Goal: Task Accomplishment & Management: Complete application form

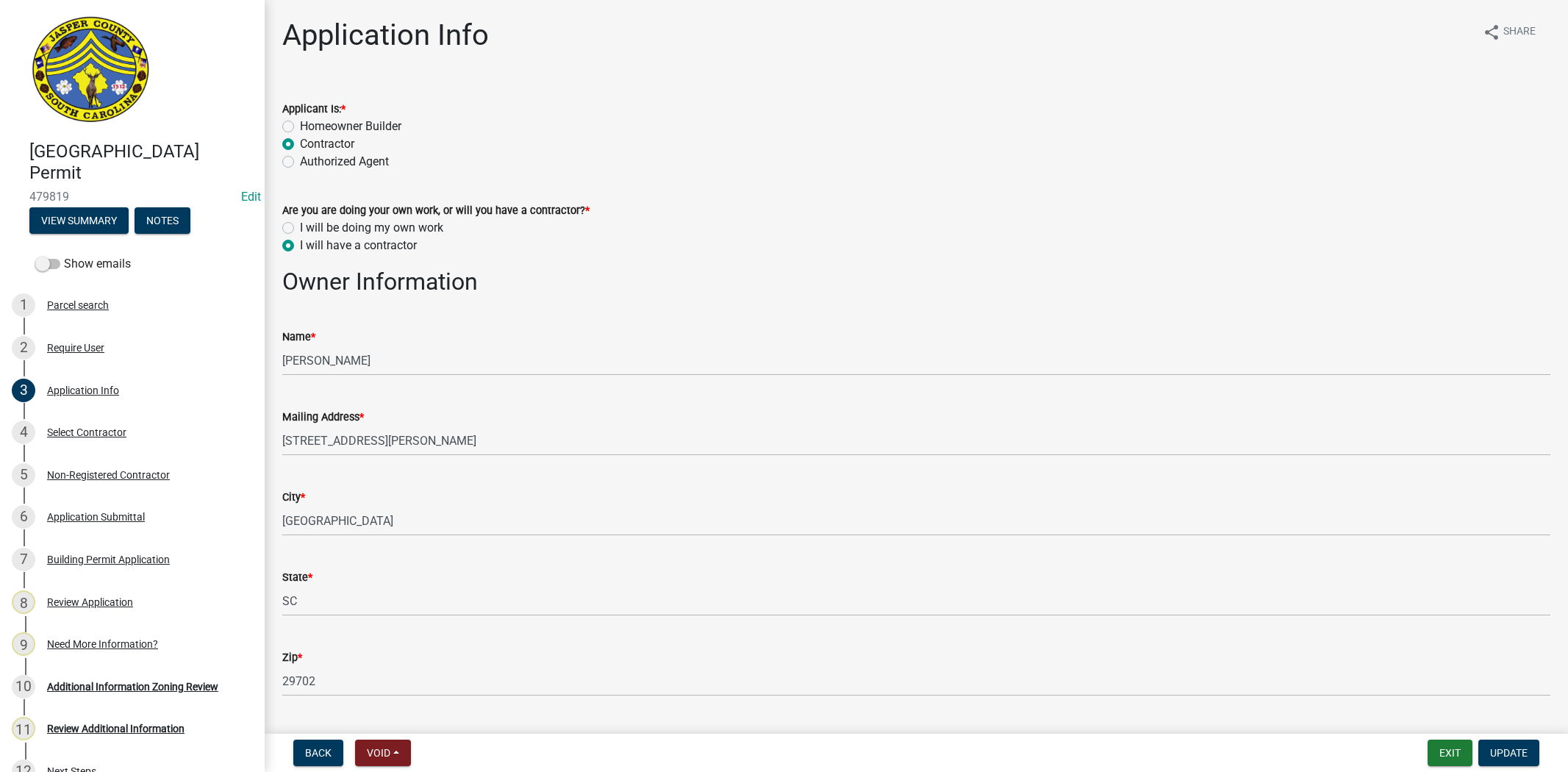
select select "42590599-3c97-479d-b3e9-fbeca9af4fb5"
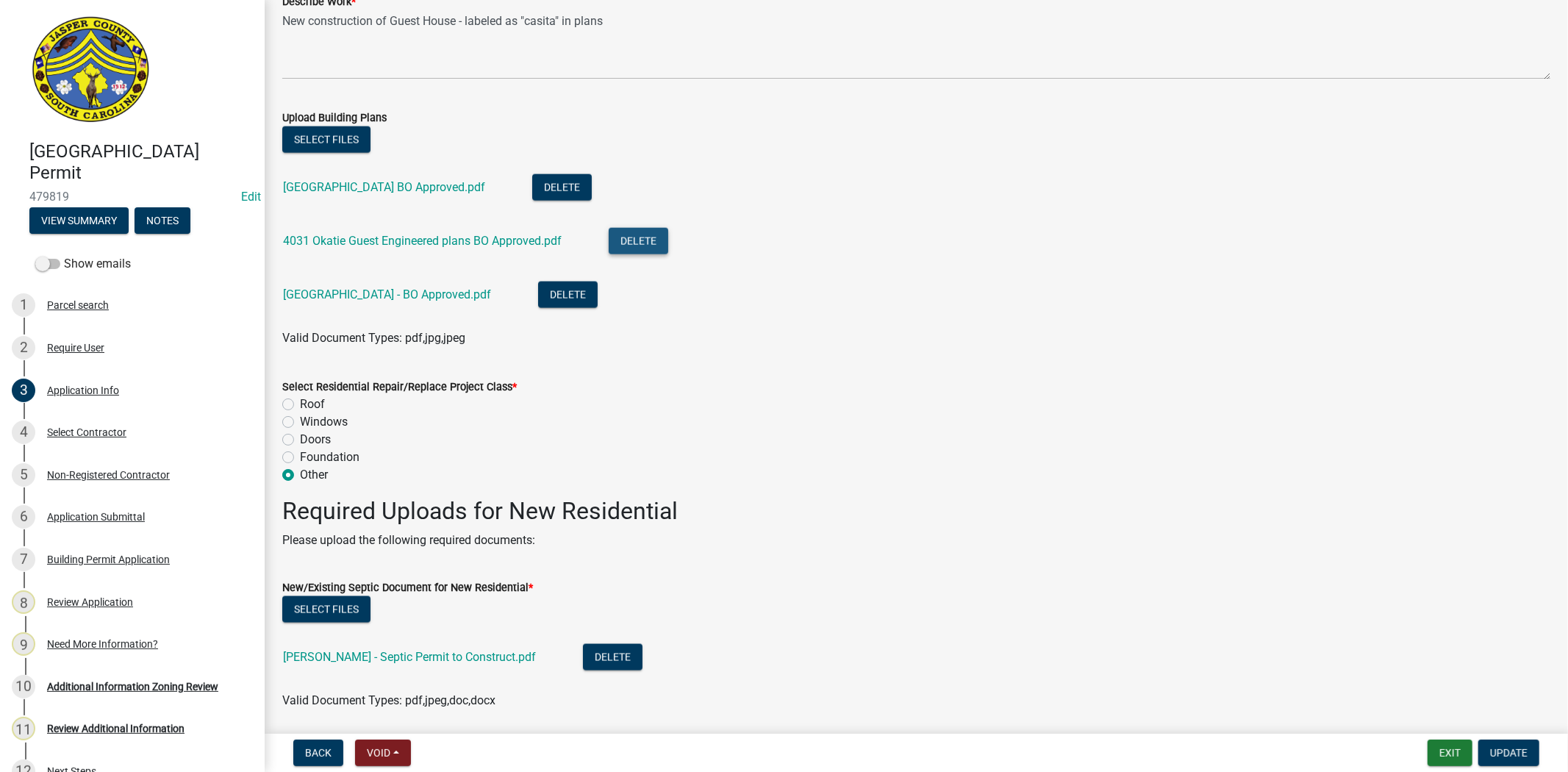
click at [650, 240] on button "Delete" at bounding box center [638, 241] width 59 height 26
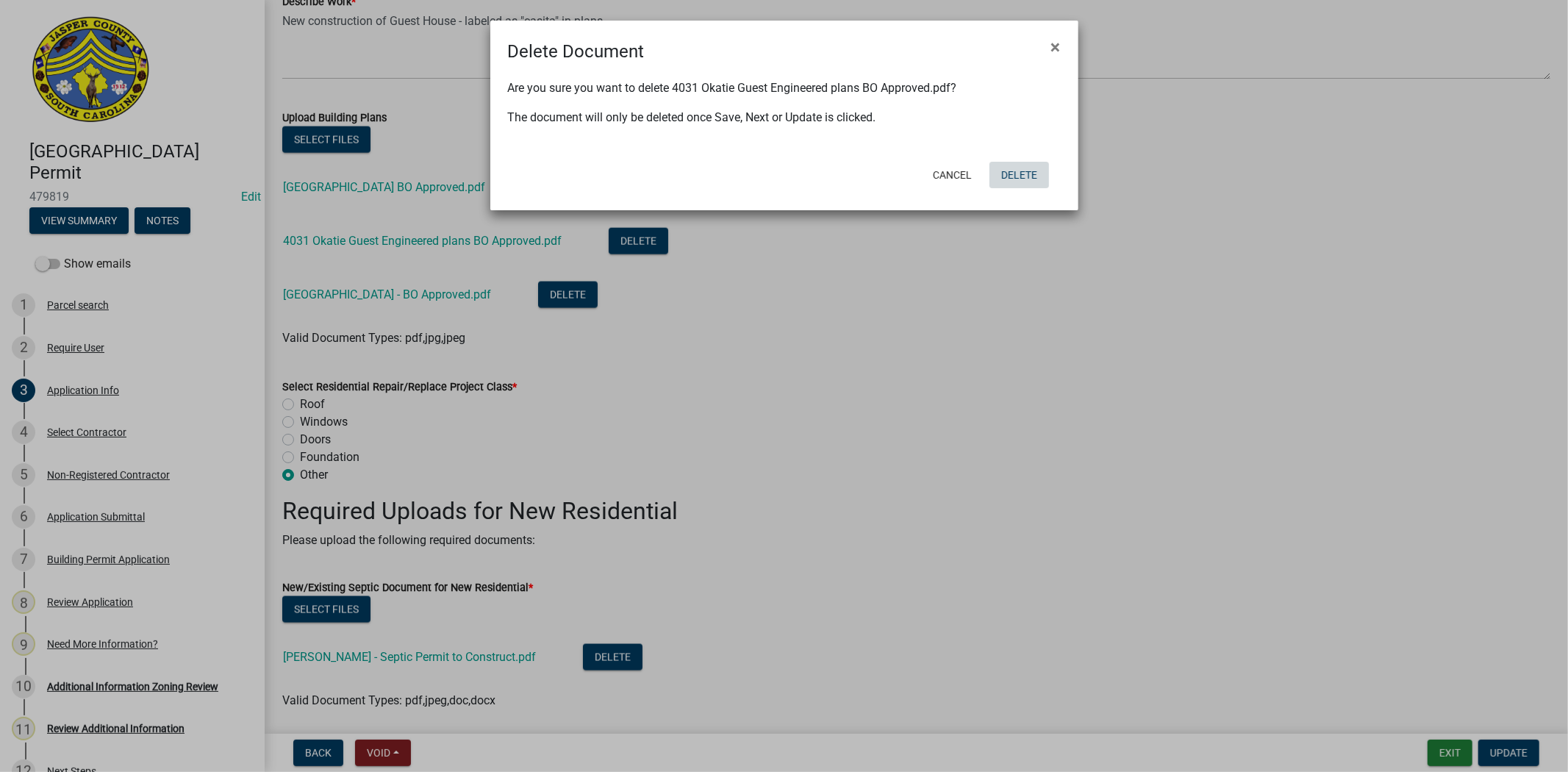
click at [1003, 174] on button "Delete" at bounding box center [1019, 175] width 59 height 26
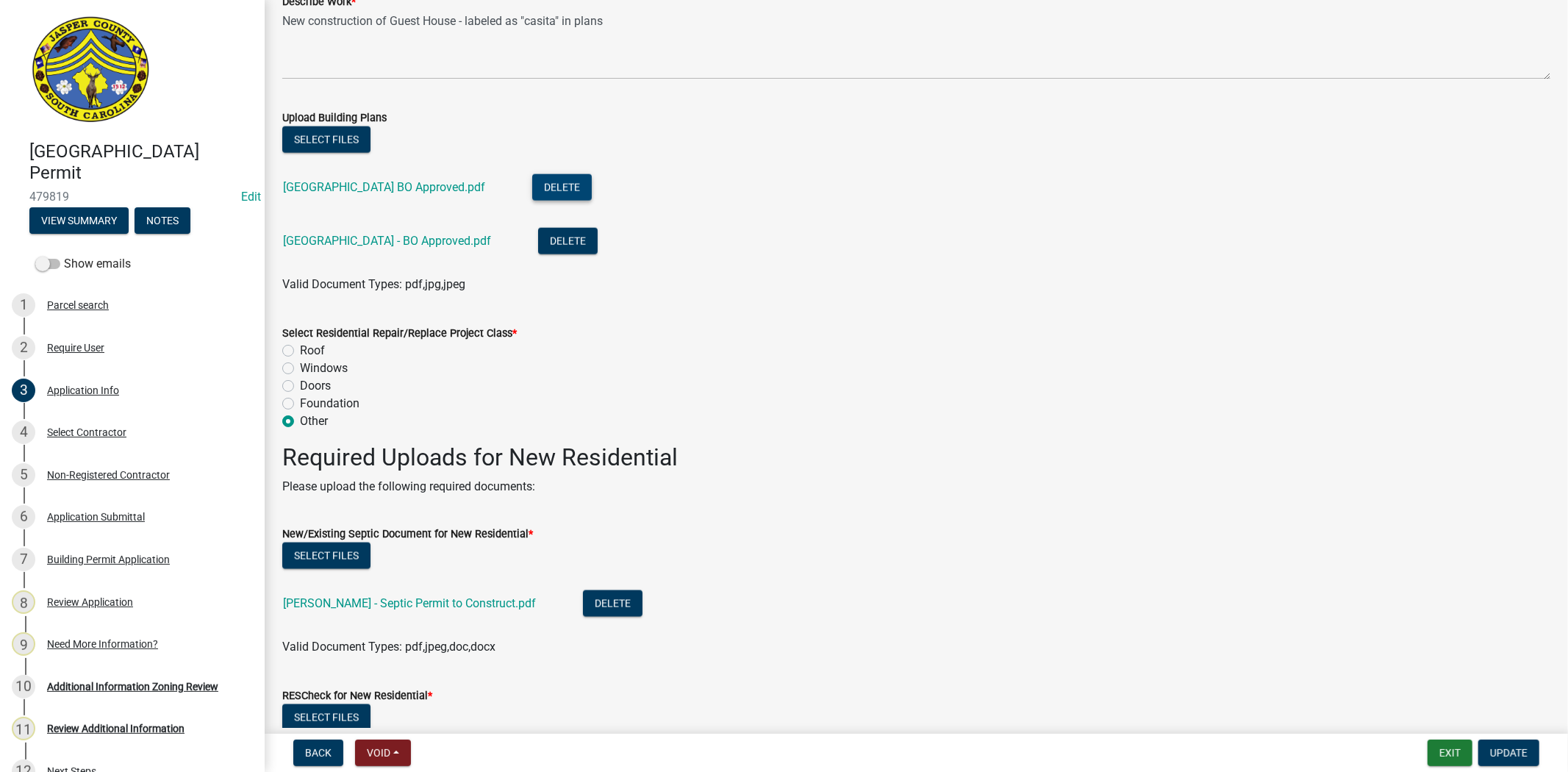
click at [586, 184] on button "Delete" at bounding box center [562, 187] width 59 height 26
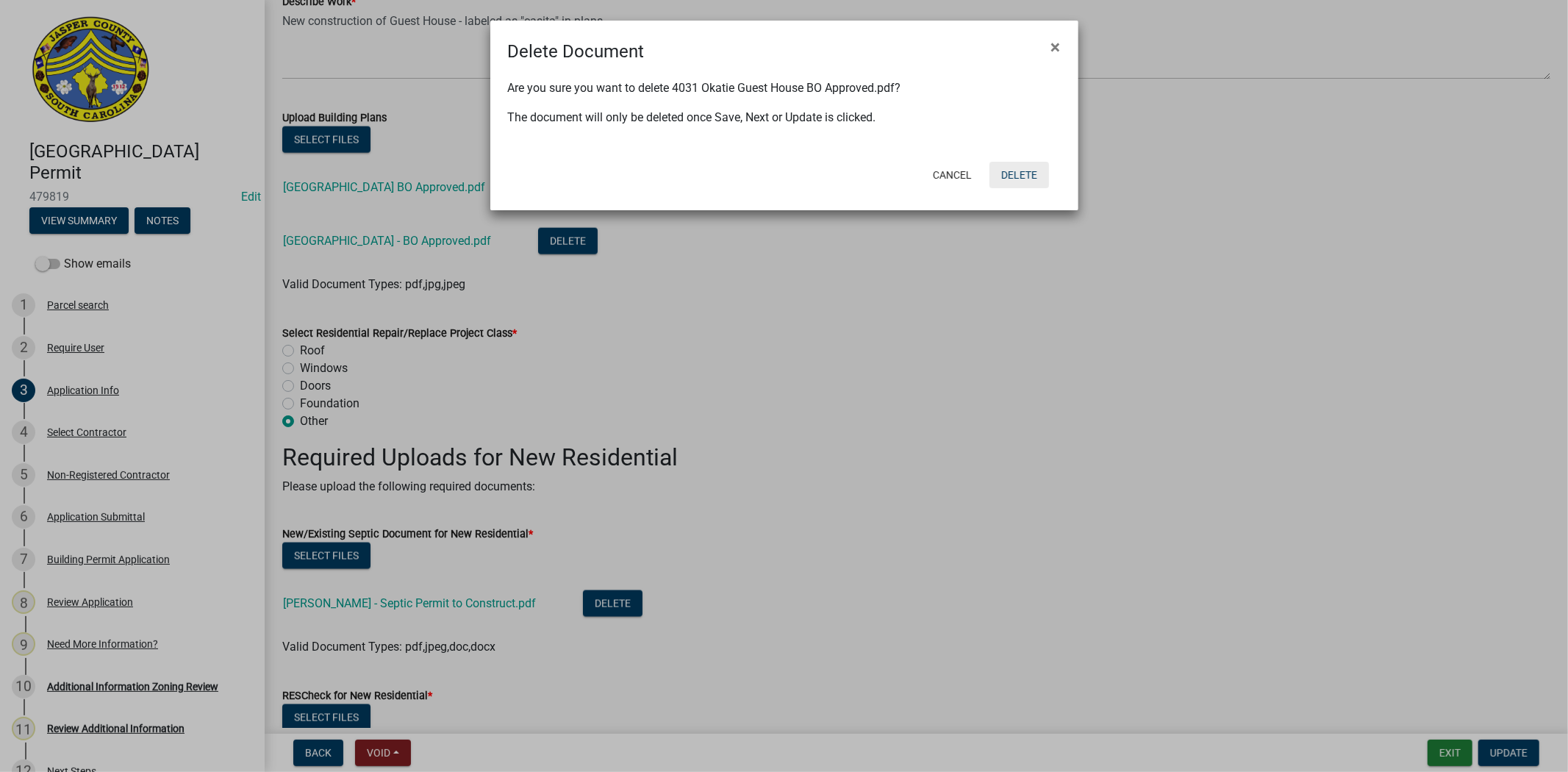
click at [1031, 172] on button "Delete" at bounding box center [1019, 175] width 59 height 26
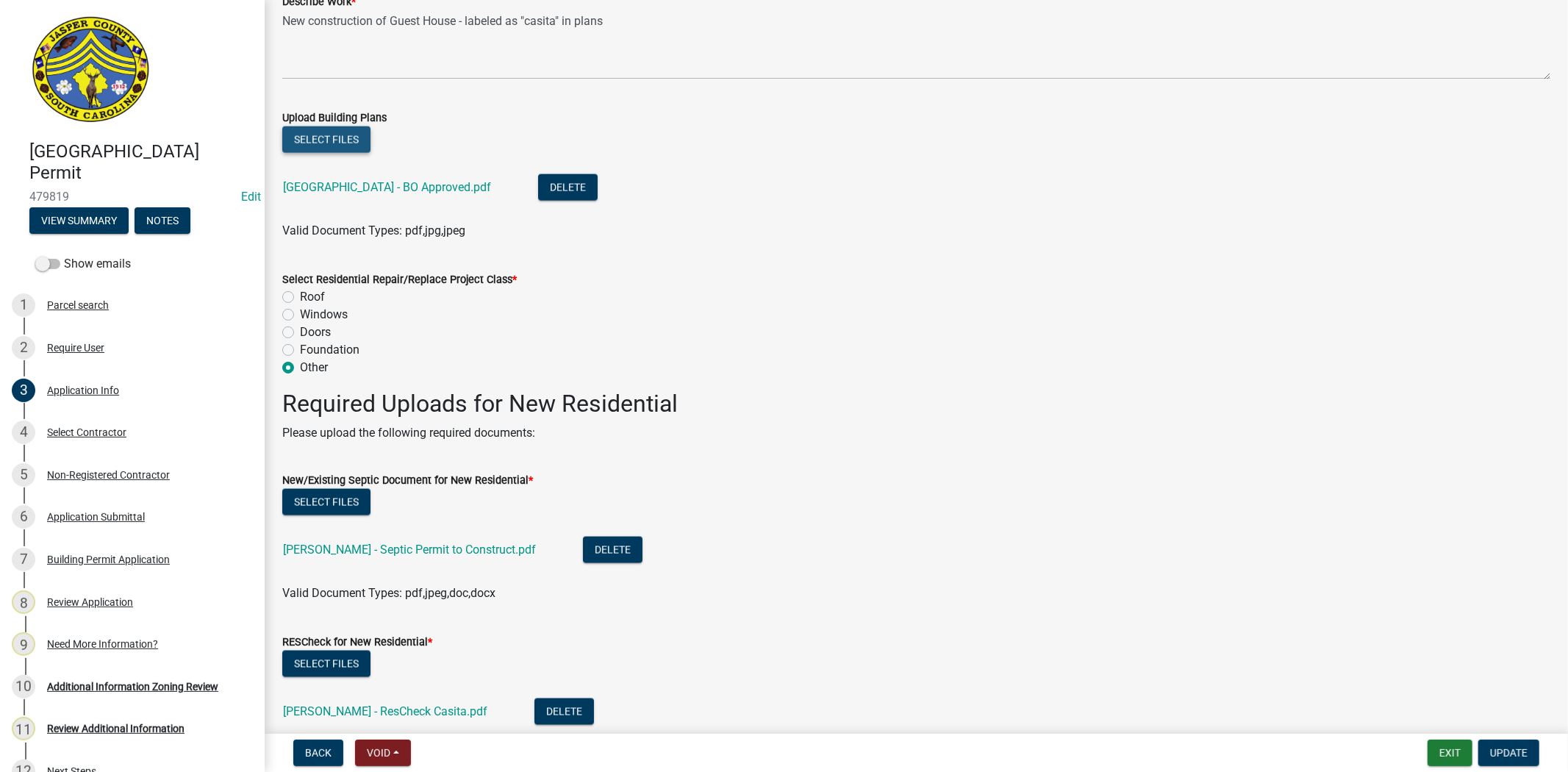
click at [332, 147] on button "Select files" at bounding box center [326, 139] width 89 height 26
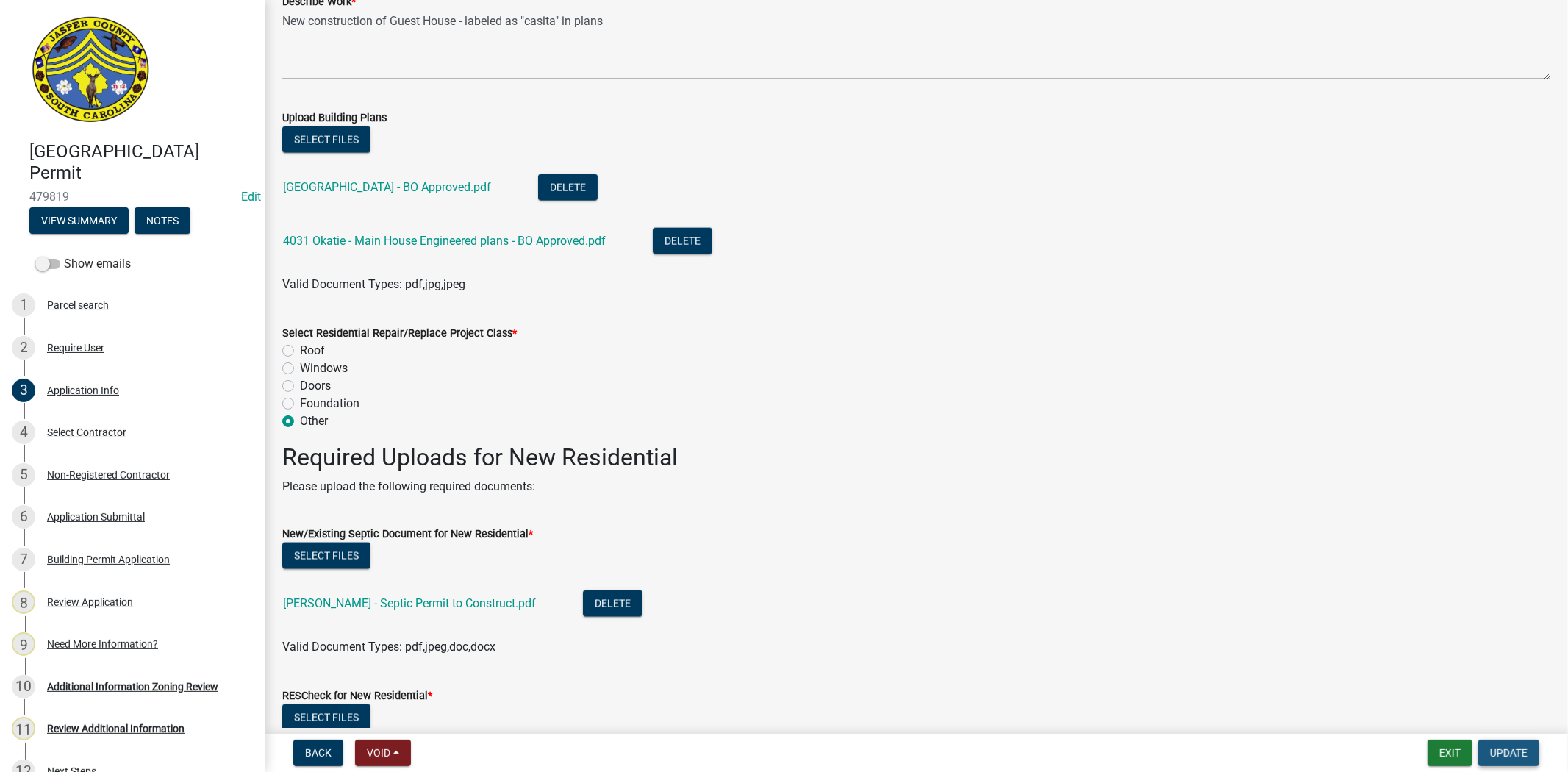
click at [1493, 747] on span "Update" at bounding box center [1509, 752] width 38 height 12
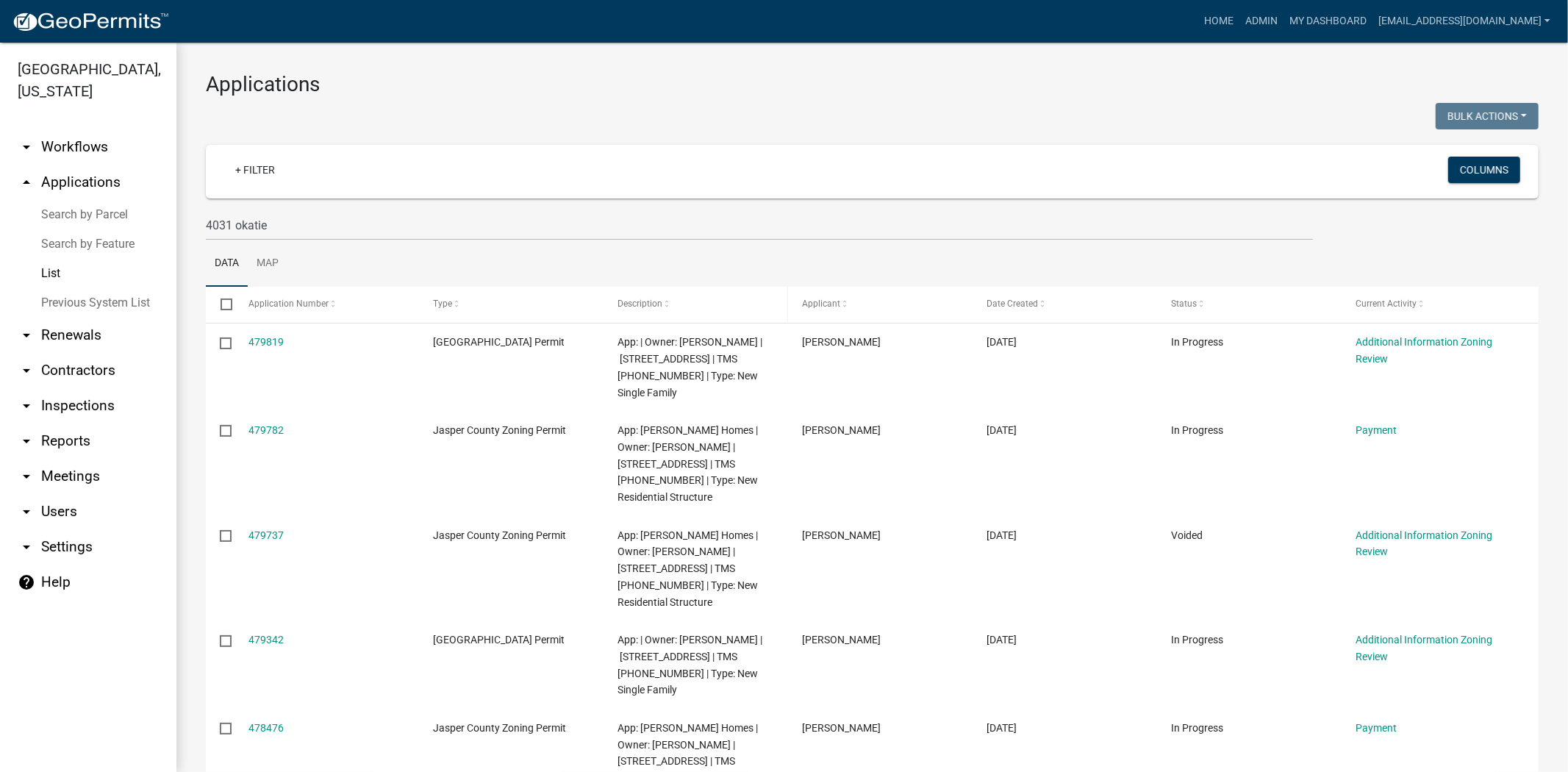
scroll to position [82, 0]
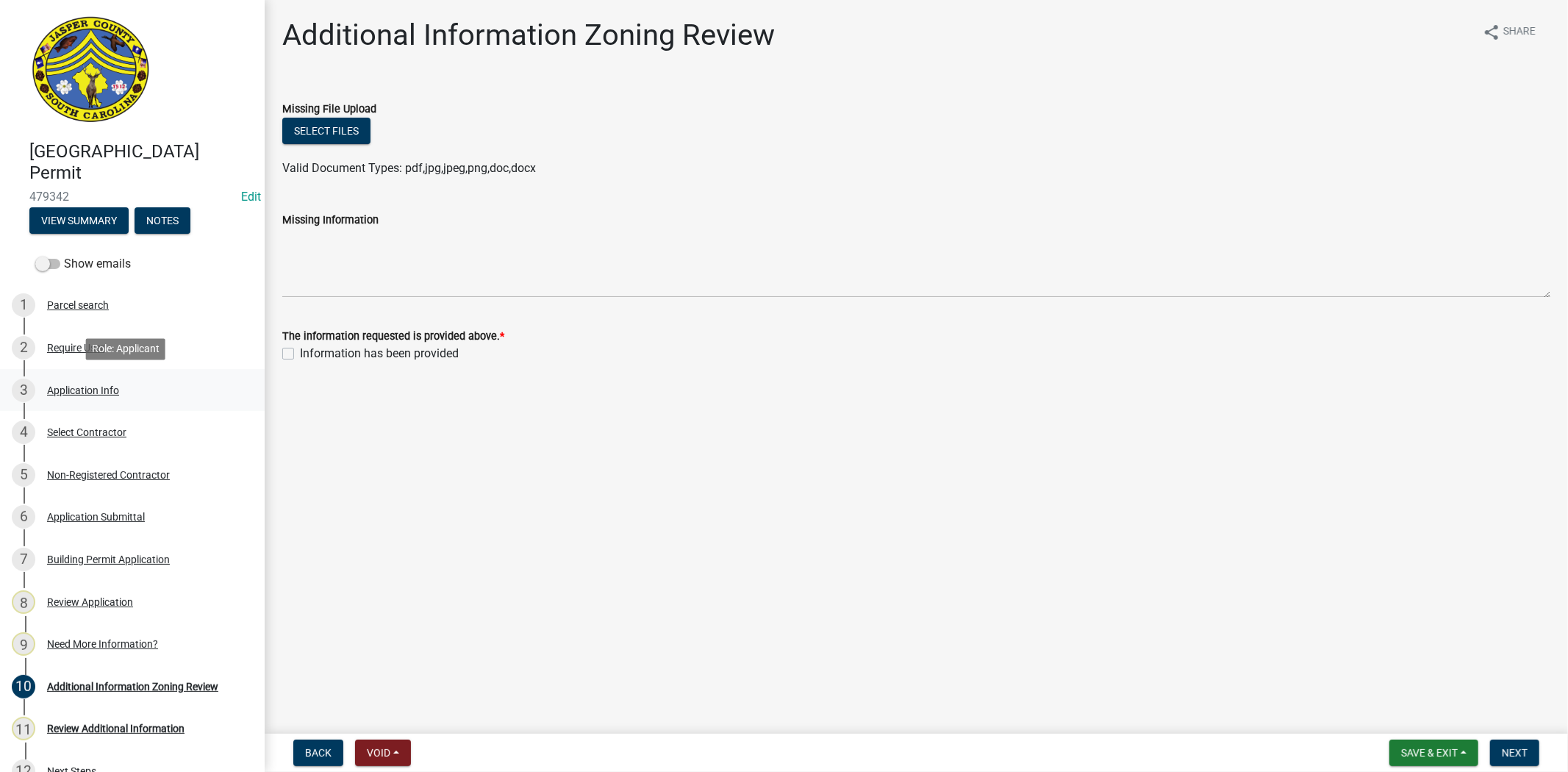
click at [98, 389] on div "Application Info" at bounding box center [83, 390] width 72 height 10
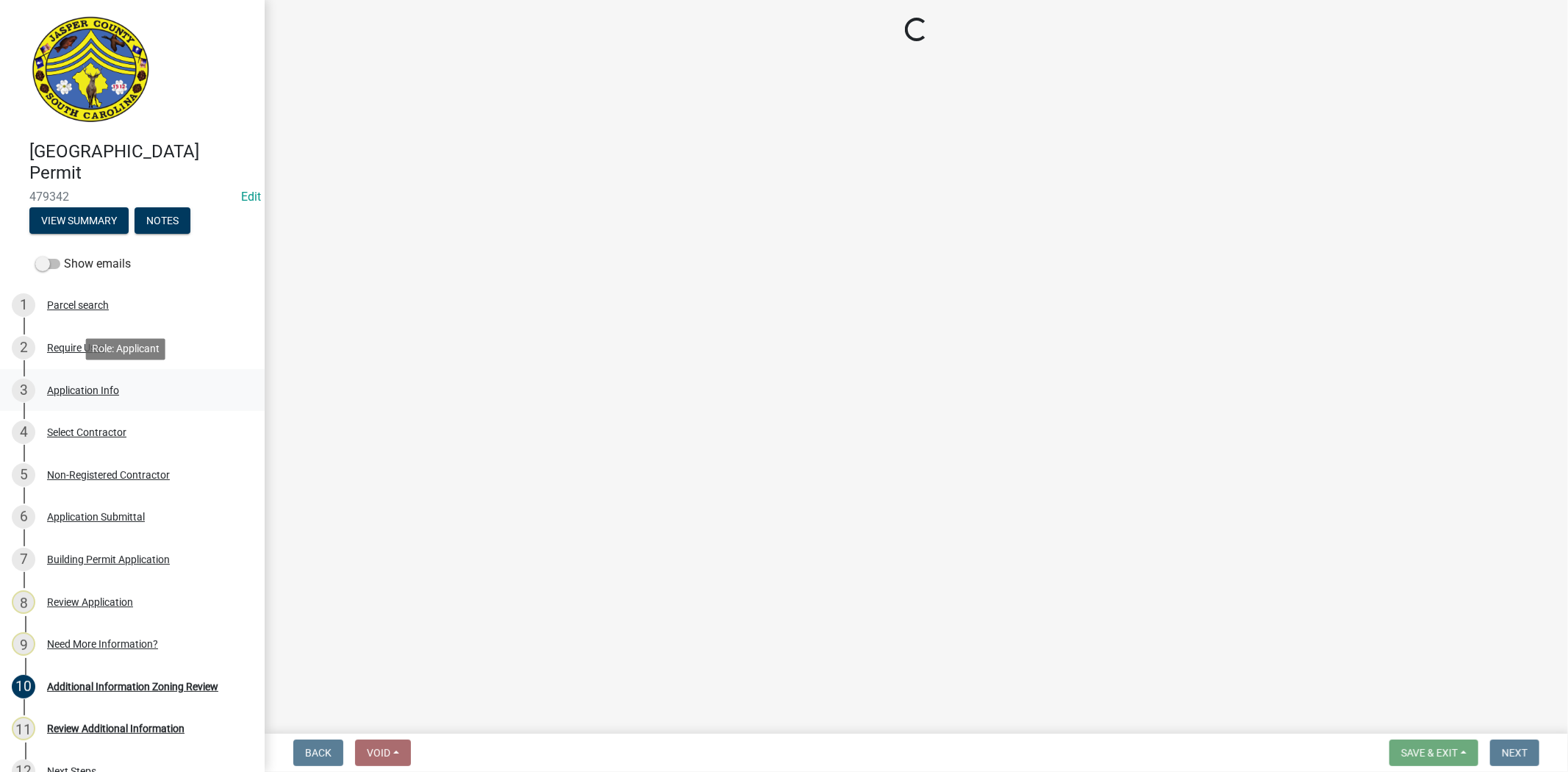
select select "42590599-3c97-479d-b3e9-fbeca9af4fb5"
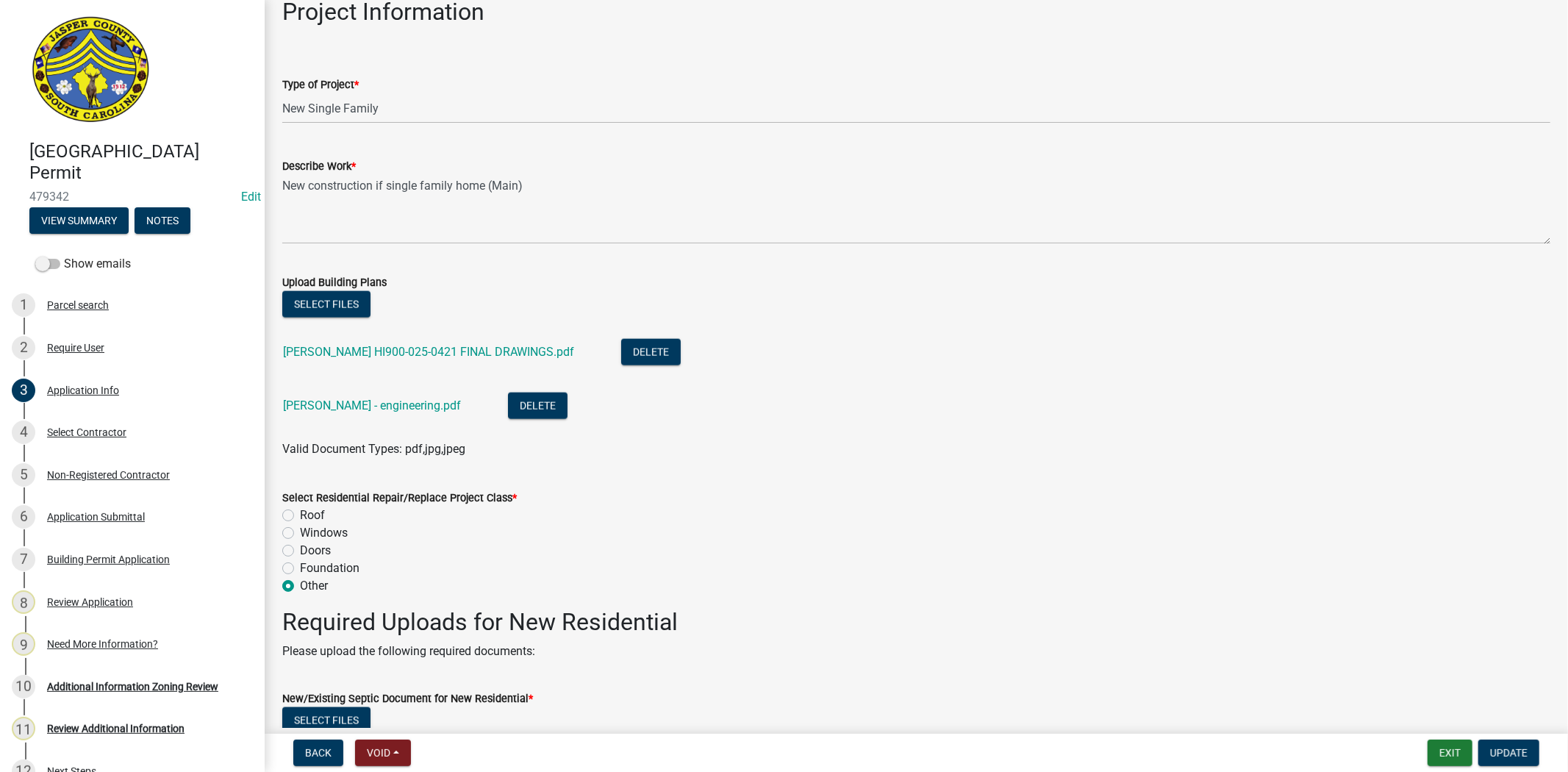
scroll to position [1633, 0]
click at [377, 403] on link "Freismuth - engineering.pdf" at bounding box center [372, 404] width 178 height 14
click at [412, 348] on link "FREISMUTH HI900-025-0421 FINAL DRAWINGS.pdf" at bounding box center [429, 350] width 291 height 14
click at [350, 311] on button "Select files" at bounding box center [326, 302] width 89 height 26
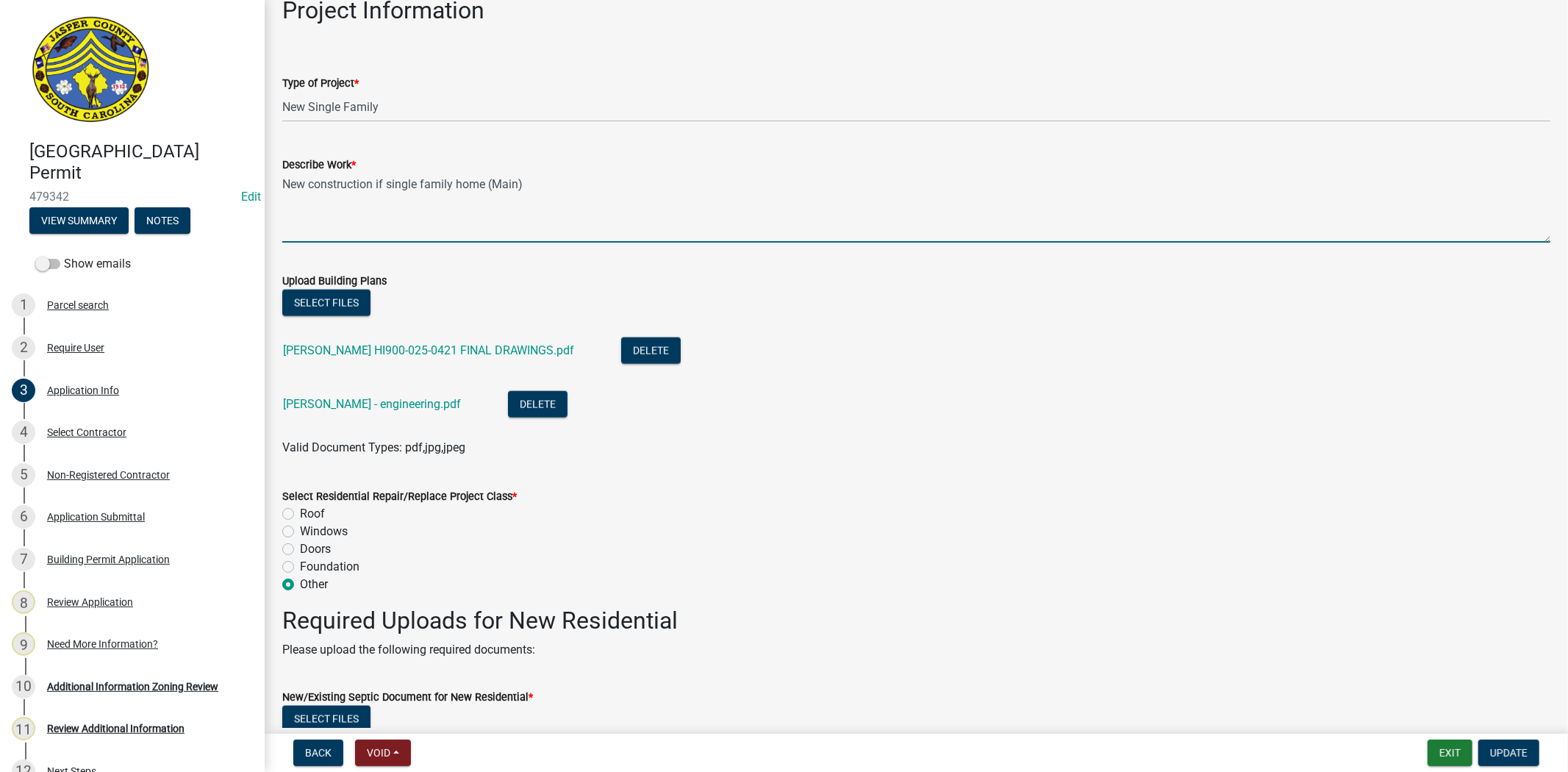
click at [519, 180] on textarea "New construction if single family home (Main)" at bounding box center [917, 208] width 1269 height 69
drag, startPoint x: 386, startPoint y: 177, endPoint x: 375, endPoint y: 179, distance: 11.2
click at [375, 179] on textarea "New construction if single family home (MAIN HOUSE)" at bounding box center [917, 208] width 1269 height 69
type textarea "New construction single family home (MAIN HOUSE)"
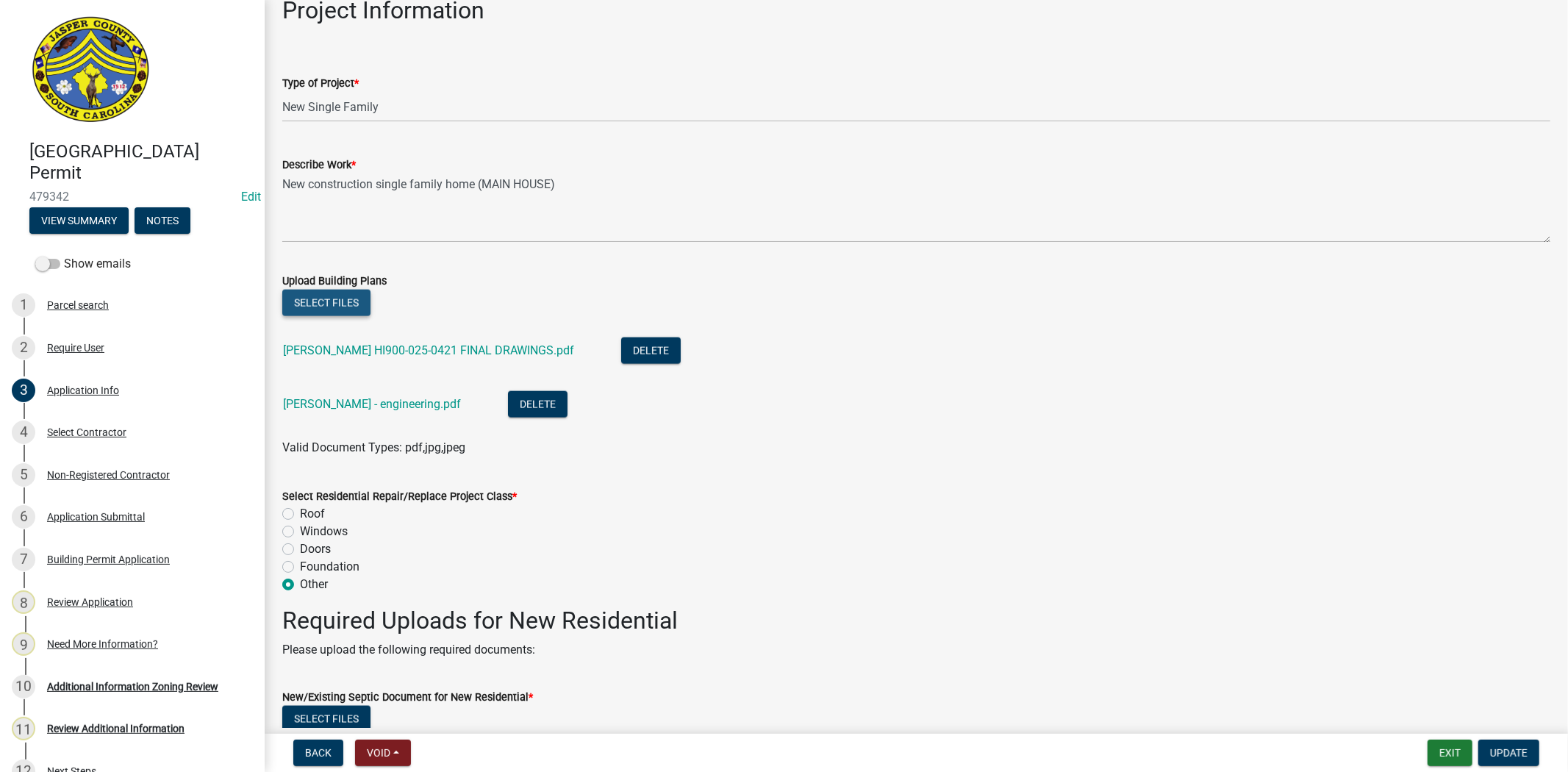
click at [352, 296] on button "Select files" at bounding box center [326, 302] width 89 height 26
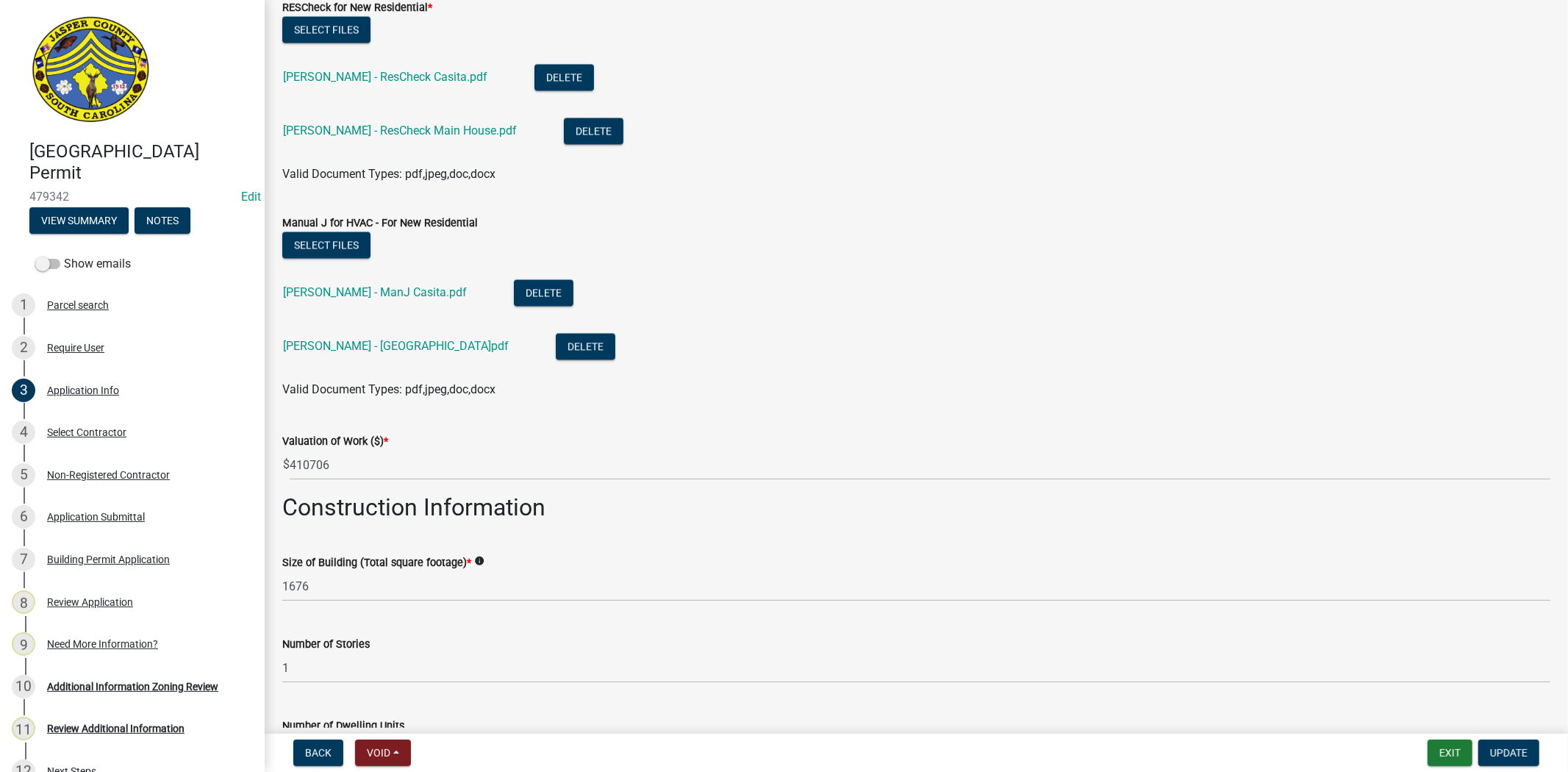
scroll to position [2695, 0]
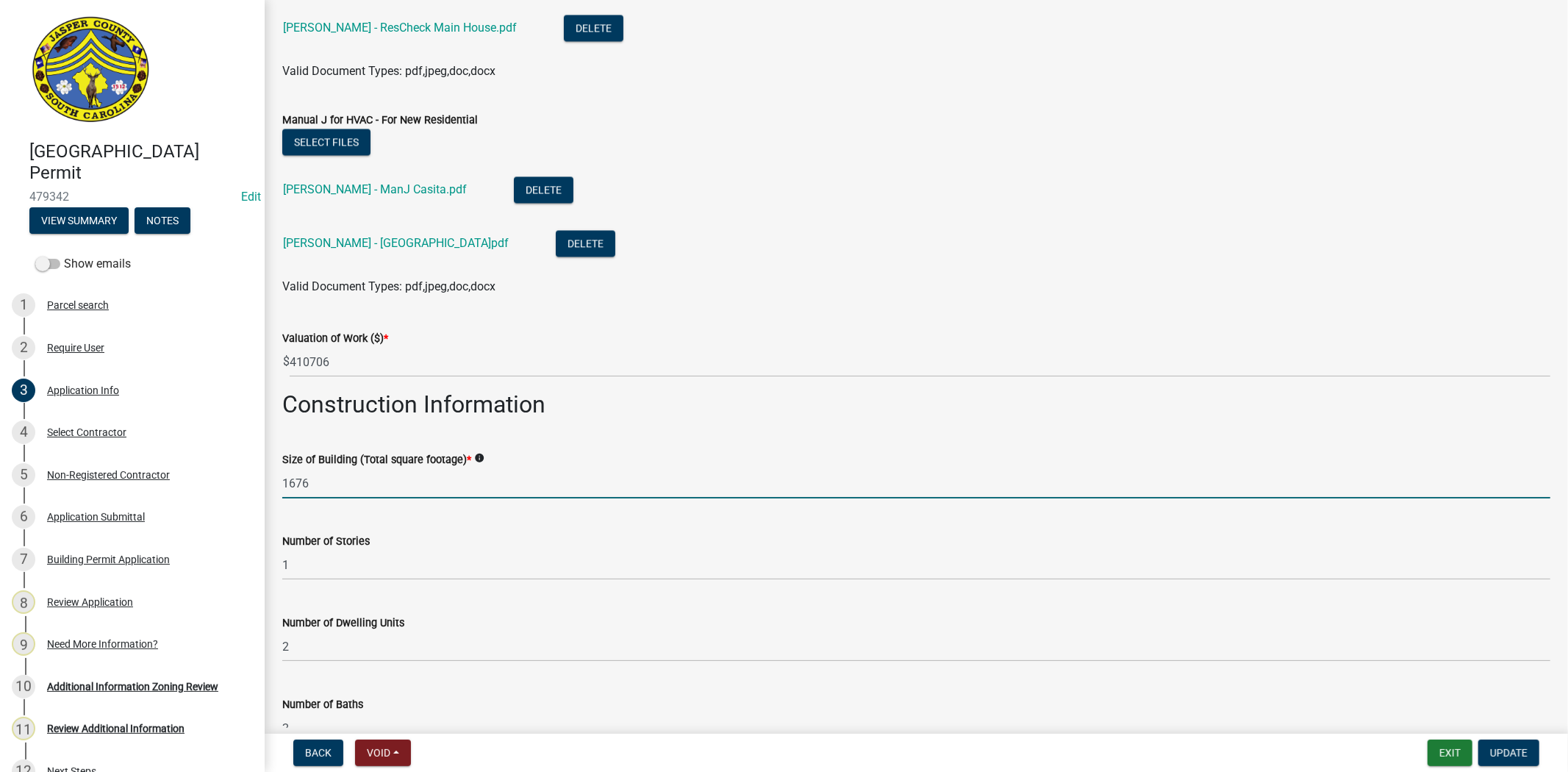
drag, startPoint x: 333, startPoint y: 490, endPoint x: 257, endPoint y: 490, distance: 76.0
click at [257, 490] on div "Jasper County Building Permit 479342 Edit View Summary Notes Show emails 1 Parc…" at bounding box center [784, 386] width 1568 height 772
type input "992"
click at [640, 418] on wm-data-entity-input "Construction Information" at bounding box center [917, 410] width 1269 height 40
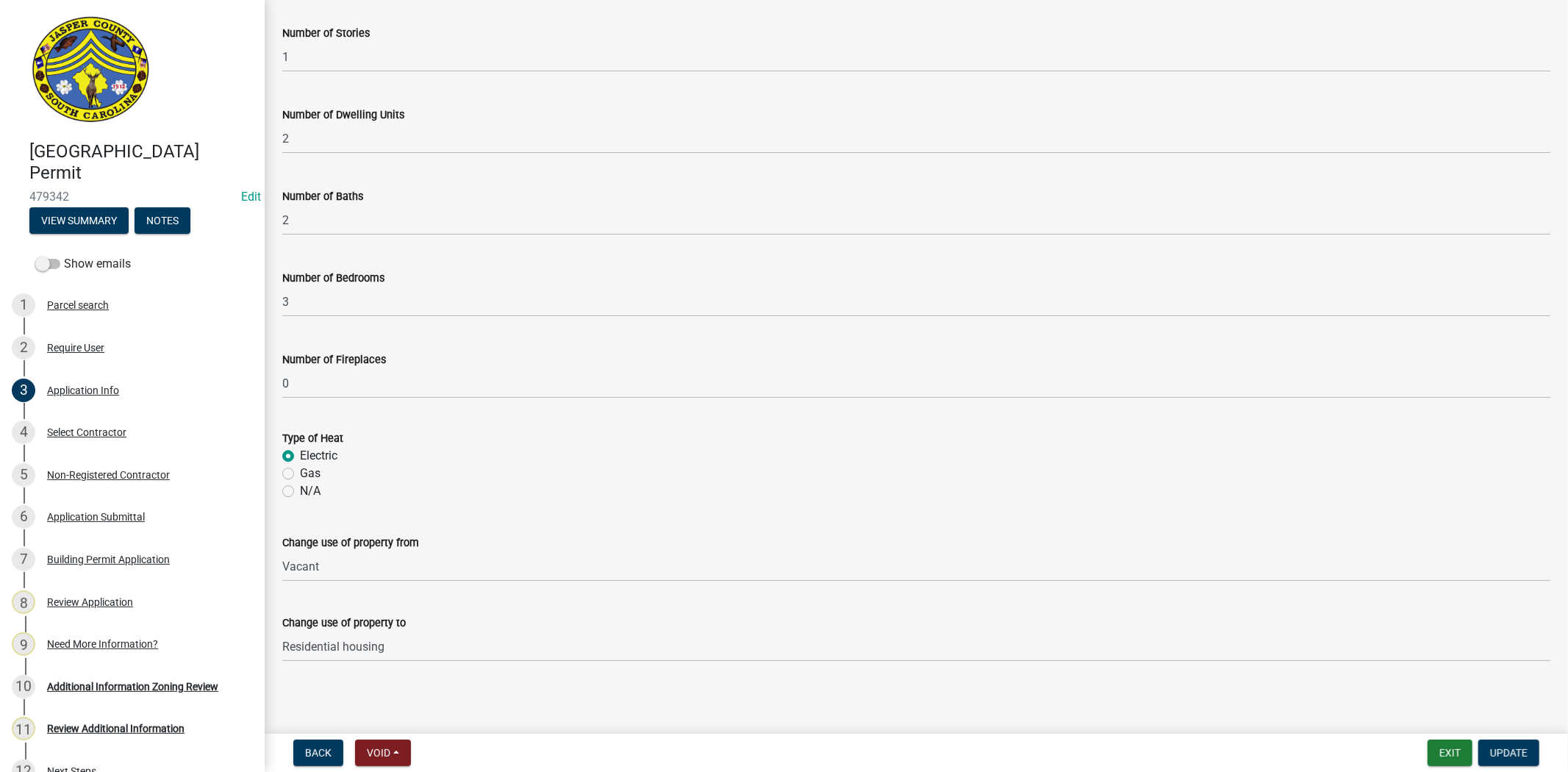
scroll to position [3206, 0]
click at [1503, 750] on span "Update" at bounding box center [1509, 752] width 38 height 12
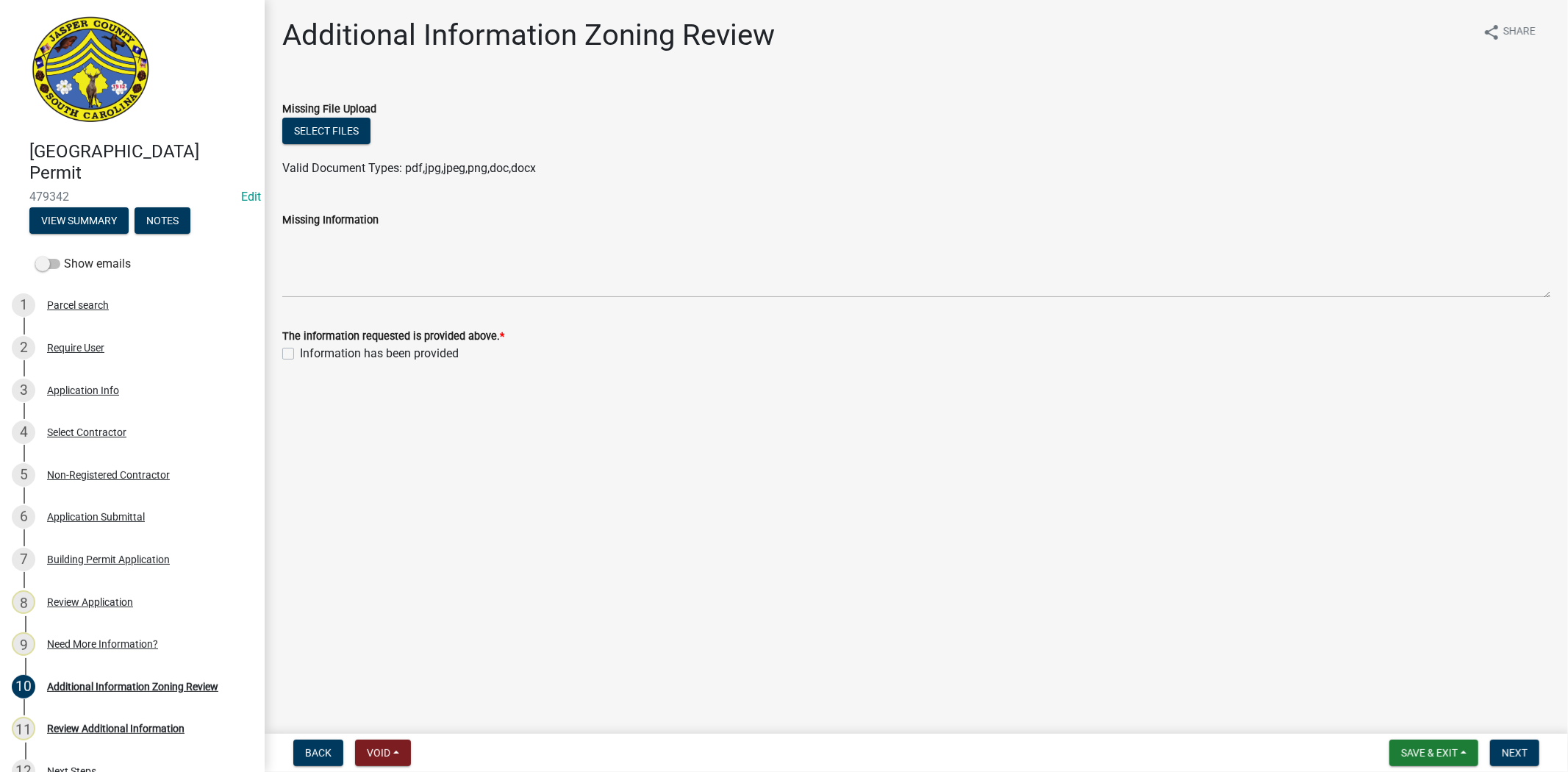
click at [300, 349] on label "Information has been provided" at bounding box center [379, 353] width 159 height 18
click at [300, 349] on input "Information has been provided" at bounding box center [305, 349] width 9 height 9
checkbox input "true"
click at [1526, 747] on span "Next" at bounding box center [1514, 752] width 25 height 12
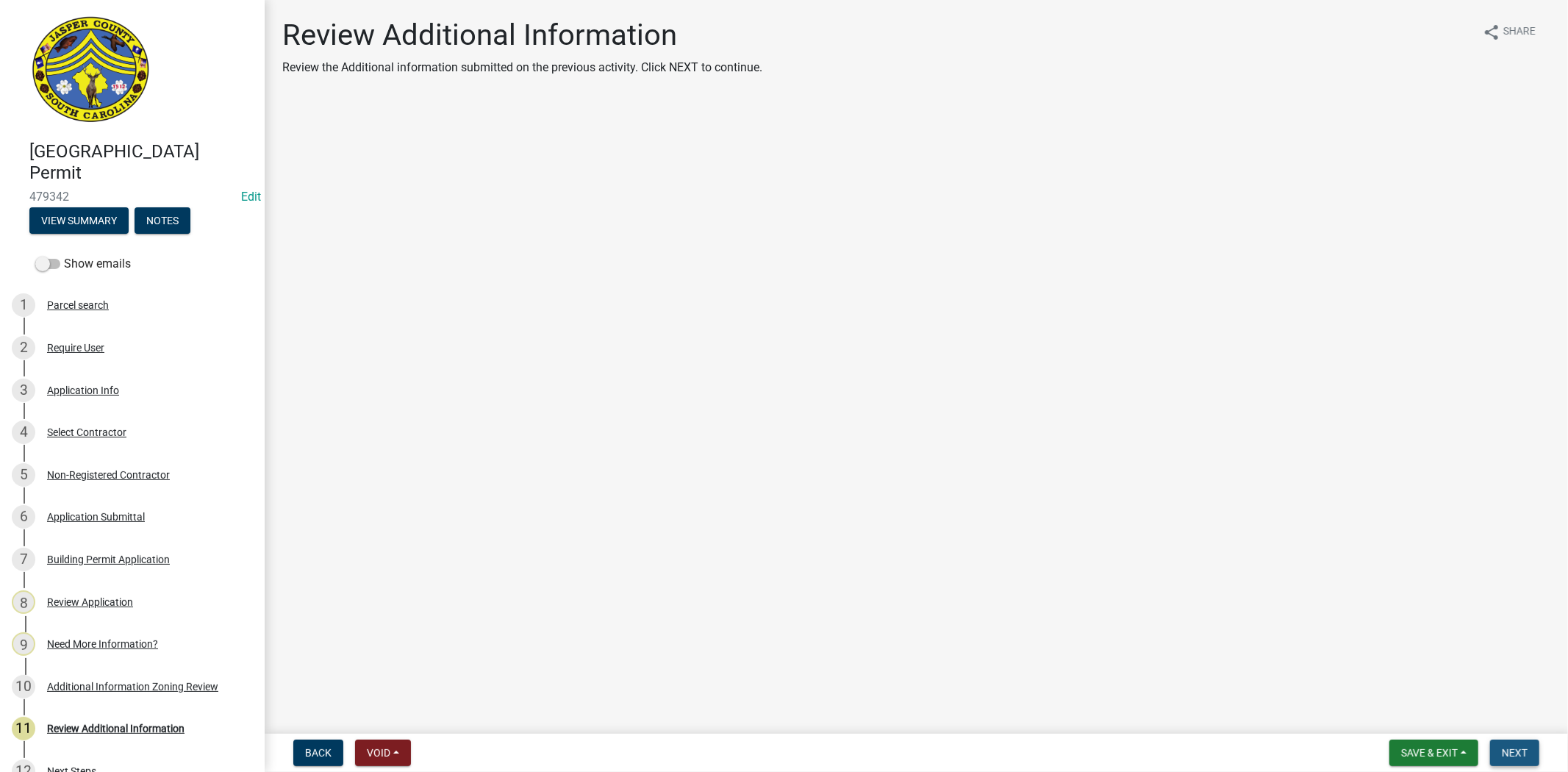
click at [1522, 754] on span "Next" at bounding box center [1514, 752] width 25 height 12
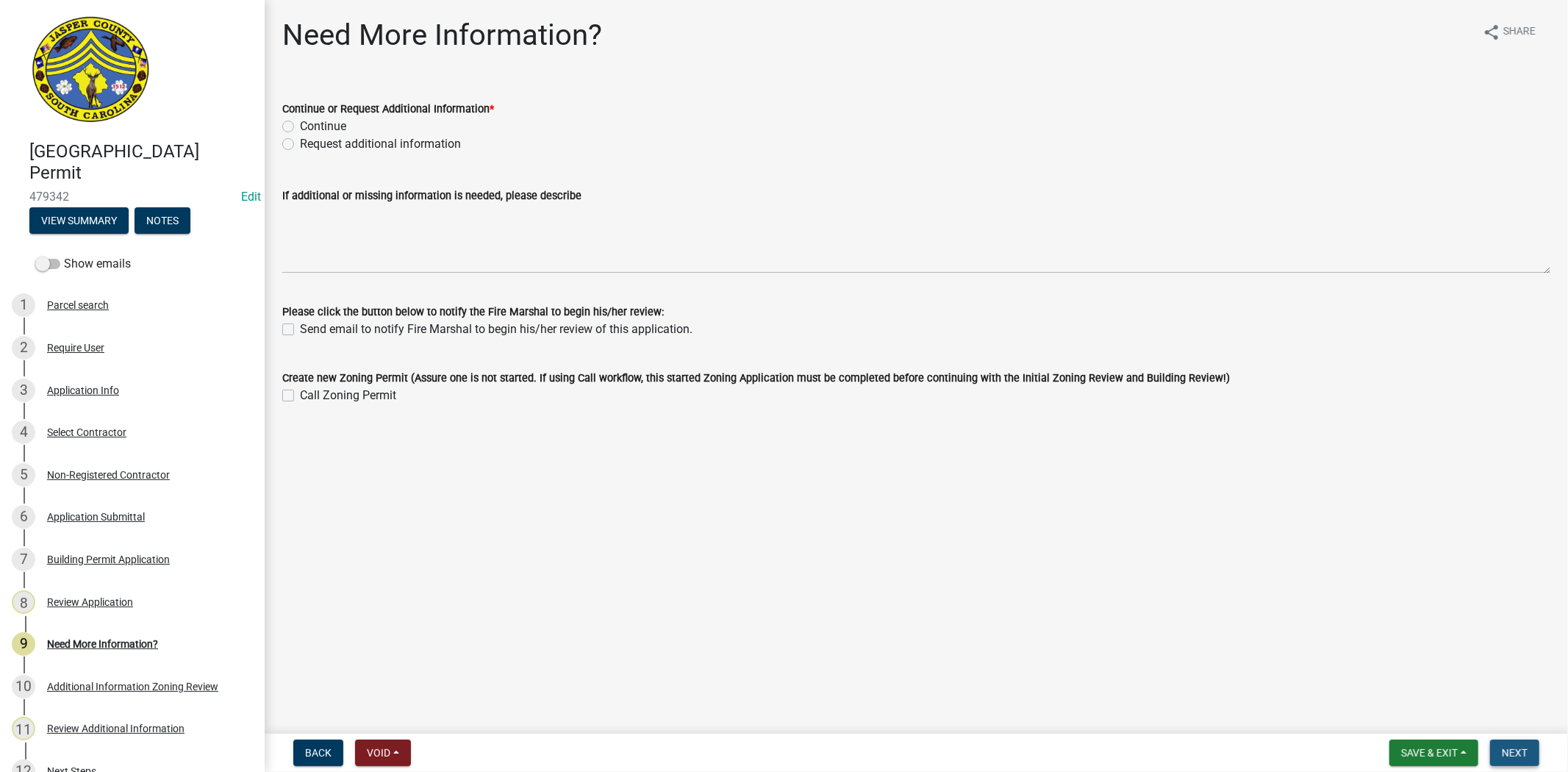
click at [1506, 747] on span "Next" at bounding box center [1514, 752] width 25 height 12
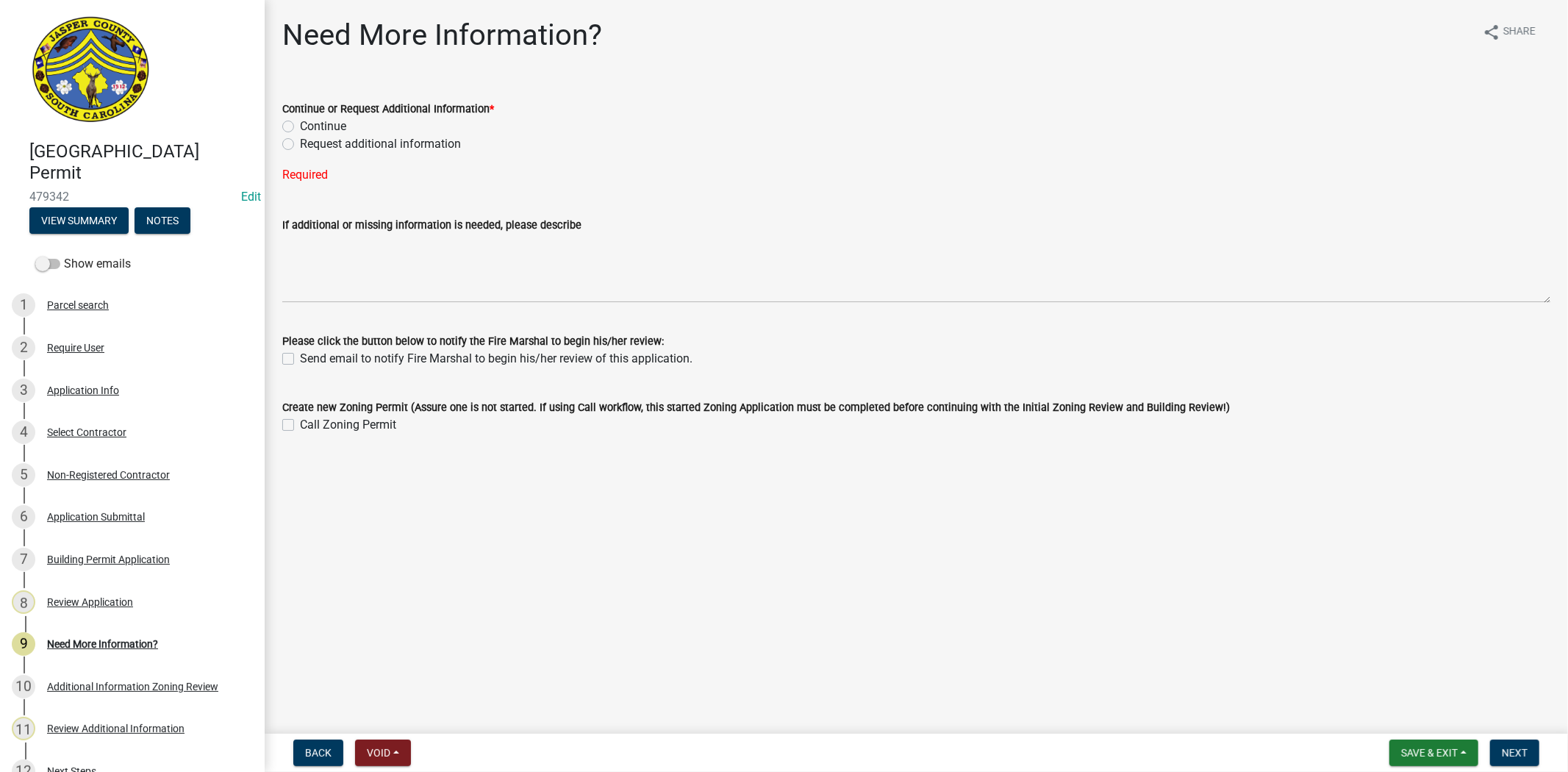
click at [300, 128] on label "Continue" at bounding box center [323, 126] width 46 height 18
click at [300, 127] on input "Continue" at bounding box center [305, 122] width 9 height 9
radio input "true"
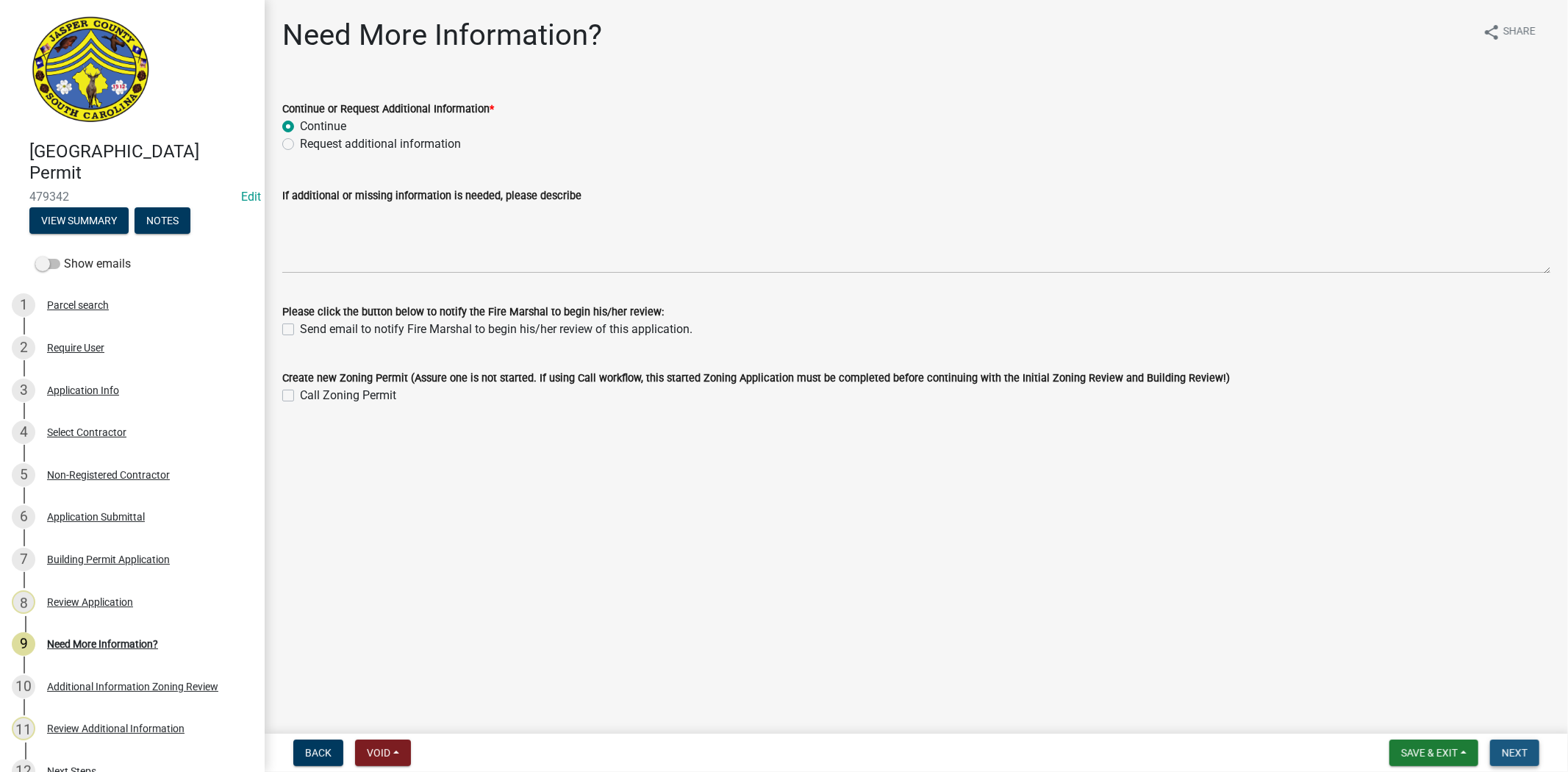
click at [1533, 750] on button "Next" at bounding box center [1515, 753] width 49 height 26
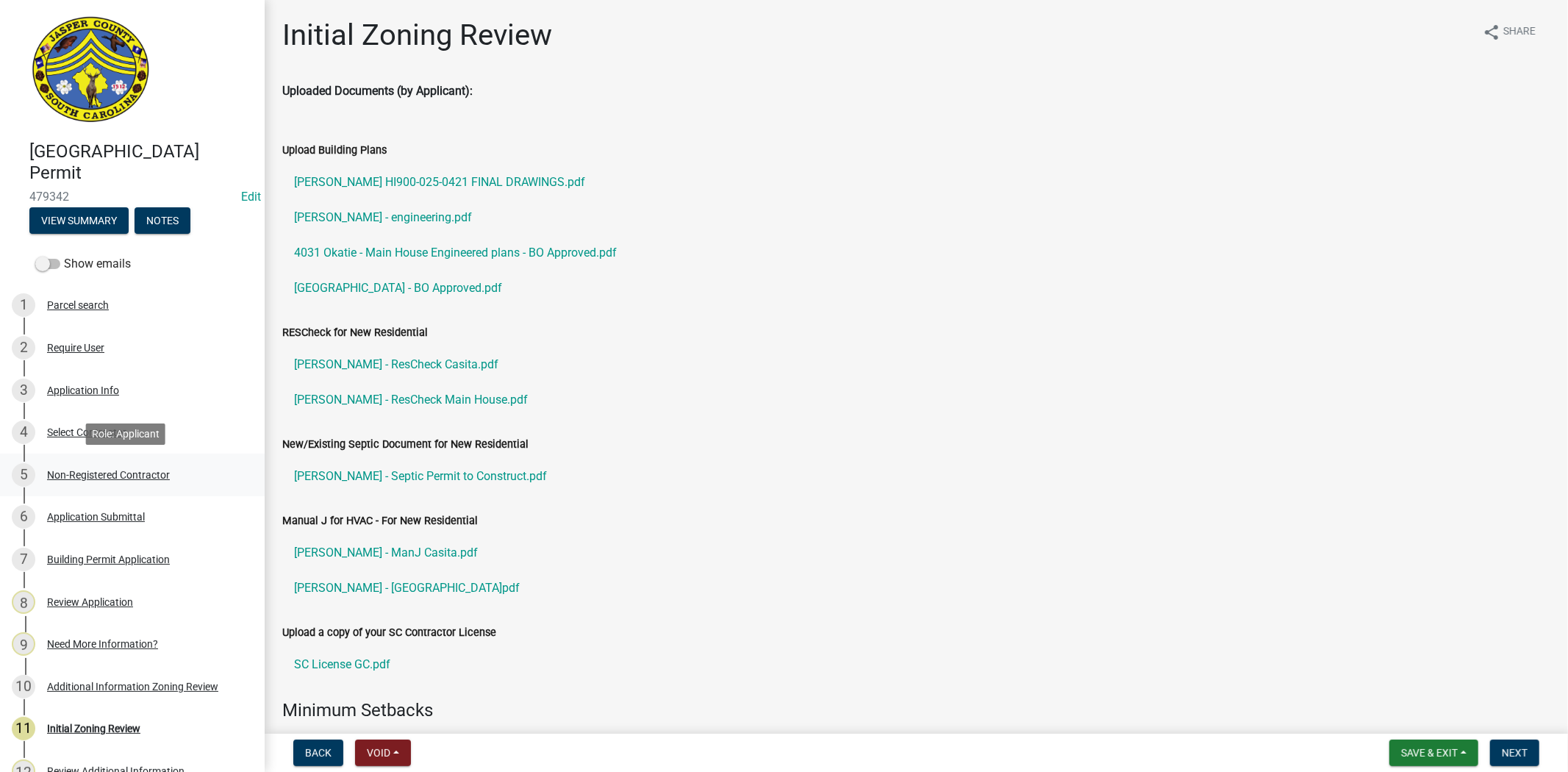
click at [142, 474] on div "Non-Registered Contractor" at bounding box center [109, 474] width 123 height 10
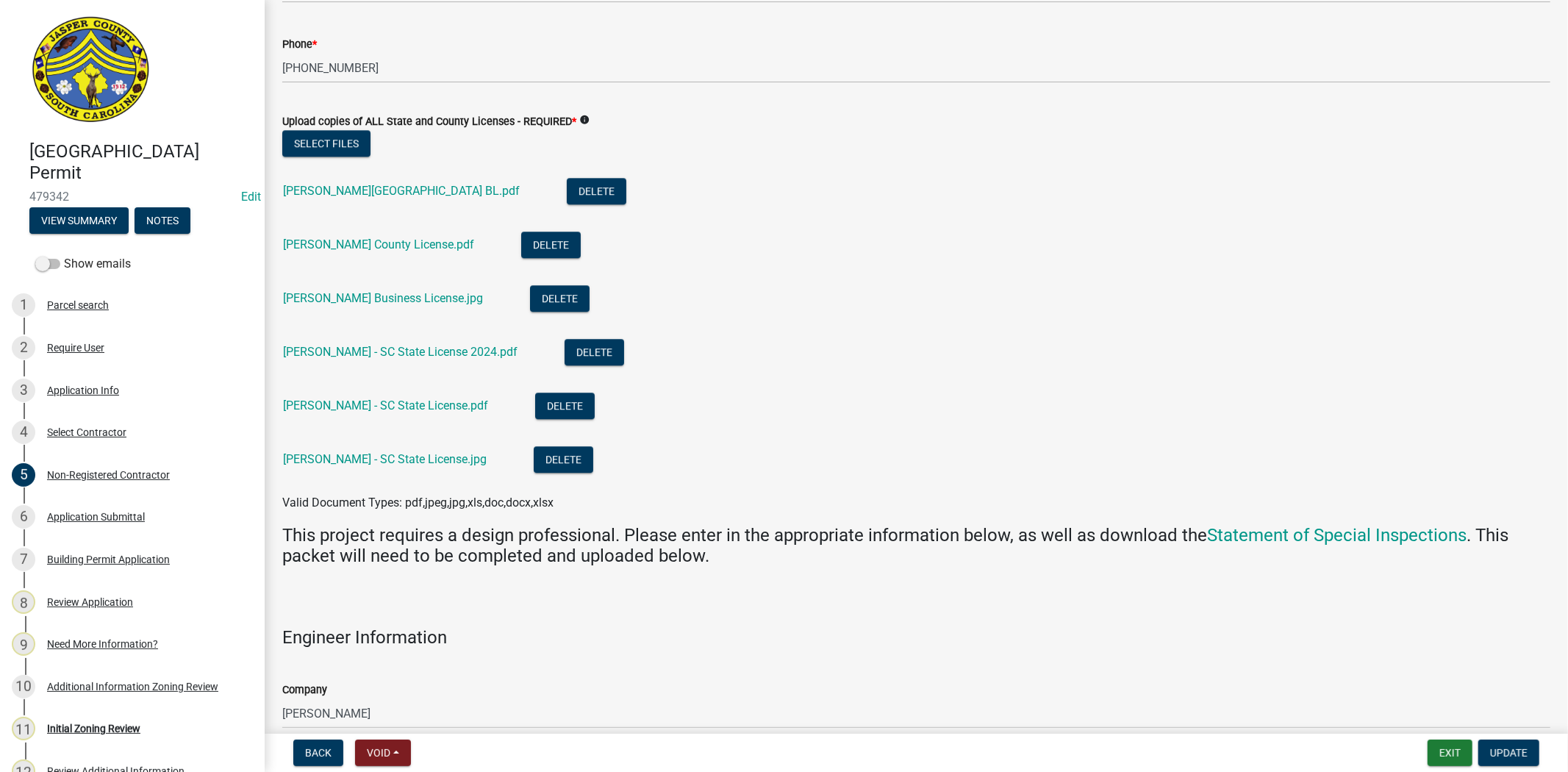
scroll to position [3349, 0]
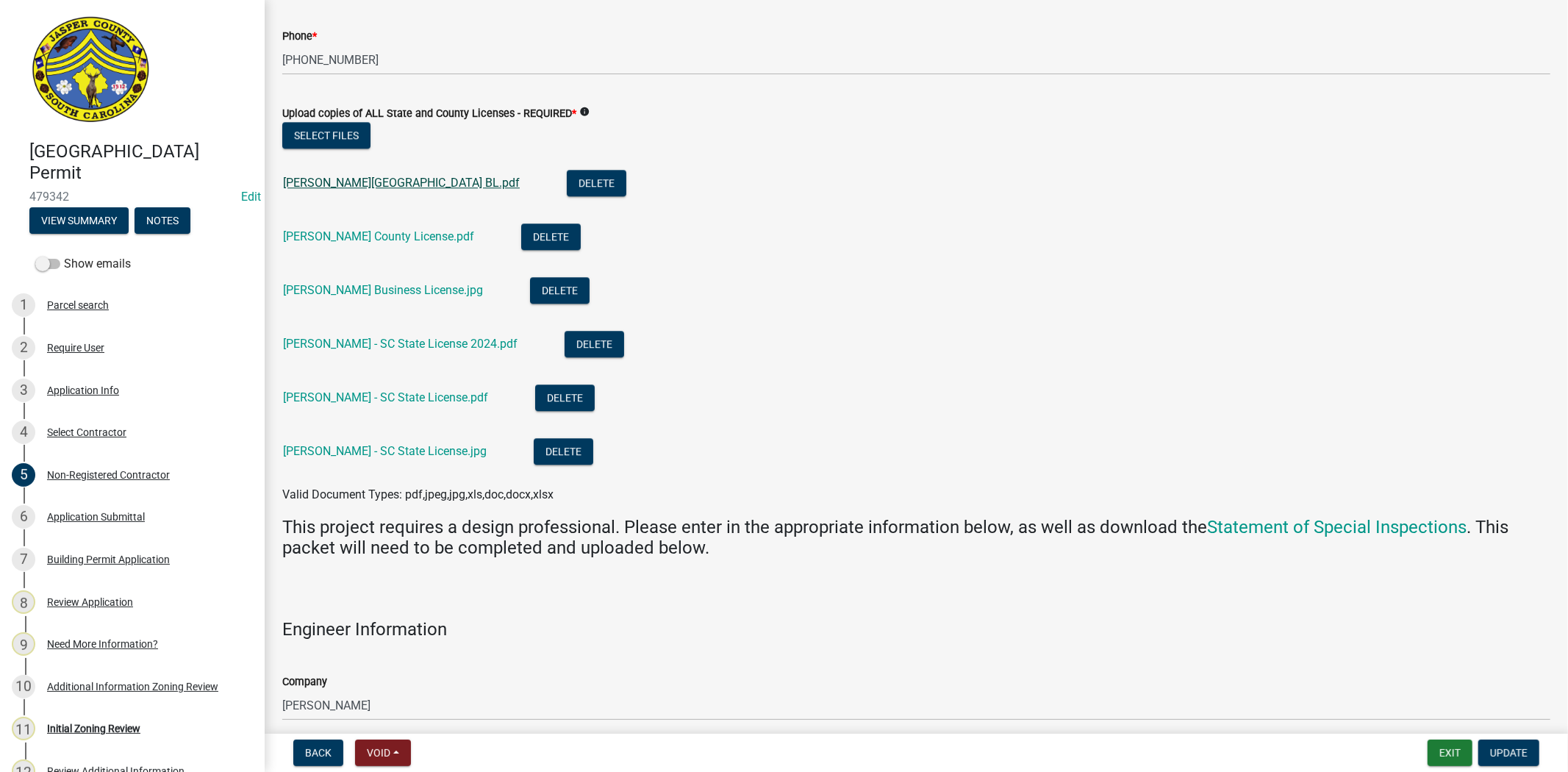
click at [383, 186] on link "Fogel - Jasper County BL.pdf" at bounding box center [402, 182] width 237 height 14
click at [444, 238] on link "Kintz - Jasper County License.pdf" at bounding box center [379, 236] width 191 height 14
click at [406, 292] on link "Tillitson - Jasper Business License.jpg" at bounding box center [383, 290] width 200 height 14
click at [432, 338] on link "Fogel - SC State License 2024.pdf" at bounding box center [400, 343] width 235 height 14
click at [369, 396] on link "Kintz - SC State License.pdf" at bounding box center [386, 397] width 205 height 14
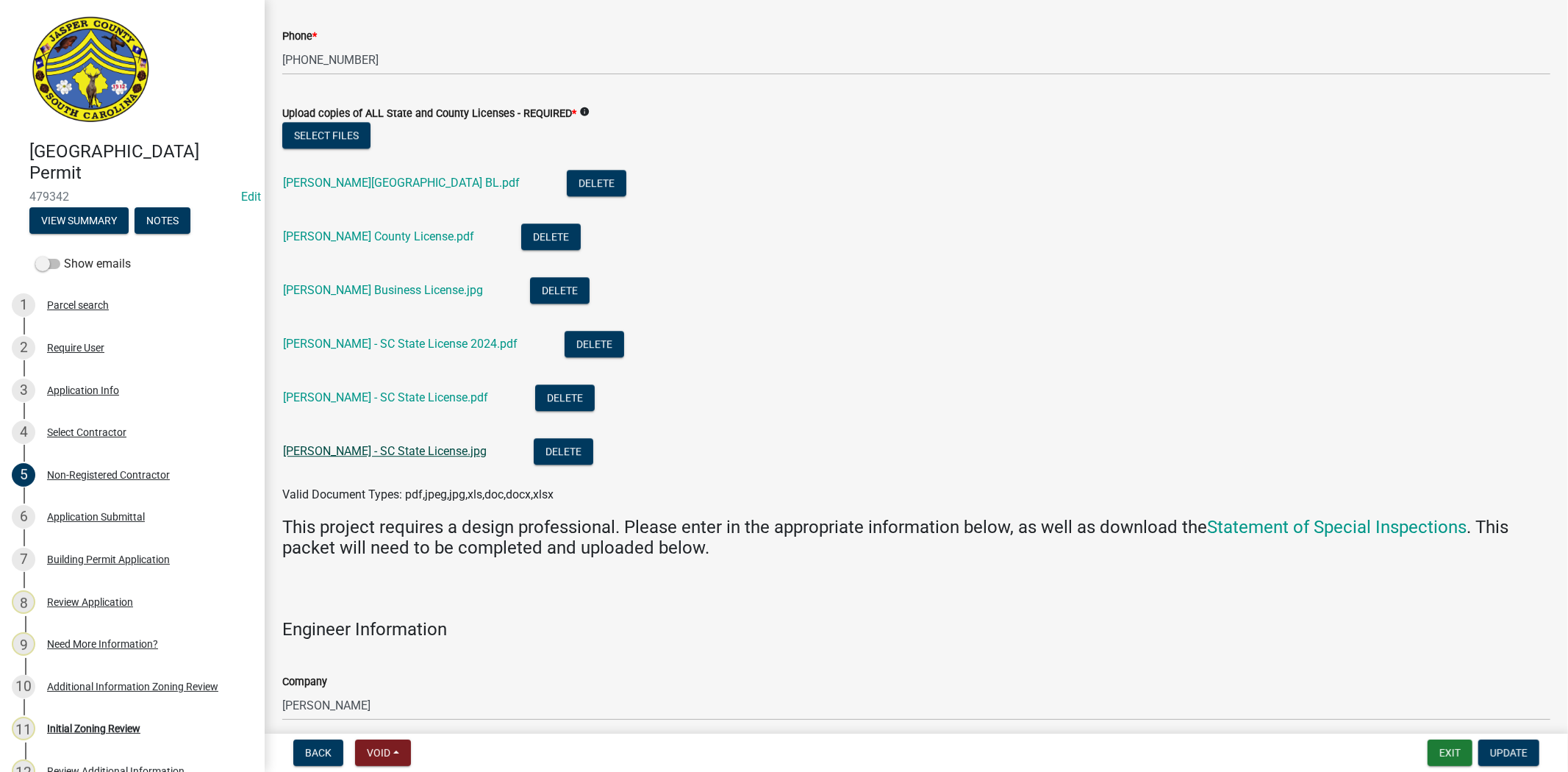
click at [412, 452] on link "Tillotson - SC State License.jpg" at bounding box center [385, 451] width 204 height 14
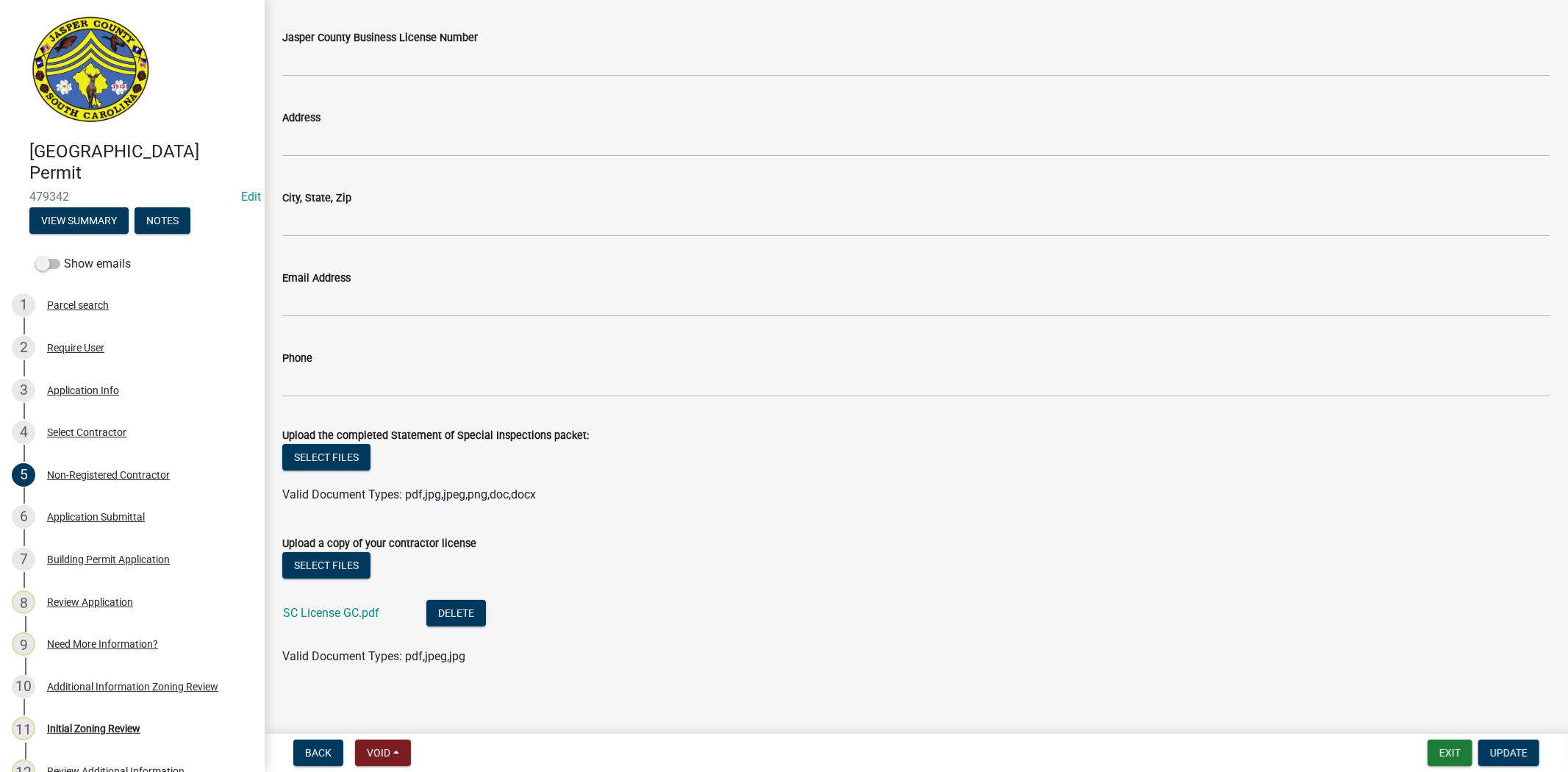
scroll to position [4833, 0]
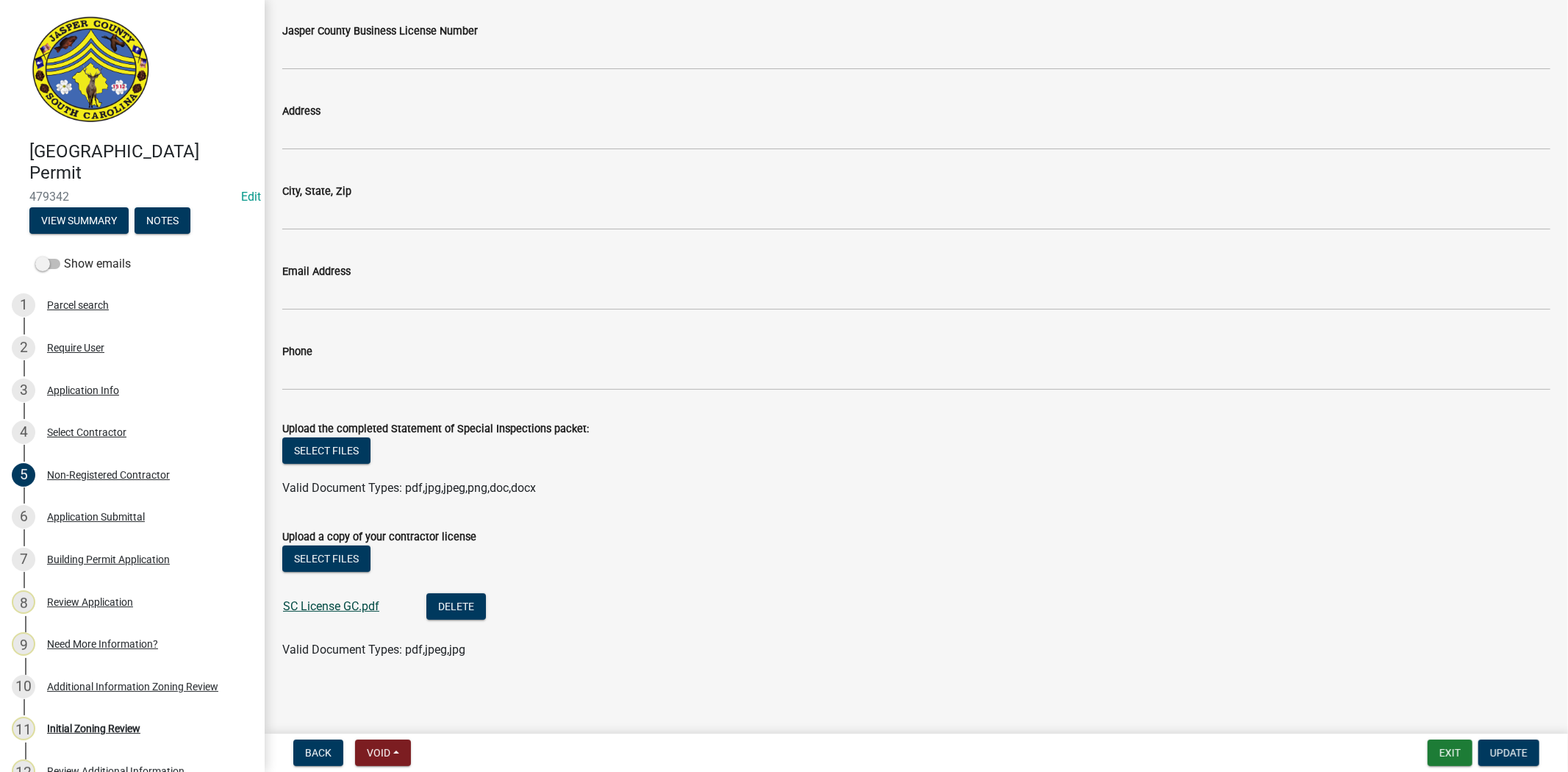
click at [339, 603] on link "SC License GC.pdf" at bounding box center [331, 606] width 96 height 14
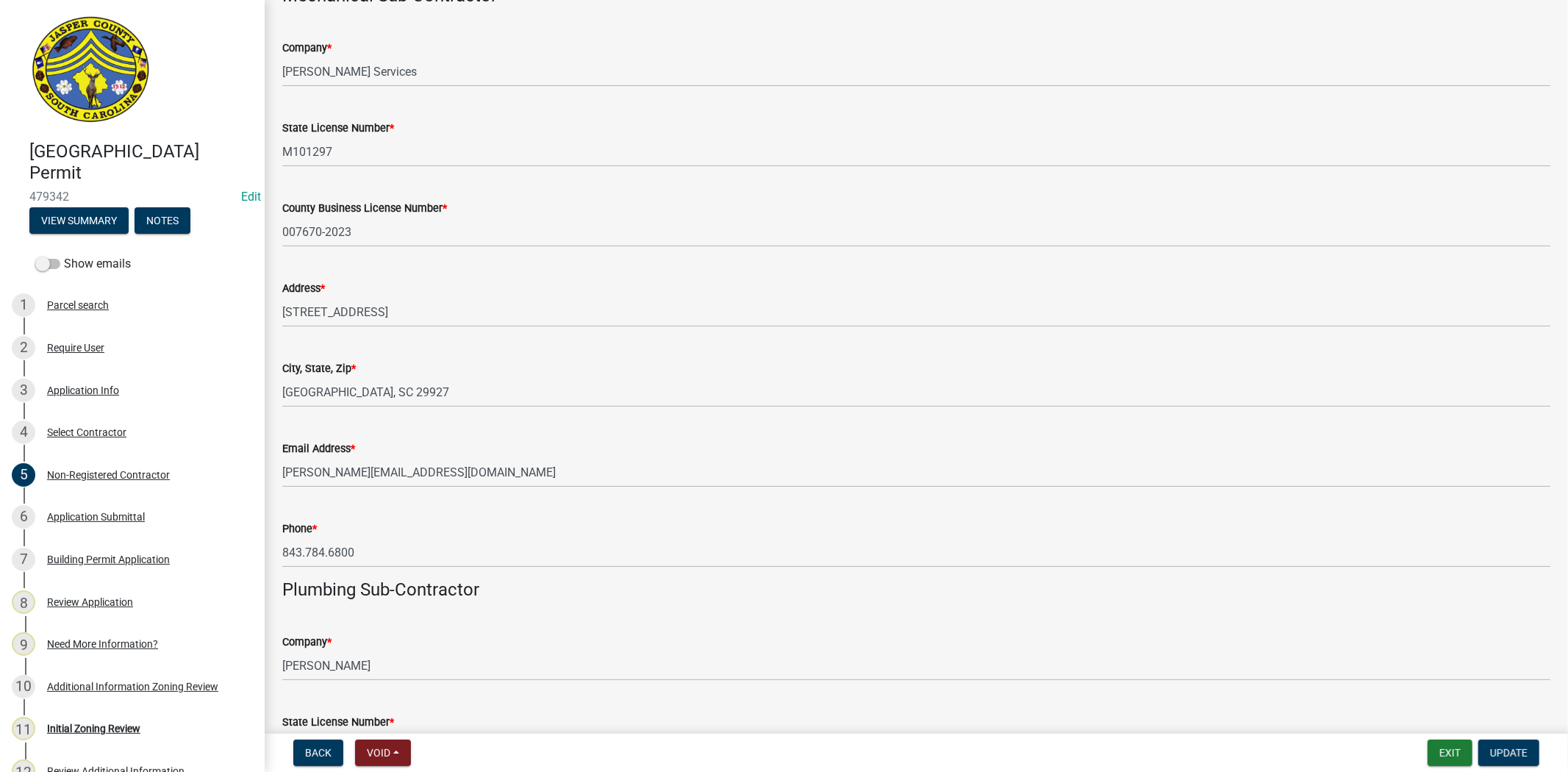
scroll to position [2546, 0]
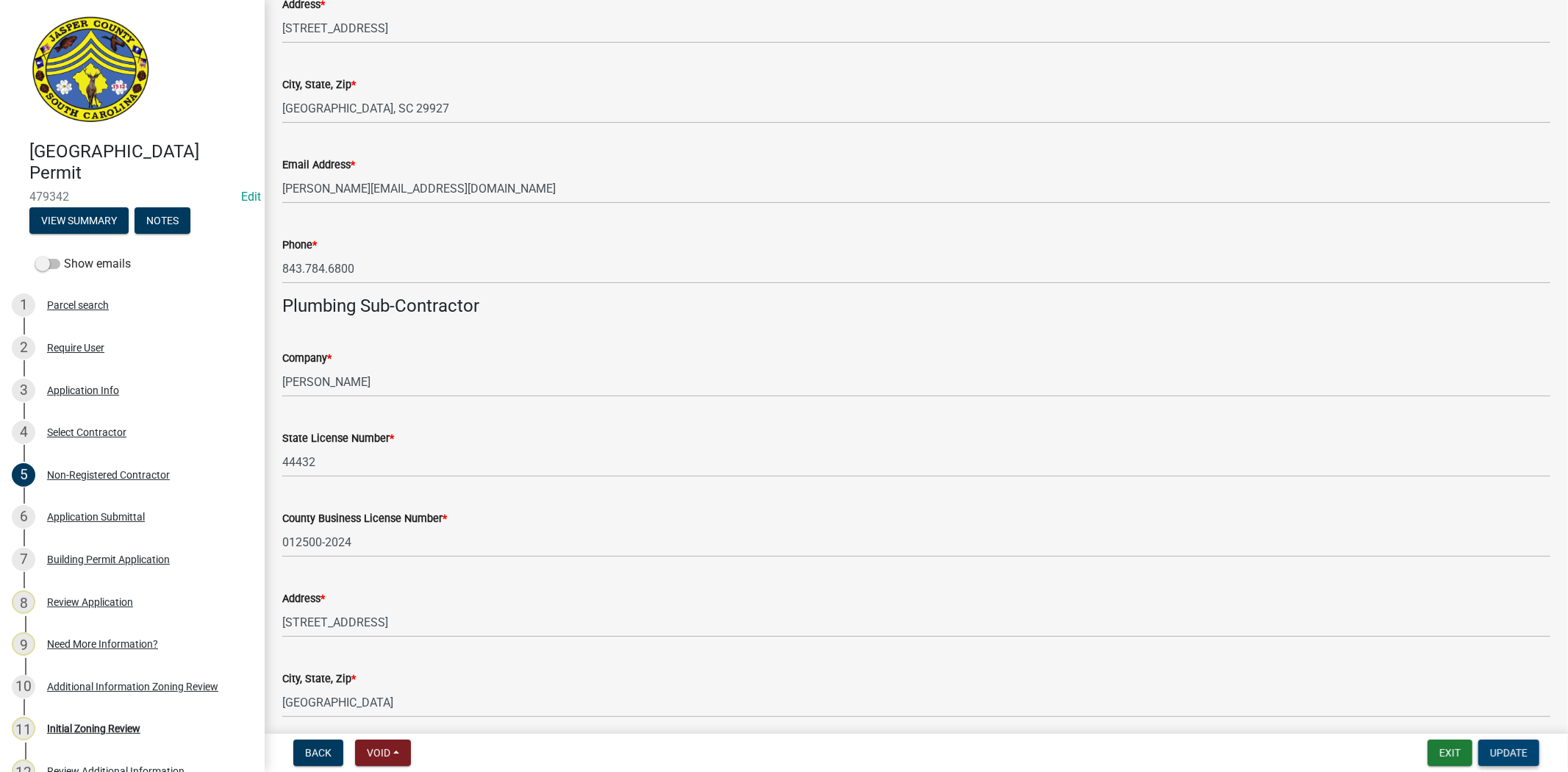
click at [1528, 763] on button "Update" at bounding box center [1509, 753] width 61 height 26
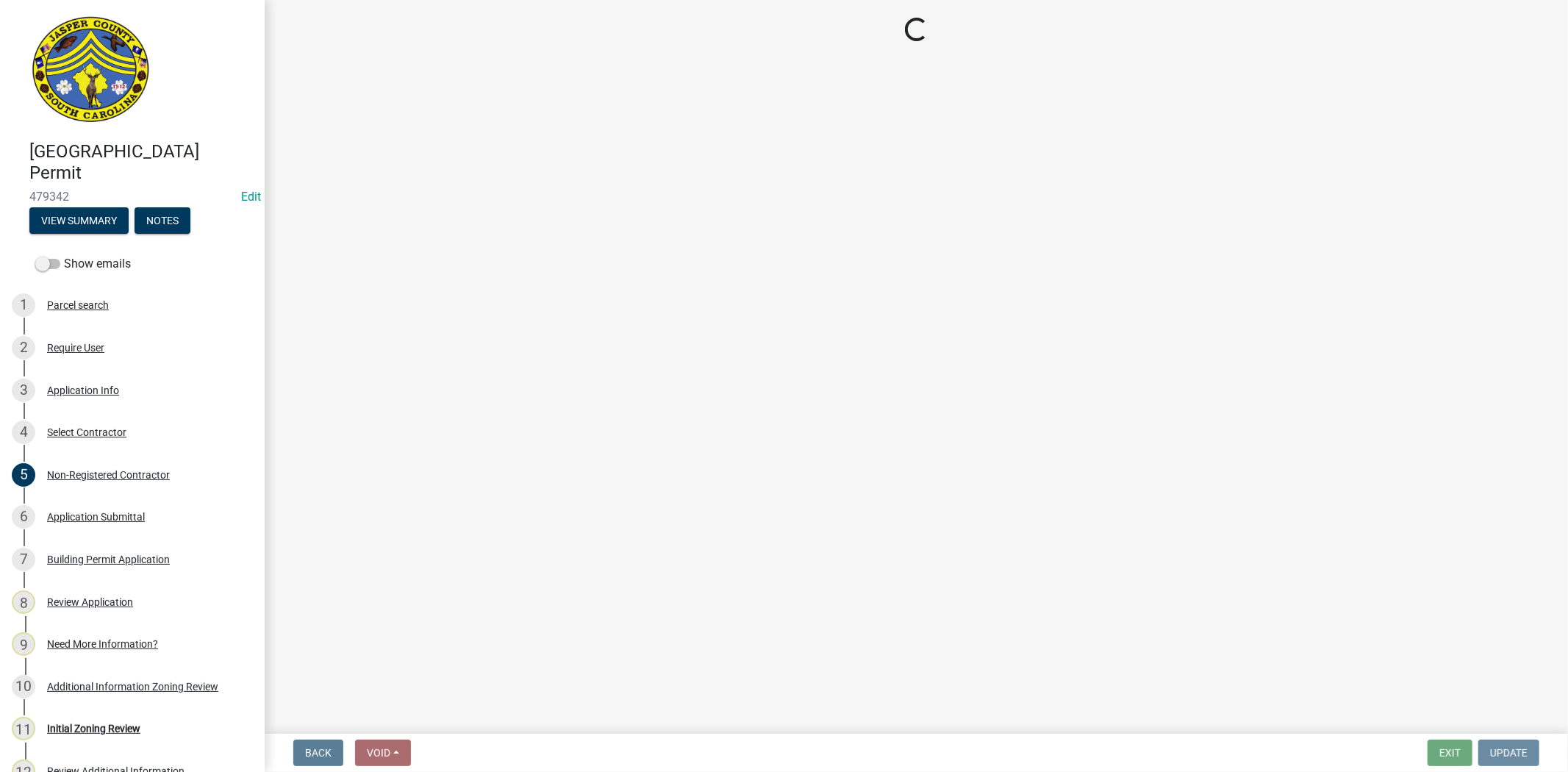
scroll to position [0, 0]
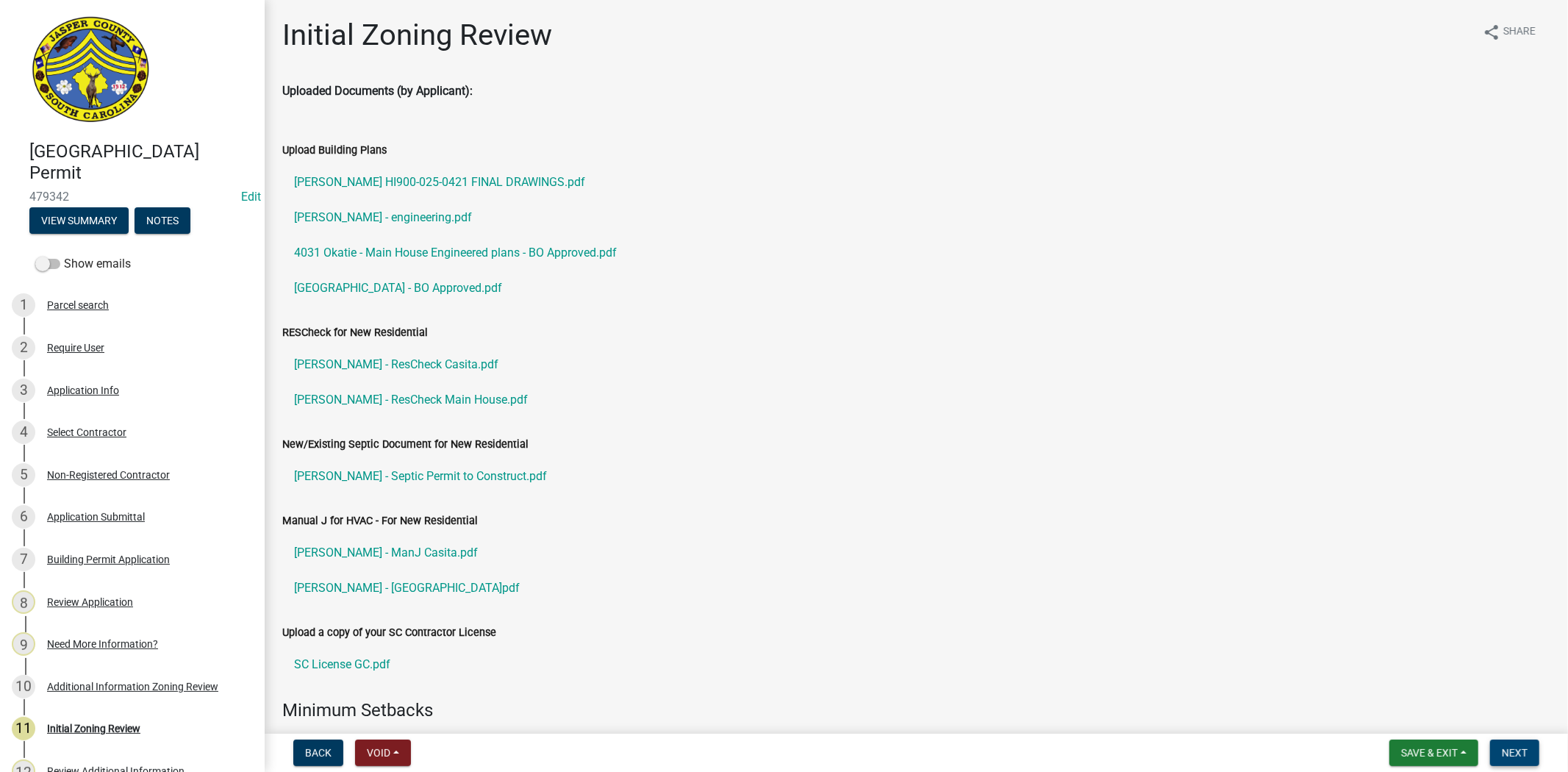
click at [1508, 763] on button "Next" at bounding box center [1515, 753] width 49 height 26
click at [1507, 750] on span "Next" at bounding box center [1514, 752] width 25 height 12
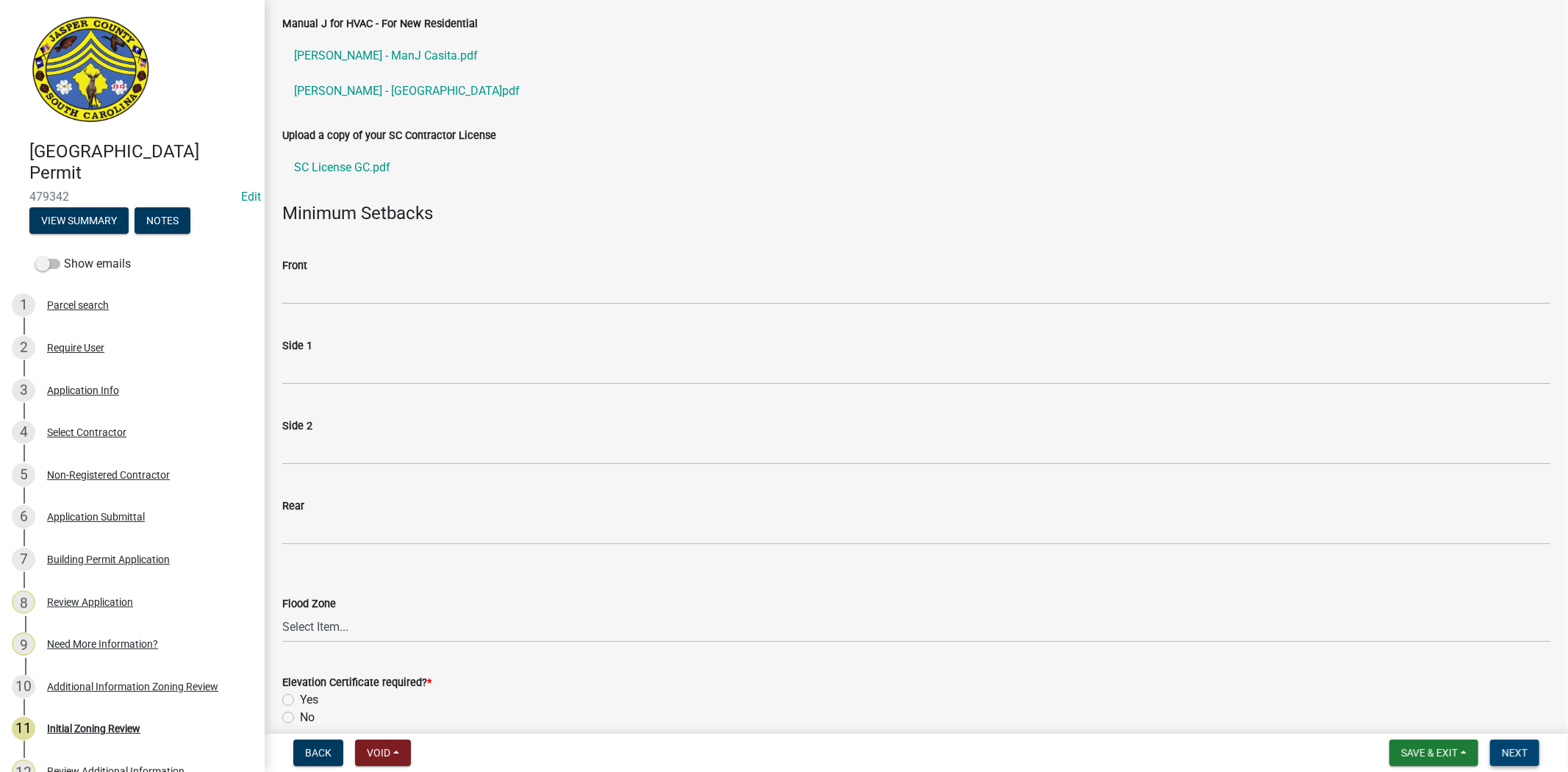
scroll to position [490, 0]
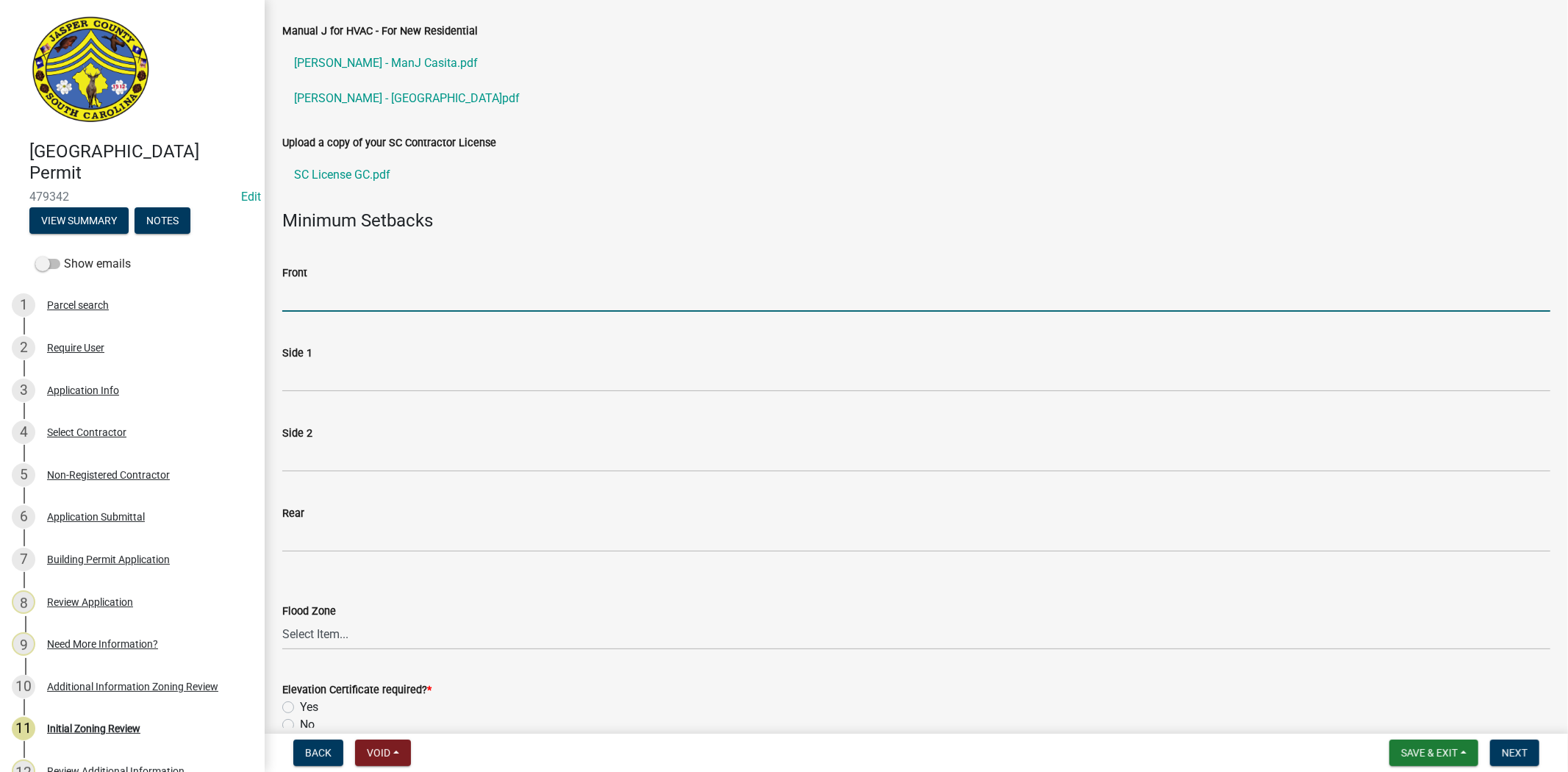
click at [488, 287] on input "Front" at bounding box center [917, 296] width 1269 height 30
type input "35"
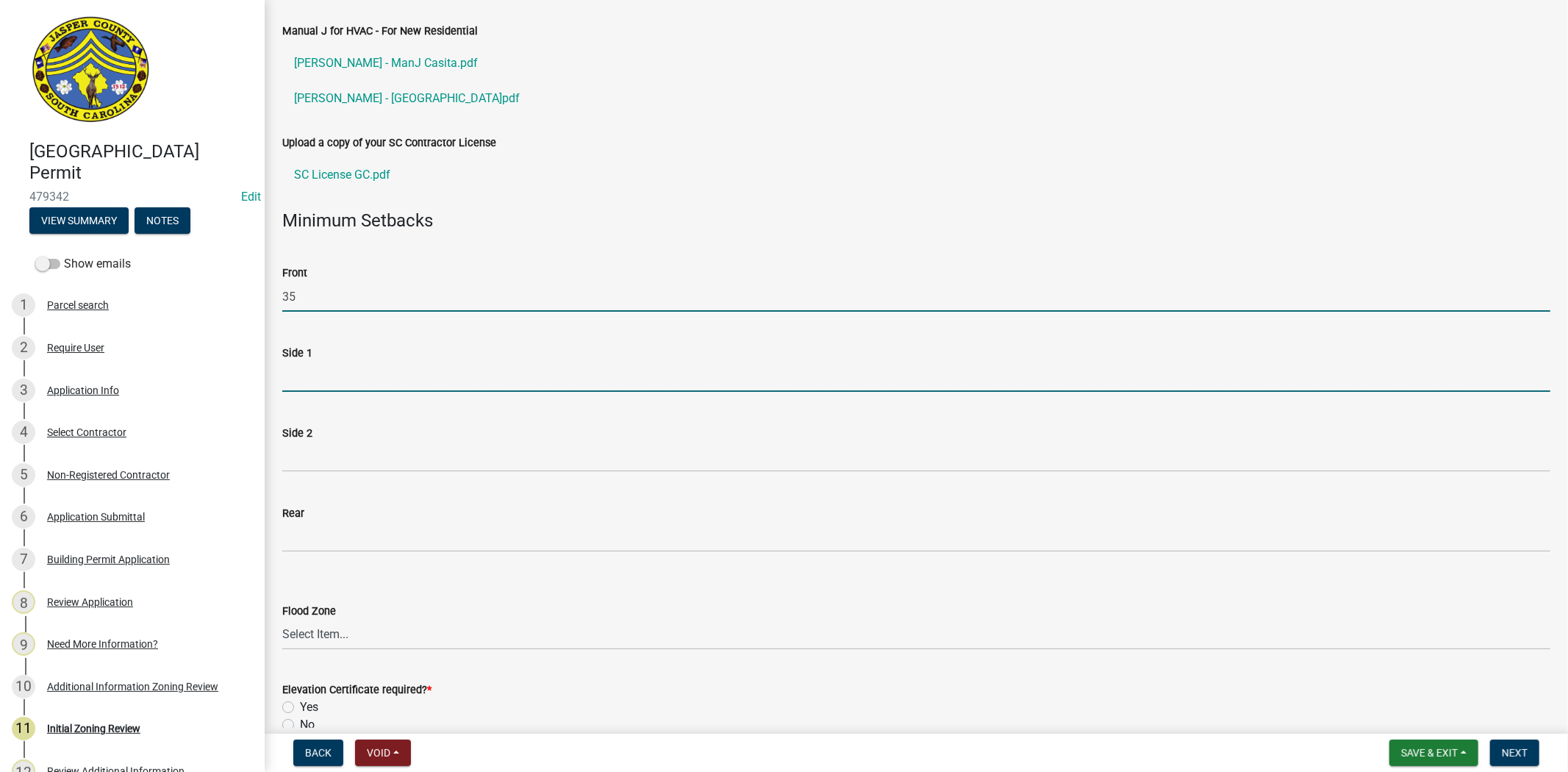
click at [406, 383] on input "Side 1" at bounding box center [917, 376] width 1269 height 30
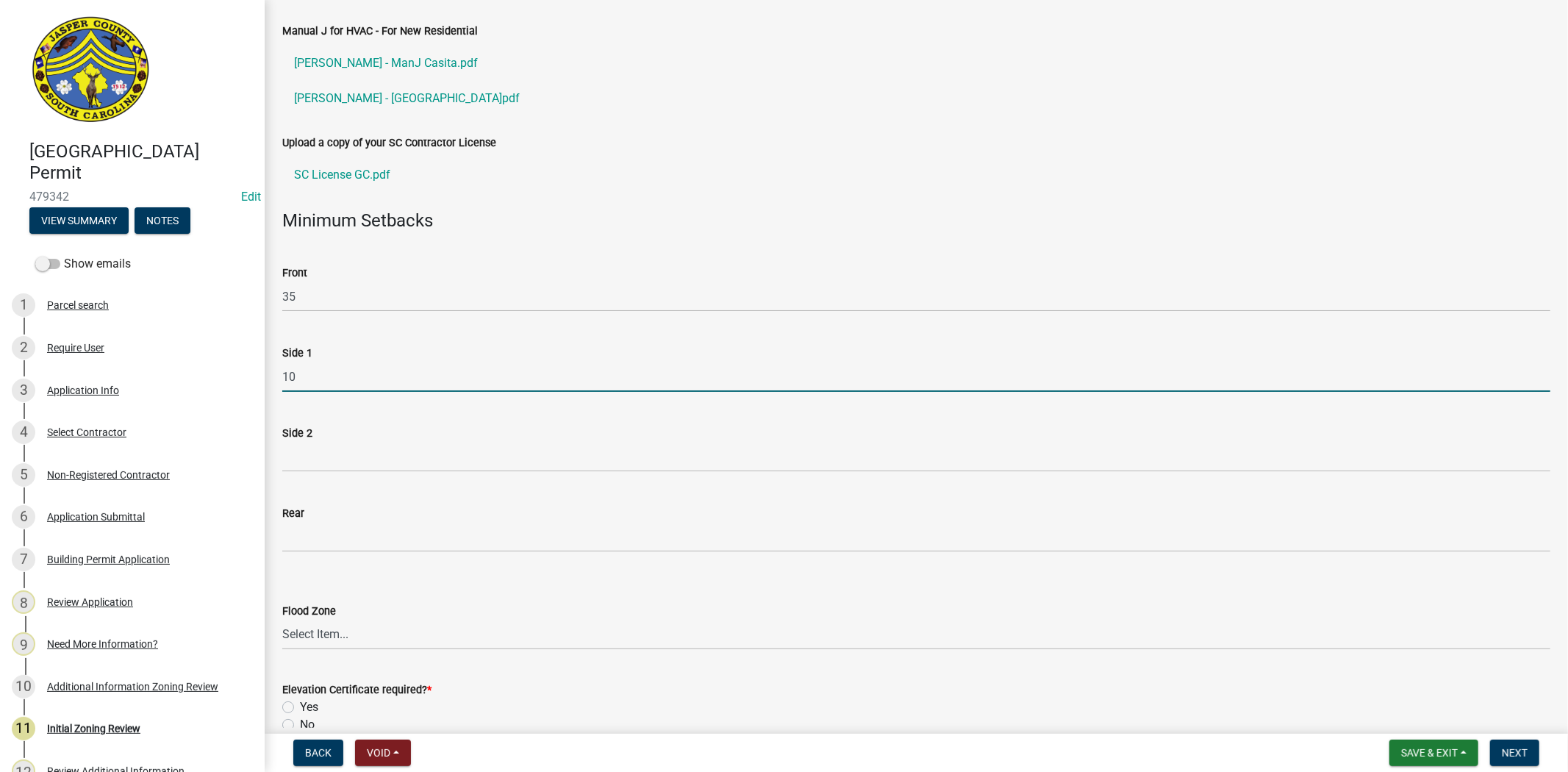
type input "10"
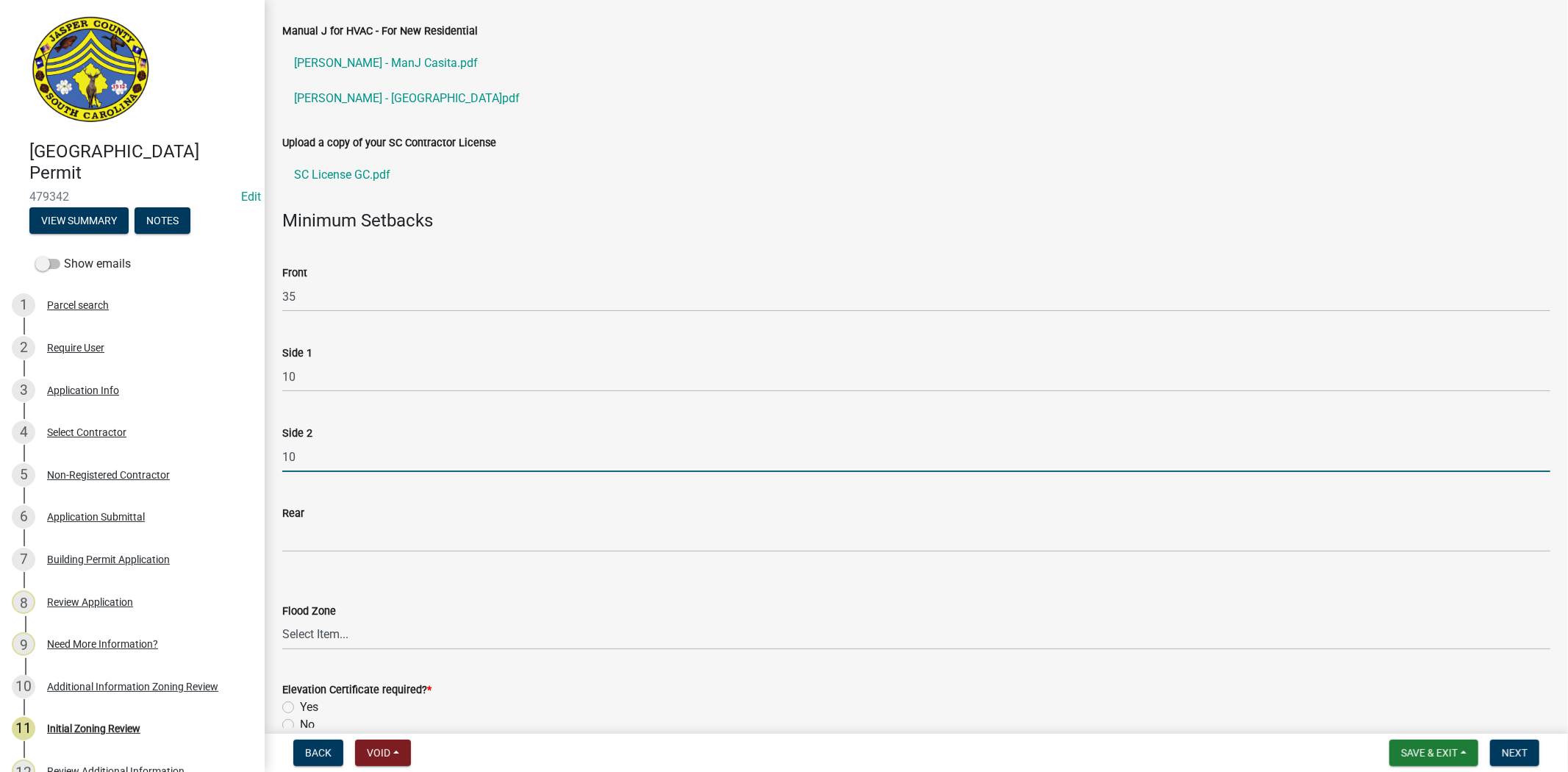
type input "10"
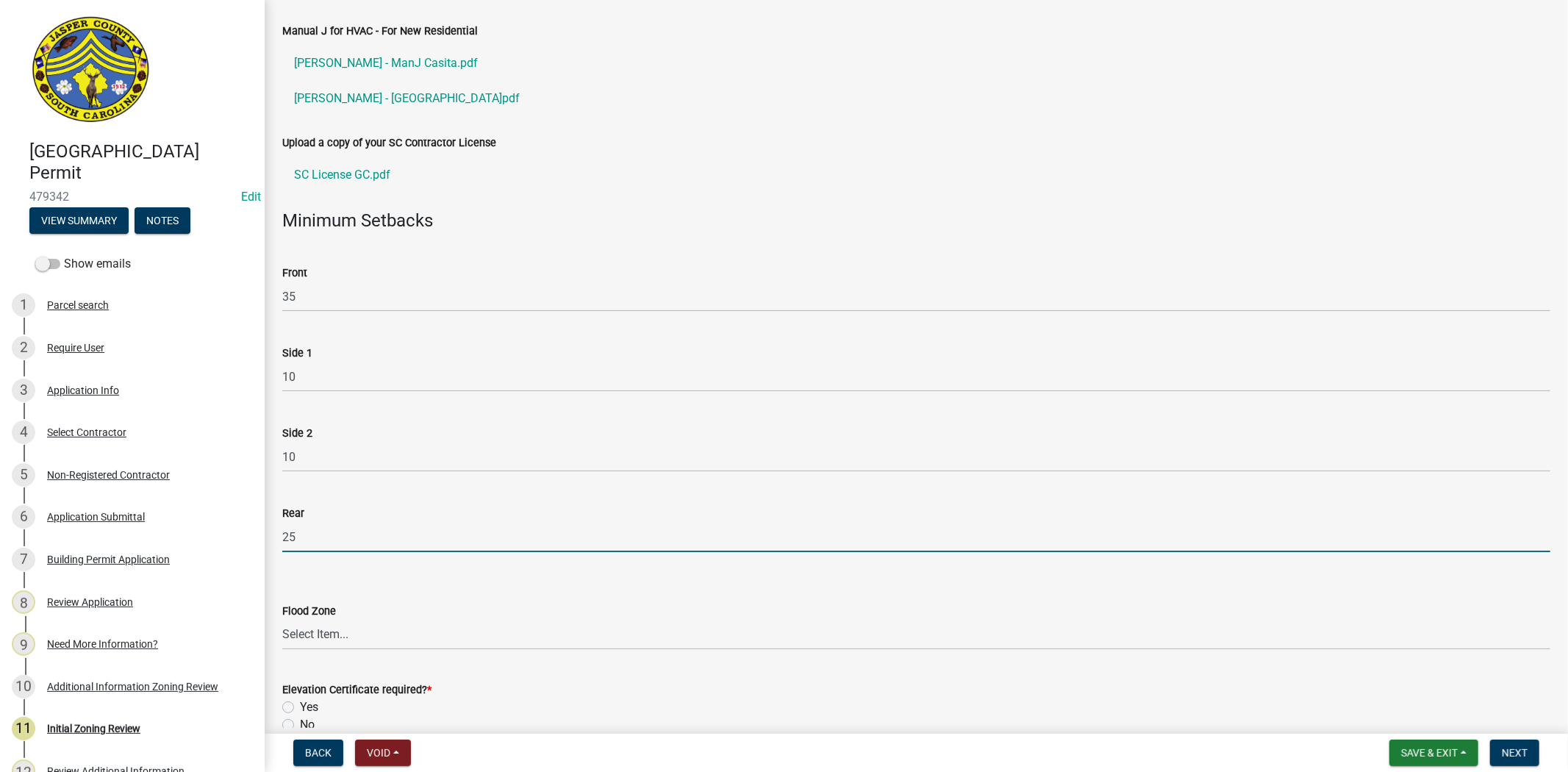
type input "25"
click at [784, 627] on select "Select Item... A AE X Shaded X N/A" at bounding box center [917, 634] width 1269 height 30
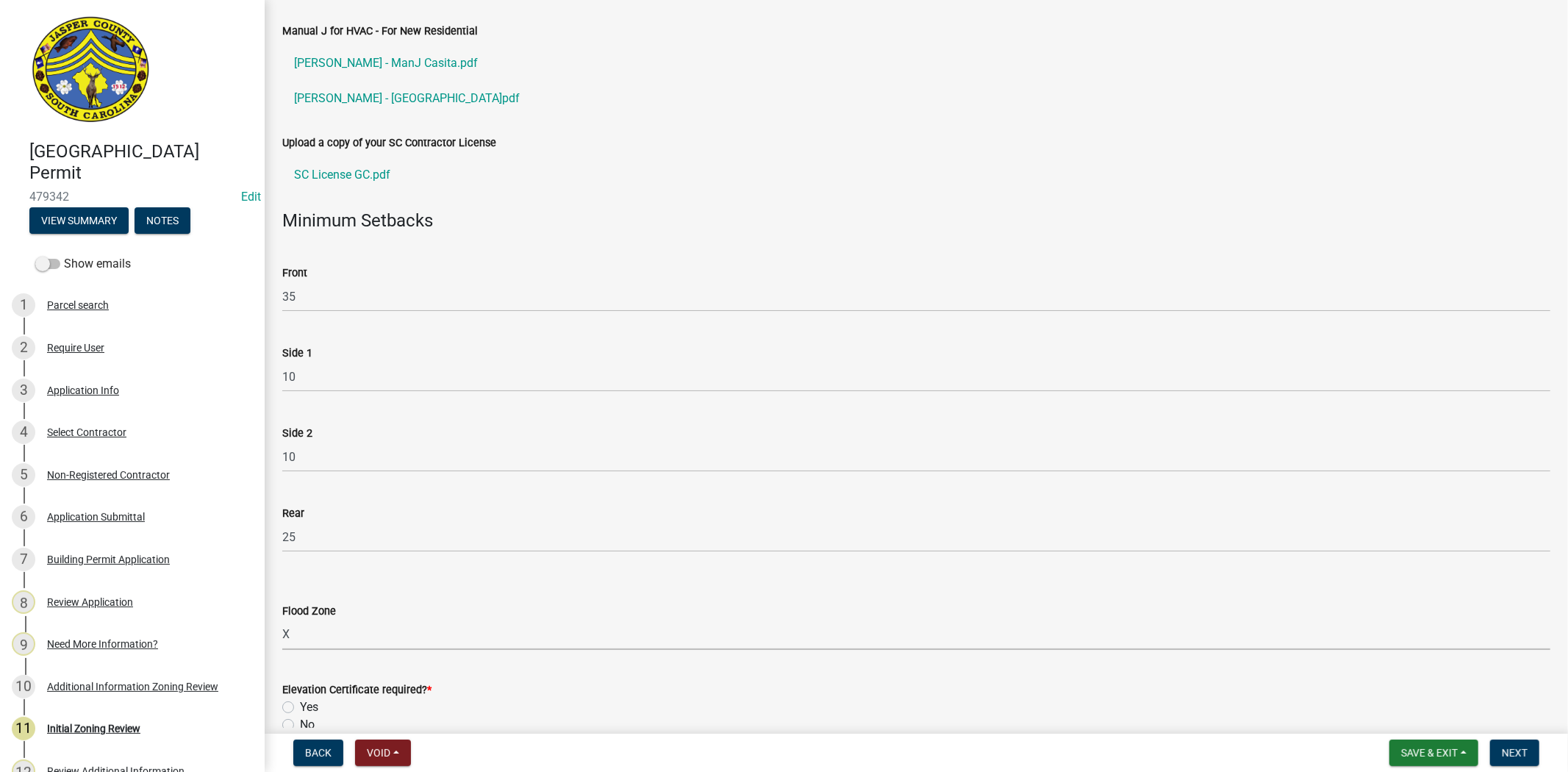
click at [283, 620] on select "Select Item... A AE X Shaded X N/A" at bounding box center [917, 634] width 1269 height 30
select select "61611ad6-14f2-499c-805c-58607f11e2fc"
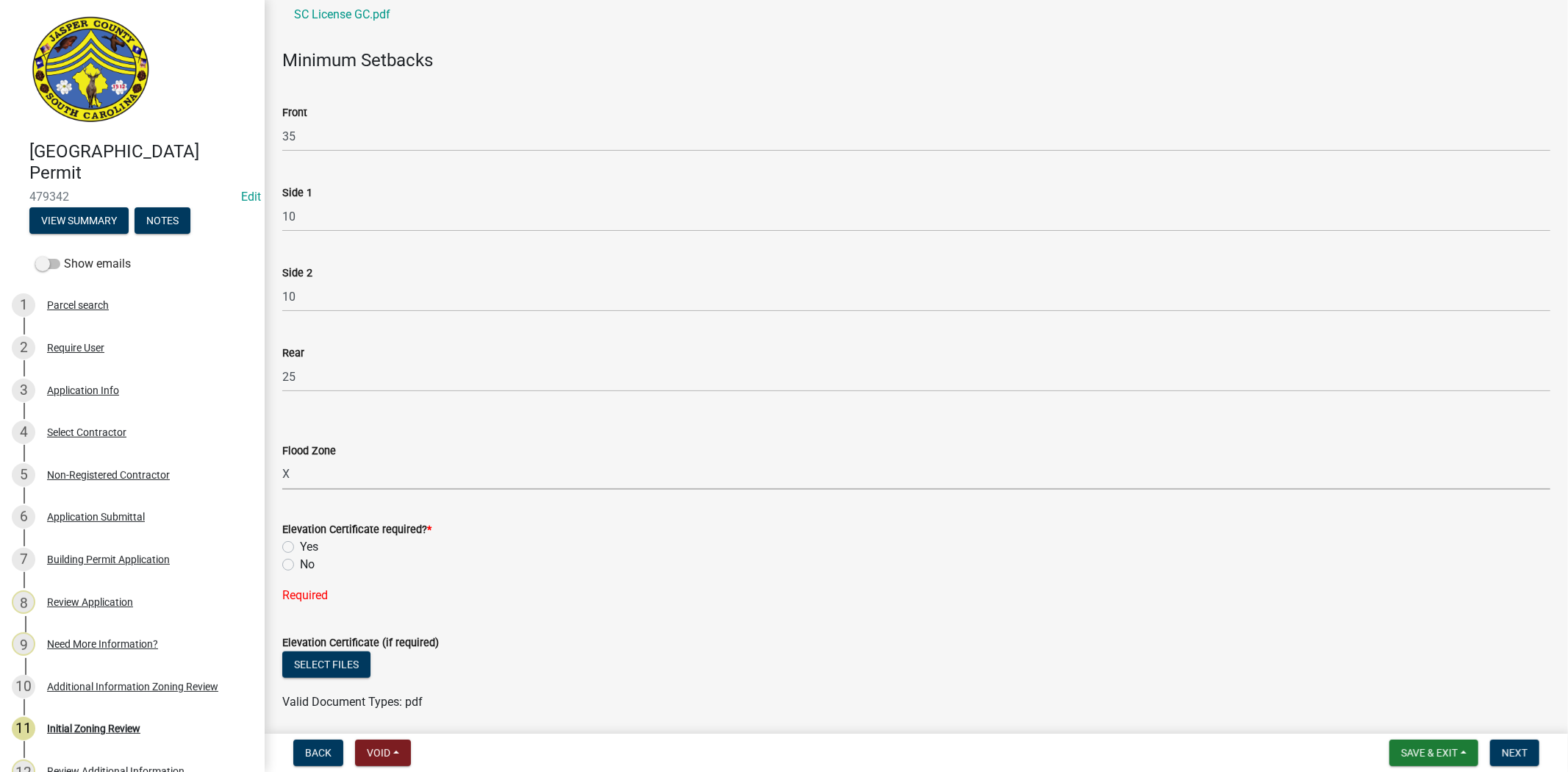
scroll to position [653, 0]
click at [300, 557] on label "No" at bounding box center [307, 561] width 15 height 18
click at [300, 557] on input "No" at bounding box center [305, 557] width 9 height 9
radio input "true"
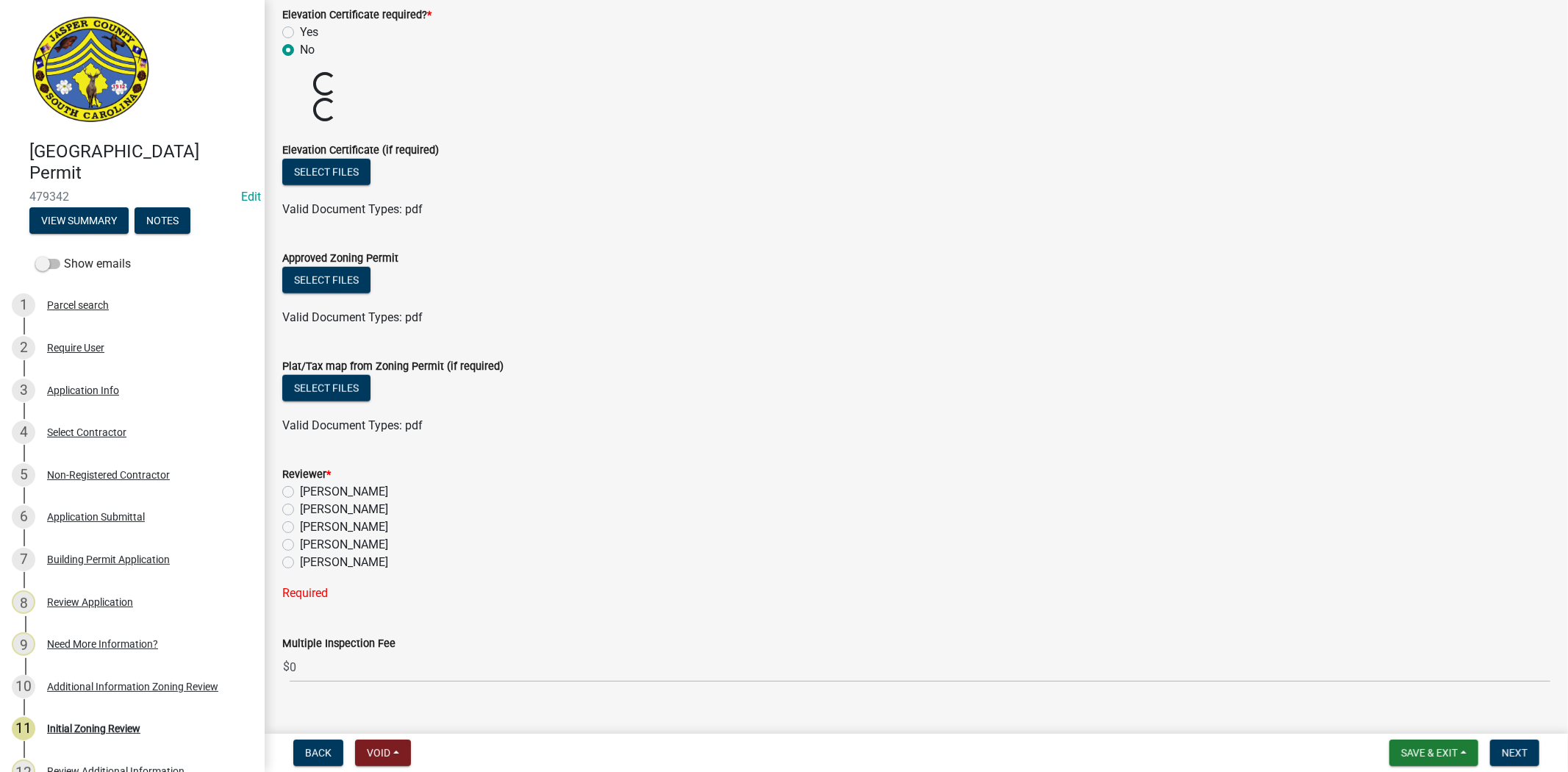
scroll to position [1188, 0]
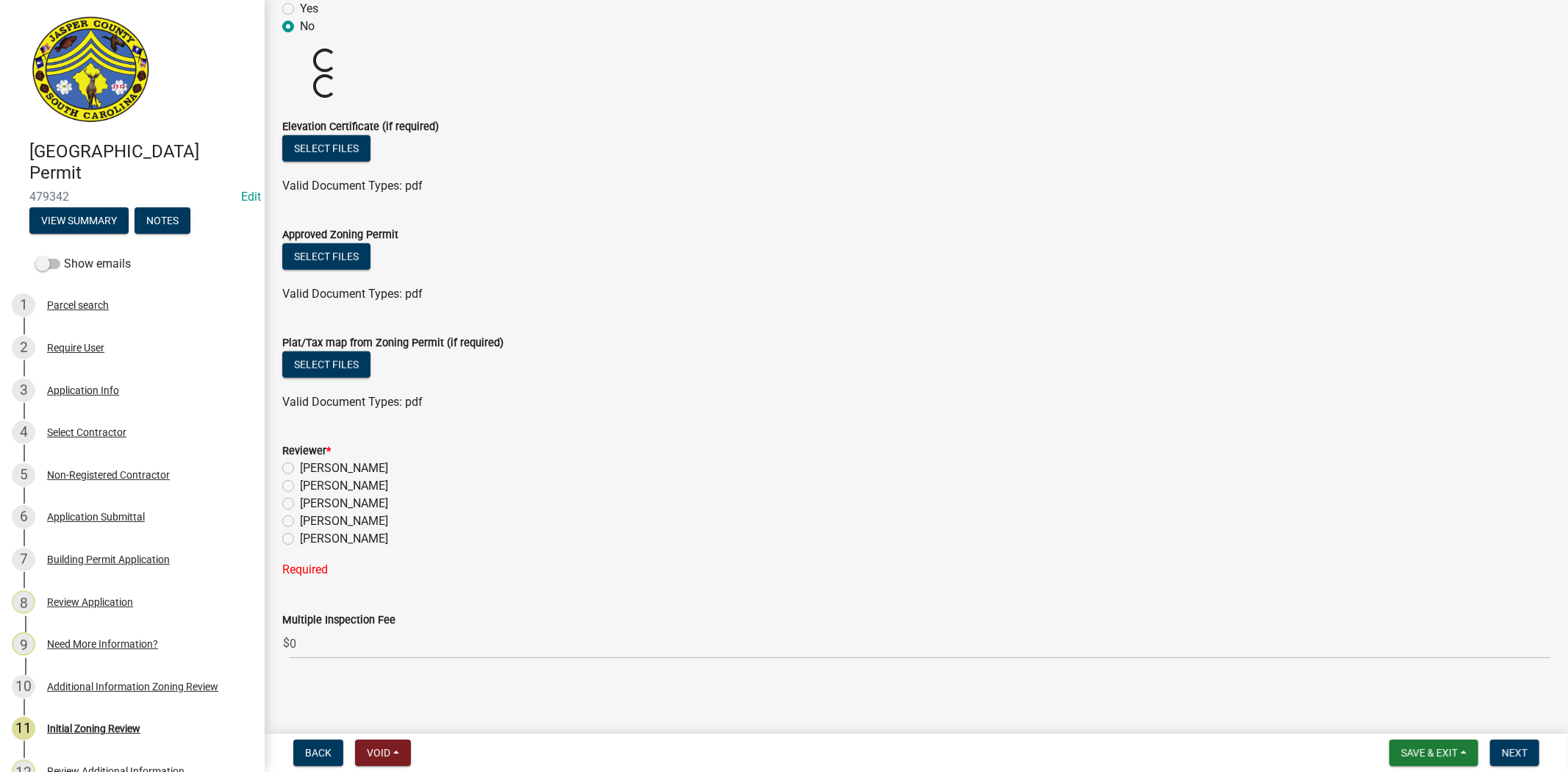
click at [300, 518] on label "Stephanie Oviedo" at bounding box center [344, 521] width 89 height 18
click at [300, 518] on input "Stephanie Oviedo" at bounding box center [305, 517] width 9 height 9
radio input "true"
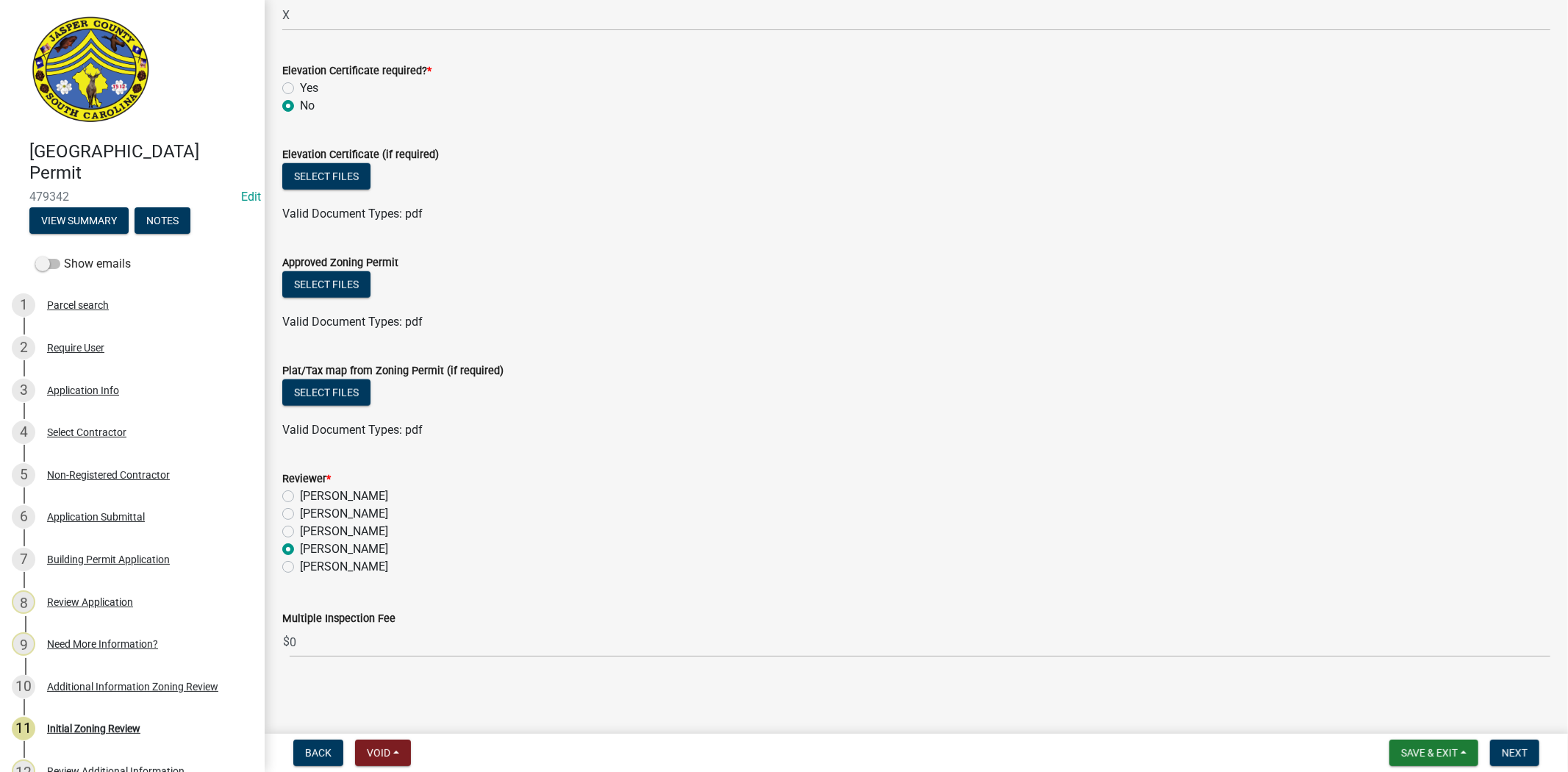
scroll to position [1108, 0]
click at [139, 643] on div "Need More Information?" at bounding box center [102, 643] width 111 height 10
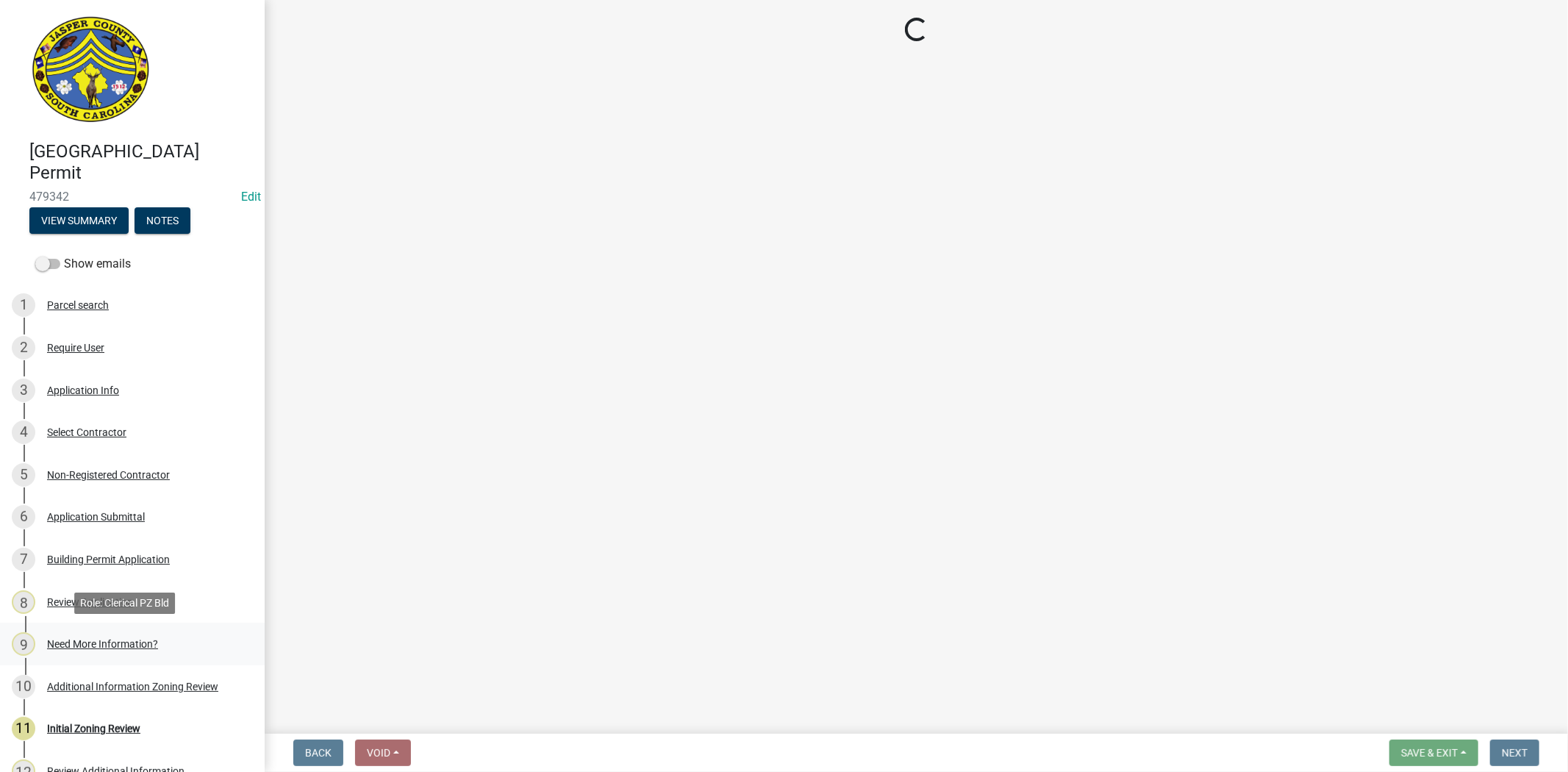
scroll to position [0, 0]
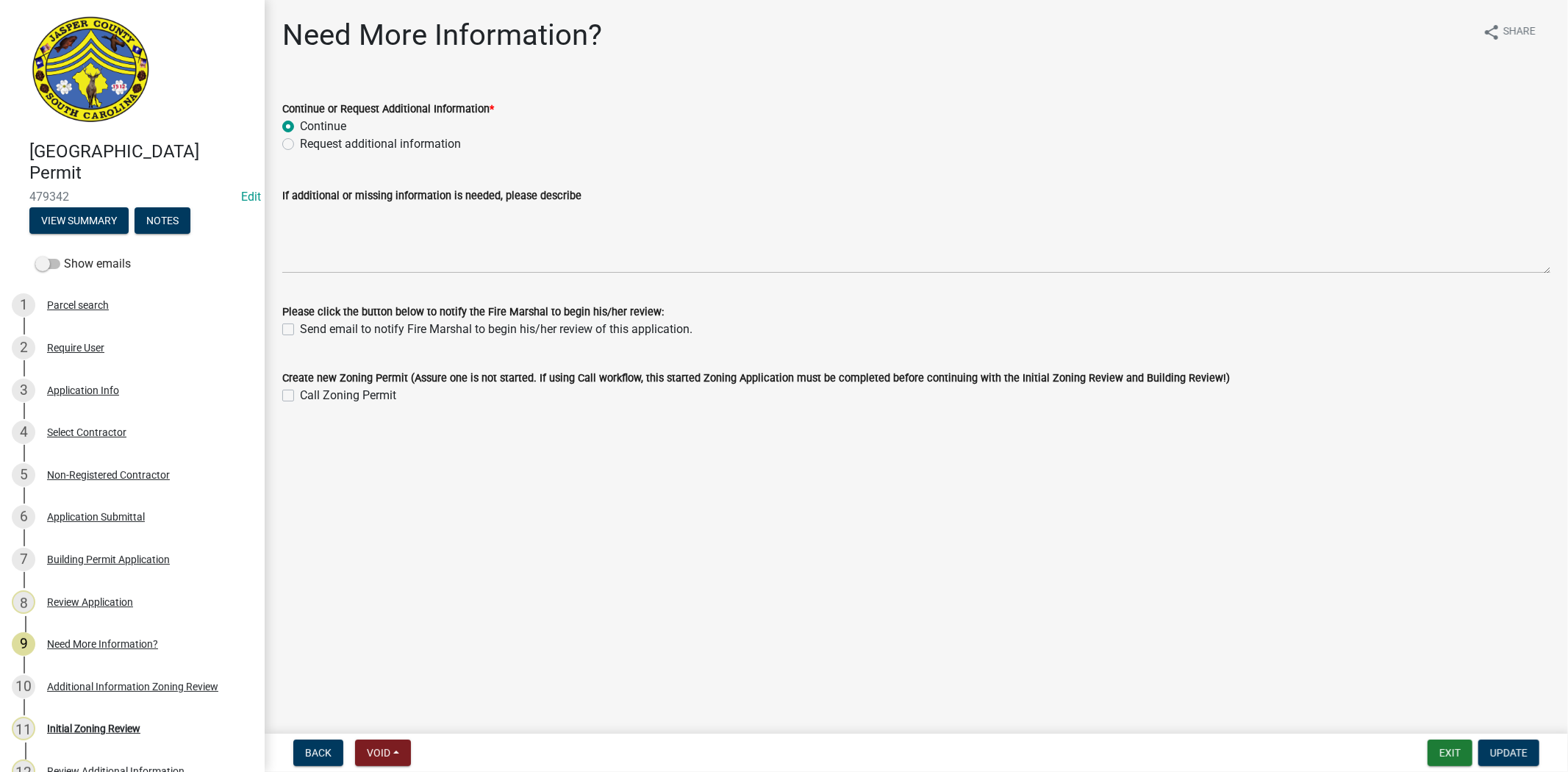
click at [300, 139] on label "Request additional information" at bounding box center [380, 144] width 161 height 18
click at [300, 139] on input "Request additional information" at bounding box center [305, 140] width 9 height 9
radio input "true"
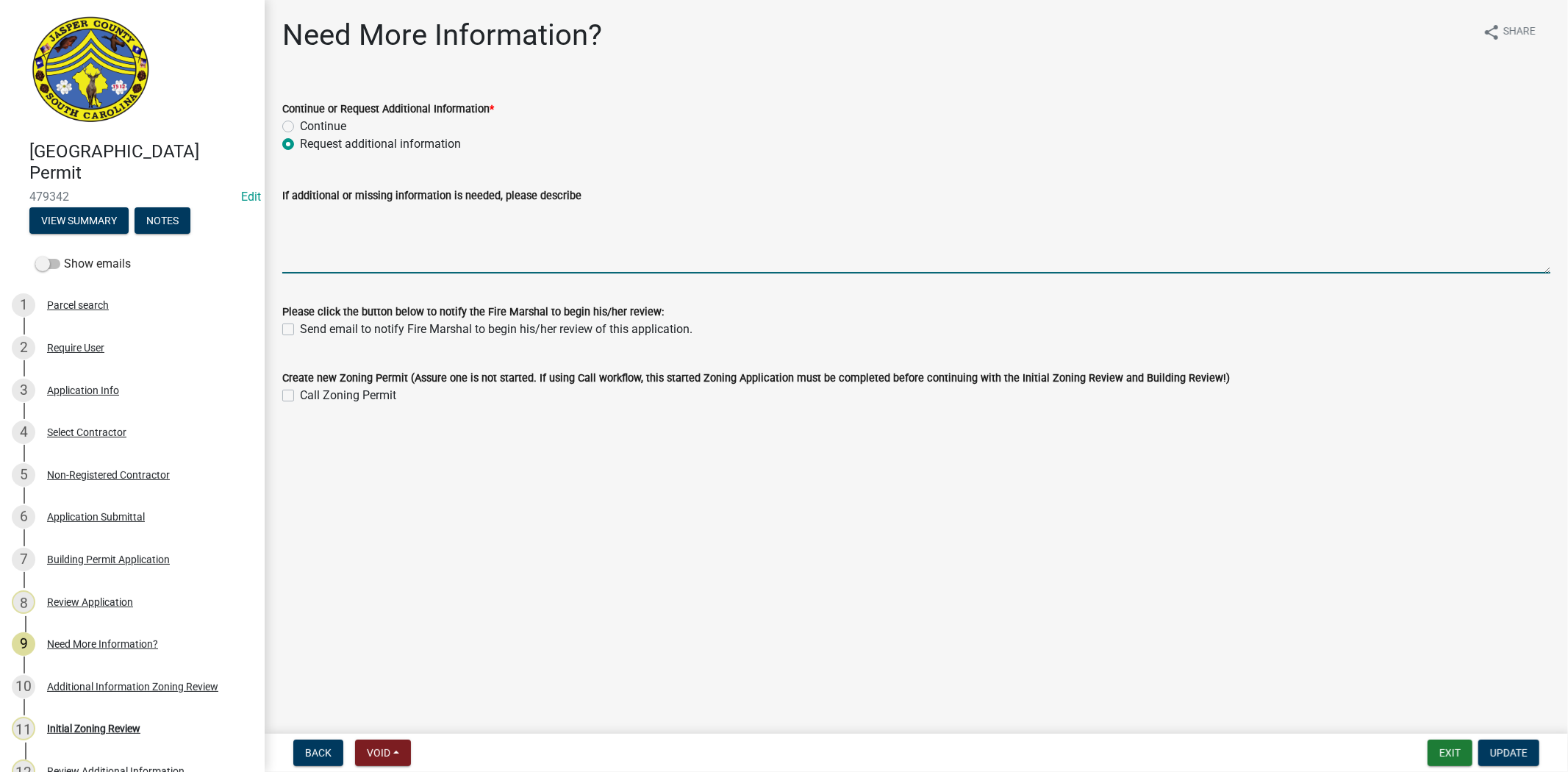
click at [315, 229] on textarea "If additional or missing information is needed, please describe" at bounding box center [917, 239] width 1269 height 69
type textarea "p"
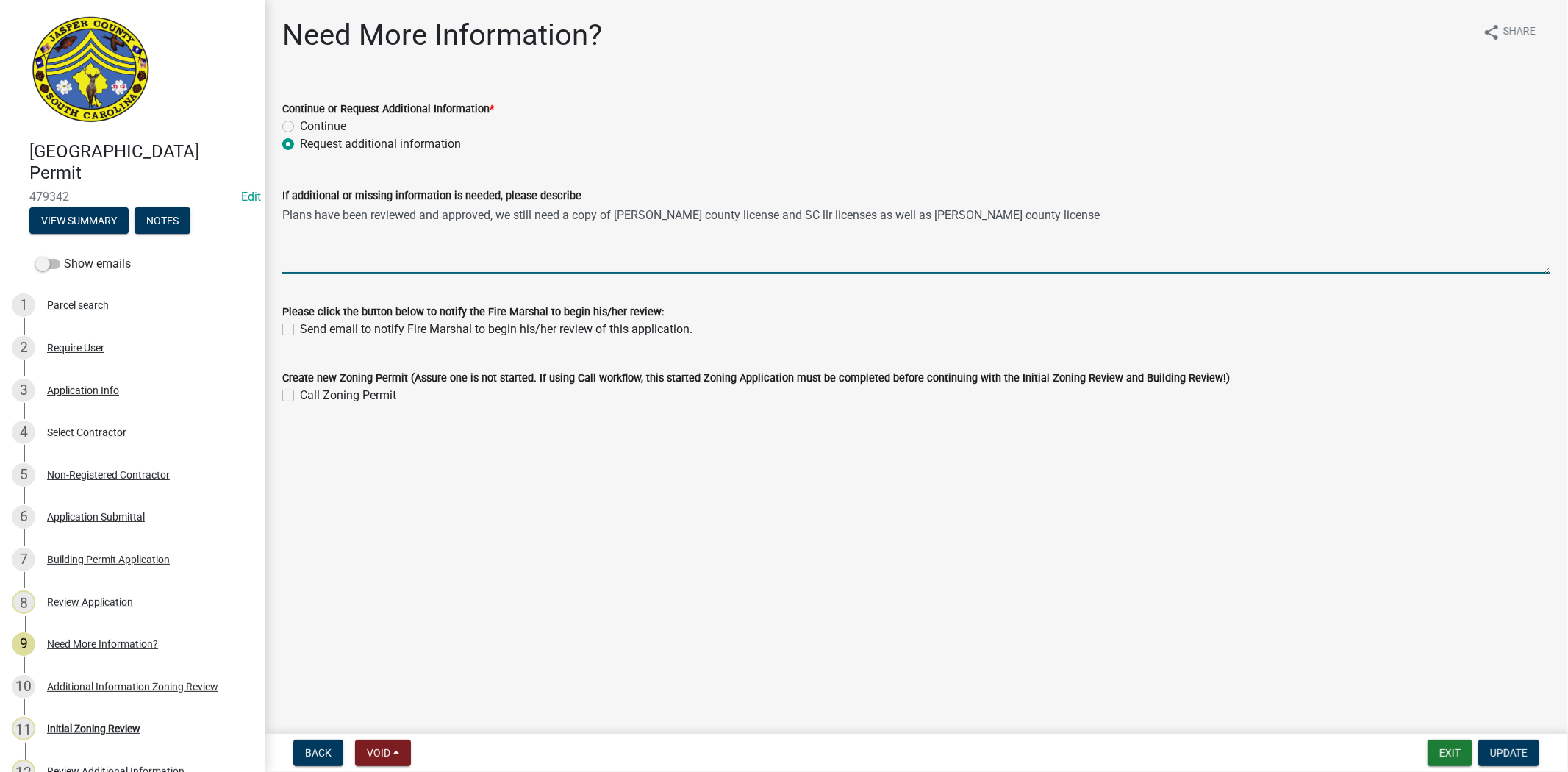
click at [615, 216] on textarea "Plans have been reviewed and approved, we still need a copy of TILLITSON Jasper…" at bounding box center [917, 239] width 1269 height 69
click at [806, 209] on textarea "Plans have been reviewed and approved, we still need a copy of the renewed lice…" at bounding box center [917, 239] width 1269 height 69
click at [975, 215] on textarea "Plans have been reviewed and approved, we still need a copy of the renewed lice…" at bounding box center [917, 239] width 1269 height 69
click at [1206, 205] on textarea "Plans have been reviewed and approved, we still need a copy of the renewed lice…" at bounding box center [917, 239] width 1269 height 69
drag, startPoint x: 1392, startPoint y: 211, endPoint x: 230, endPoint y: 209, distance: 1162.0
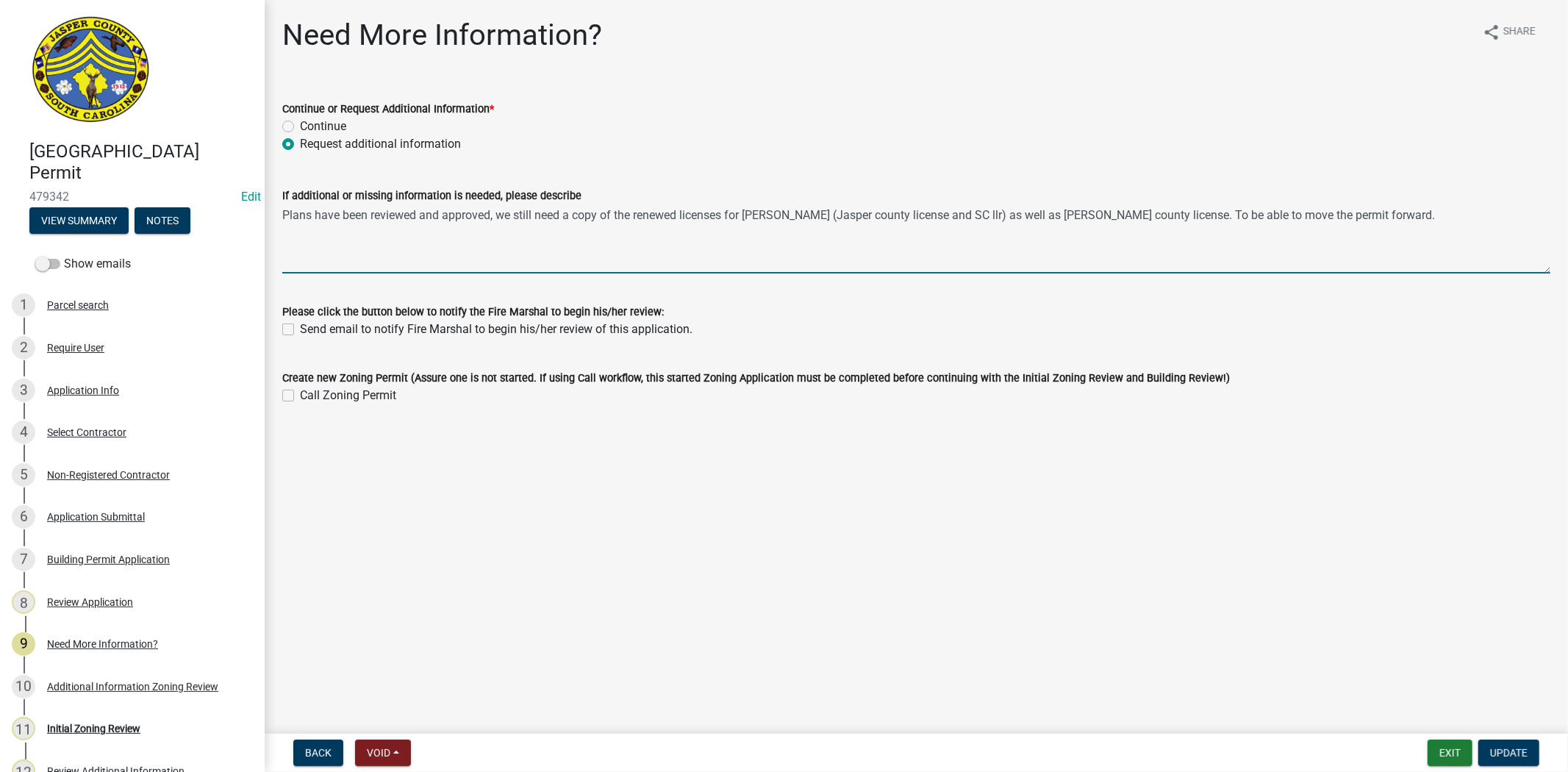
click at [230, 209] on div "Jasper County Building Permit 479342 Edit View Summary Notes Show emails 1 Parc…" at bounding box center [784, 386] width 1568 height 772
type textarea "Plans have been reviewed and approved, we still need a copy of the renewed lice…"
click at [1511, 744] on button "Update" at bounding box center [1509, 753] width 61 height 26
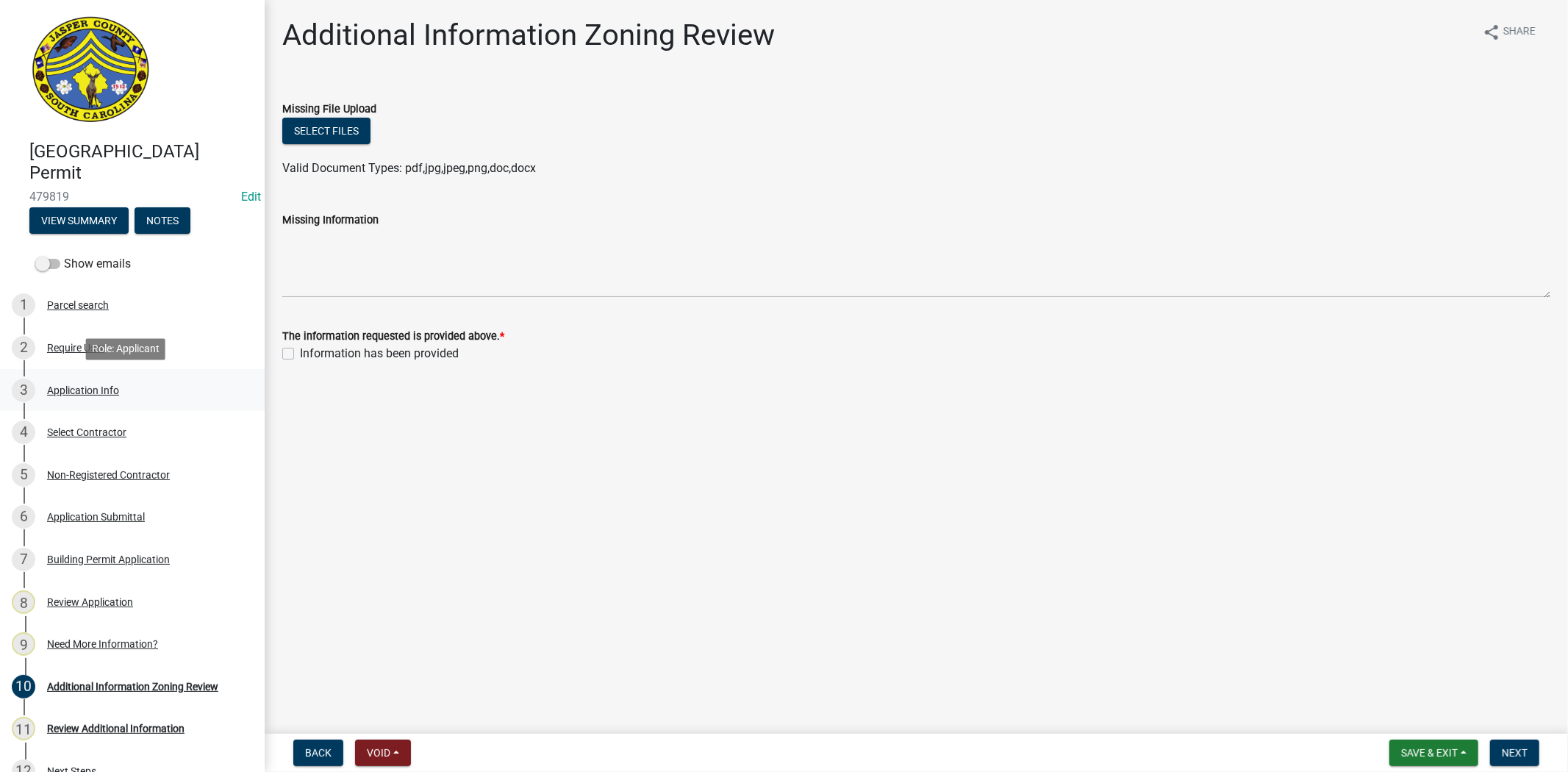
click at [101, 386] on div "Application Info" at bounding box center [83, 390] width 72 height 10
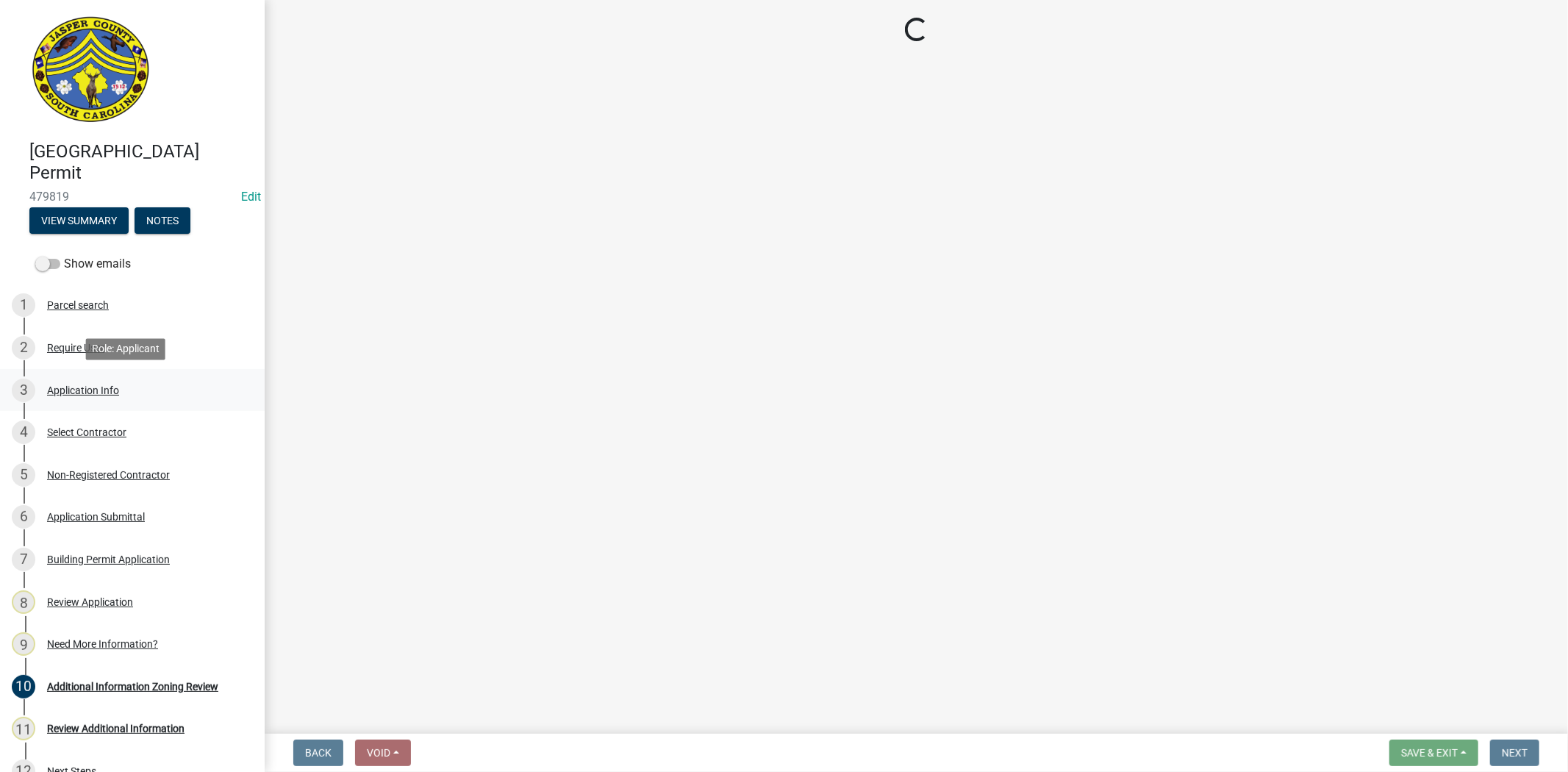
select select "42590599-3c97-479d-b3e9-fbeca9af4fb5"
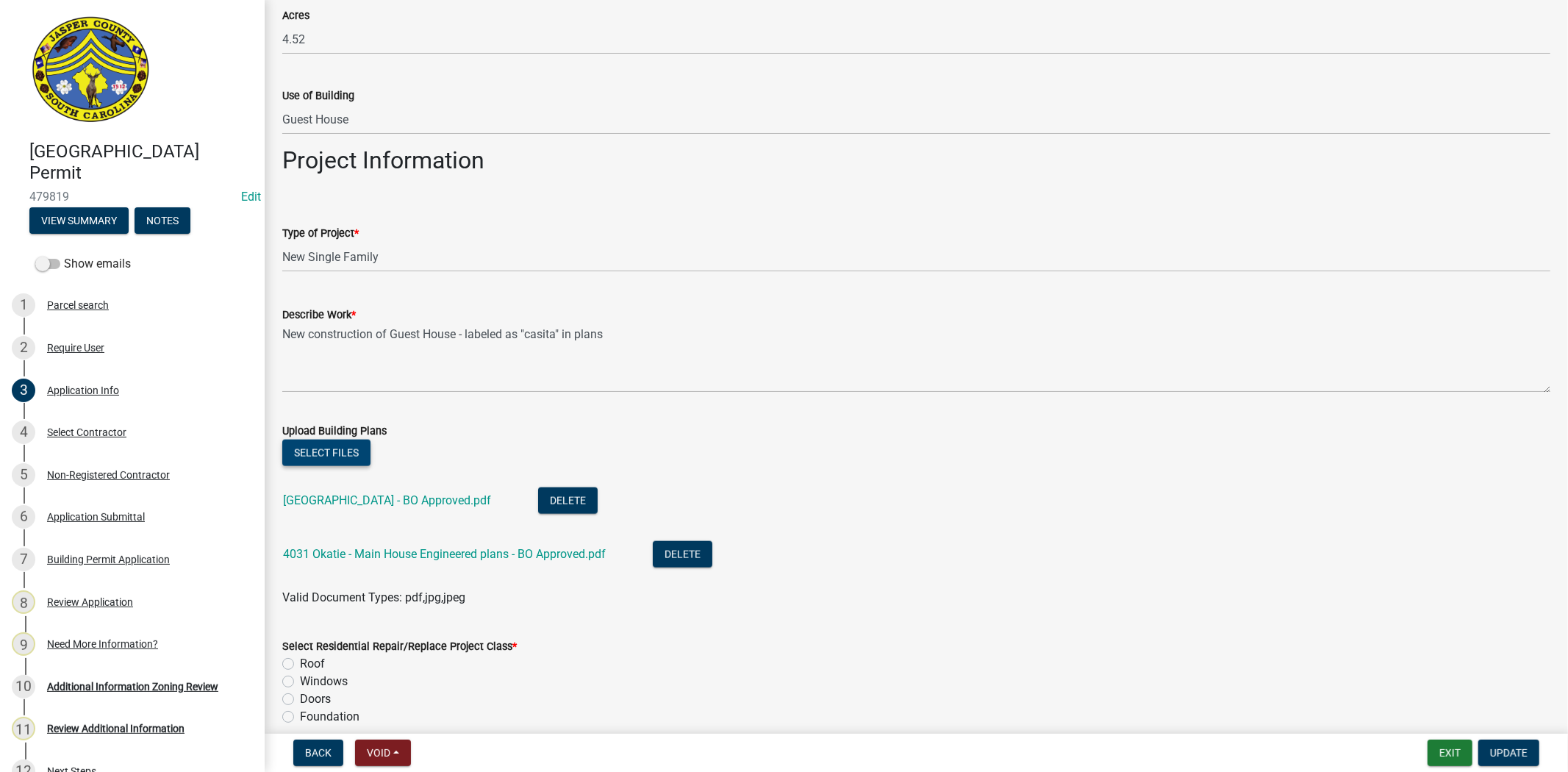
scroll to position [1470, 0]
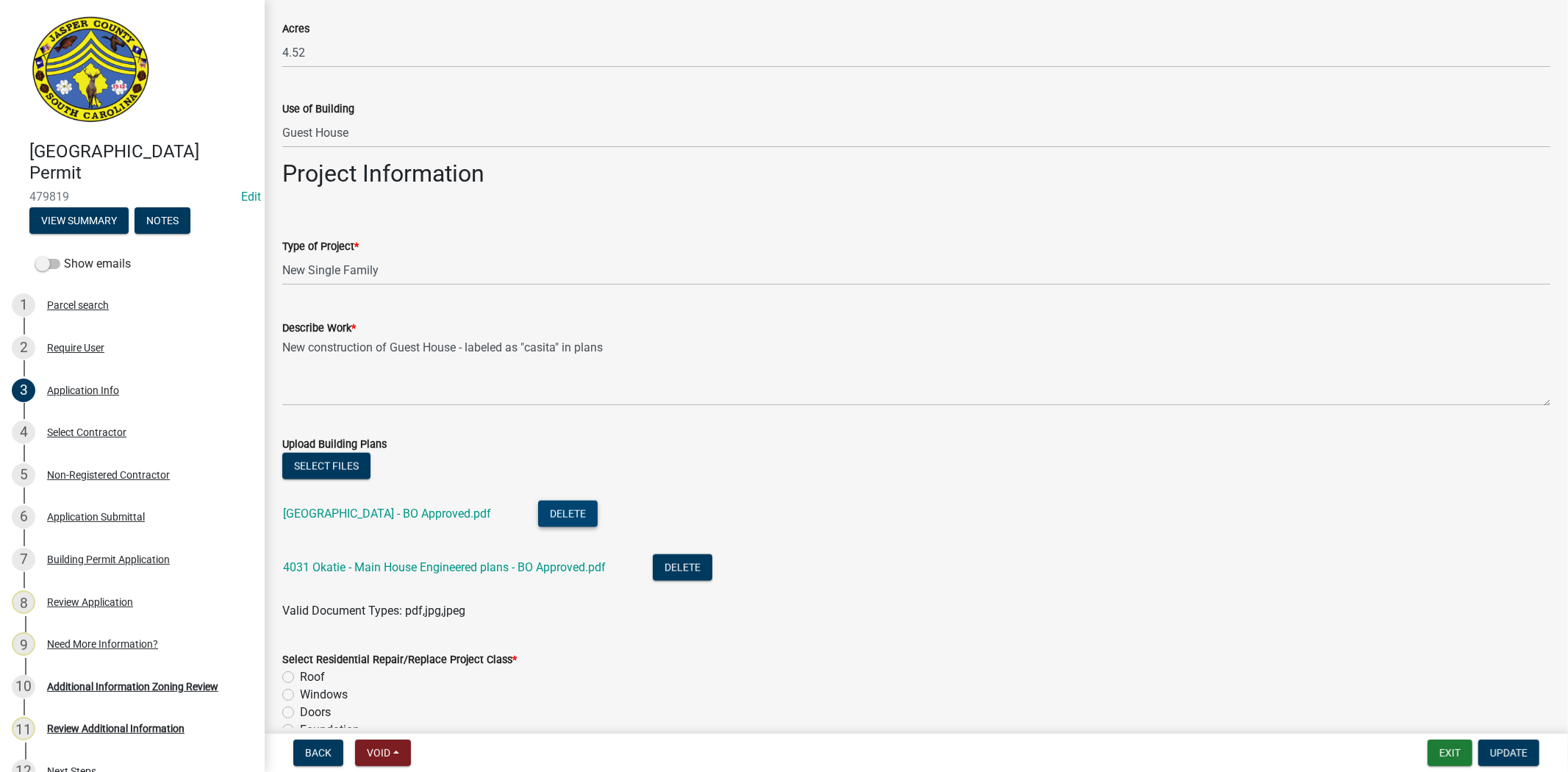
click at [593, 510] on button "Delete" at bounding box center [567, 513] width 59 height 26
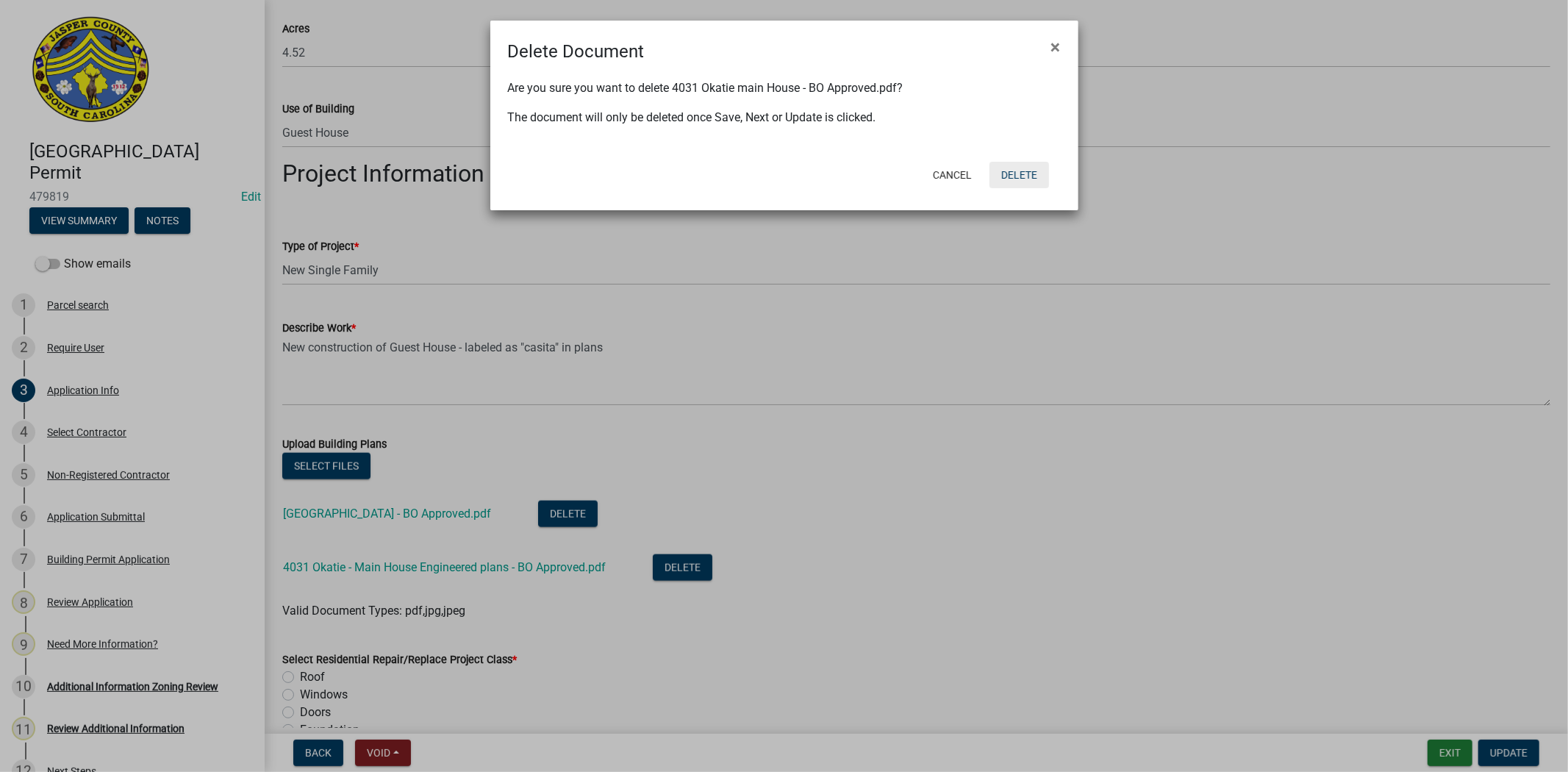
click at [1029, 162] on button "Delete" at bounding box center [1019, 175] width 59 height 26
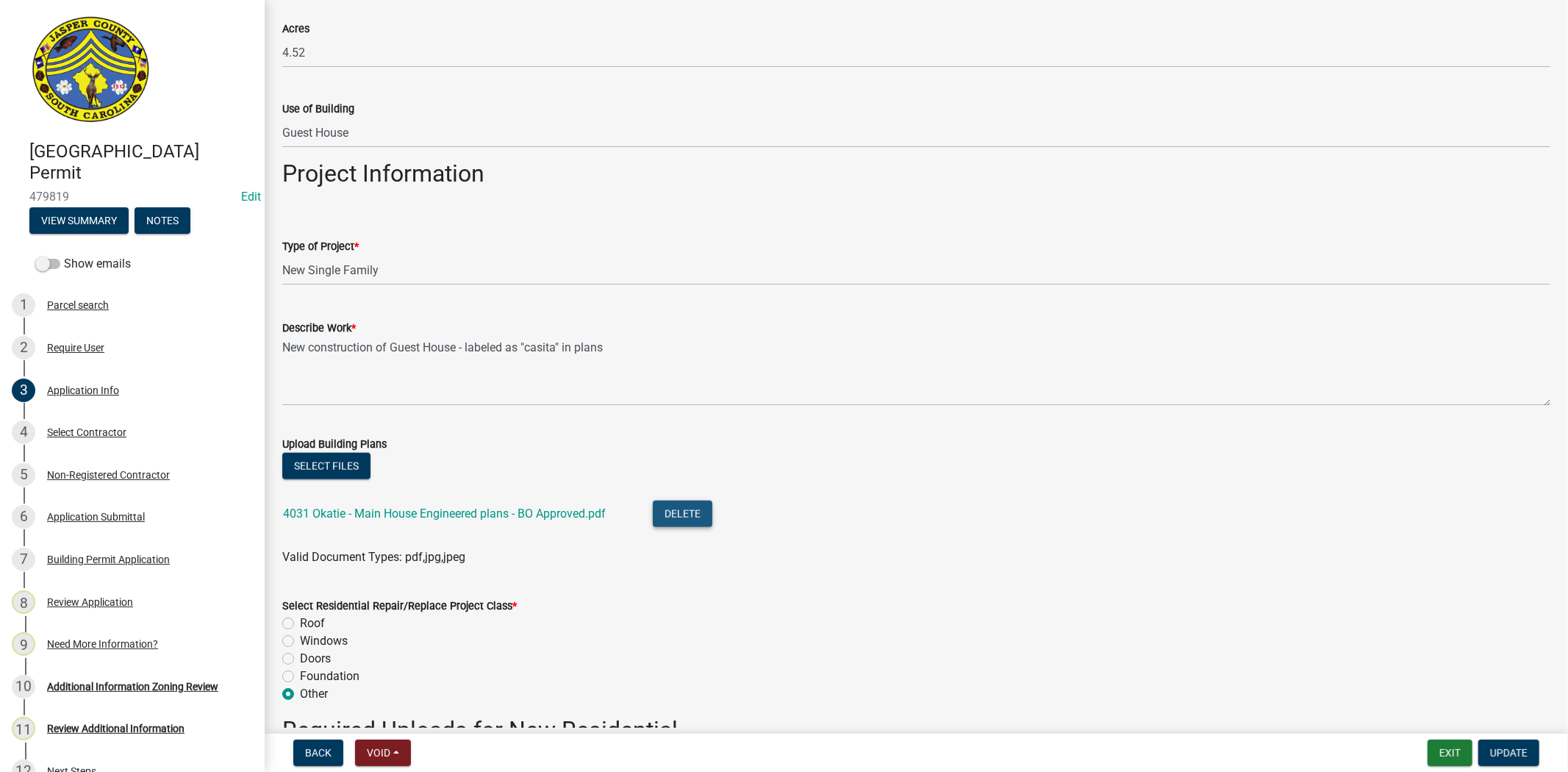
click at [699, 511] on button "Delete" at bounding box center [682, 513] width 59 height 26
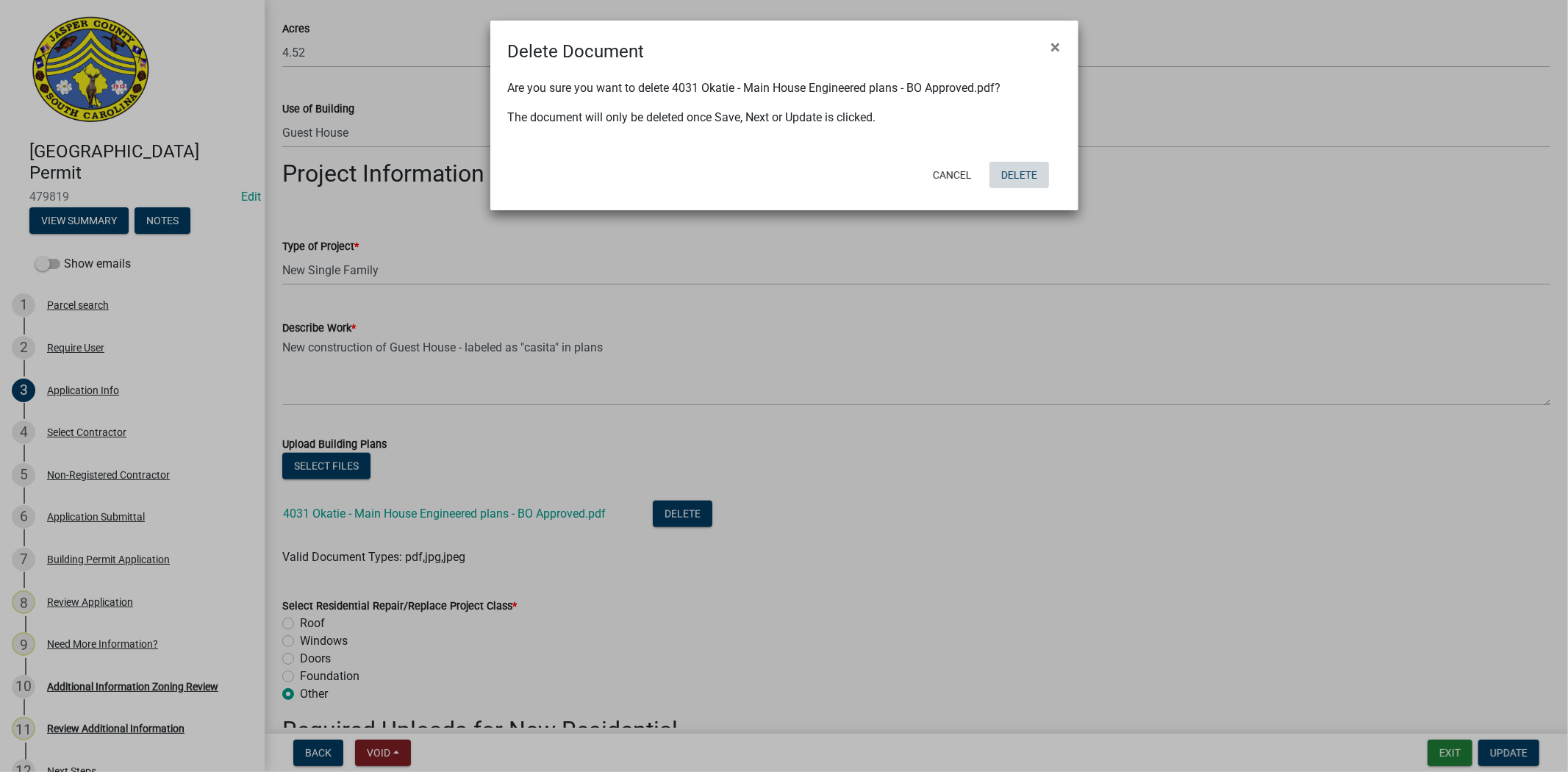
click at [1011, 179] on button "Delete" at bounding box center [1019, 175] width 59 height 26
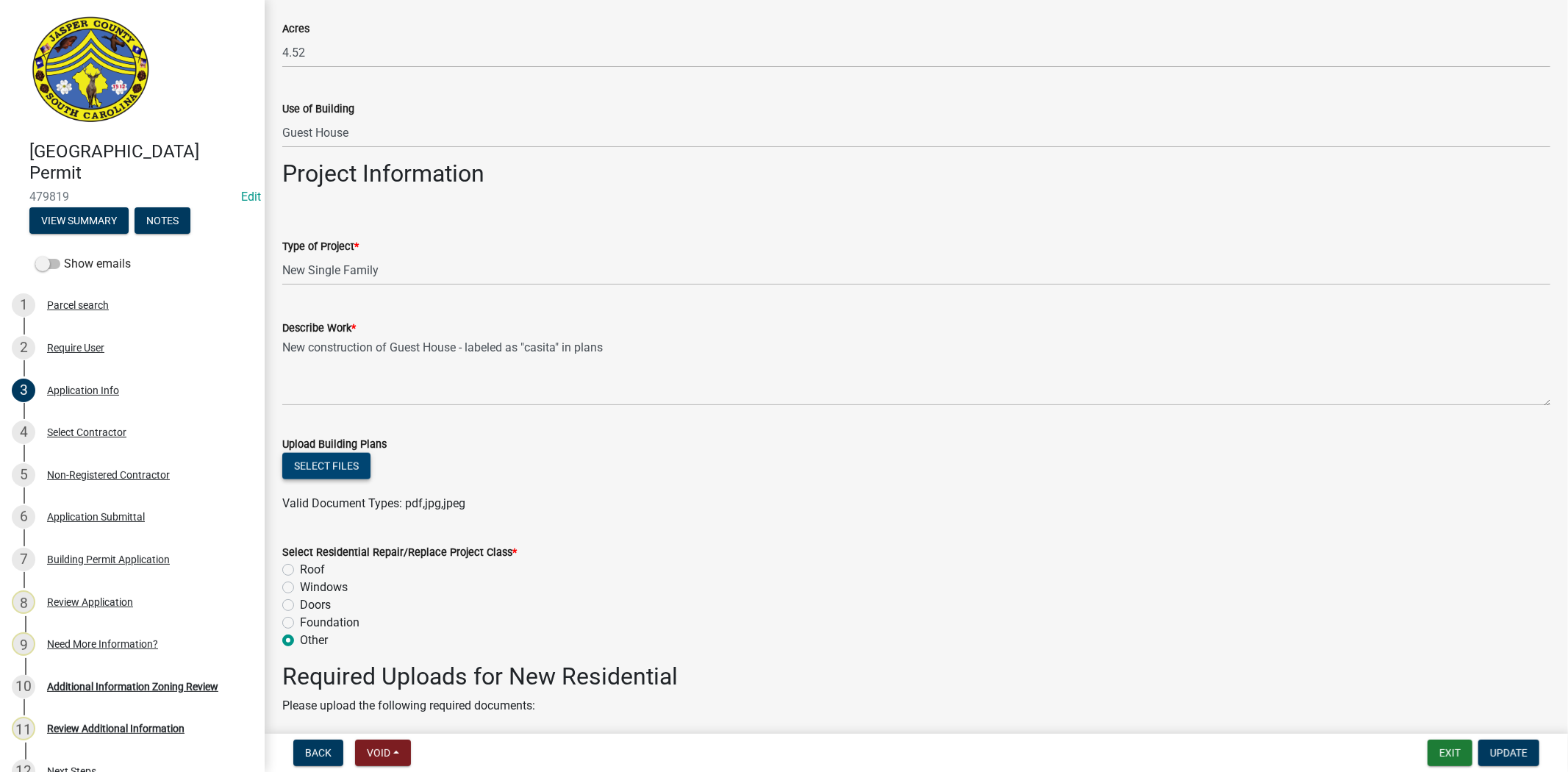
click at [348, 461] on button "Select files" at bounding box center [326, 466] width 89 height 26
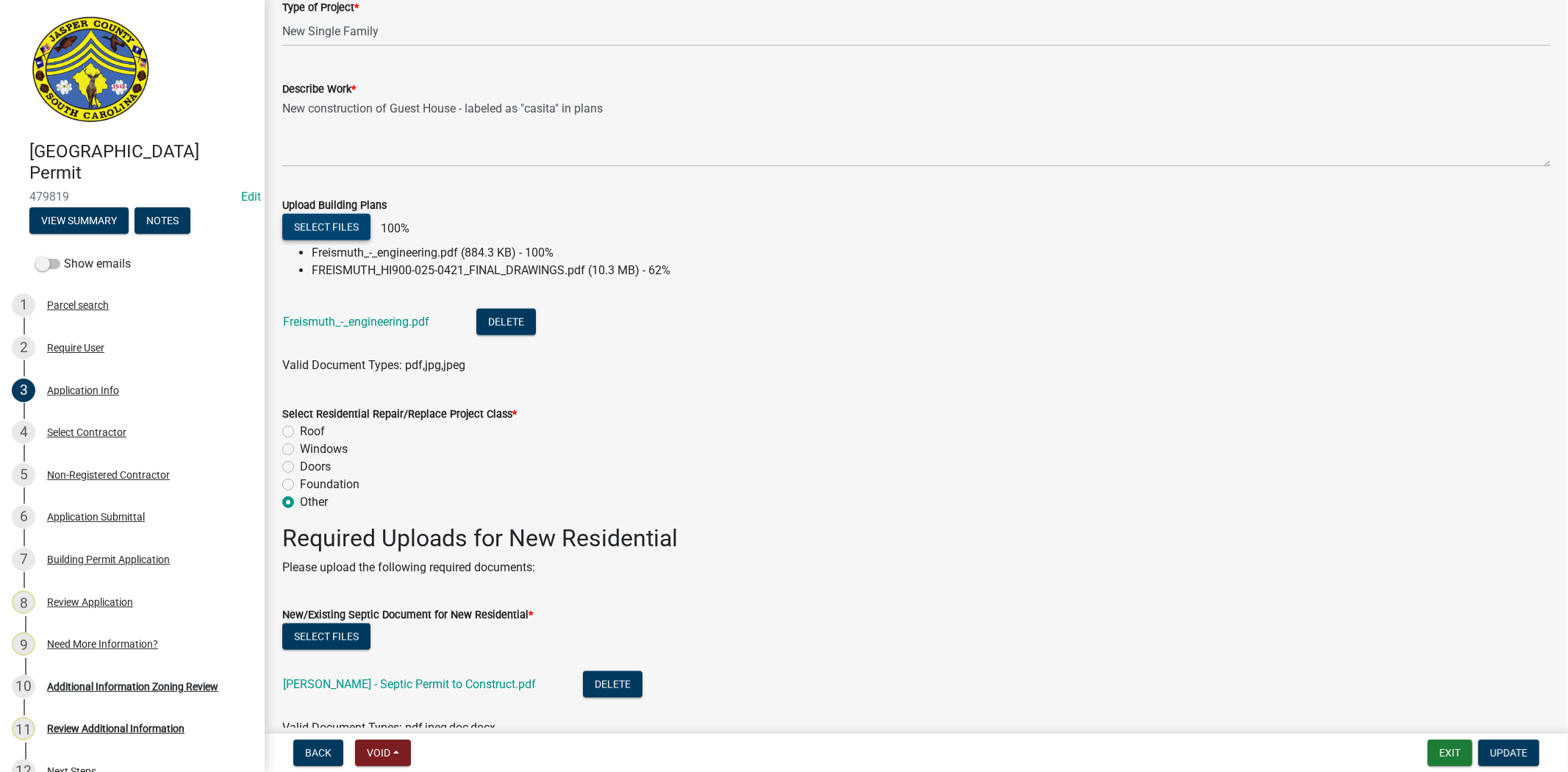
scroll to position [1715, 0]
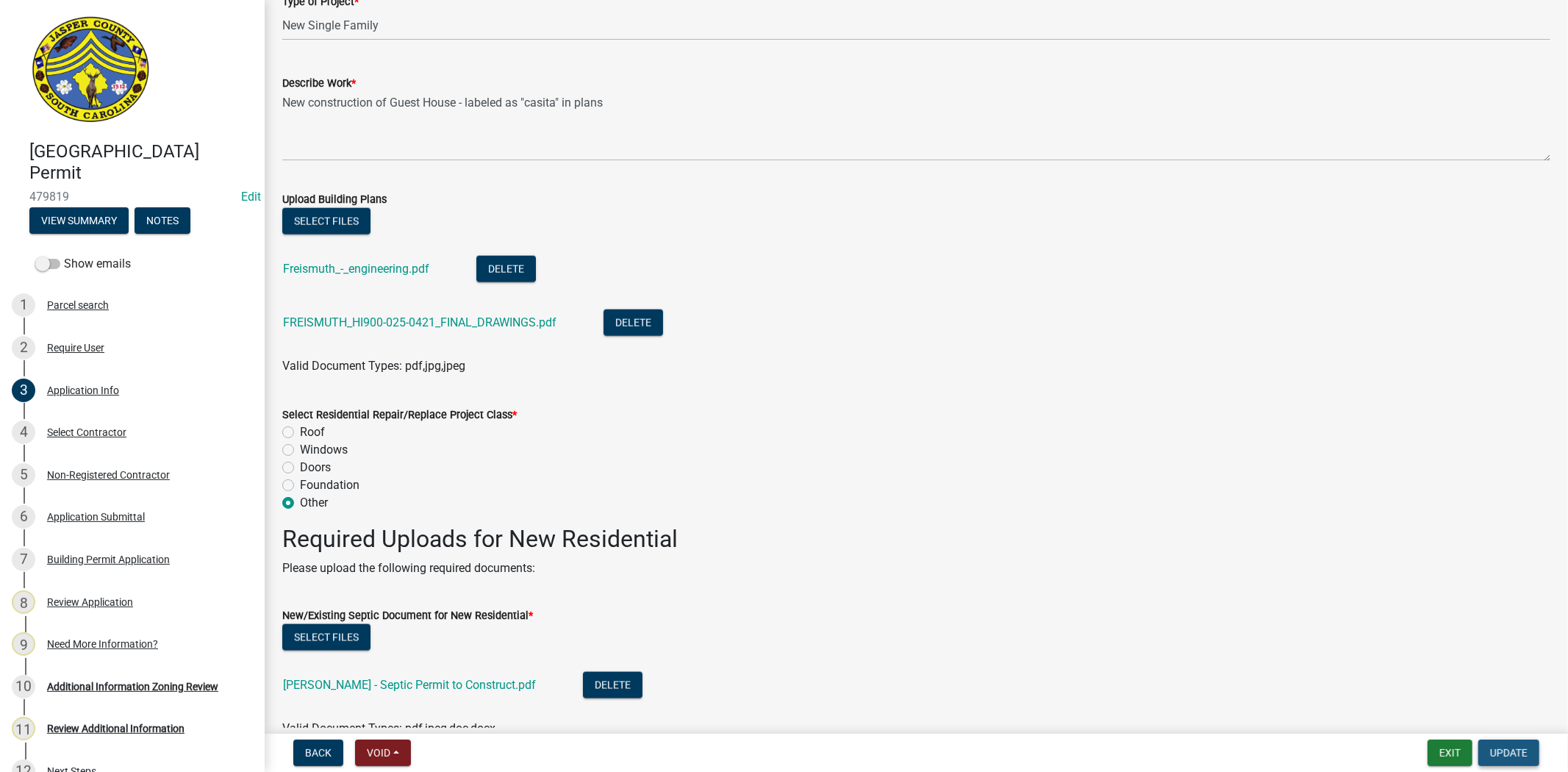
click at [1526, 753] on span "Update" at bounding box center [1509, 752] width 38 height 12
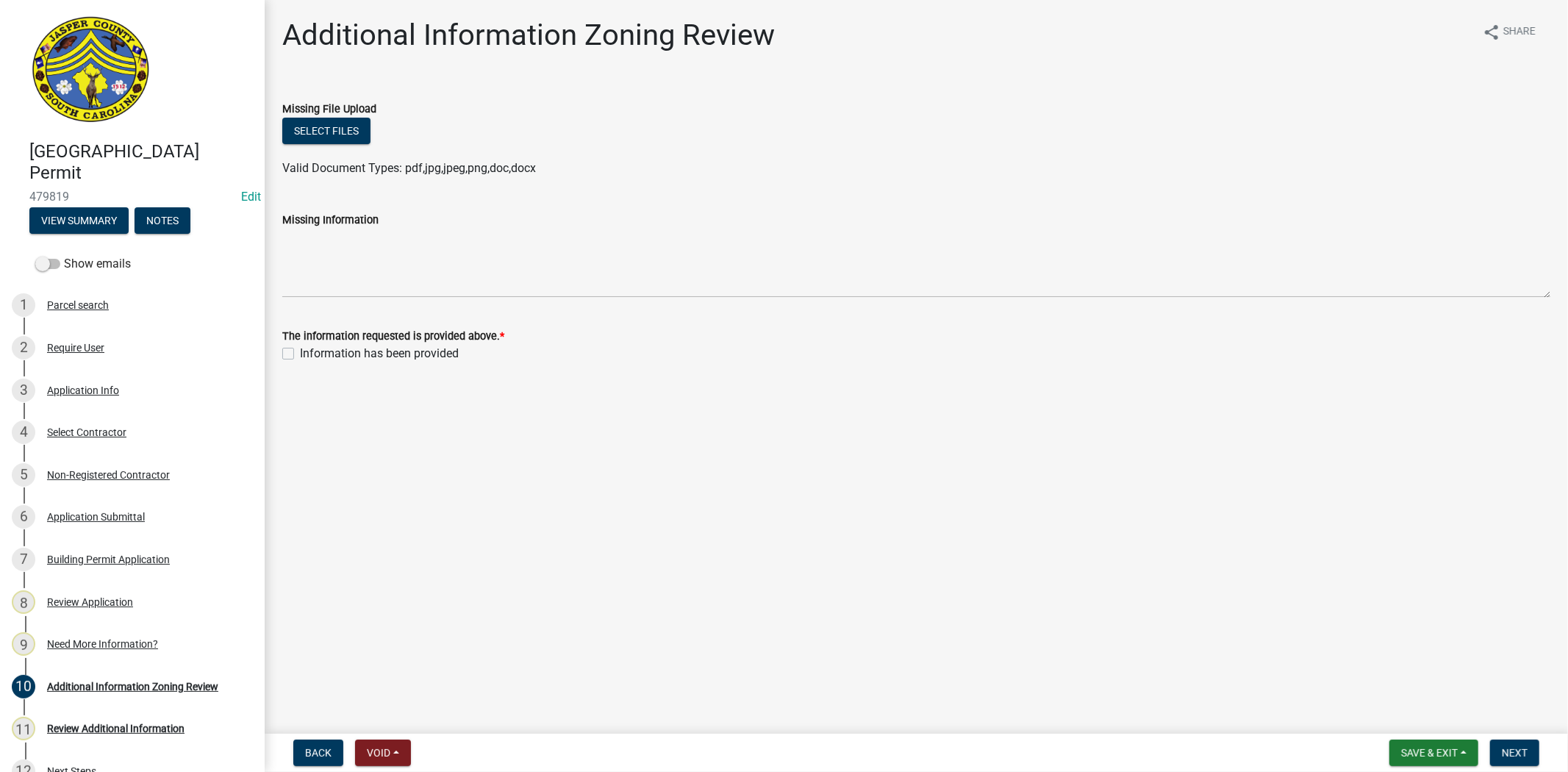
click at [300, 354] on label "Information has been provided" at bounding box center [379, 353] width 159 height 18
click at [300, 354] on input "Information has been provided" at bounding box center [305, 349] width 9 height 9
checkbox input "true"
click at [1504, 751] on span "Next" at bounding box center [1514, 752] width 25 height 12
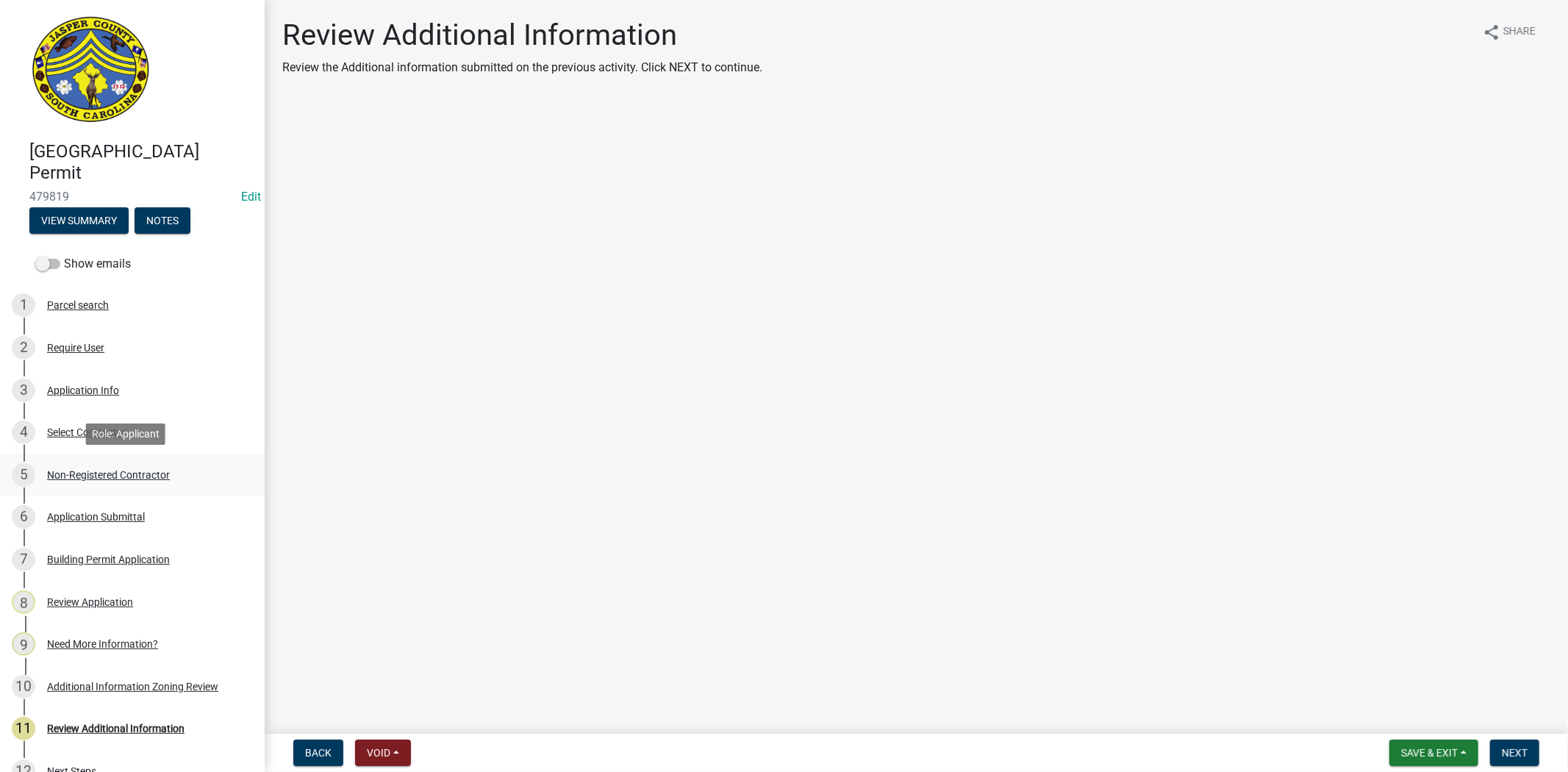
click at [111, 473] on div "Non-Registered Contractor" at bounding box center [109, 474] width 123 height 10
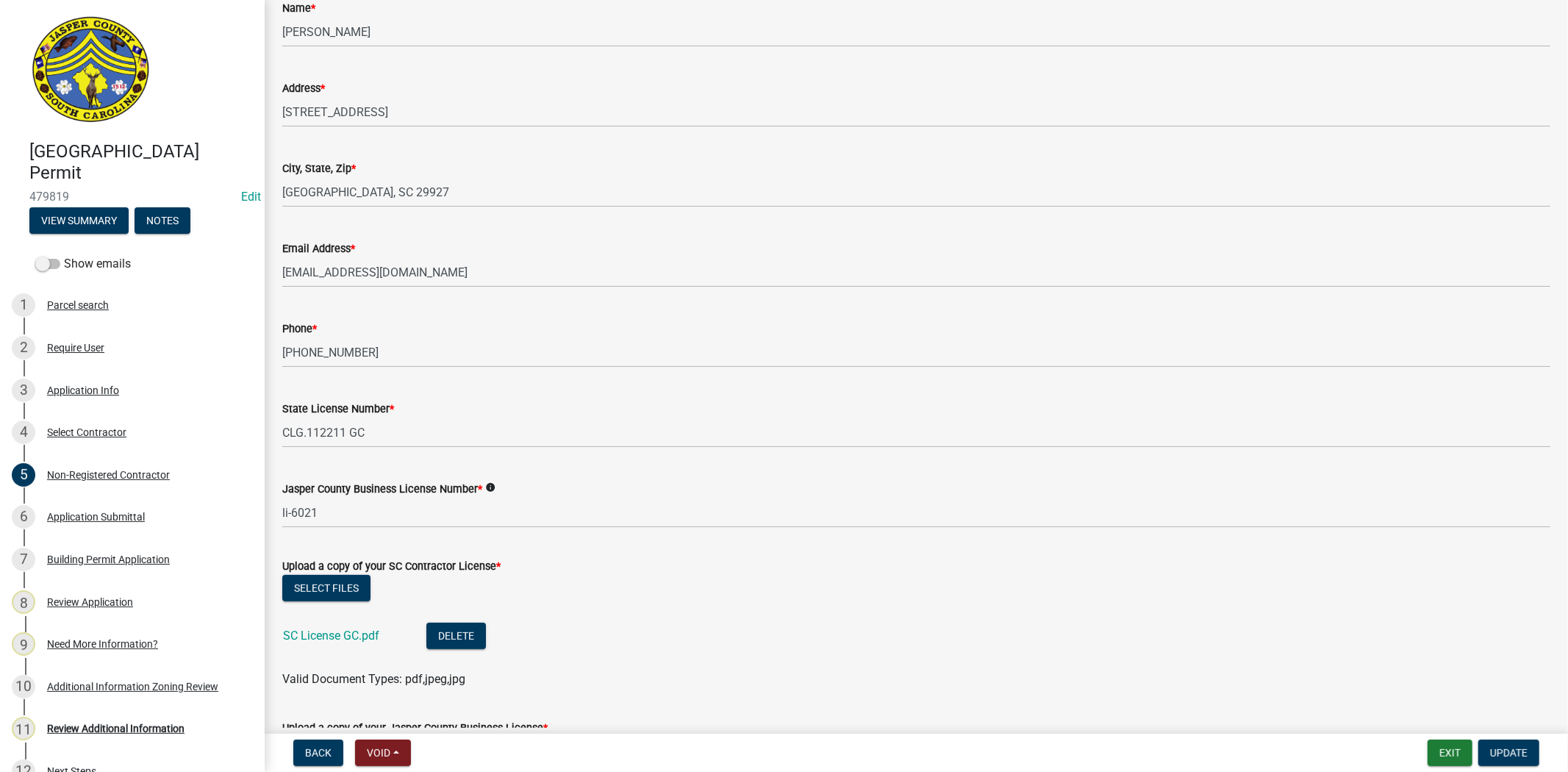
scroll to position [817, 0]
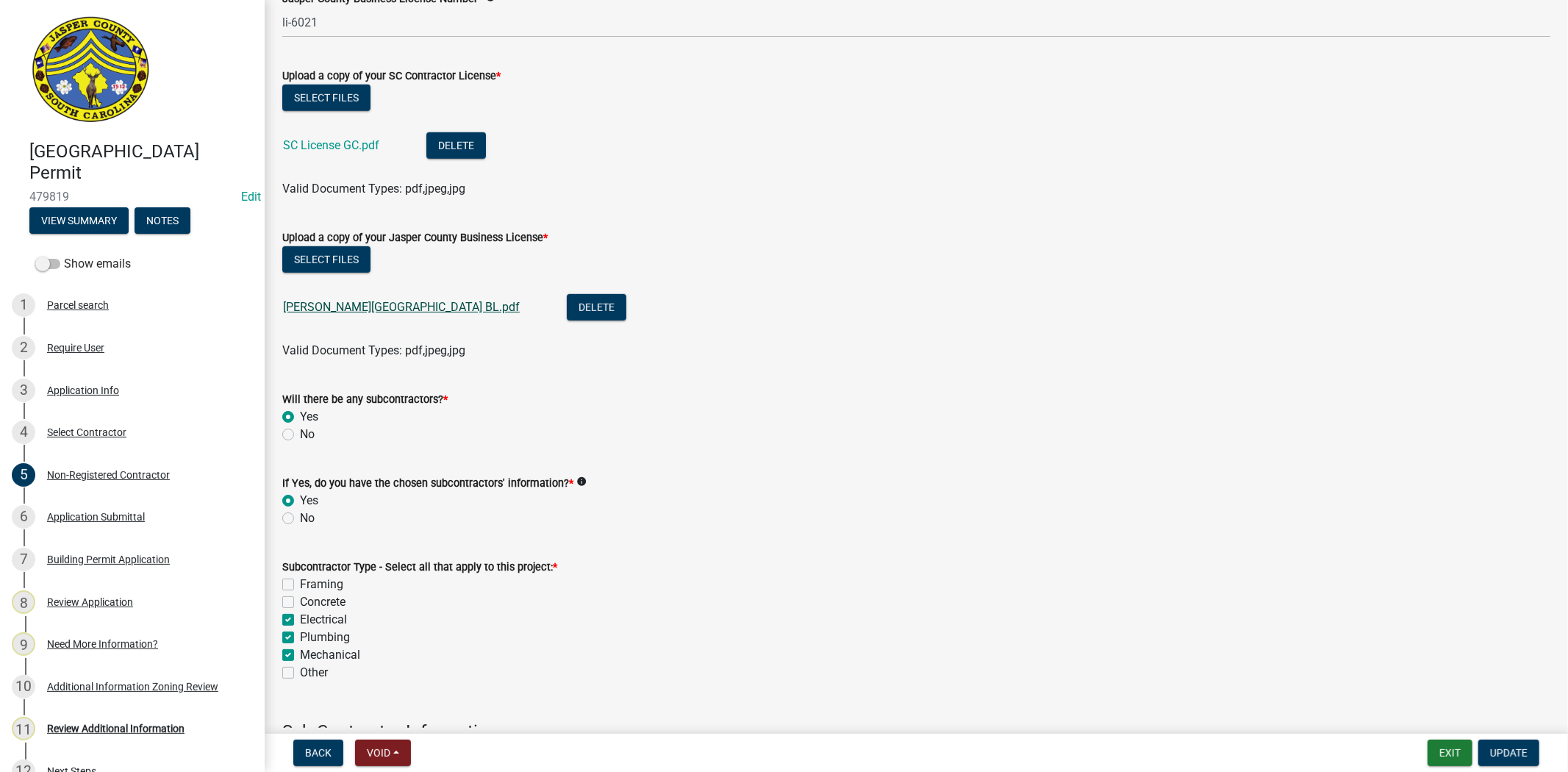
click at [402, 312] on link "Schumacher - Jasper County BL.pdf" at bounding box center [402, 307] width 237 height 14
click at [355, 141] on link "SC License GC.pdf" at bounding box center [331, 145] width 96 height 14
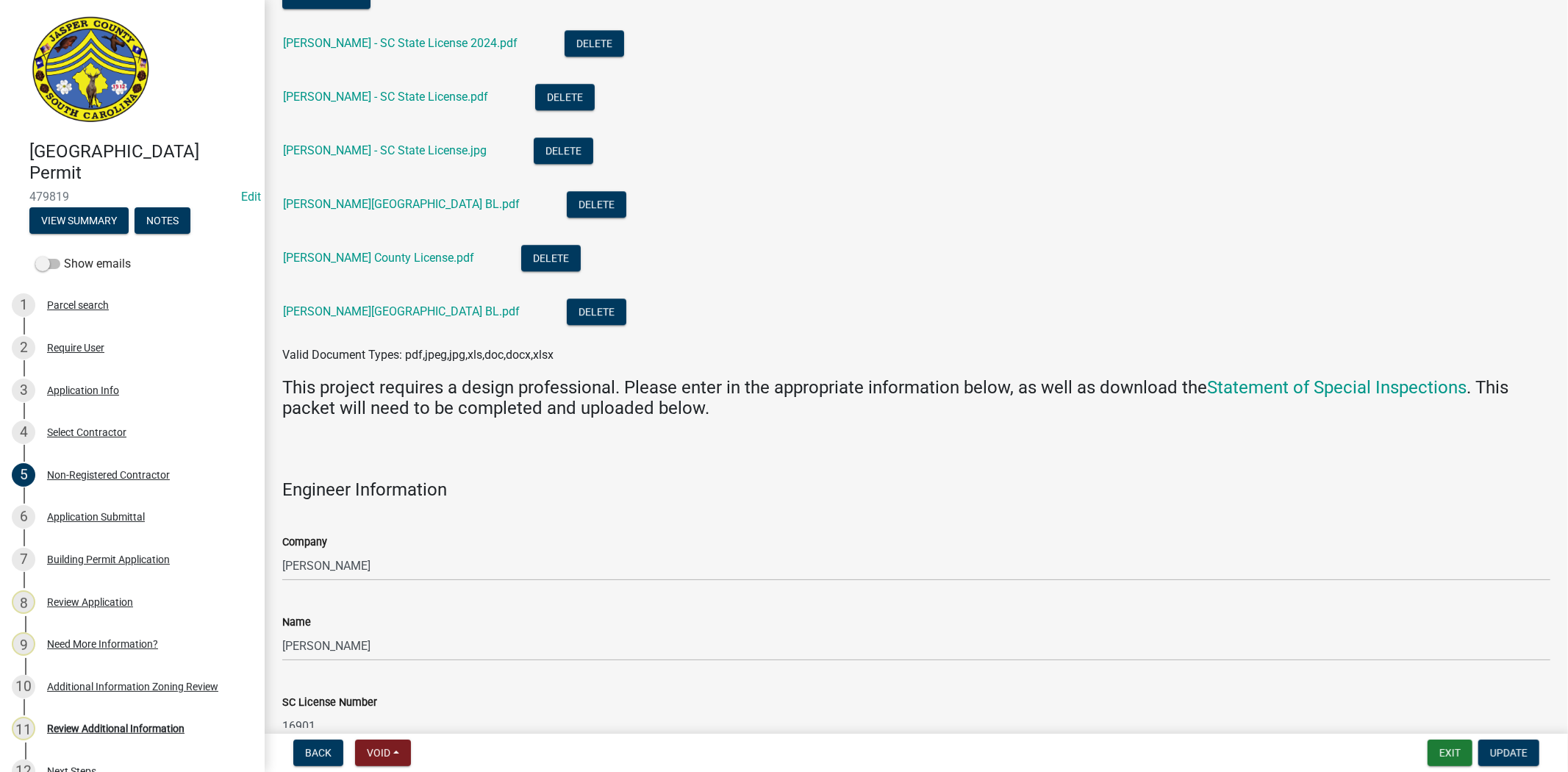
scroll to position [3512, 0]
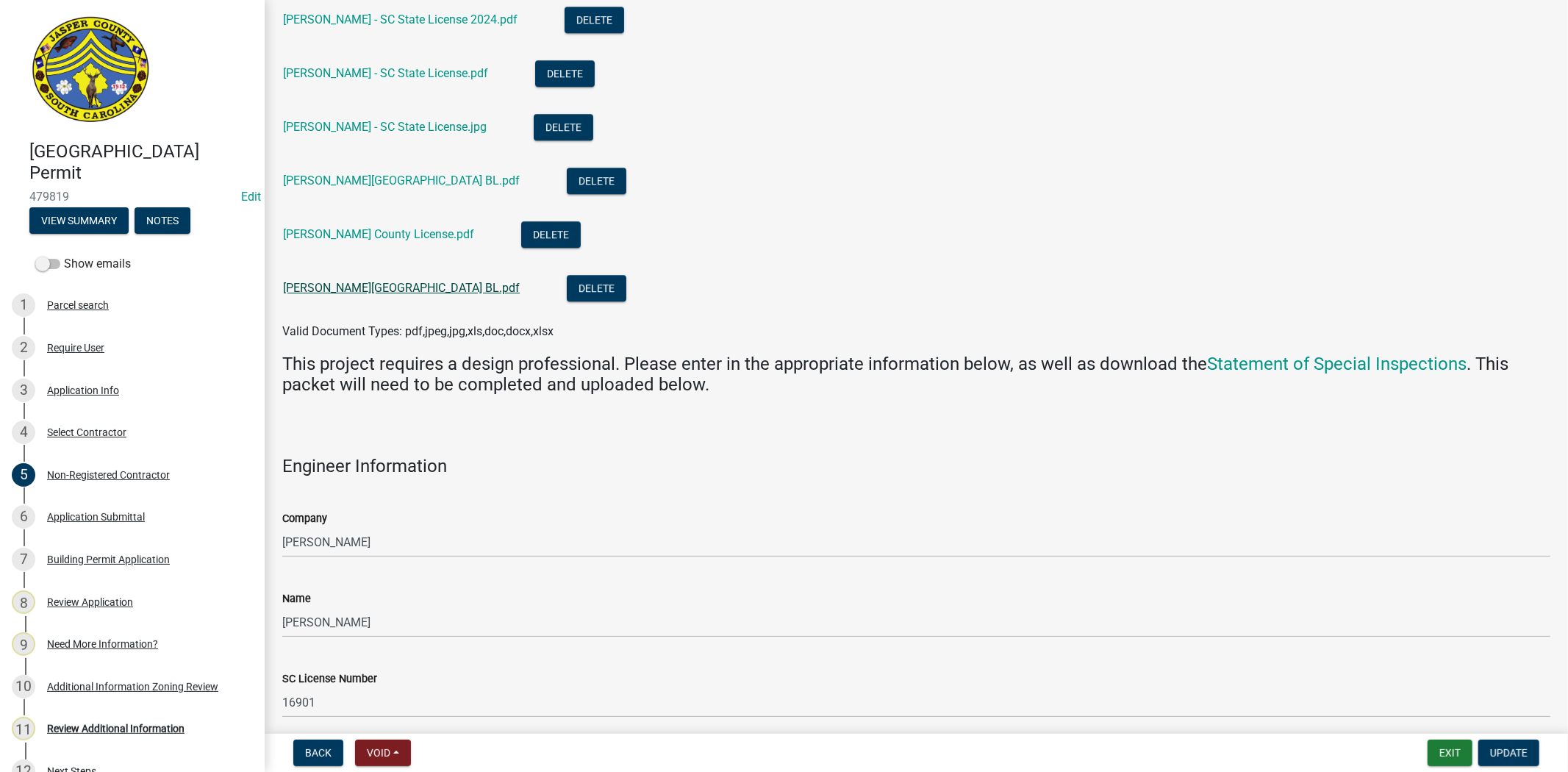
click at [421, 289] on link "Tillotson - Jasper County BL.pdf" at bounding box center [402, 288] width 237 height 14
click at [405, 231] on link "Kintz - Jasper County License.pdf" at bounding box center [379, 234] width 191 height 14
click at [381, 173] on link "Fogel - Jasper County BL.pdf" at bounding box center [402, 180] width 237 height 14
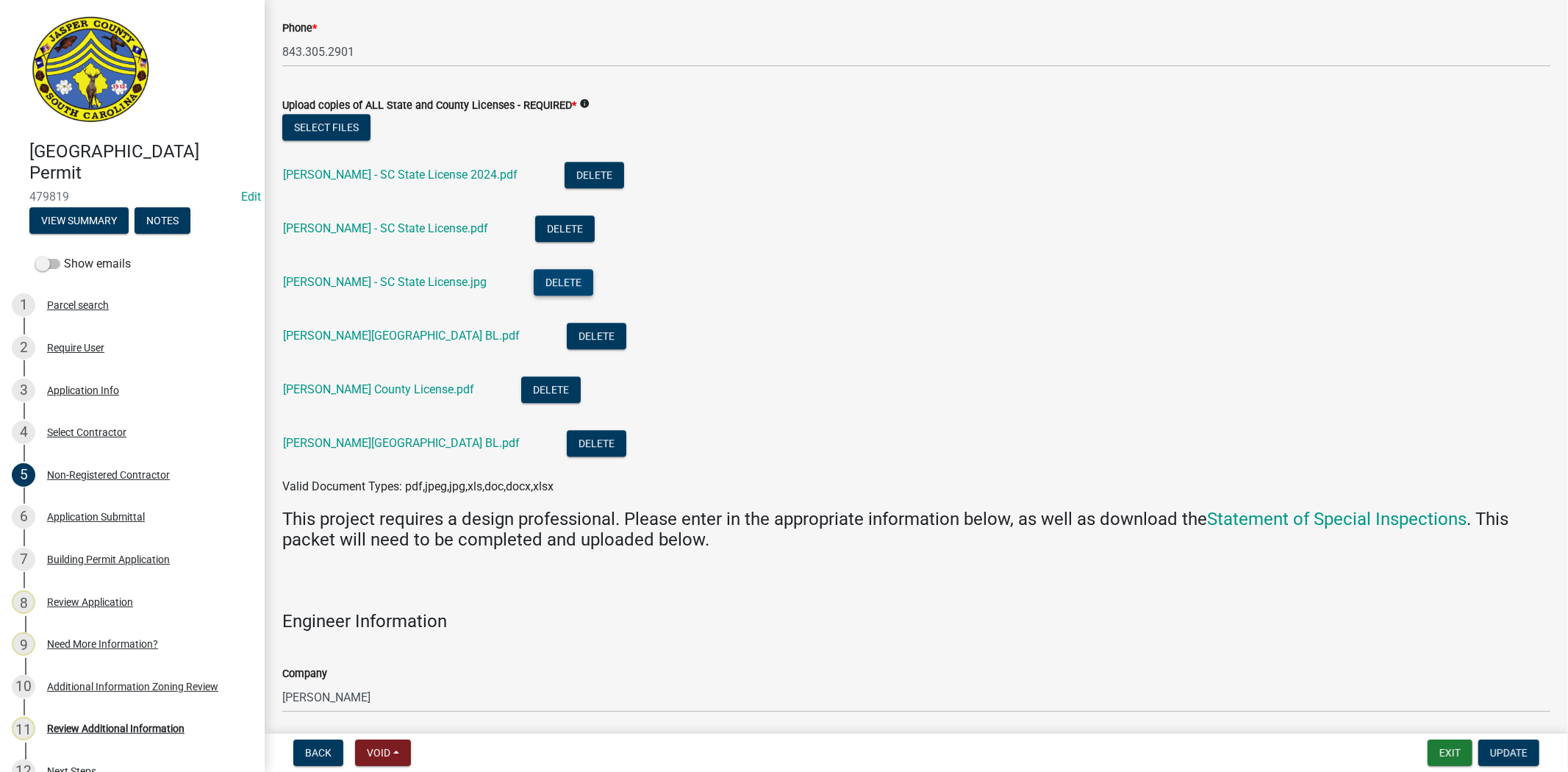
scroll to position [3349, 0]
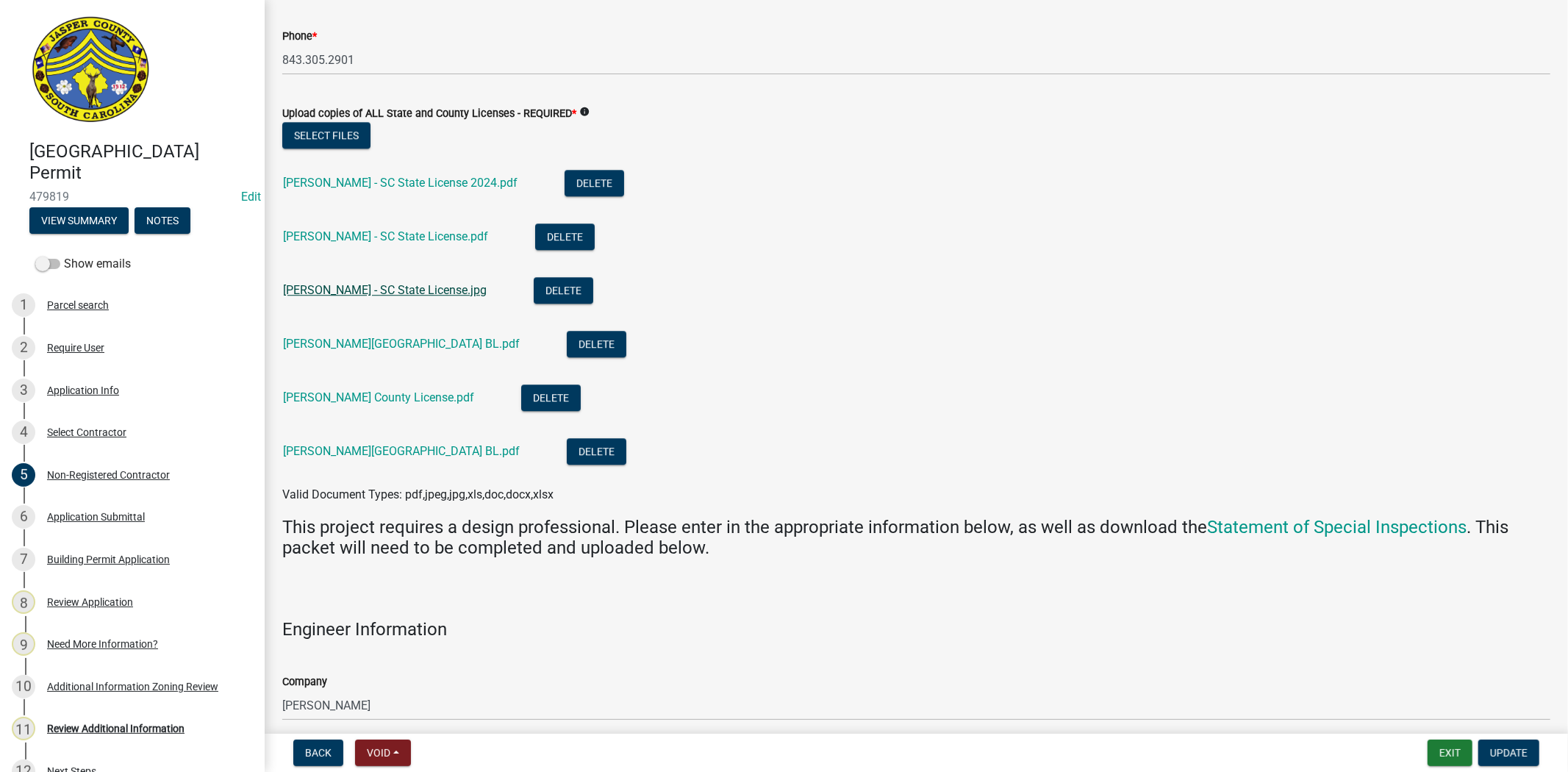
click at [430, 292] on link "Tillotson - SC State License.jpg" at bounding box center [385, 290] width 204 height 14
click at [424, 186] on link "Fogel - SC State License 2024.pdf" at bounding box center [400, 182] width 235 height 14
click at [383, 346] on link "Fogel - Jasper County BL.pdf" at bounding box center [402, 343] width 237 height 14
click at [419, 236] on link "Kintz - SC State License.pdf" at bounding box center [386, 236] width 205 height 14
click at [358, 402] on link "Kintz - Jasper County License.pdf" at bounding box center [379, 397] width 191 height 14
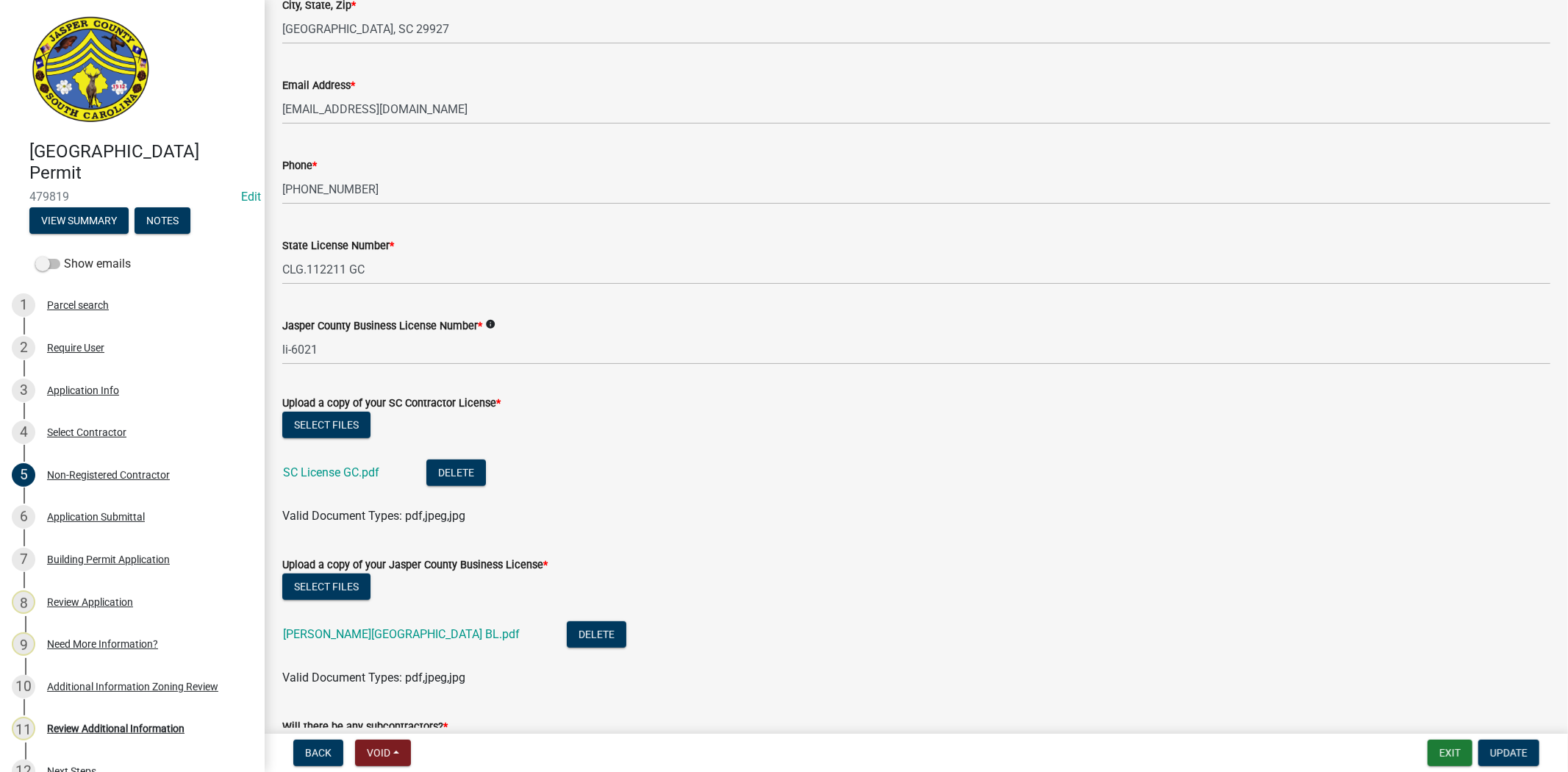
scroll to position [817, 0]
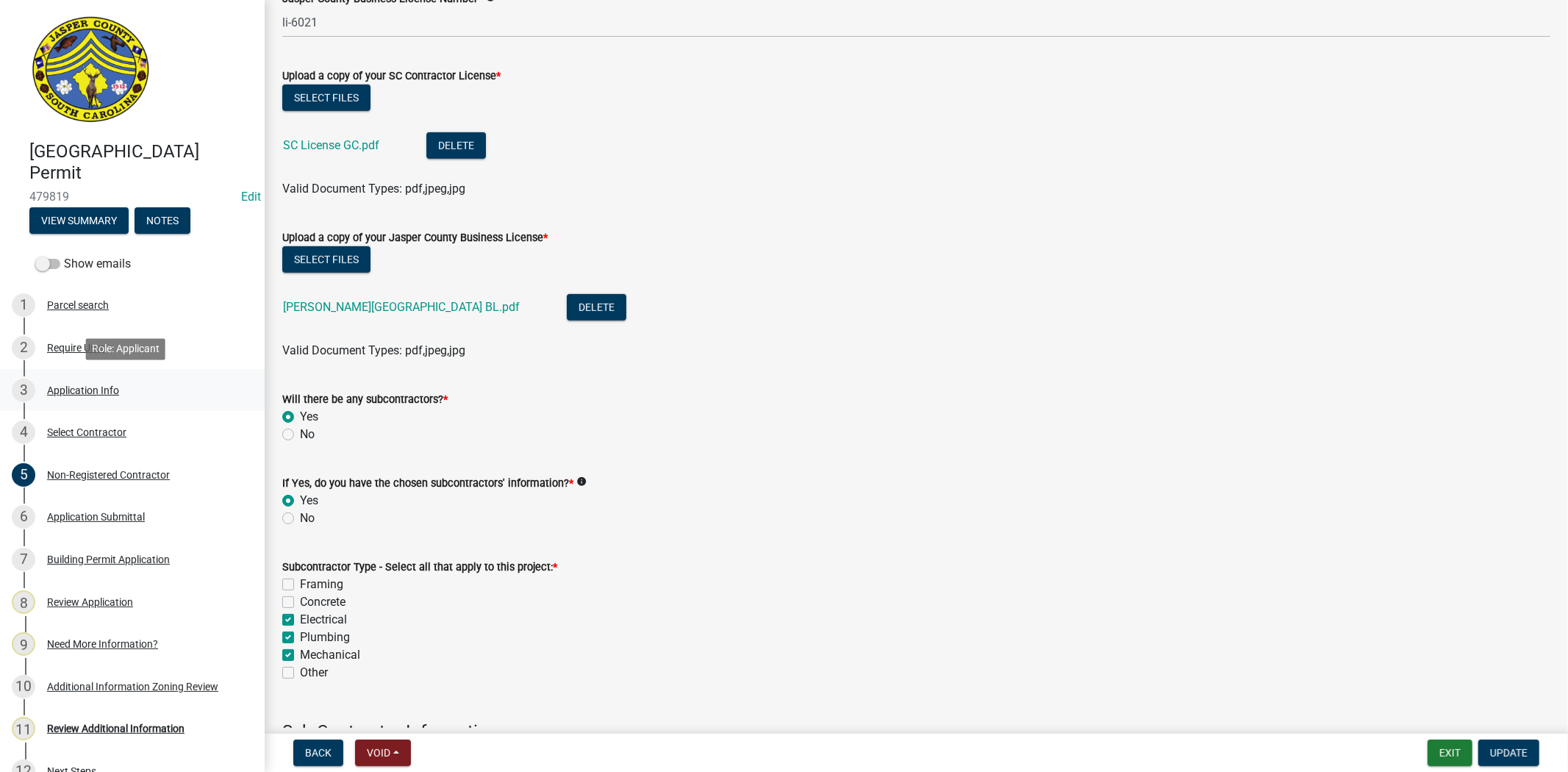
click at [94, 386] on div "Application Info" at bounding box center [83, 390] width 72 height 10
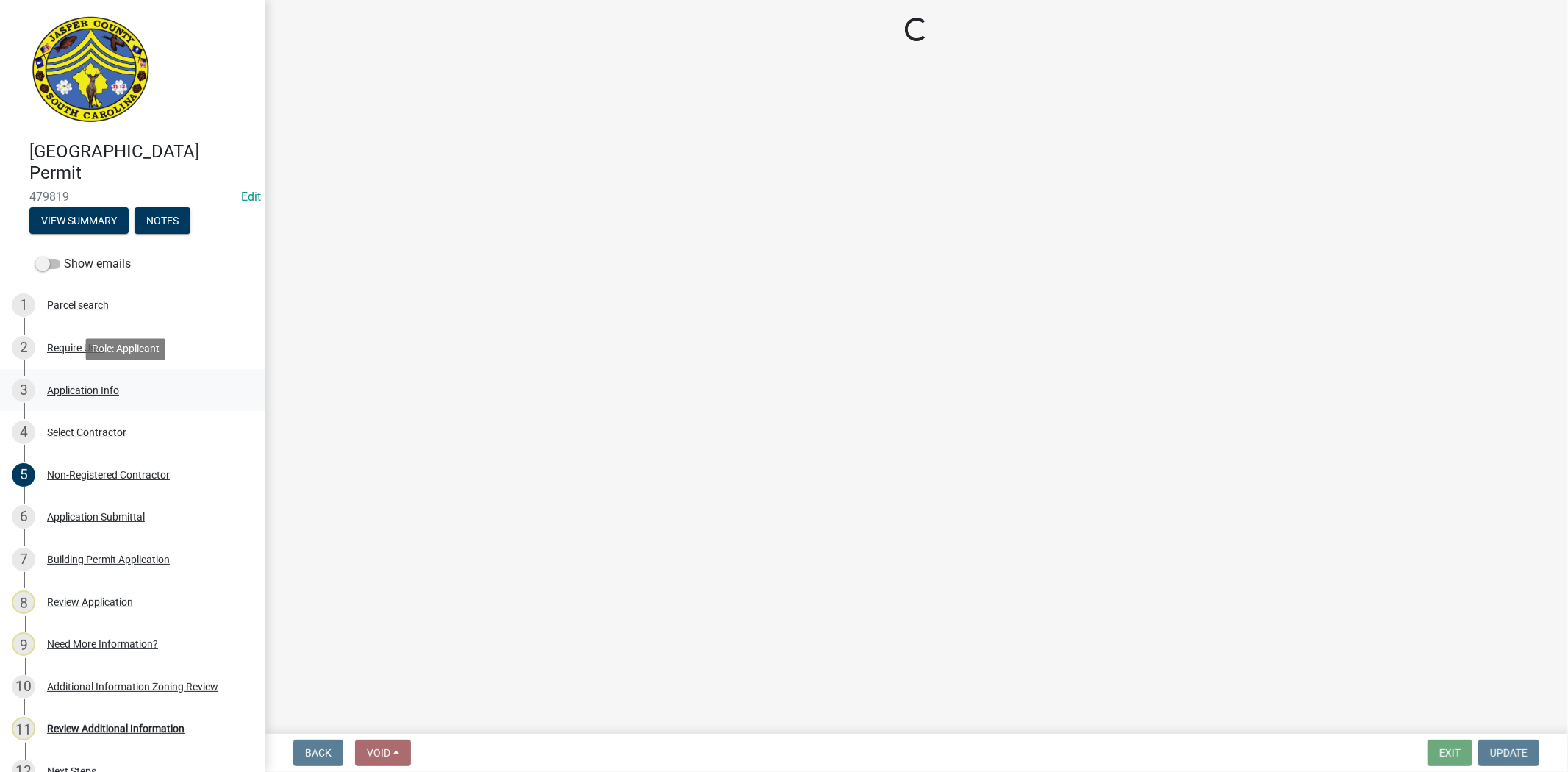
select select "42590599-3c97-479d-b3e9-fbeca9af4fb5"
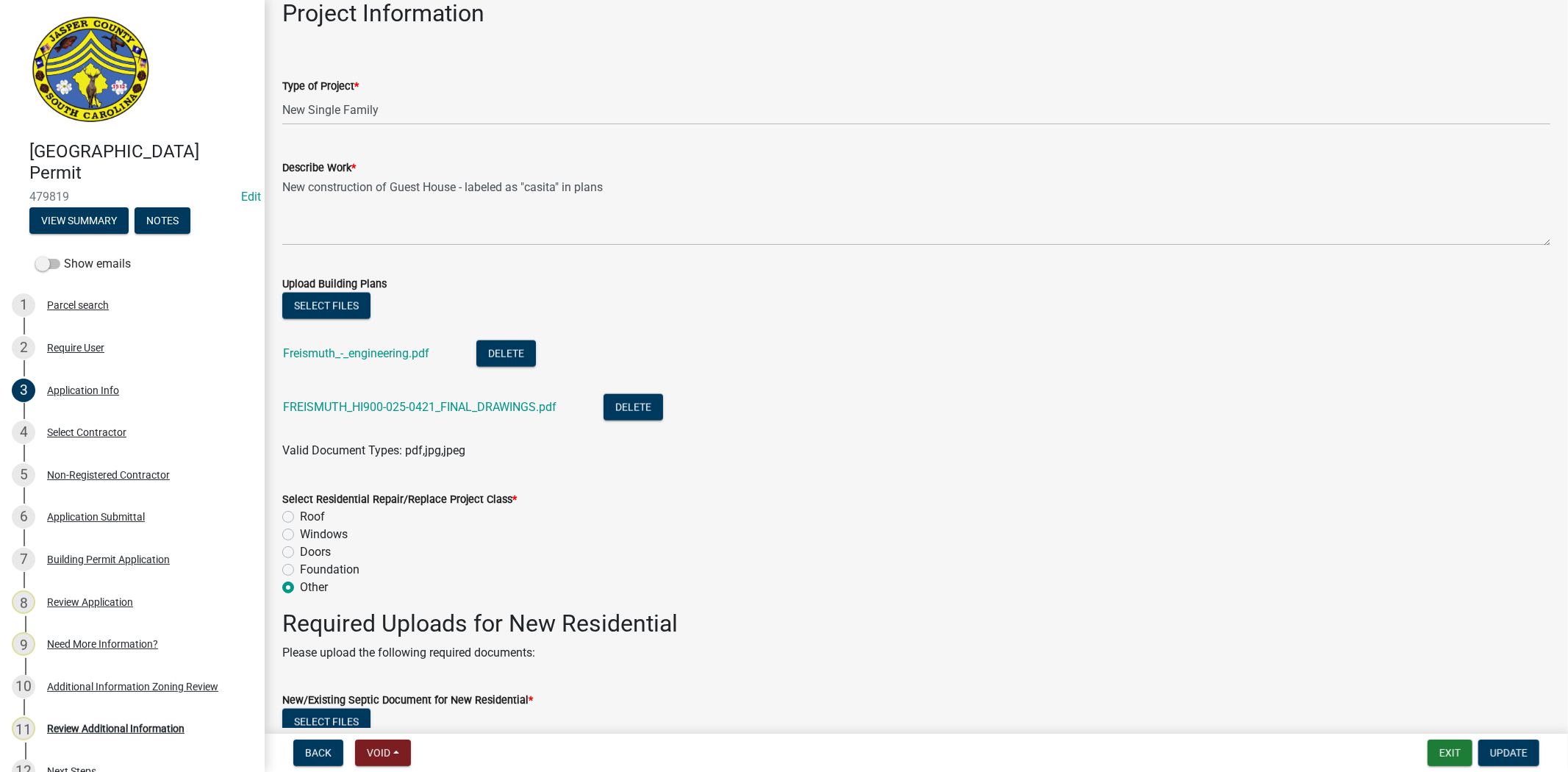
scroll to position [1633, 0]
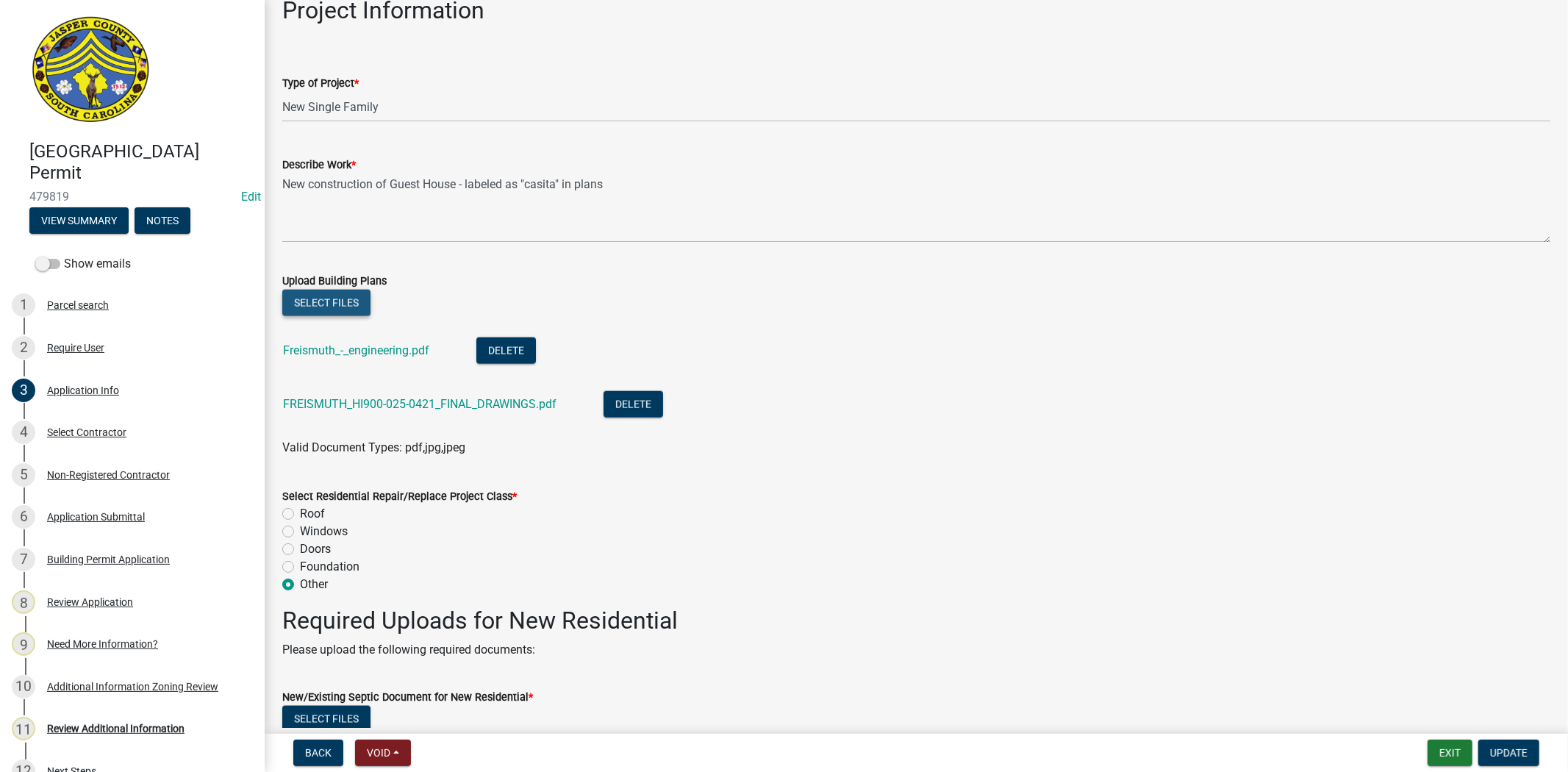
click at [334, 298] on button "Select files" at bounding box center [326, 302] width 89 height 26
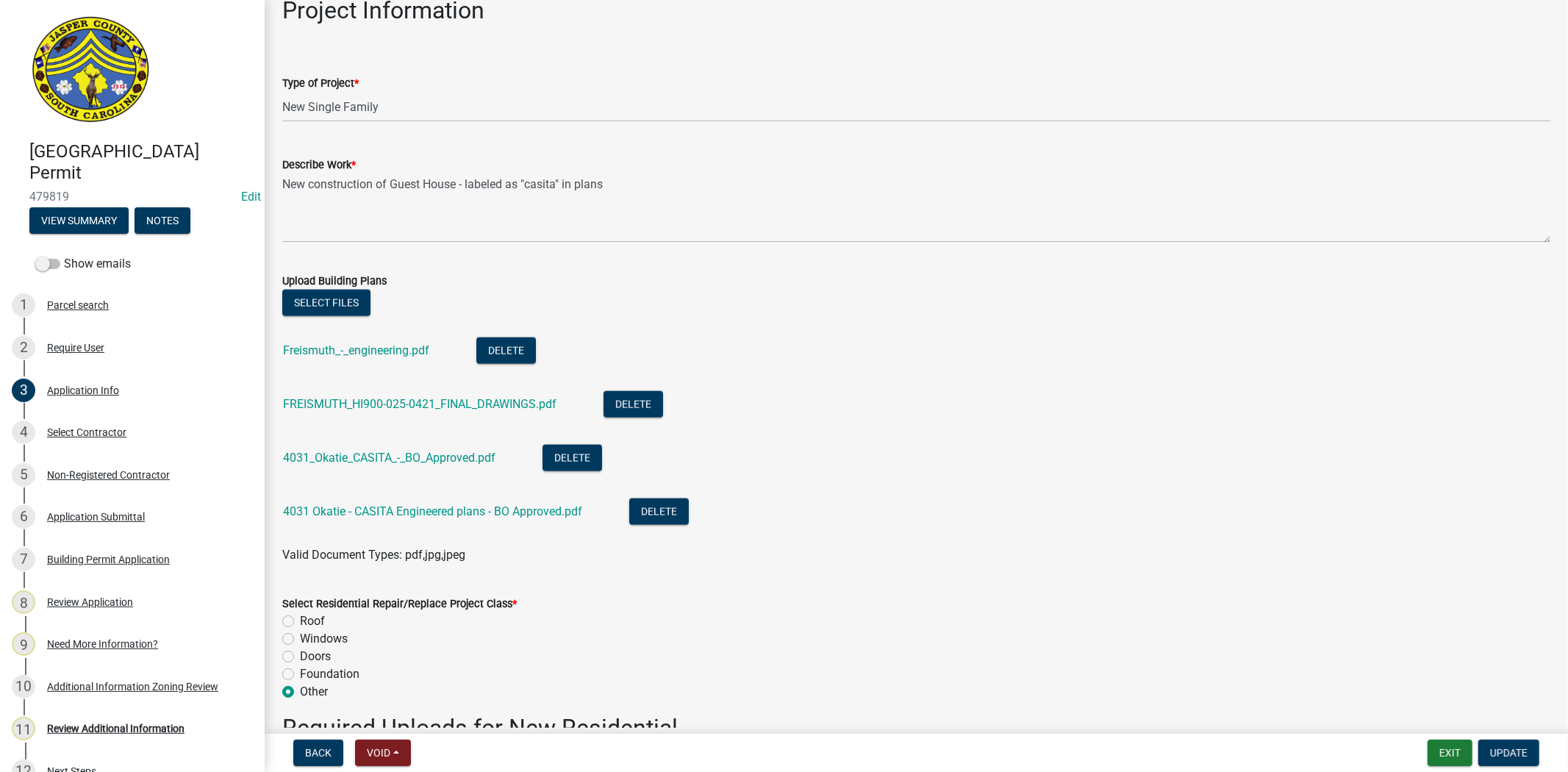
click at [467, 466] on div "4031_Okatie_CASITA_-_BO_Approved.pdf" at bounding box center [401, 460] width 236 height 30
click at [468, 460] on link "4031_Okatie_CASITA_-_BO_Approved.pdf" at bounding box center [389, 458] width 212 height 14
click at [517, 517] on link "4031 Okatie - CASITA Engineered plans - BO Approved.pdf" at bounding box center [433, 511] width 299 height 14
click at [395, 353] on link "Freismuth_-_engineering.pdf" at bounding box center [356, 350] width 146 height 14
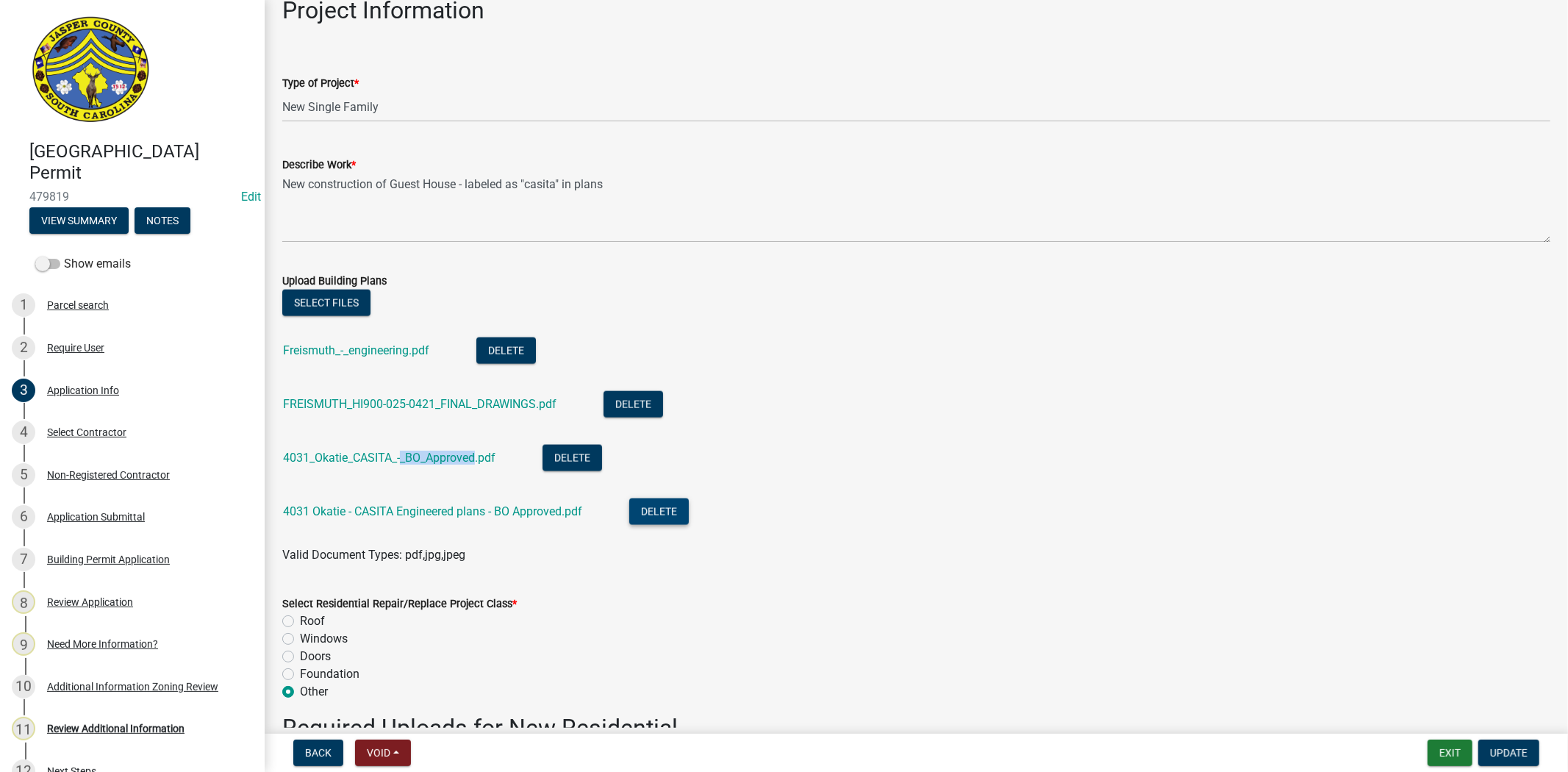
click at [671, 513] on button "Delete" at bounding box center [659, 512] width 59 height 26
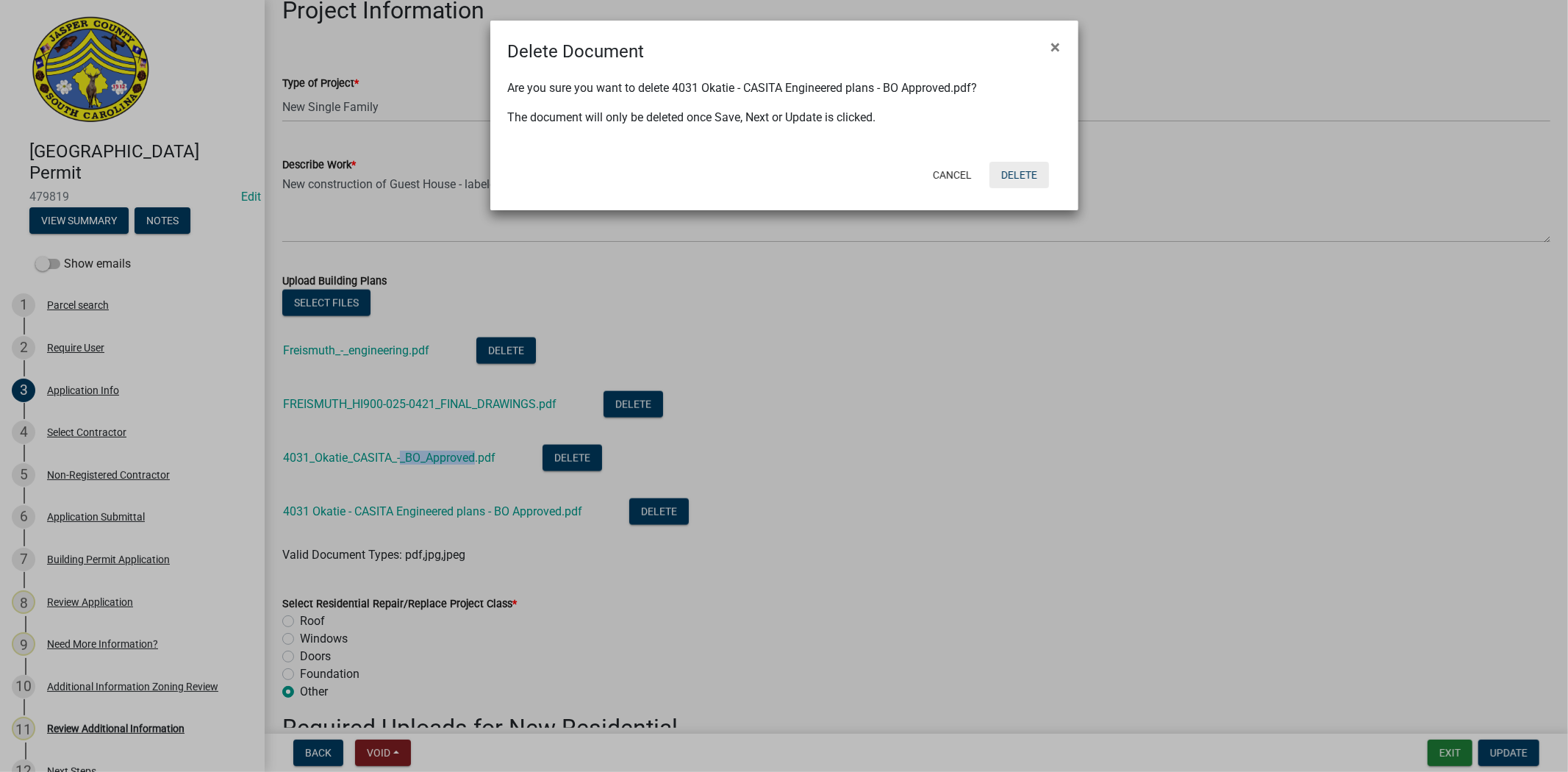
click at [1008, 176] on button "Delete" at bounding box center [1019, 175] width 59 height 26
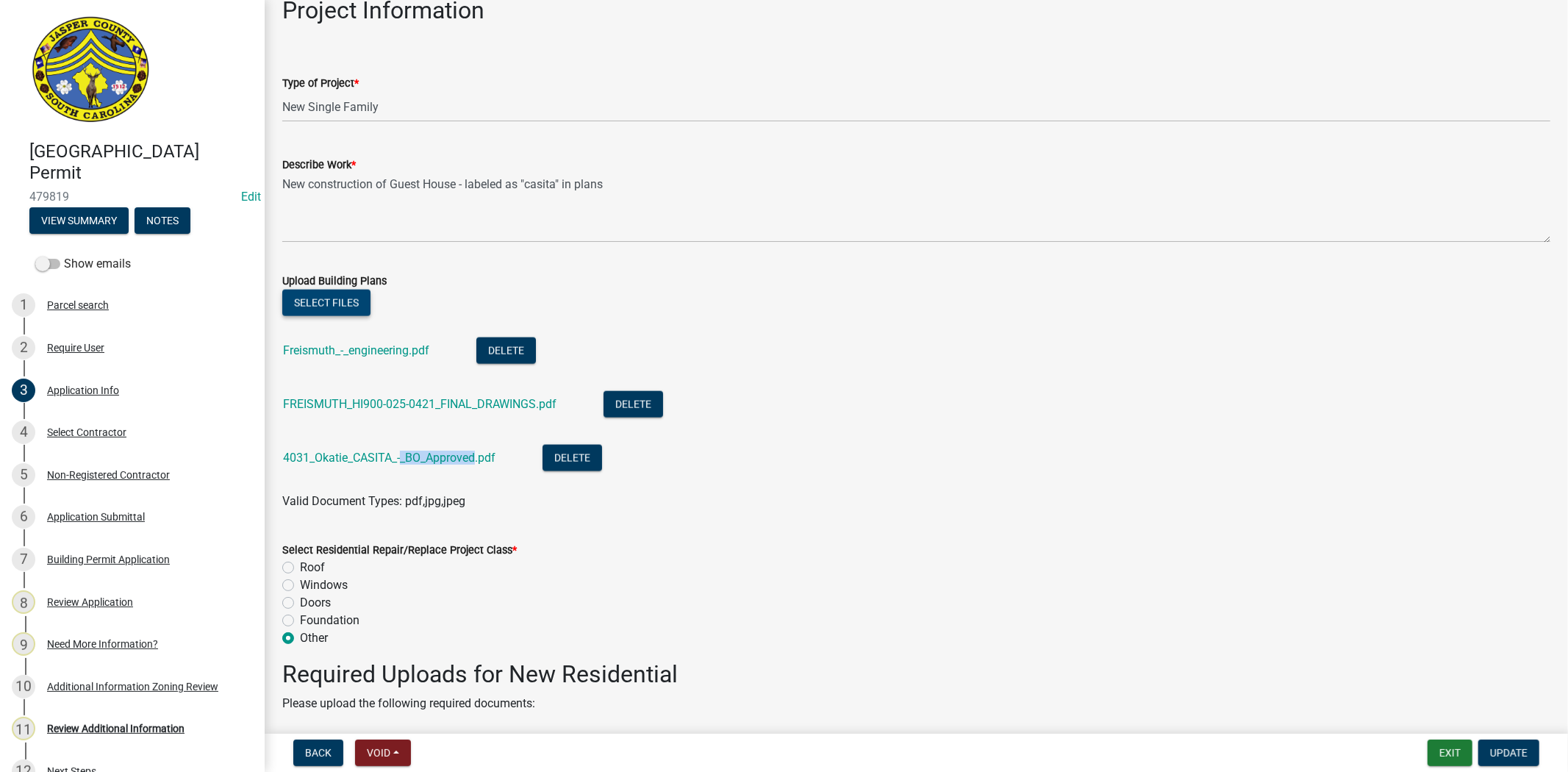
click at [356, 297] on button "Select files" at bounding box center [326, 302] width 89 height 26
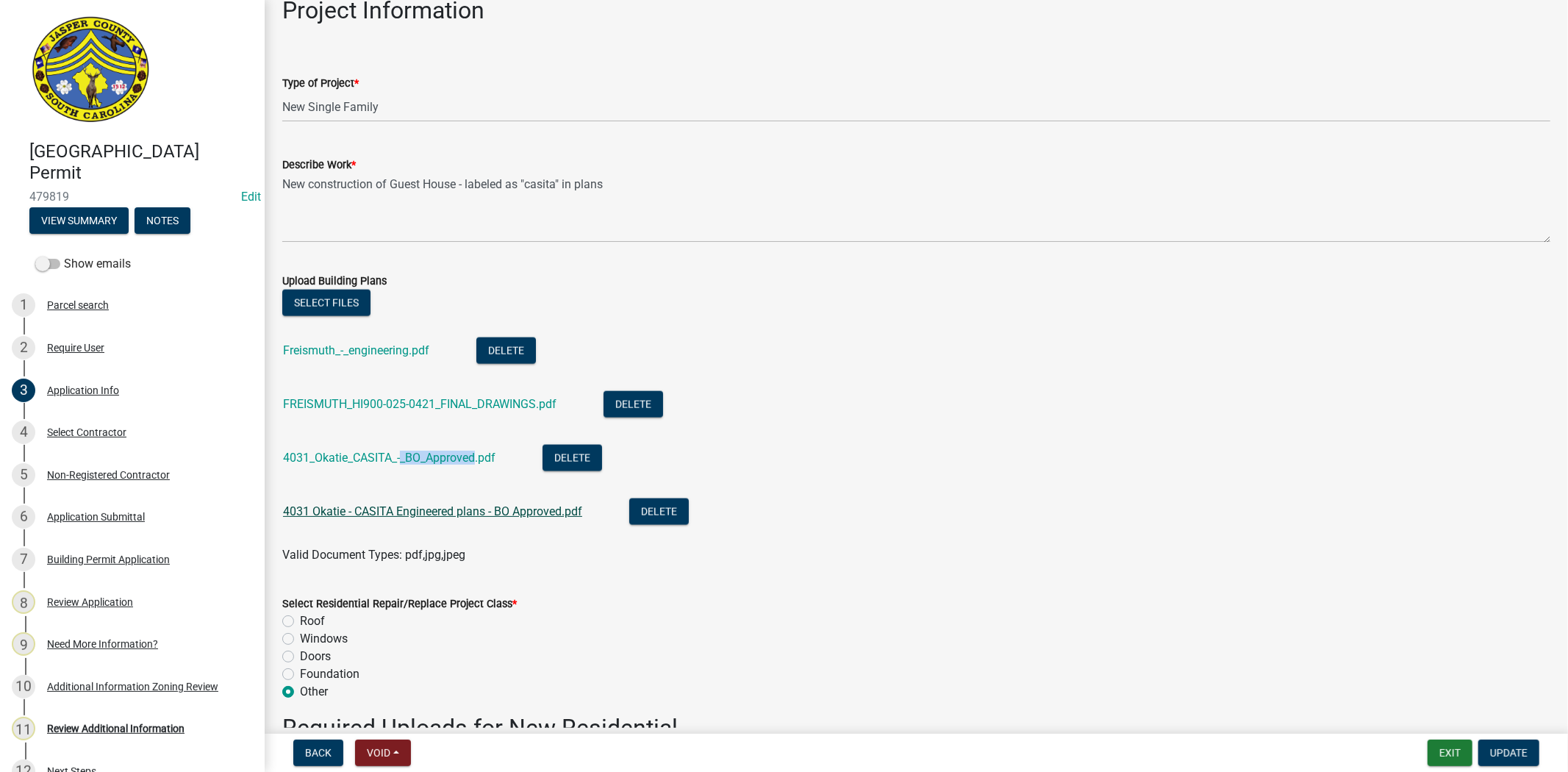
click at [507, 507] on link "4031 Okatie - CASITA Engineered plans - BO Approved.pdf" at bounding box center [433, 511] width 299 height 14
click at [470, 454] on link "4031_Okatie_CASITA_-_BO_Approved.pdf" at bounding box center [389, 458] width 212 height 14
click at [377, 402] on link "FREISMUTH_HI900-025-0421_FINAL_DRAWINGS.pdf" at bounding box center [420, 404] width 273 height 14
click at [512, 517] on link "4031 Okatie - CASITA Engineered plans - BO Approved.pdf" at bounding box center [433, 511] width 299 height 14
click at [365, 456] on link "4031_Okatie_CASITA_-_BO_Approved.pdf" at bounding box center [389, 458] width 212 height 14
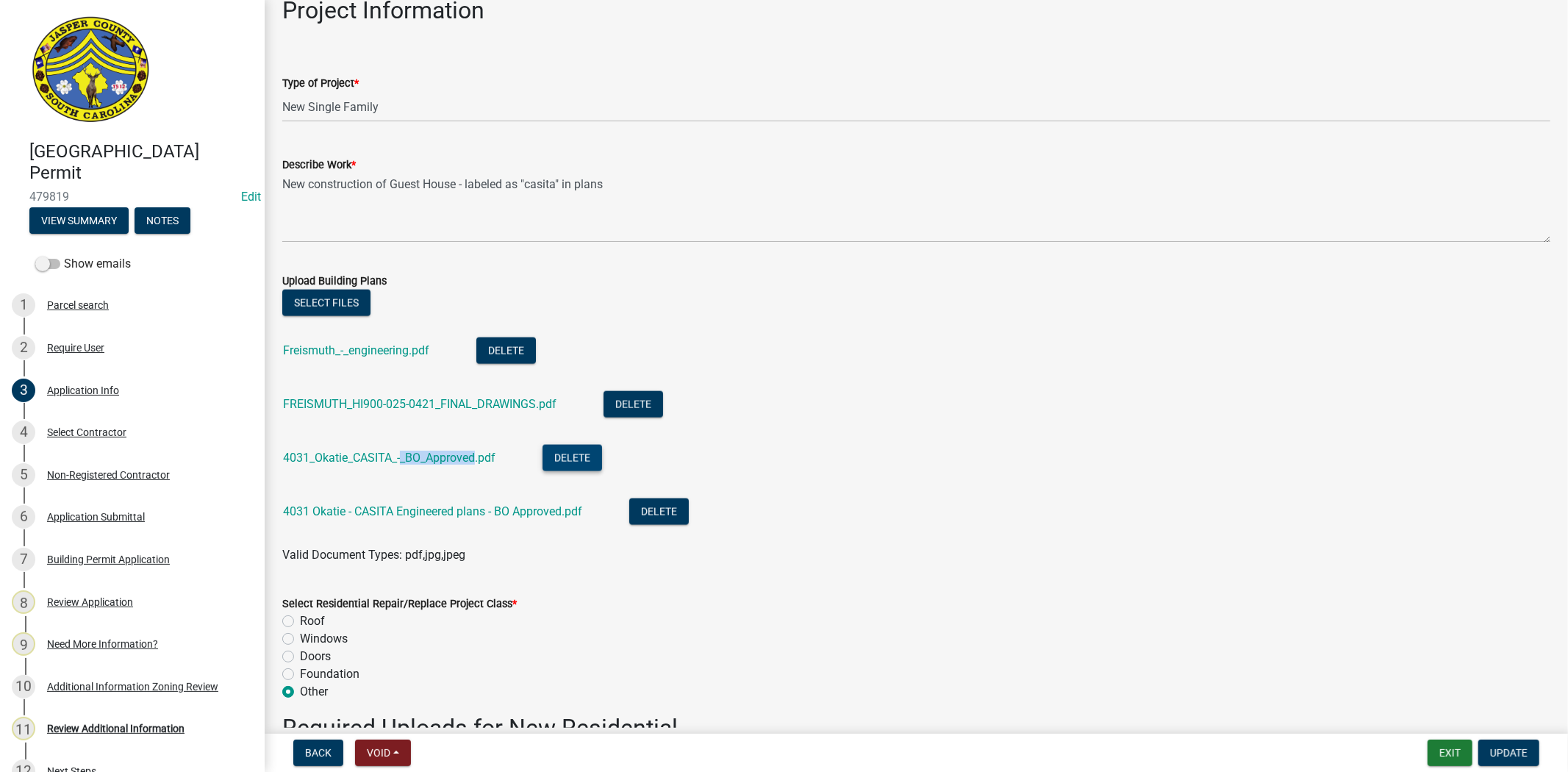
click at [588, 453] on button "Delete" at bounding box center [572, 458] width 59 height 26
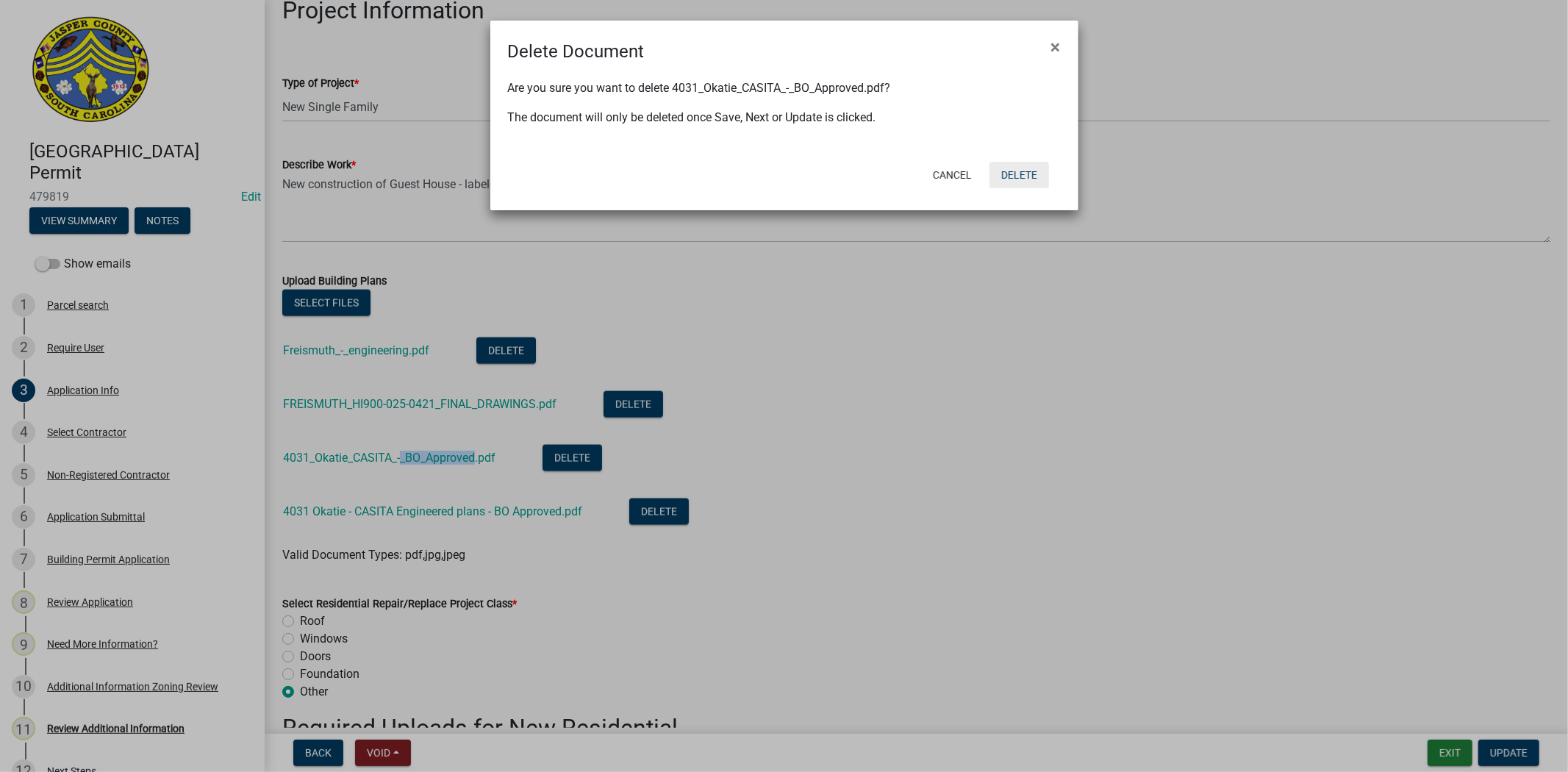
click at [1013, 172] on button "Delete" at bounding box center [1019, 175] width 59 height 26
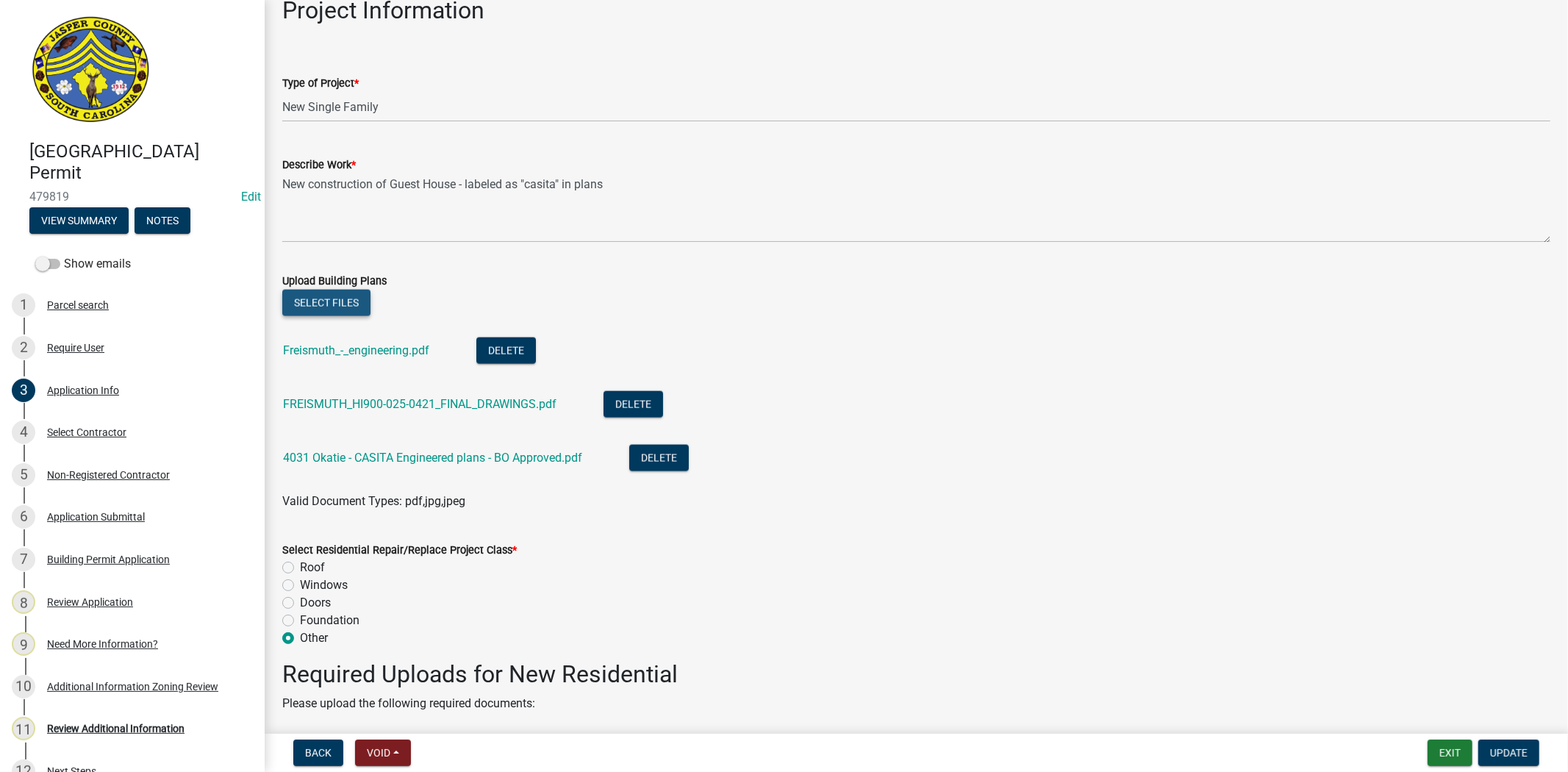
click at [316, 298] on button "Select files" at bounding box center [326, 302] width 89 height 26
click at [373, 310] on div "Select files" at bounding box center [917, 304] width 1269 height 30
click at [353, 306] on button "Select files" at bounding box center [326, 302] width 89 height 26
click at [339, 313] on button "Select files" at bounding box center [326, 302] width 89 height 26
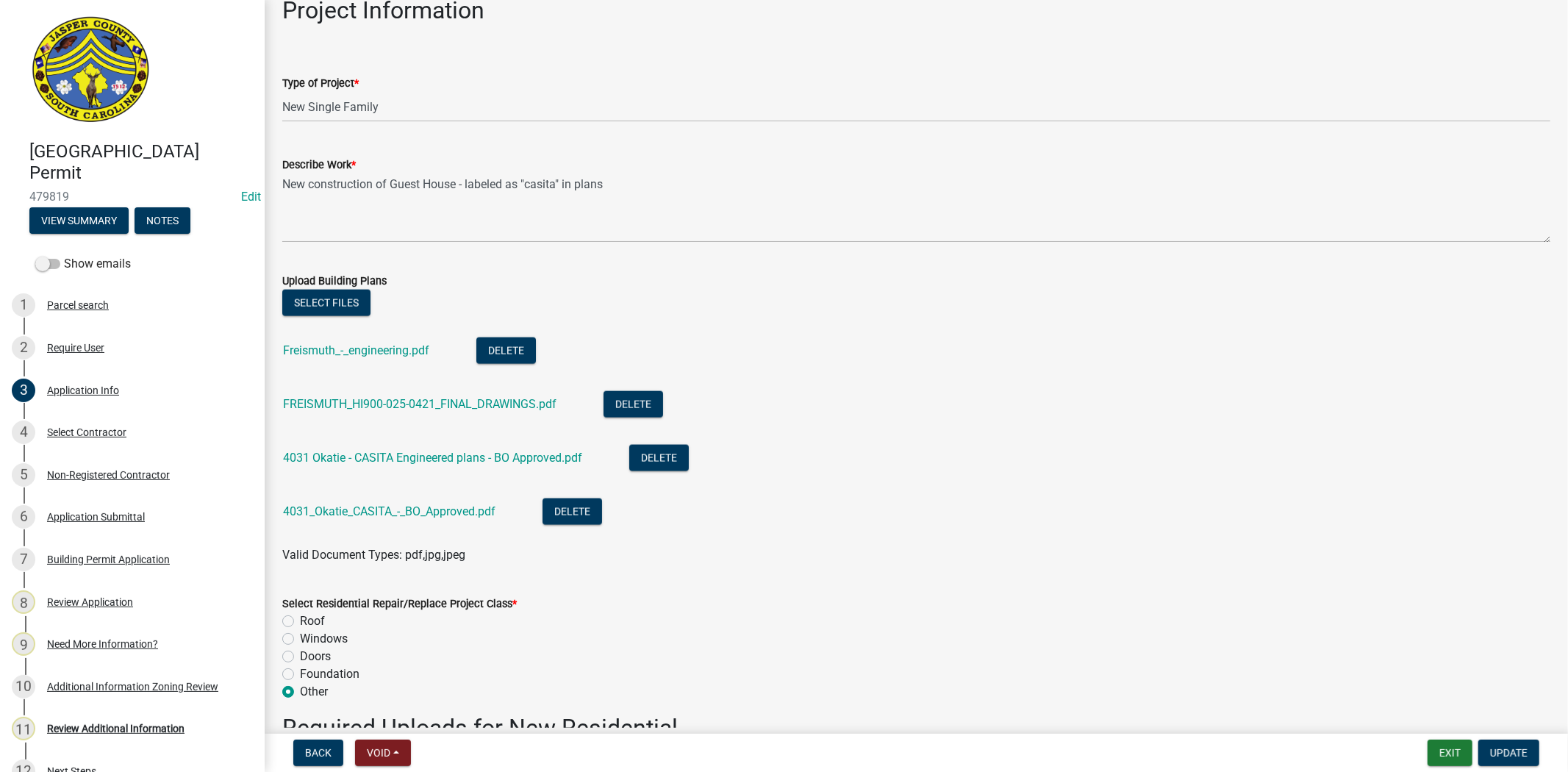
click at [443, 468] on div "4031 Okatie - CASITA Engineered plans - BO Approved.pdf" at bounding box center [444, 460] width 323 height 30
click at [446, 460] on link "4031 Okatie - CASITA Engineered plans - BO Approved.pdf" at bounding box center [433, 458] width 299 height 14
click at [1519, 756] on span "Update" at bounding box center [1509, 752] width 38 height 12
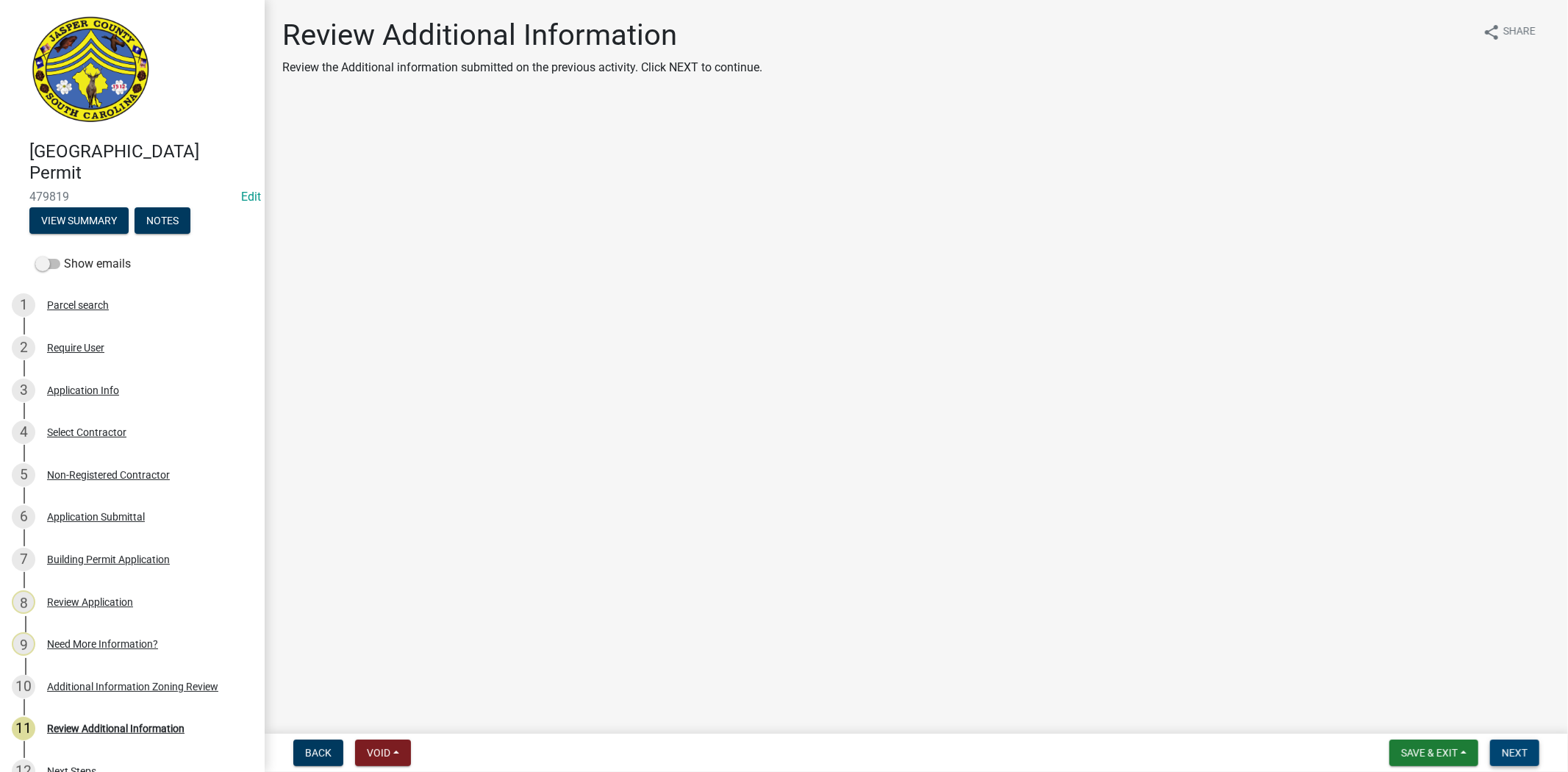
click at [1511, 741] on button "Next" at bounding box center [1515, 753] width 49 height 26
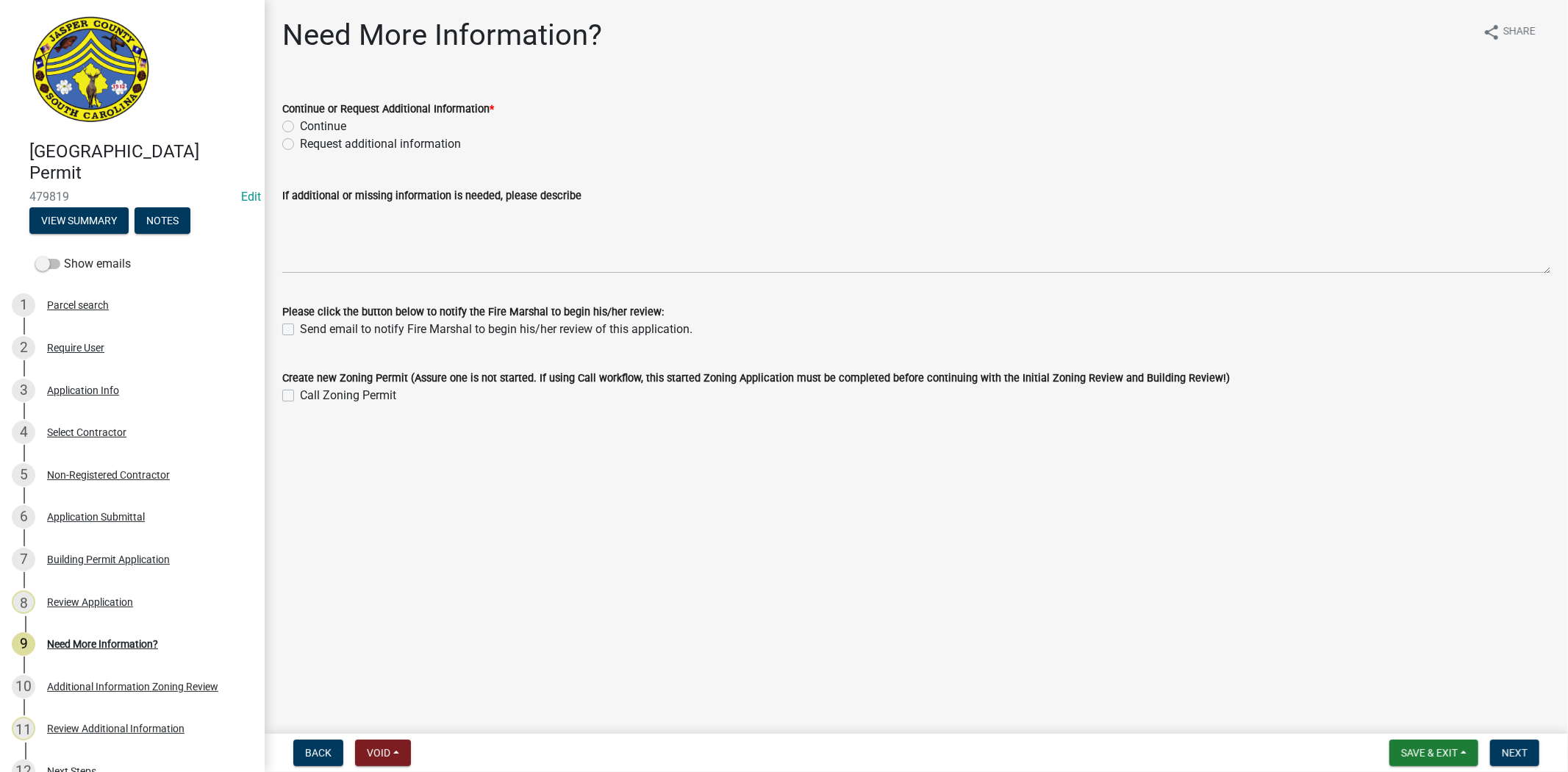
click at [300, 145] on label "Request additional information" at bounding box center [380, 144] width 161 height 18
click at [300, 145] on input "Request additional information" at bounding box center [305, 140] width 9 height 9
radio input "true"
click at [400, 292] on form "Please click the button below to notify the Fire Marshal to begin his/her revie…" at bounding box center [917, 312] width 1269 height 53
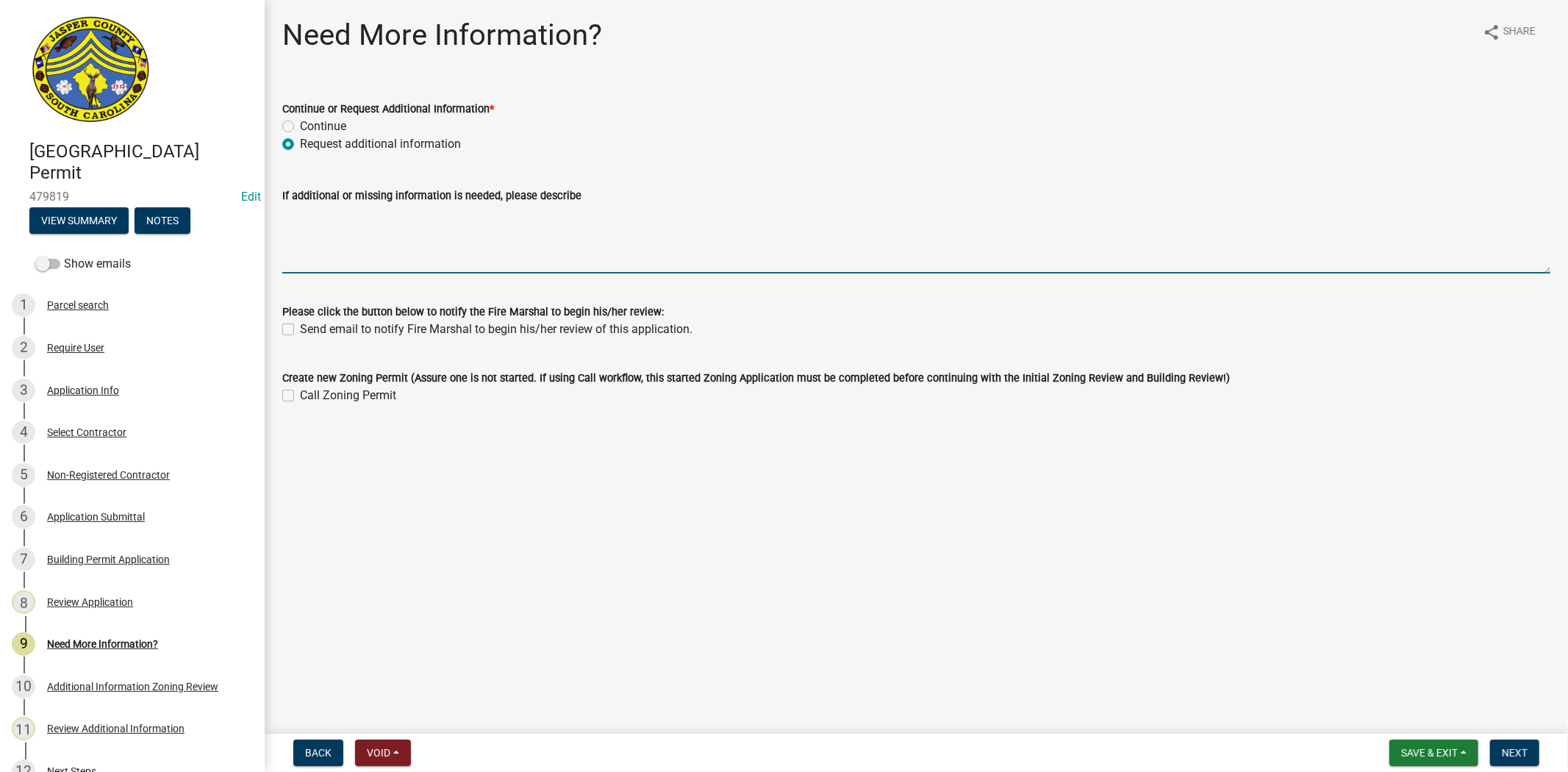
click at [402, 253] on textarea "If additional or missing information is needed, please describe" at bounding box center [917, 239] width 1269 height 69
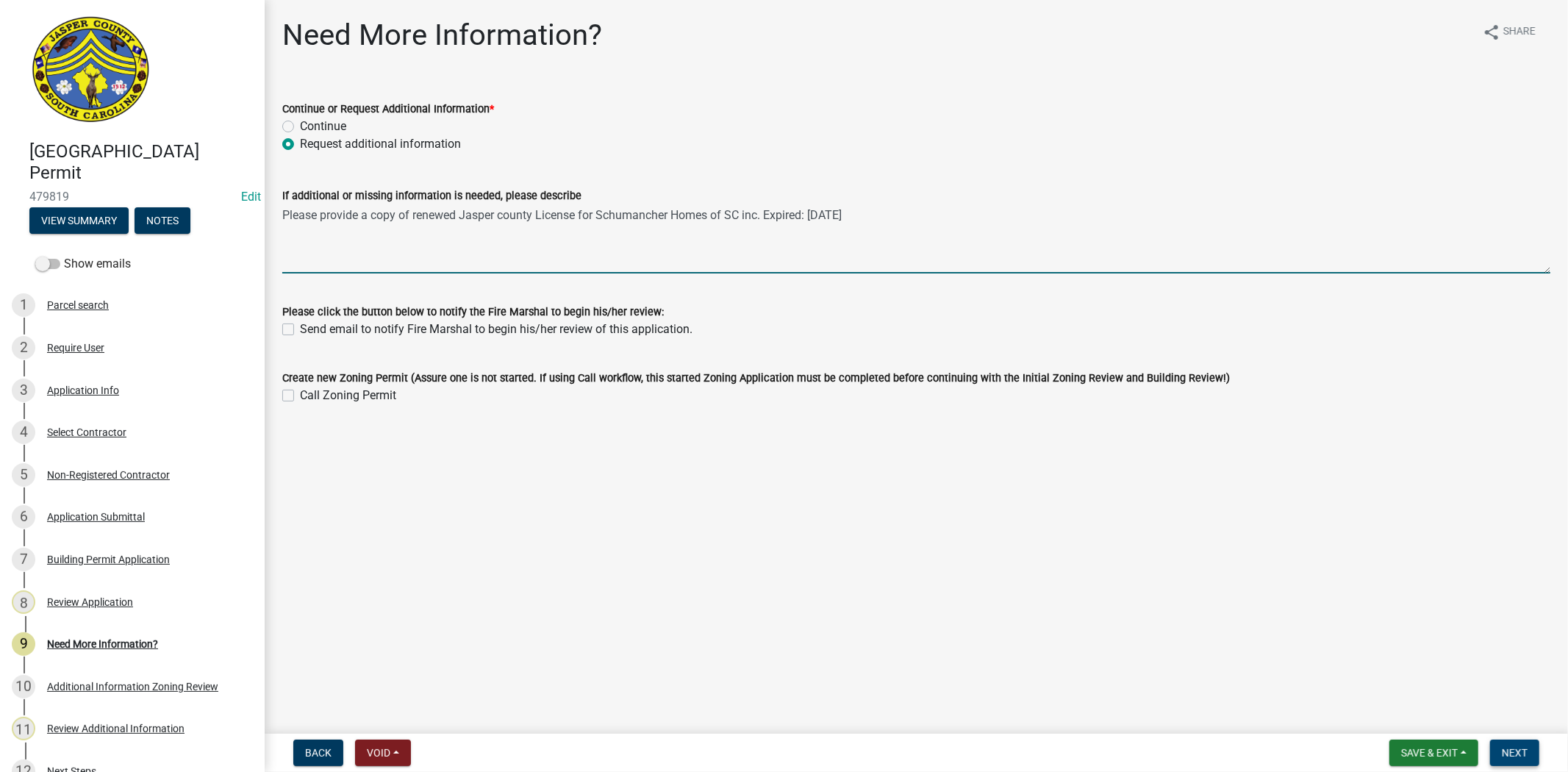
type textarea "Please provide a copy of renewed Jasper county License for Schumancher Homes of…"
click at [1530, 755] on button "Next" at bounding box center [1515, 753] width 49 height 26
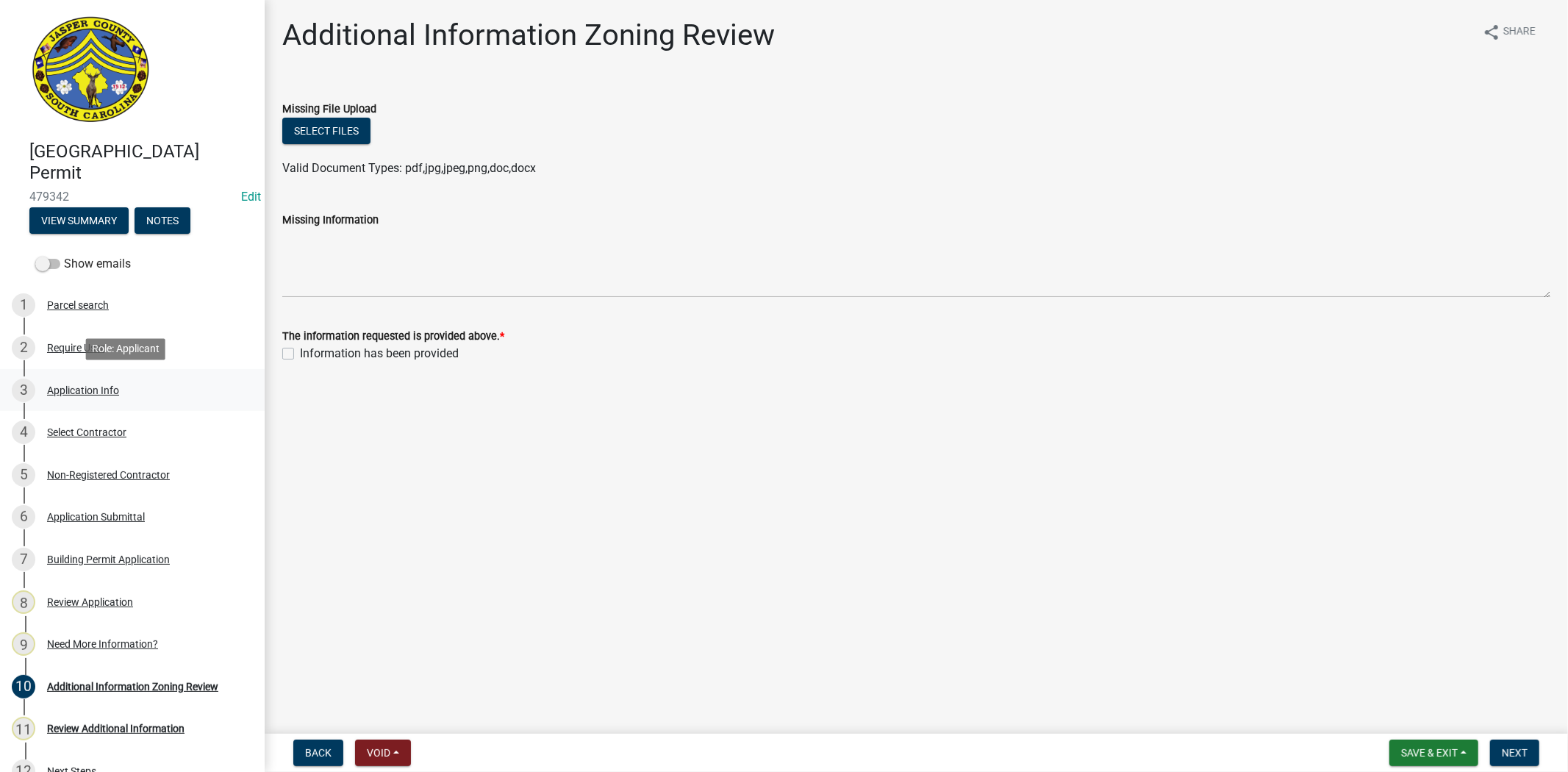
click at [99, 394] on div "Application Info" at bounding box center [83, 390] width 72 height 10
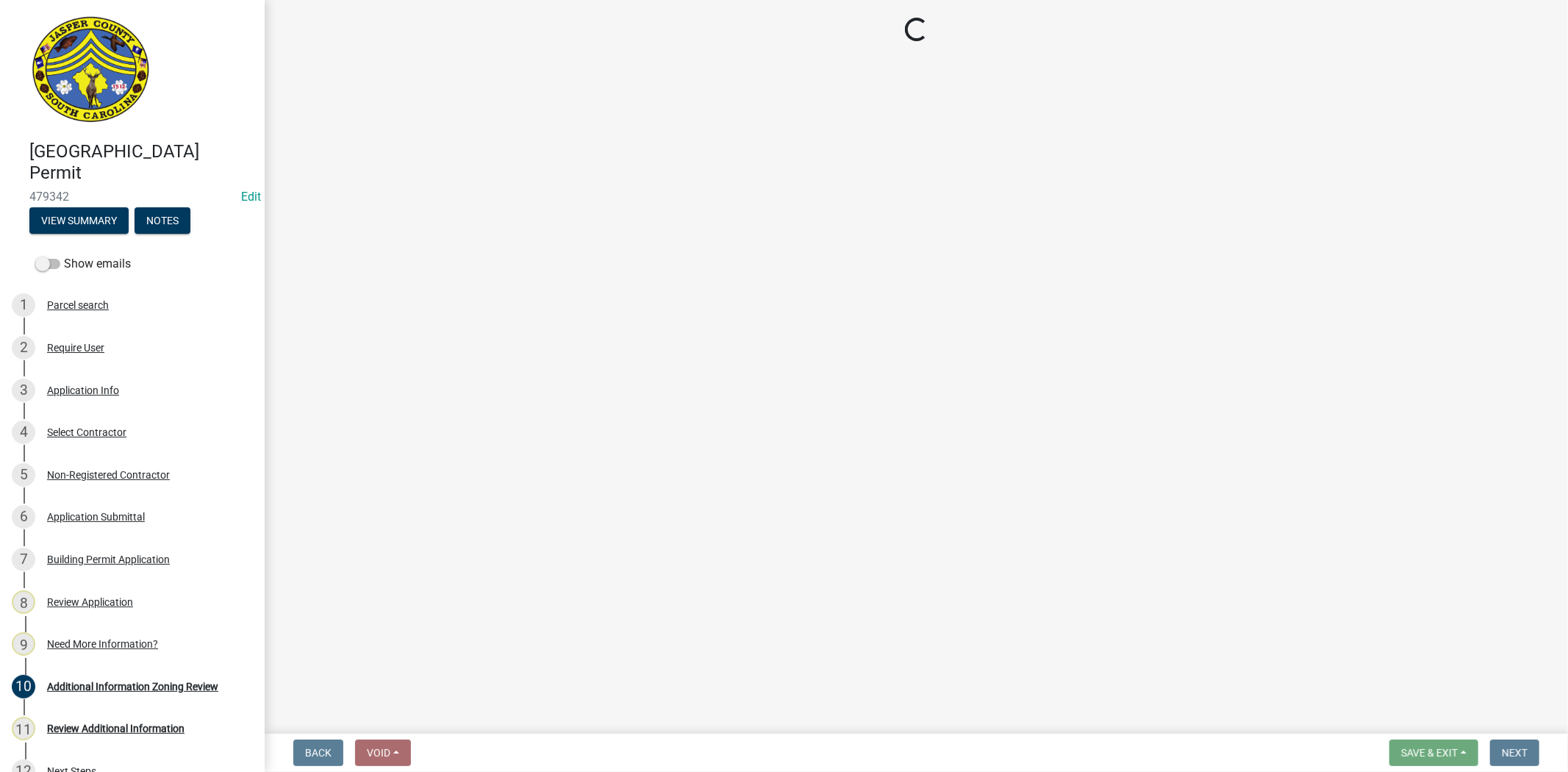
select select "42590599-3c97-479d-b3e9-fbeca9af4fb5"
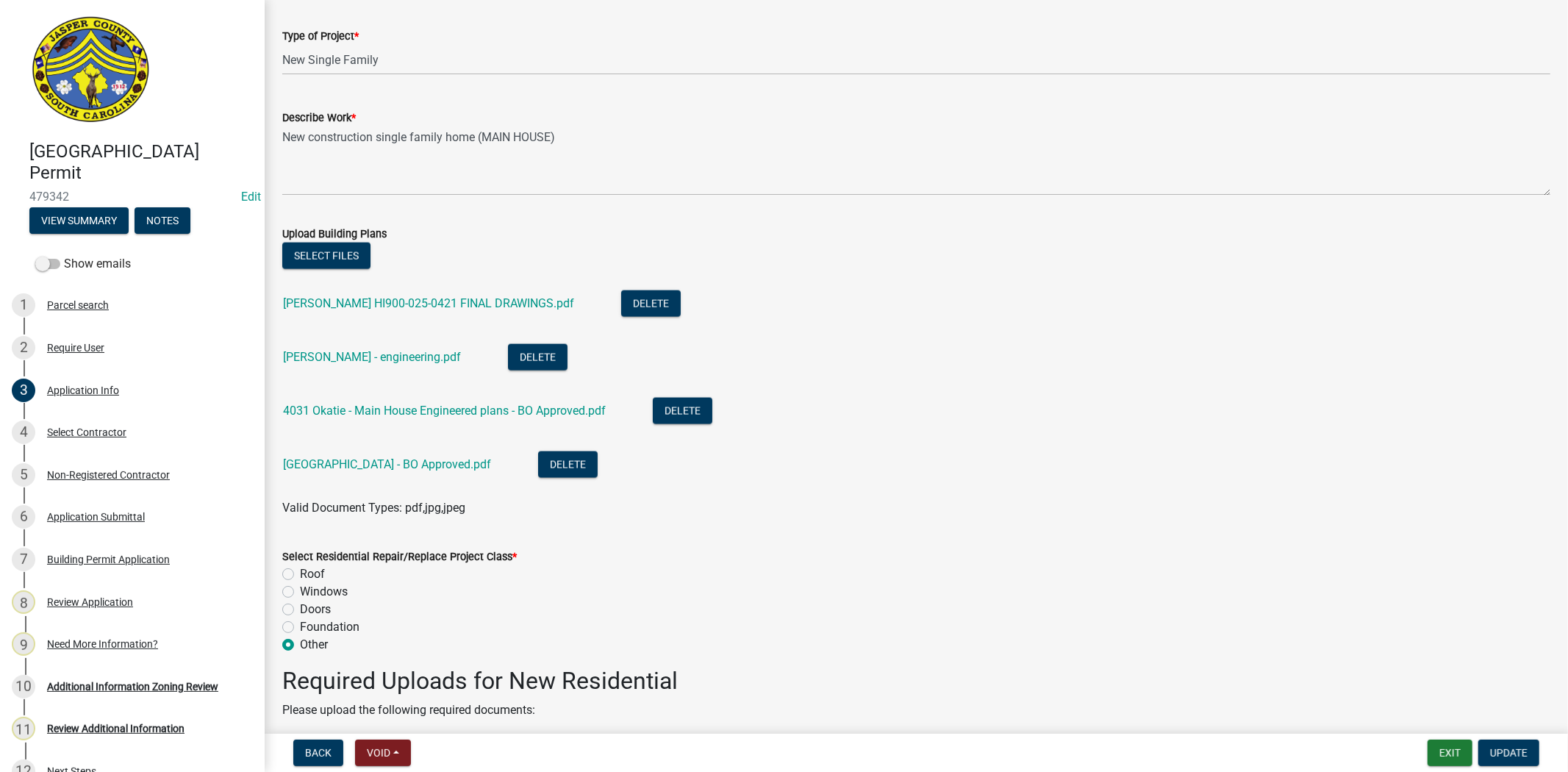
scroll to position [1715, 0]
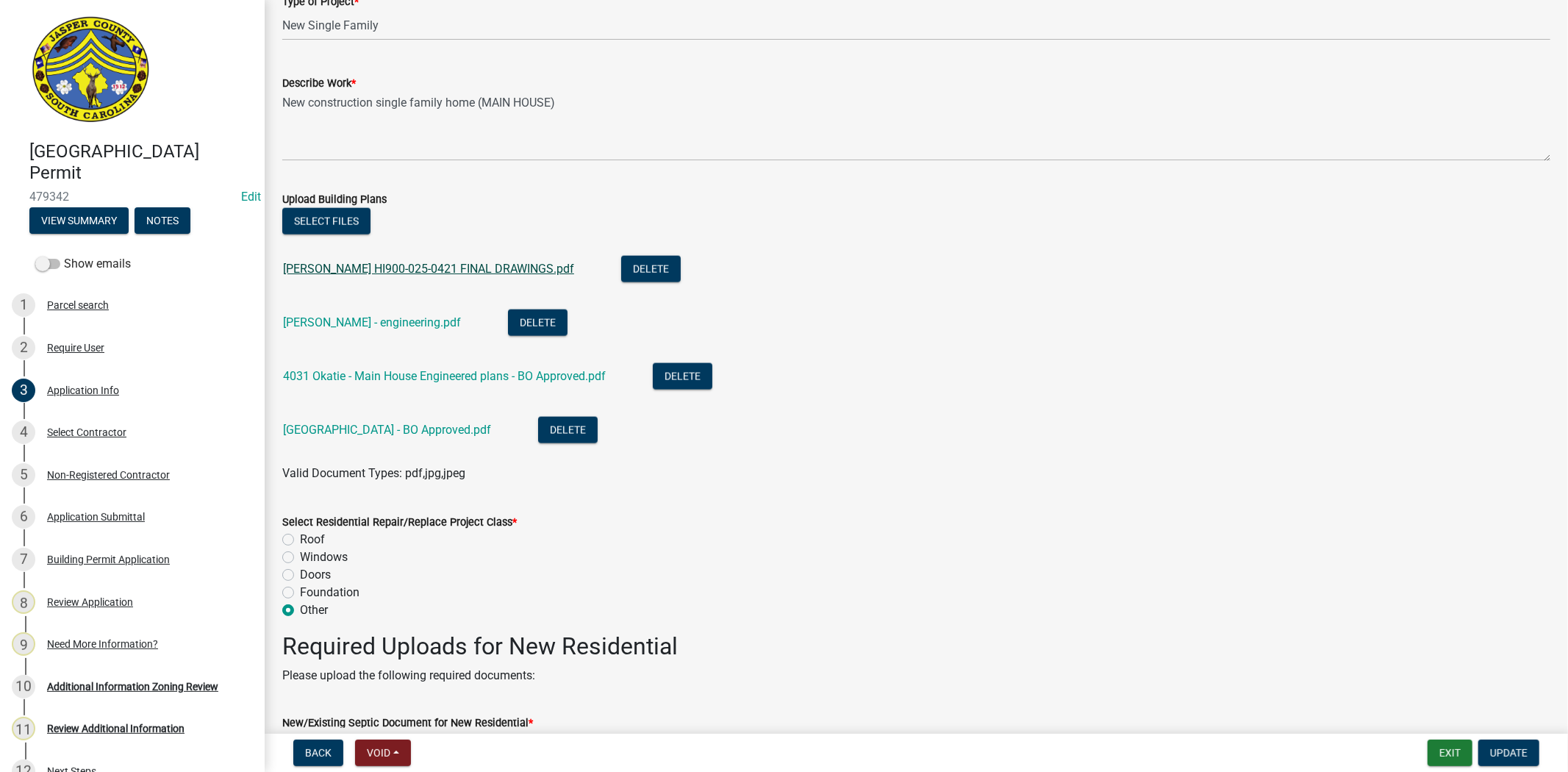
click at [383, 267] on link "FREISMUTH HI900-025-0421 FINAL DRAWINGS.pdf" at bounding box center [429, 269] width 291 height 14
click at [386, 324] on link "Freismuth - engineering.pdf" at bounding box center [372, 323] width 178 height 14
click at [563, 373] on link "4031 Okatie - Main House Engineered plans - BO Approved.pdf" at bounding box center [444, 376] width 323 height 14
click at [479, 428] on link "4031 Okatie main House - BO Approved.pdf" at bounding box center [387, 429] width 208 height 14
click at [1516, 754] on span "Update" at bounding box center [1509, 752] width 38 height 12
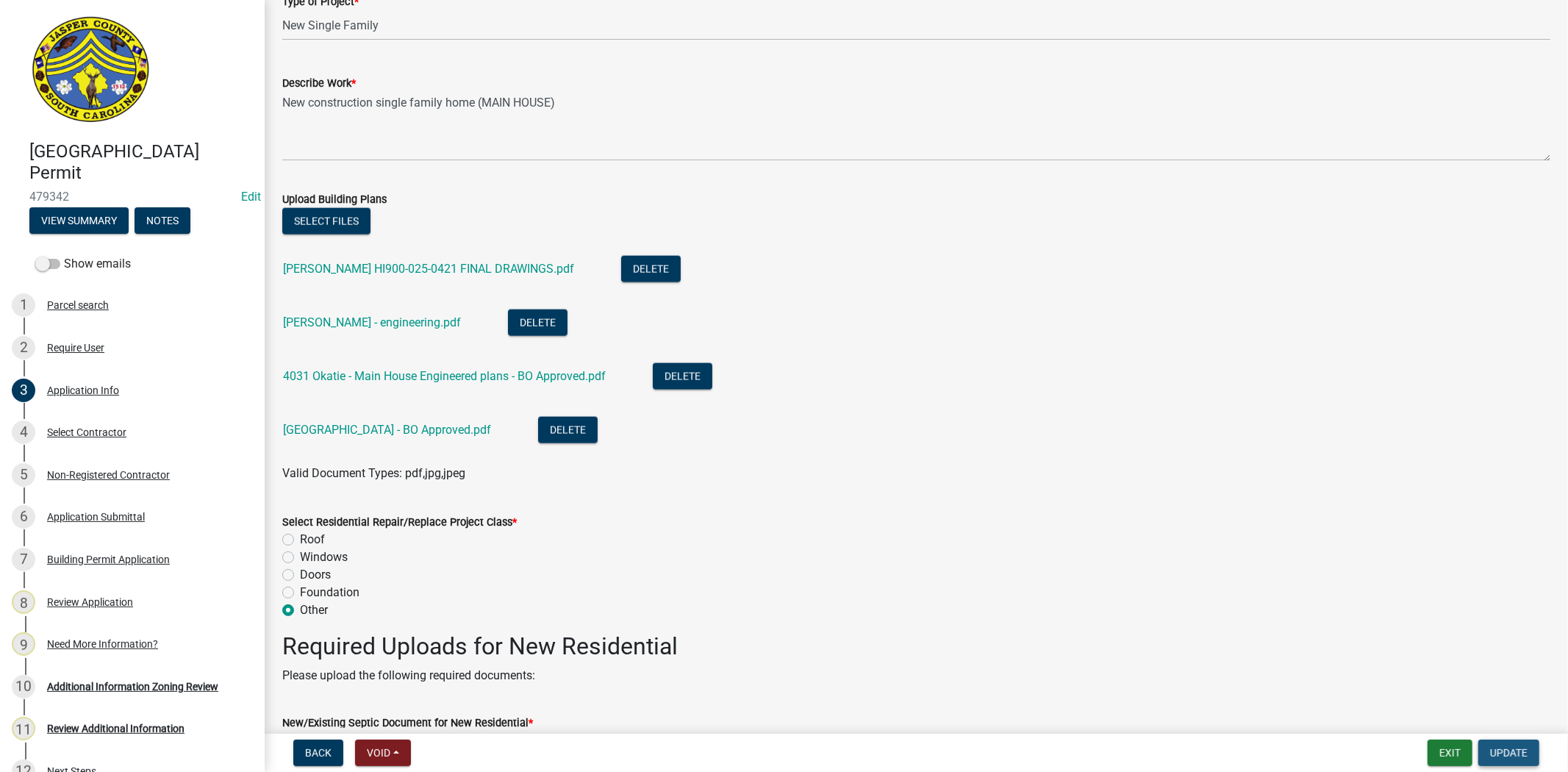
scroll to position [0, 0]
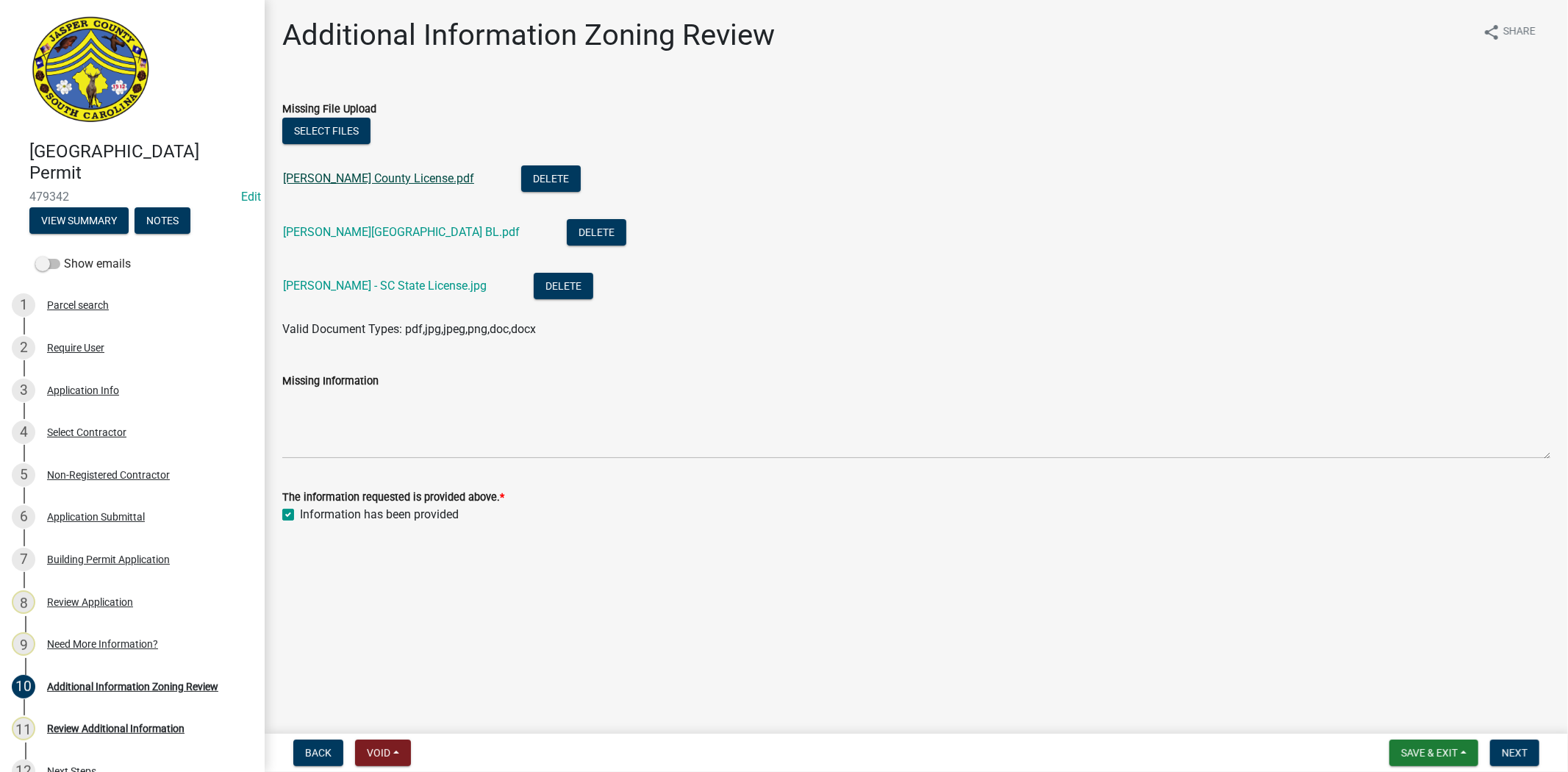
click at [442, 177] on link "Kintz - Jasper County License.pdf" at bounding box center [379, 179] width 191 height 14
click at [423, 239] on div "Tillotson - Jasper County BL.pdf" at bounding box center [413, 234] width 260 height 30
click at [423, 236] on link "Tillotson - Jasper County BL.pdf" at bounding box center [402, 232] width 237 height 14
click at [391, 292] on link "Tillotson - SC State License.jpg" at bounding box center [385, 286] width 204 height 14
click at [133, 476] on div "Non-Registered Contractor" at bounding box center [109, 474] width 123 height 10
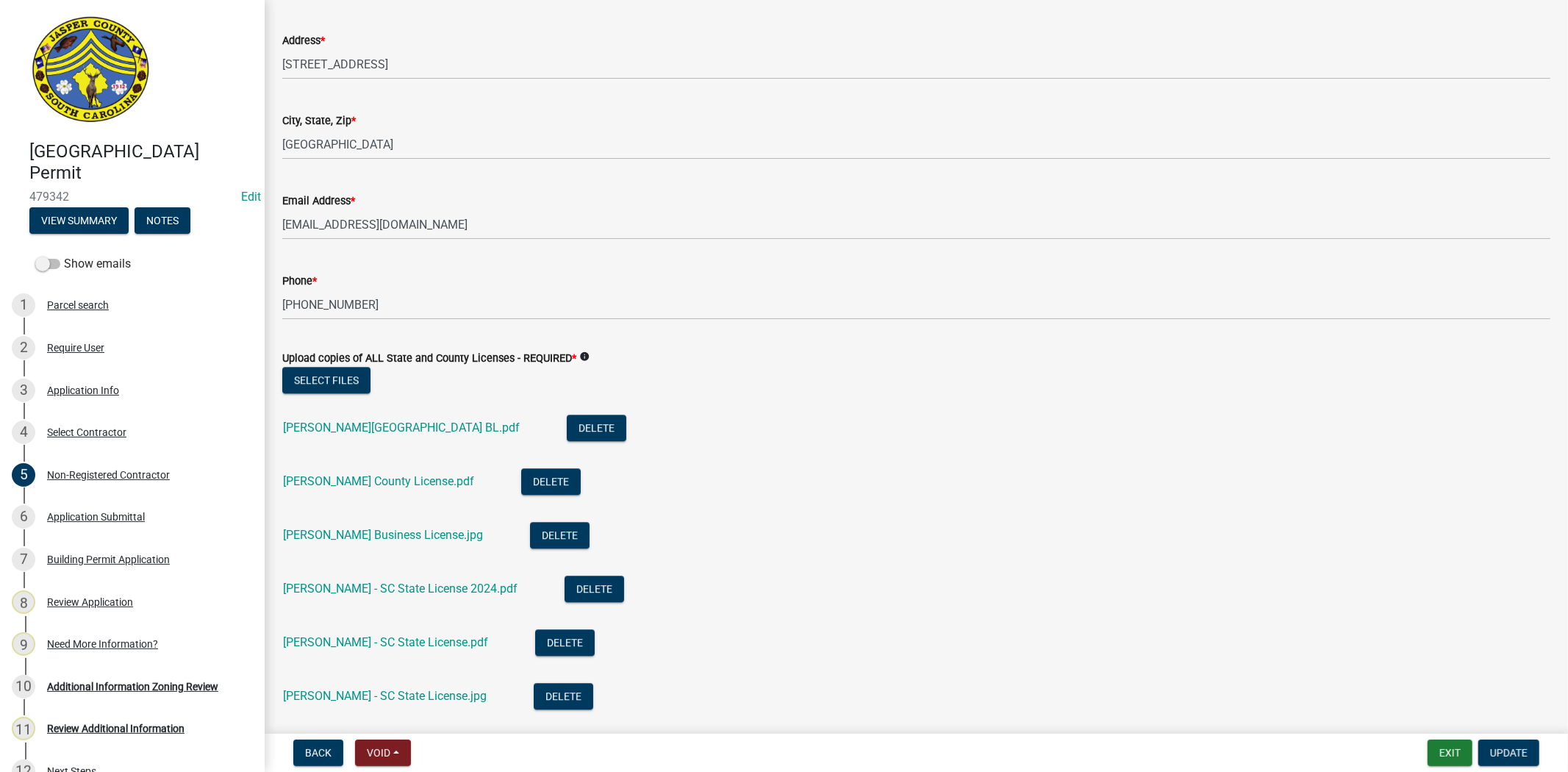
scroll to position [3431, 0]
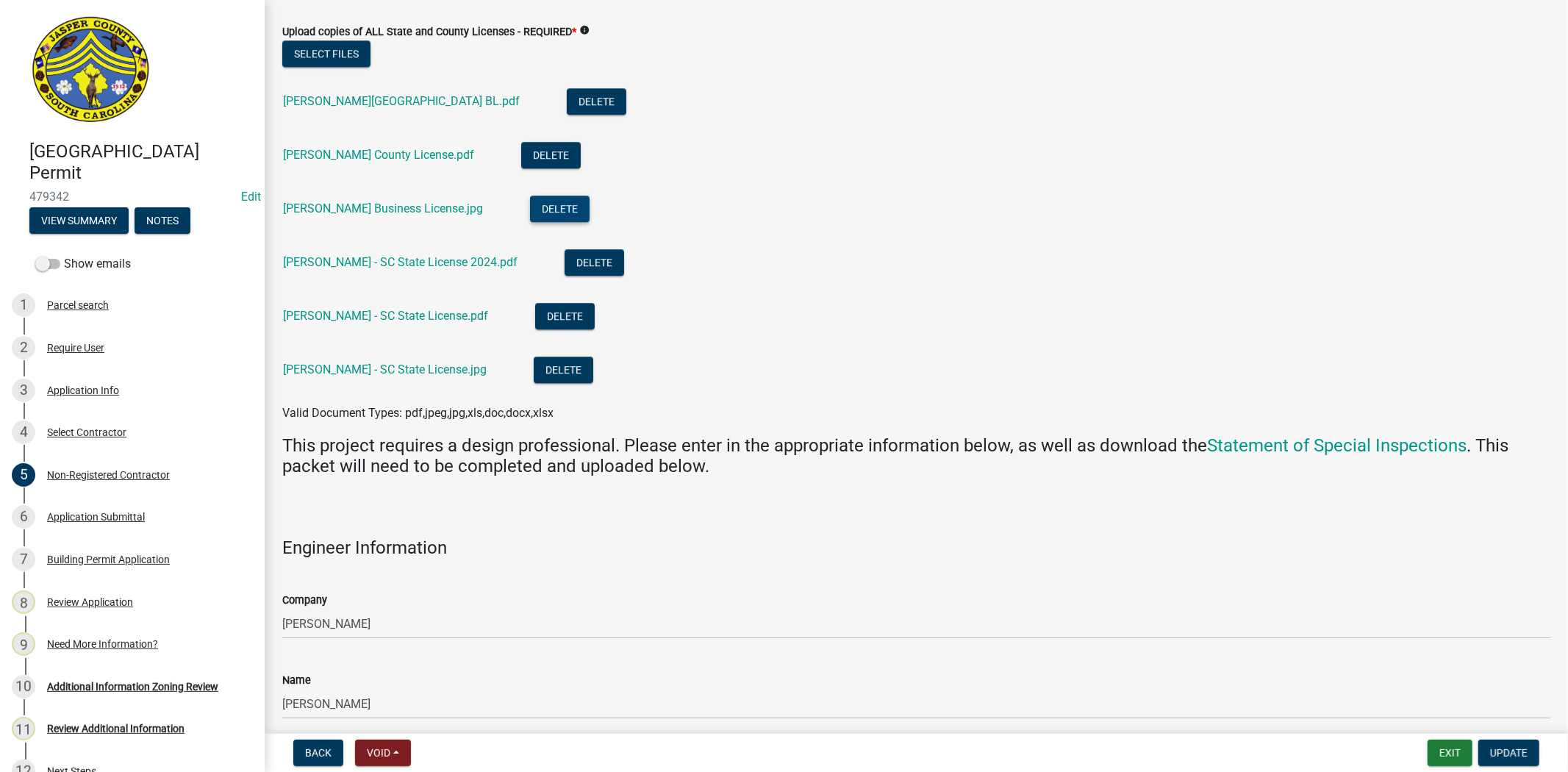
click at [560, 212] on button "Delete" at bounding box center [560, 209] width 59 height 26
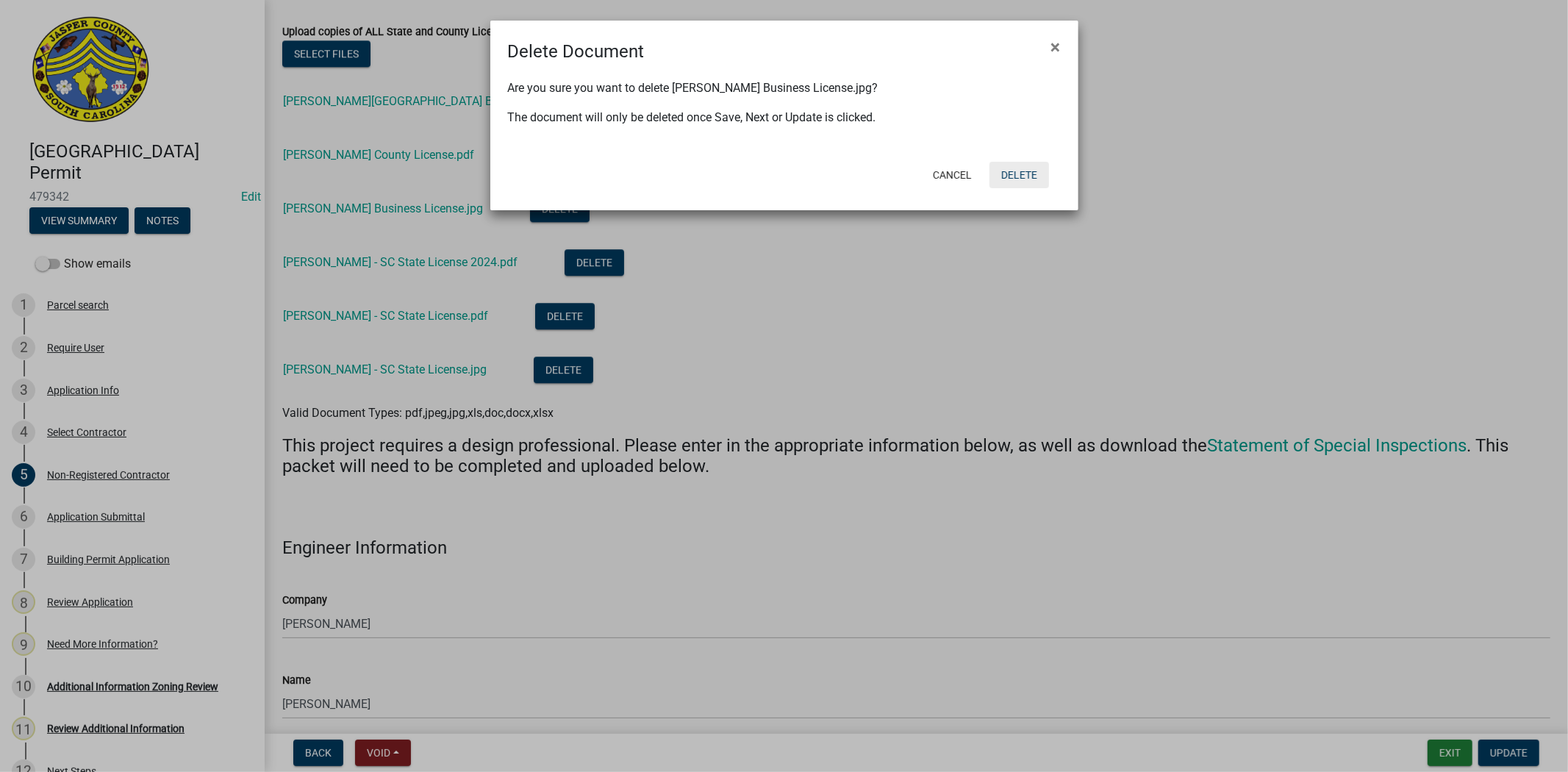
click at [1022, 173] on button "Delete" at bounding box center [1019, 175] width 59 height 26
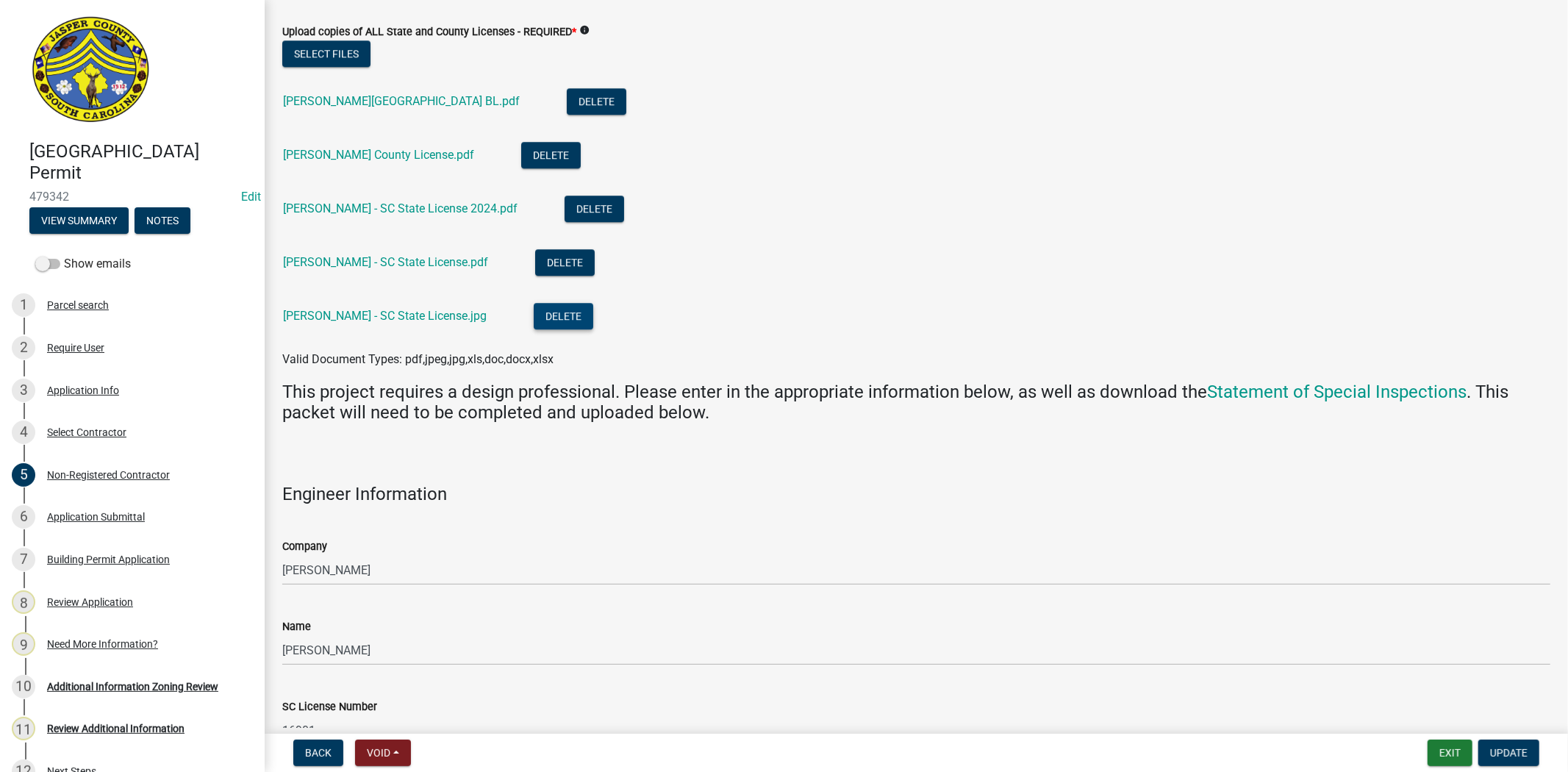
click at [538, 315] on button "Delete" at bounding box center [563, 316] width 59 height 26
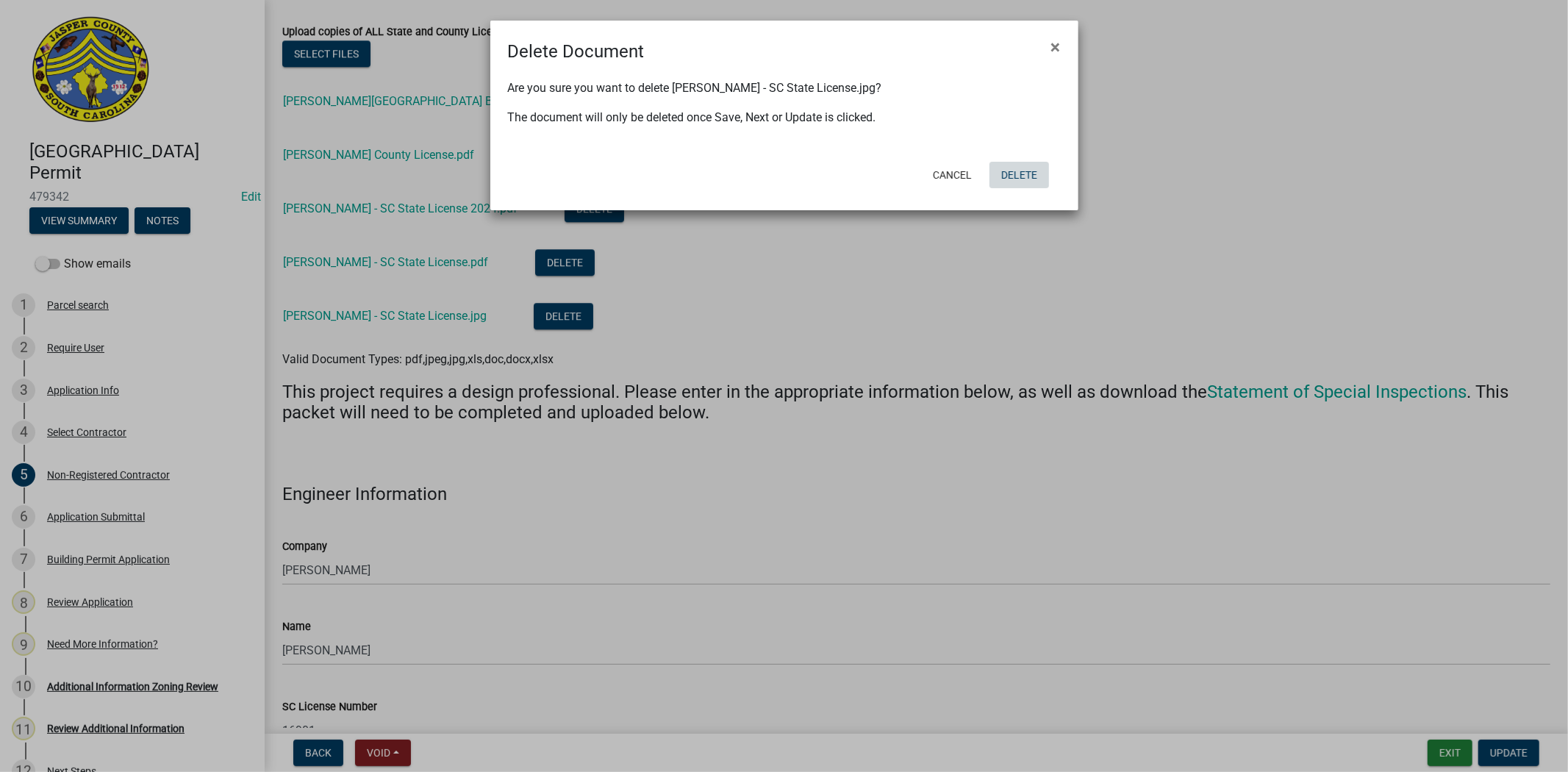
click at [1033, 179] on button "Delete" at bounding box center [1019, 175] width 59 height 26
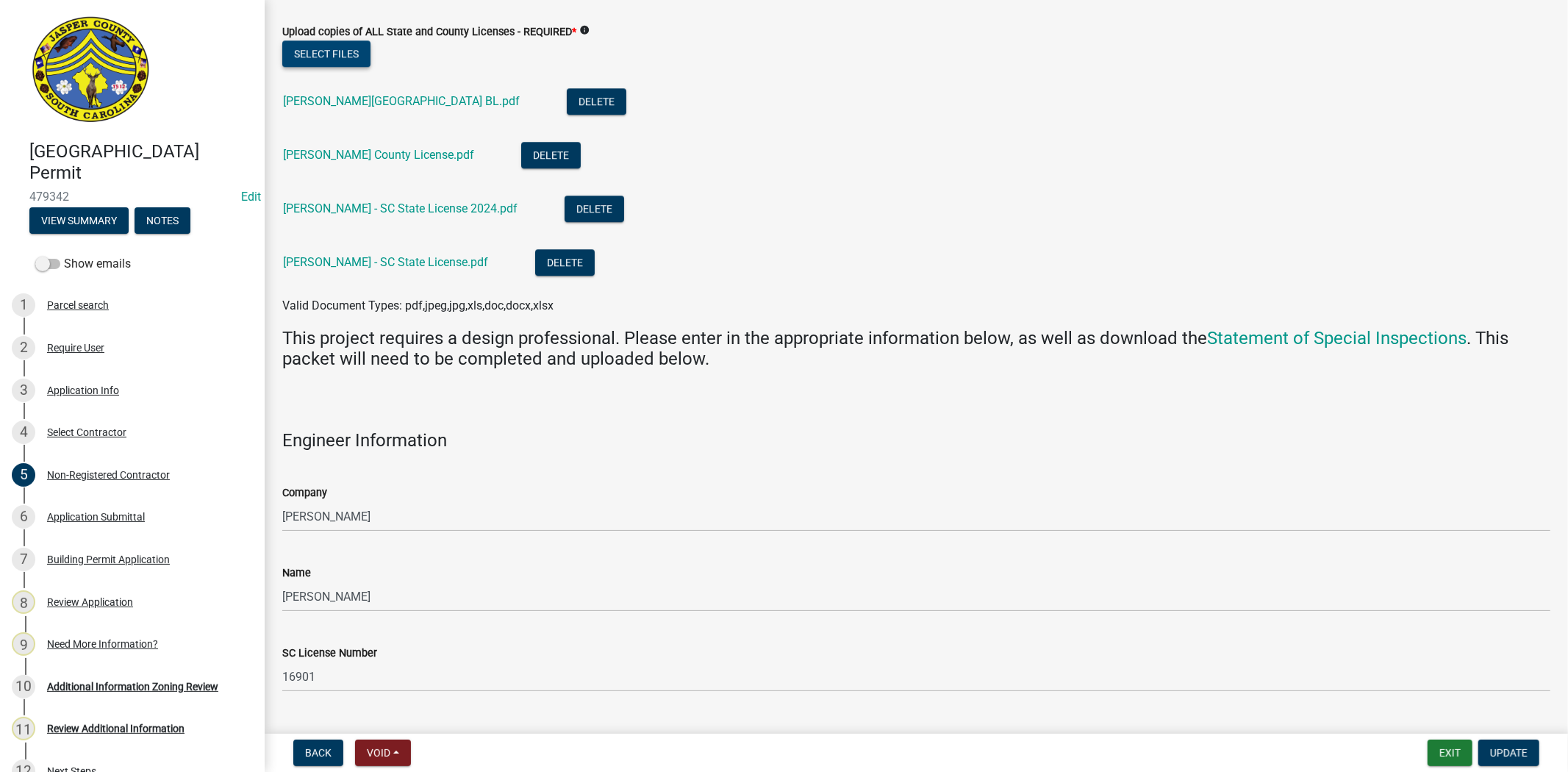
click at [339, 59] on button "Select files" at bounding box center [326, 54] width 89 height 26
click at [350, 58] on button "Select files" at bounding box center [326, 54] width 89 height 26
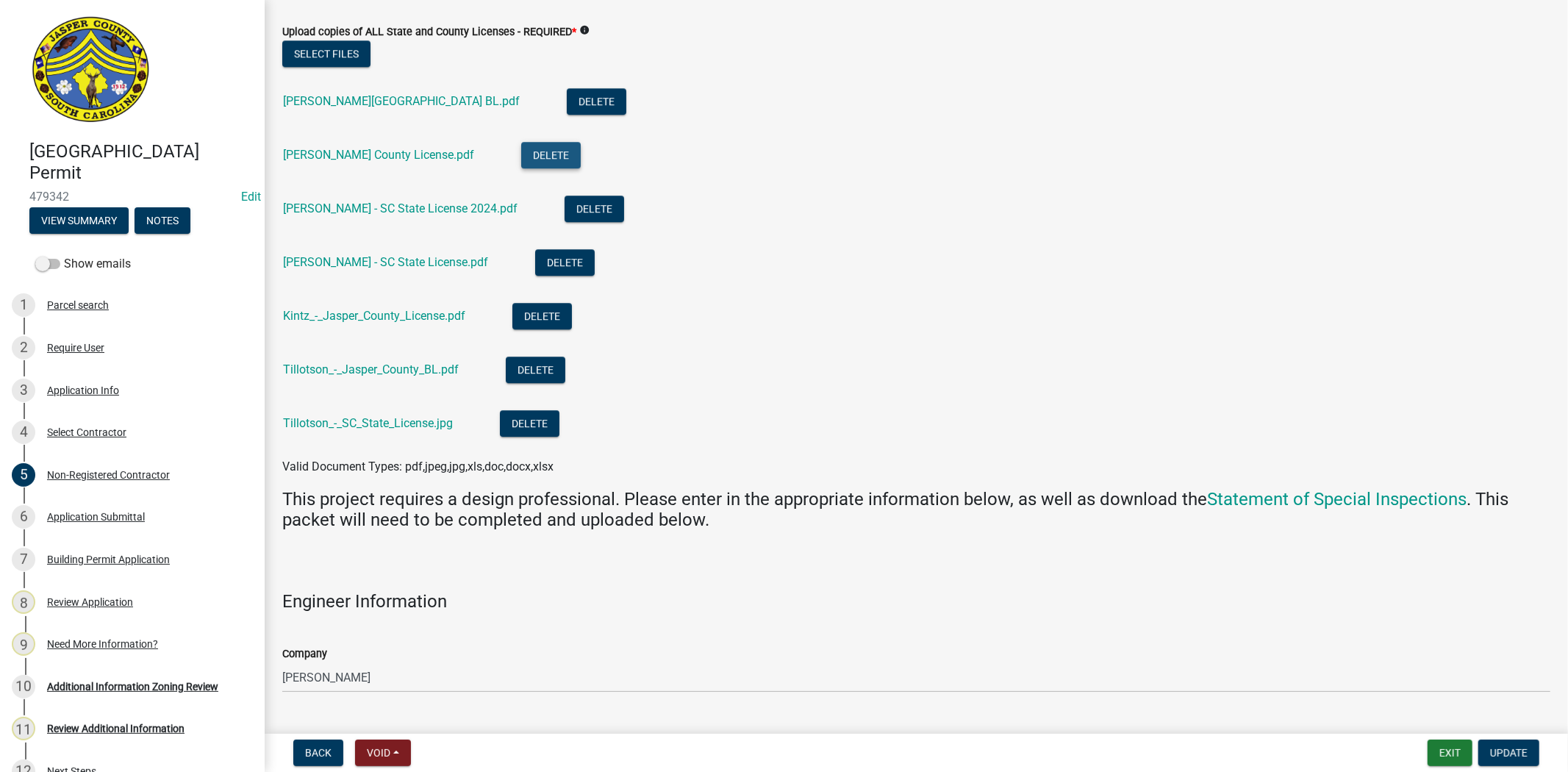
click at [532, 155] on button "Delete" at bounding box center [550, 155] width 59 height 26
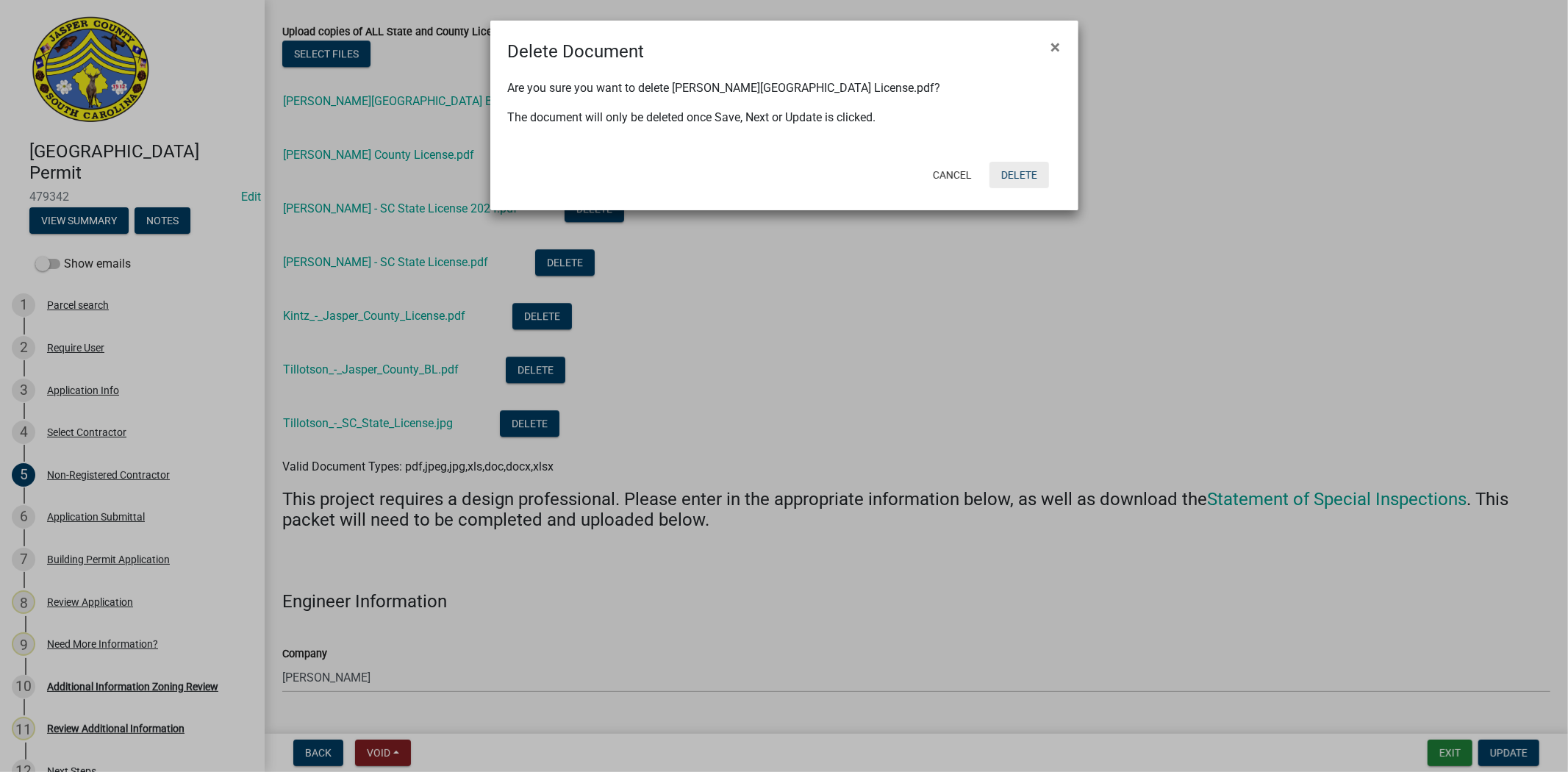
click at [1019, 174] on button "Delete" at bounding box center [1019, 175] width 59 height 26
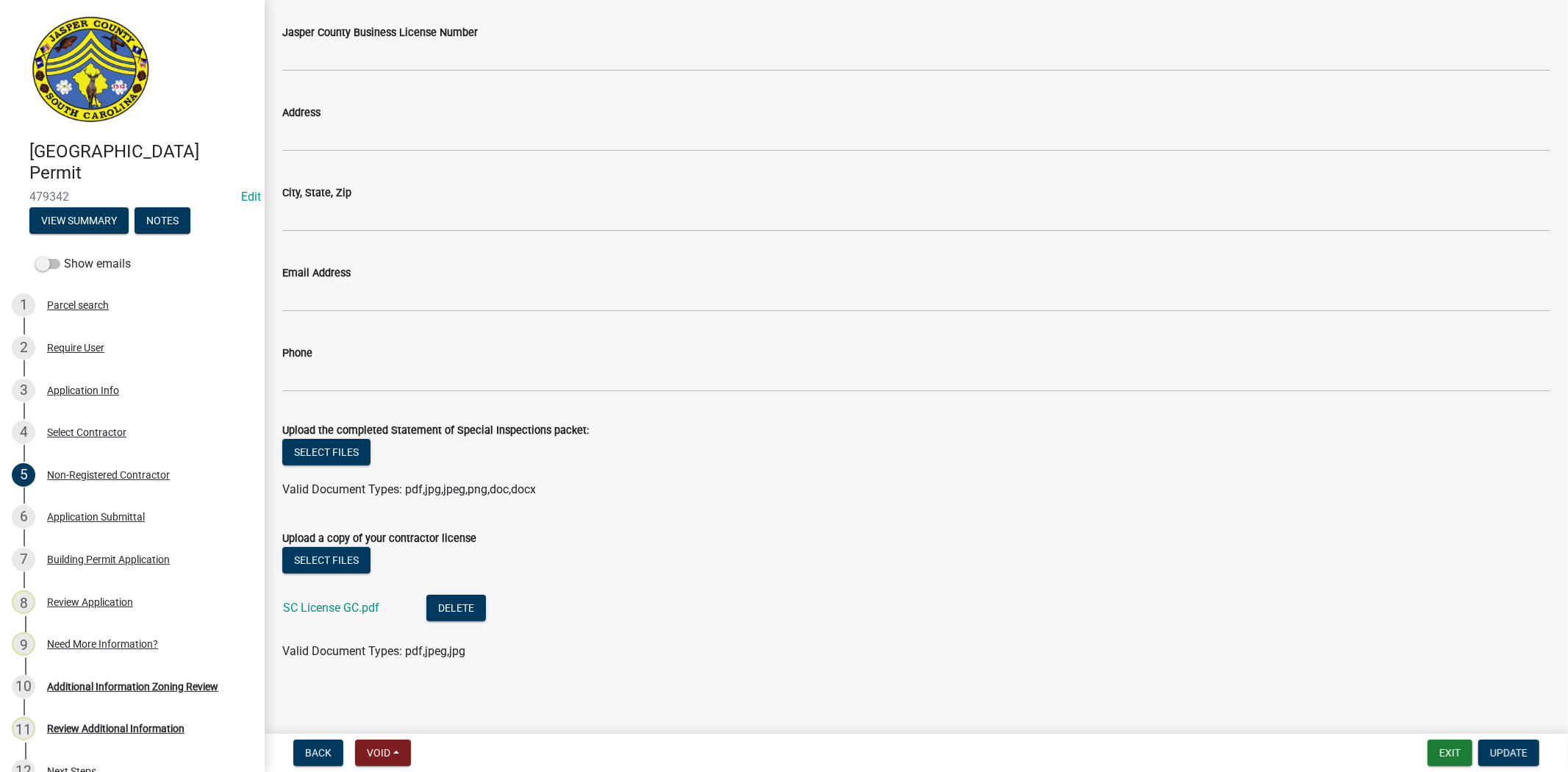
scroll to position [4833, 0]
click at [358, 599] on link "SC License GC.pdf" at bounding box center [331, 606] width 96 height 14
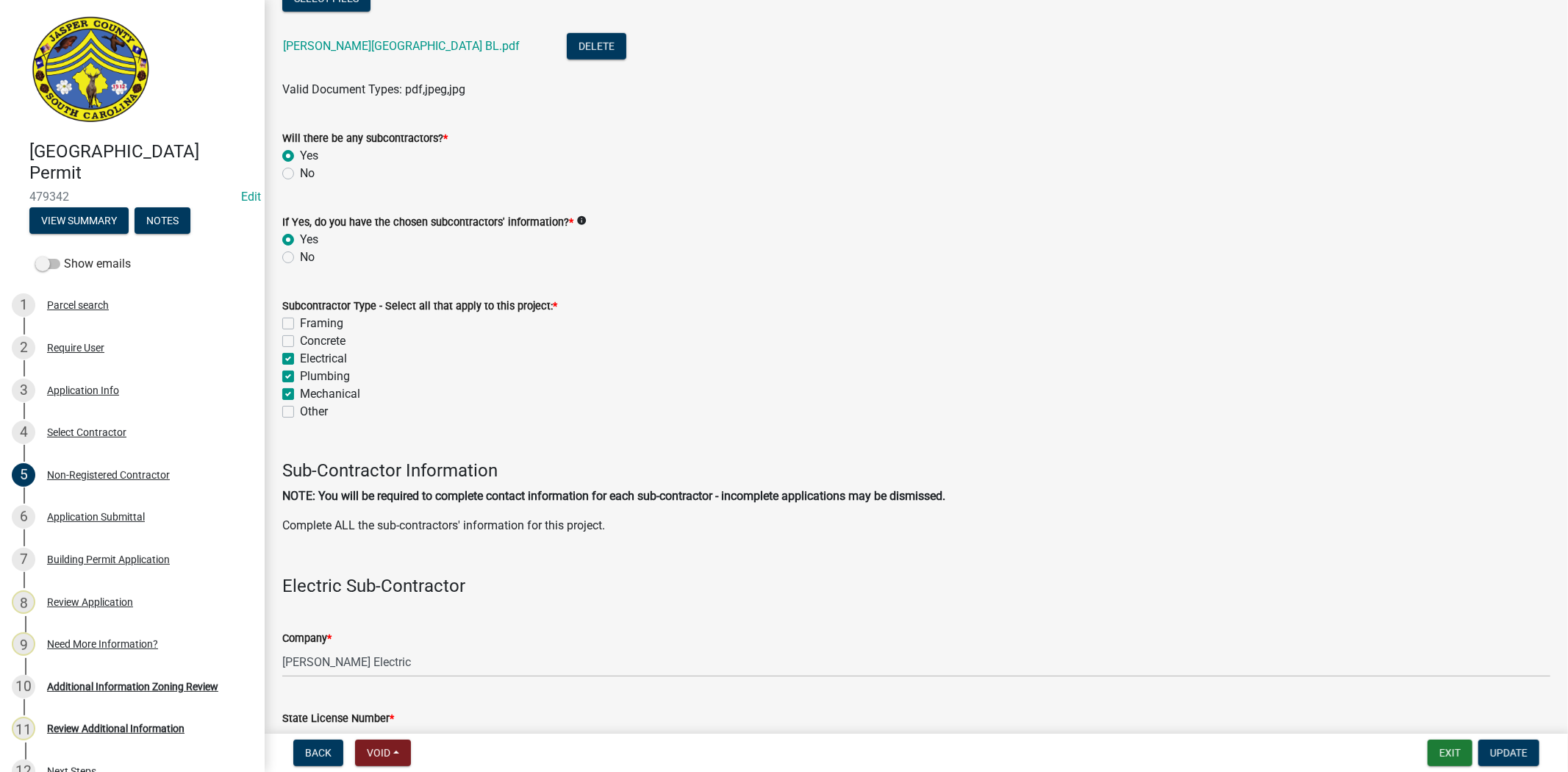
scroll to position [667, 0]
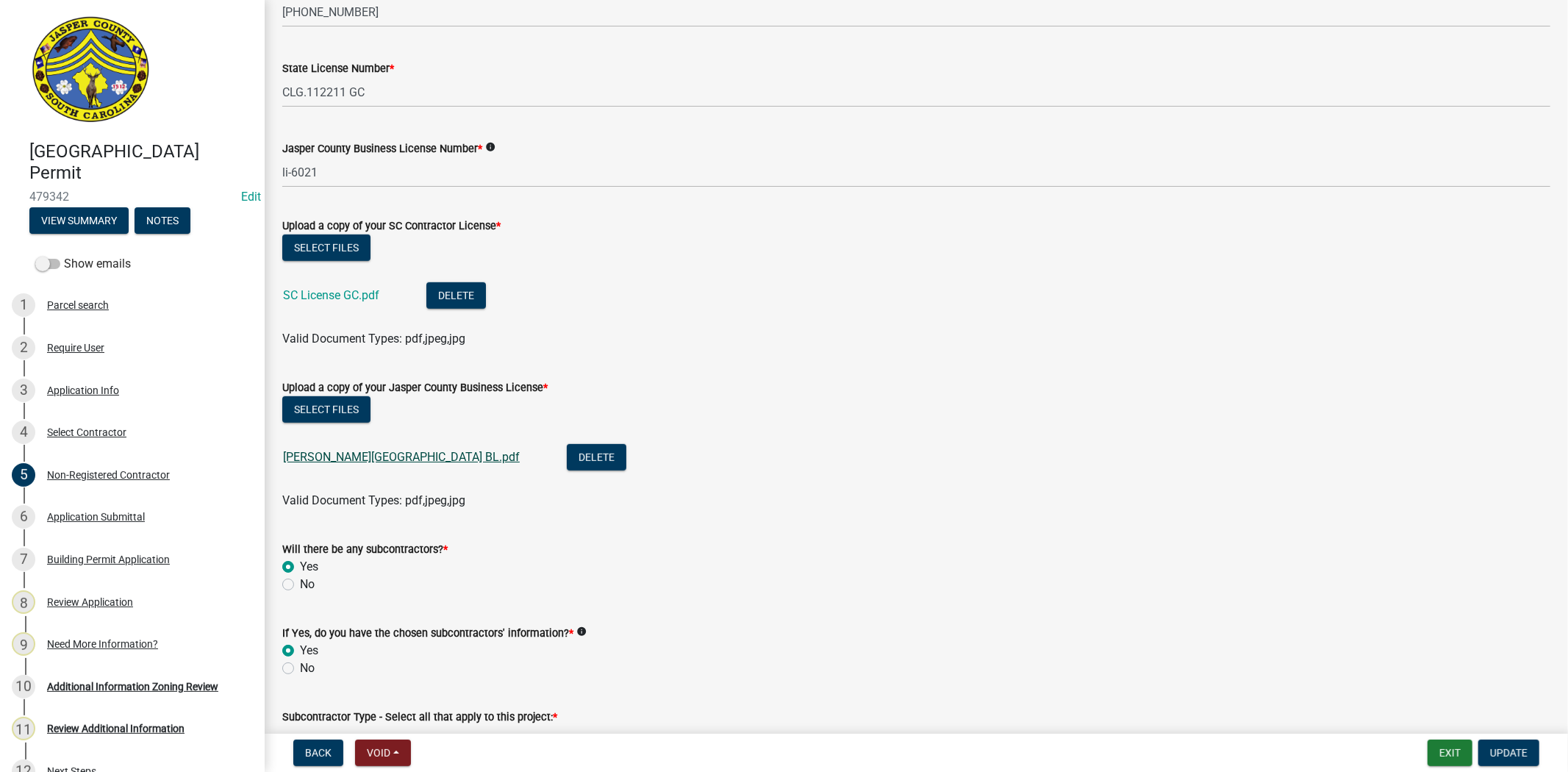
click at [381, 453] on link "Schumacher - Jasper County BL.pdf" at bounding box center [402, 457] width 237 height 14
click at [1506, 750] on span "Update" at bounding box center [1509, 752] width 38 height 12
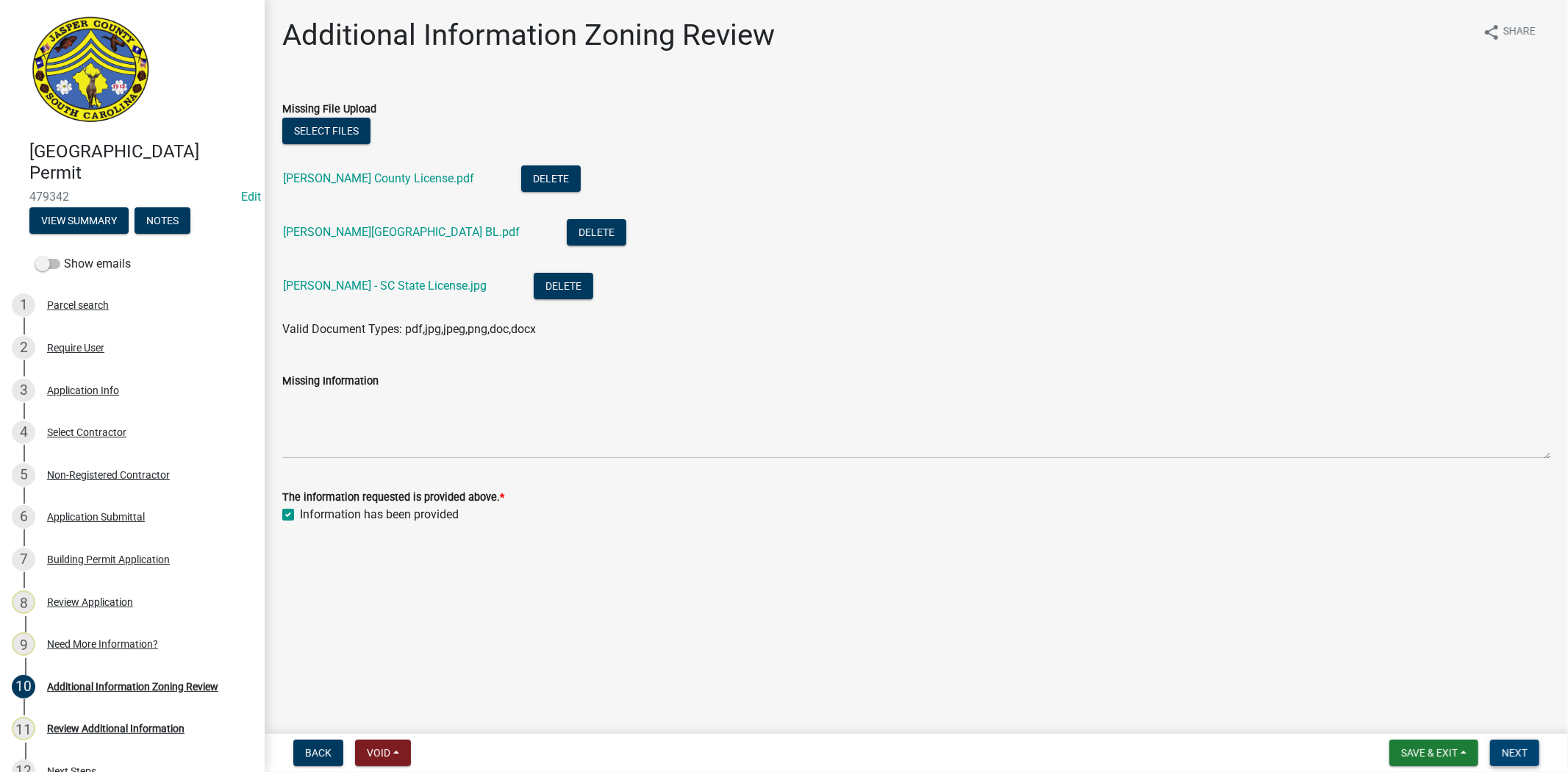
click at [1509, 756] on span "Next" at bounding box center [1514, 752] width 25 height 12
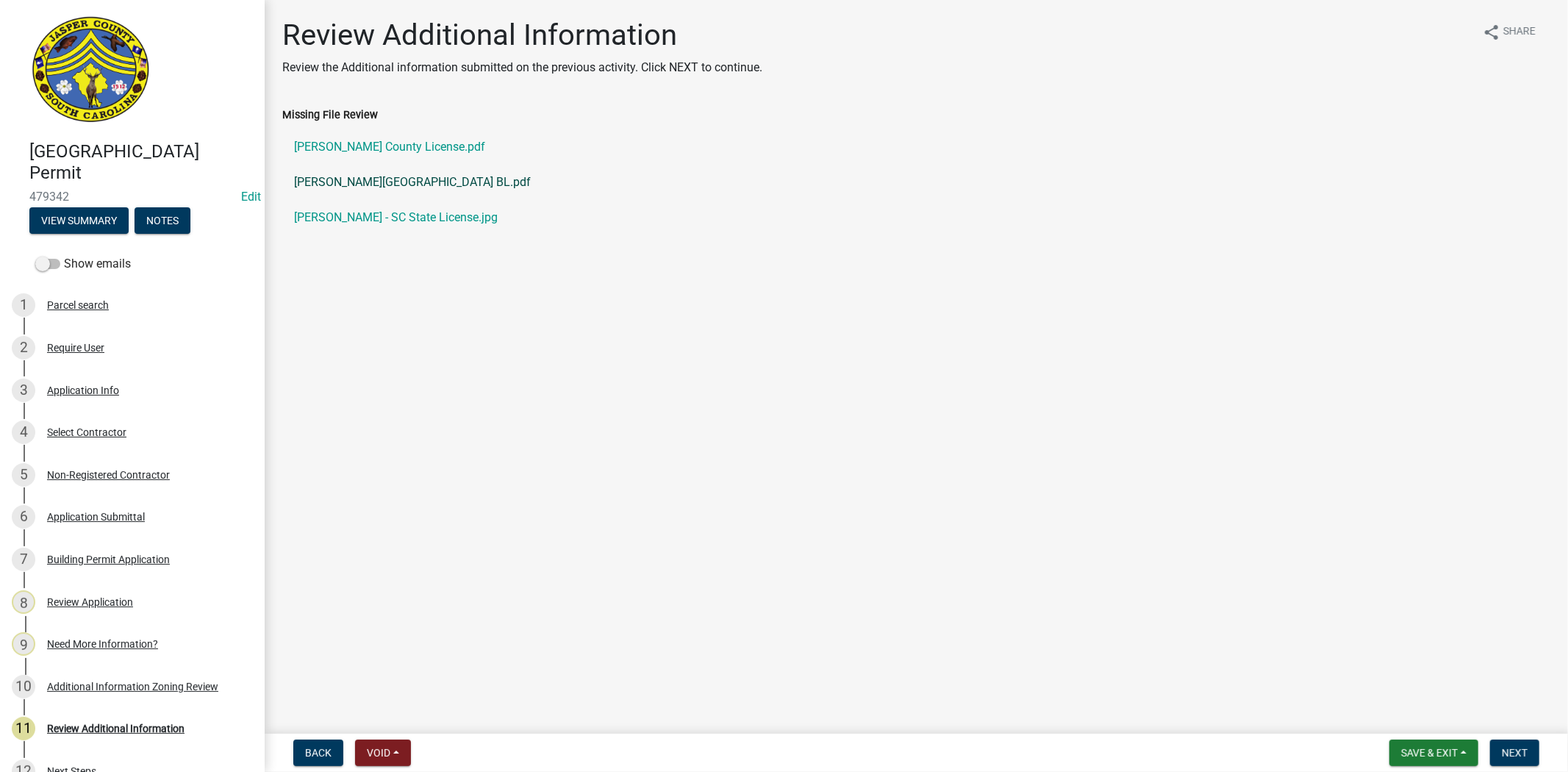
click at [1357, 179] on link "Tillotson - Jasper County BL.pdf" at bounding box center [917, 182] width 1269 height 35
click at [1523, 744] on button "Next" at bounding box center [1515, 753] width 49 height 26
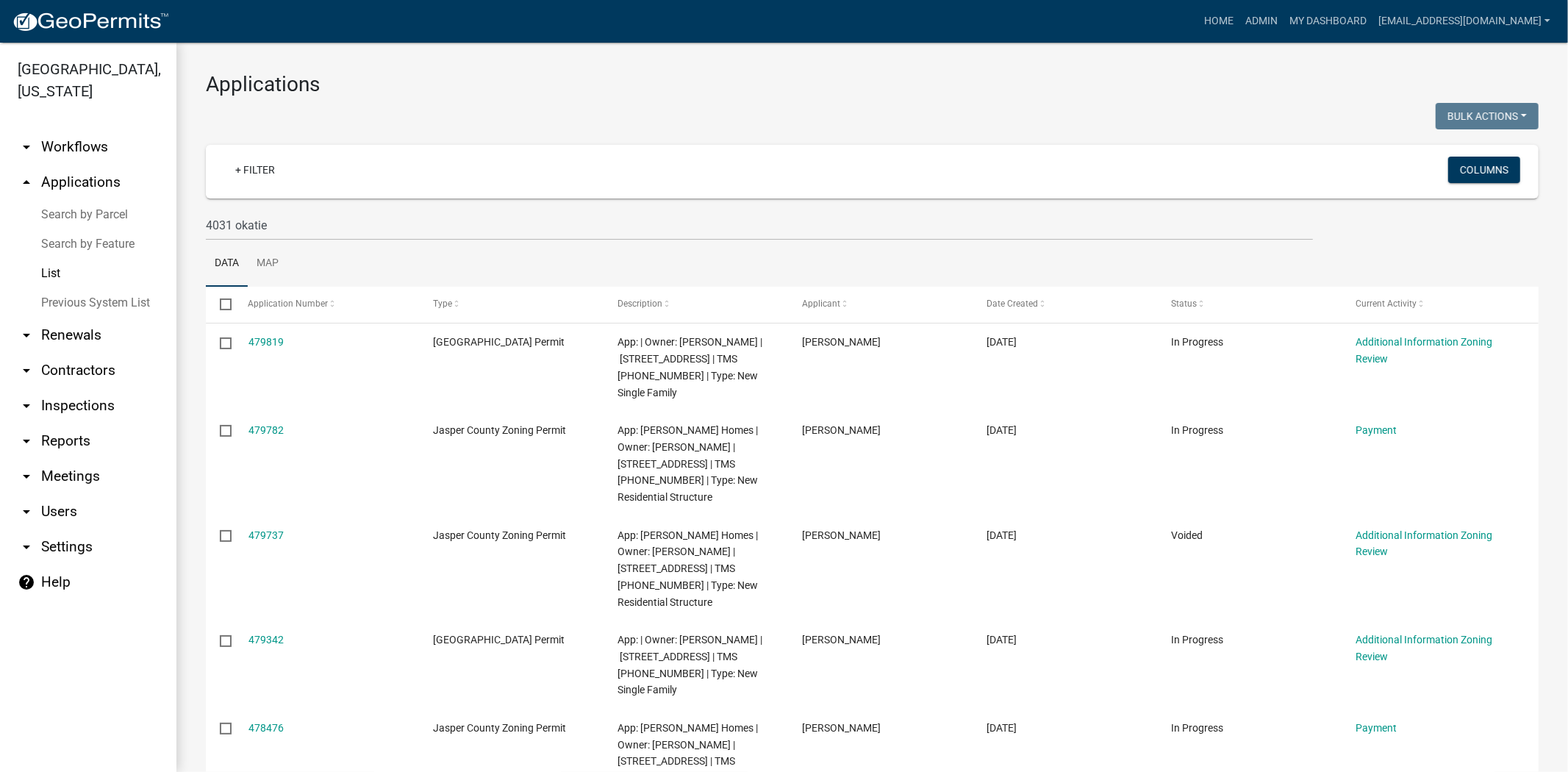
scroll to position [82, 0]
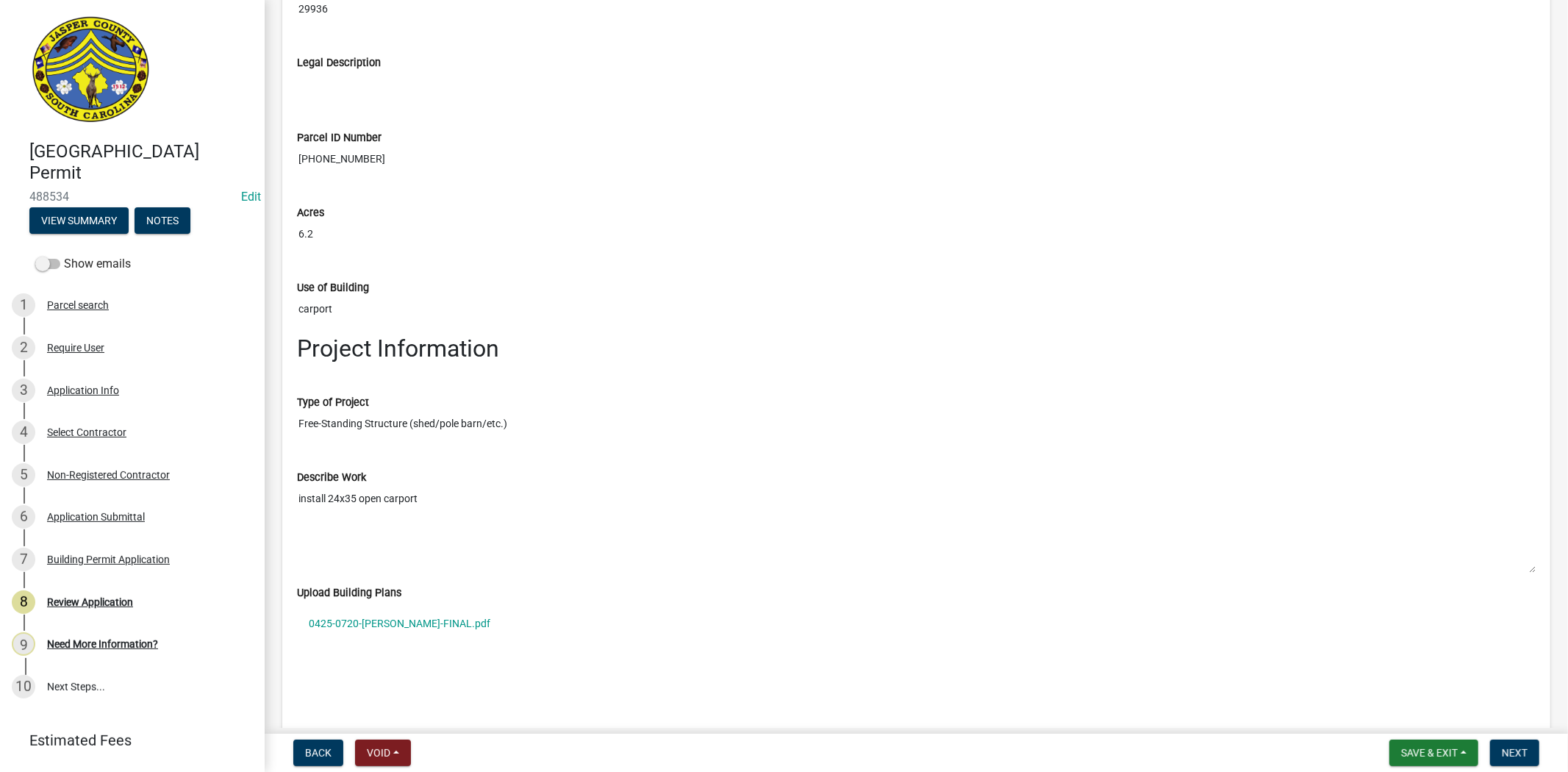
scroll to position [2124, 0]
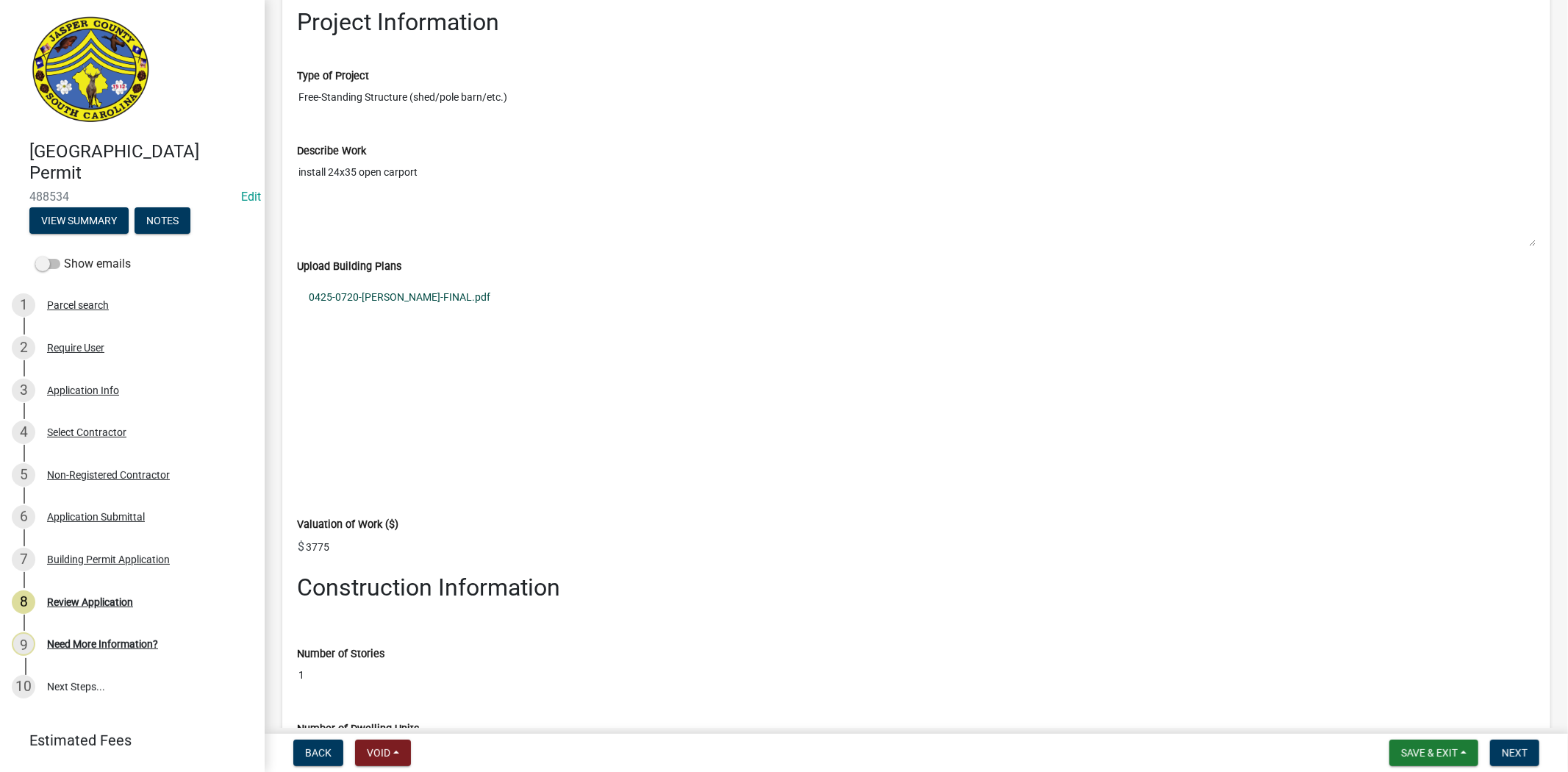
click at [423, 303] on link "0425-0720-[PERSON_NAME]-FINAL.pdf" at bounding box center [916, 298] width 1239 height 34
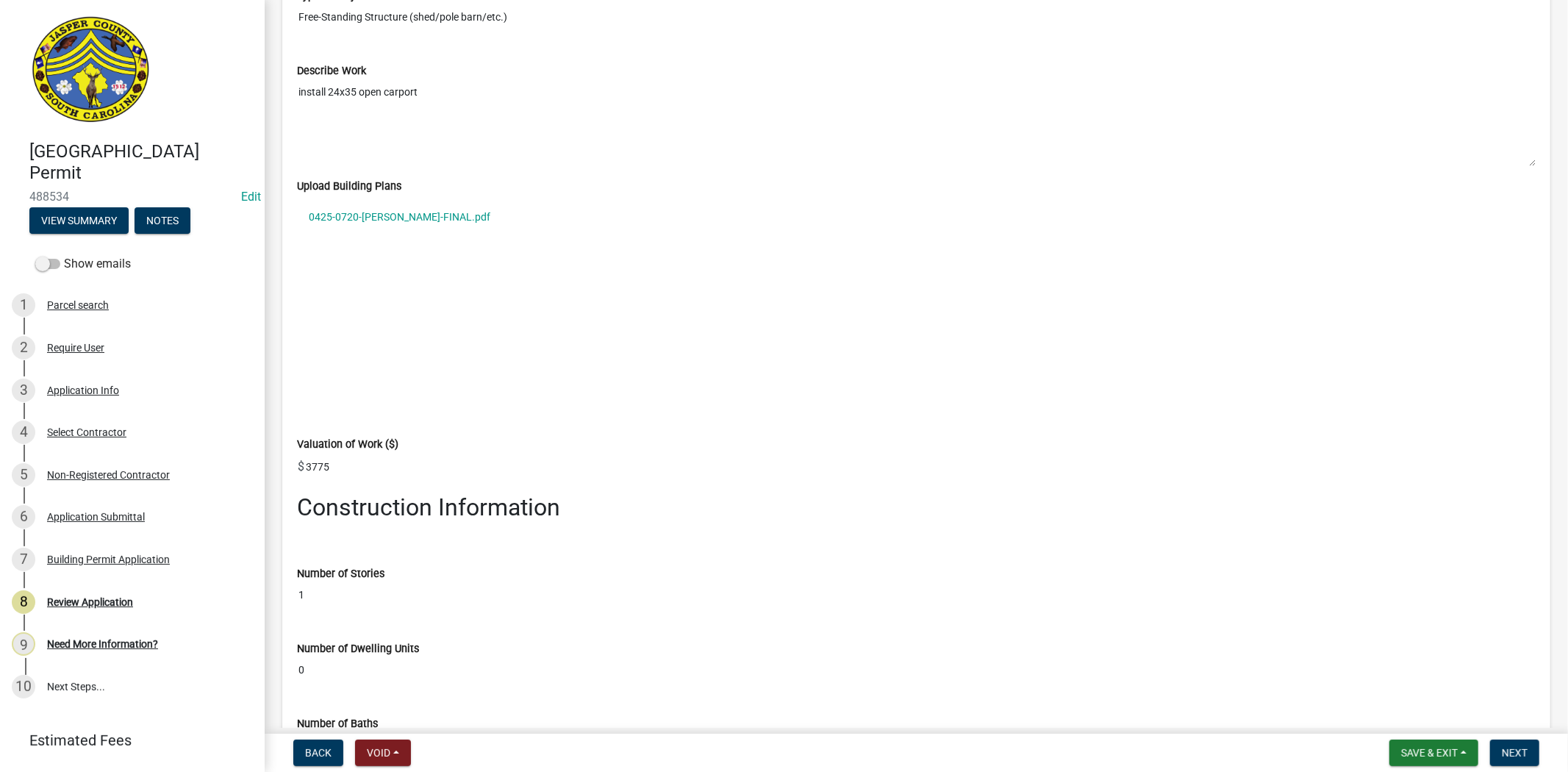
scroll to position [2206, 0]
click at [72, 431] on div "Select Contractor" at bounding box center [86, 432] width 79 height 10
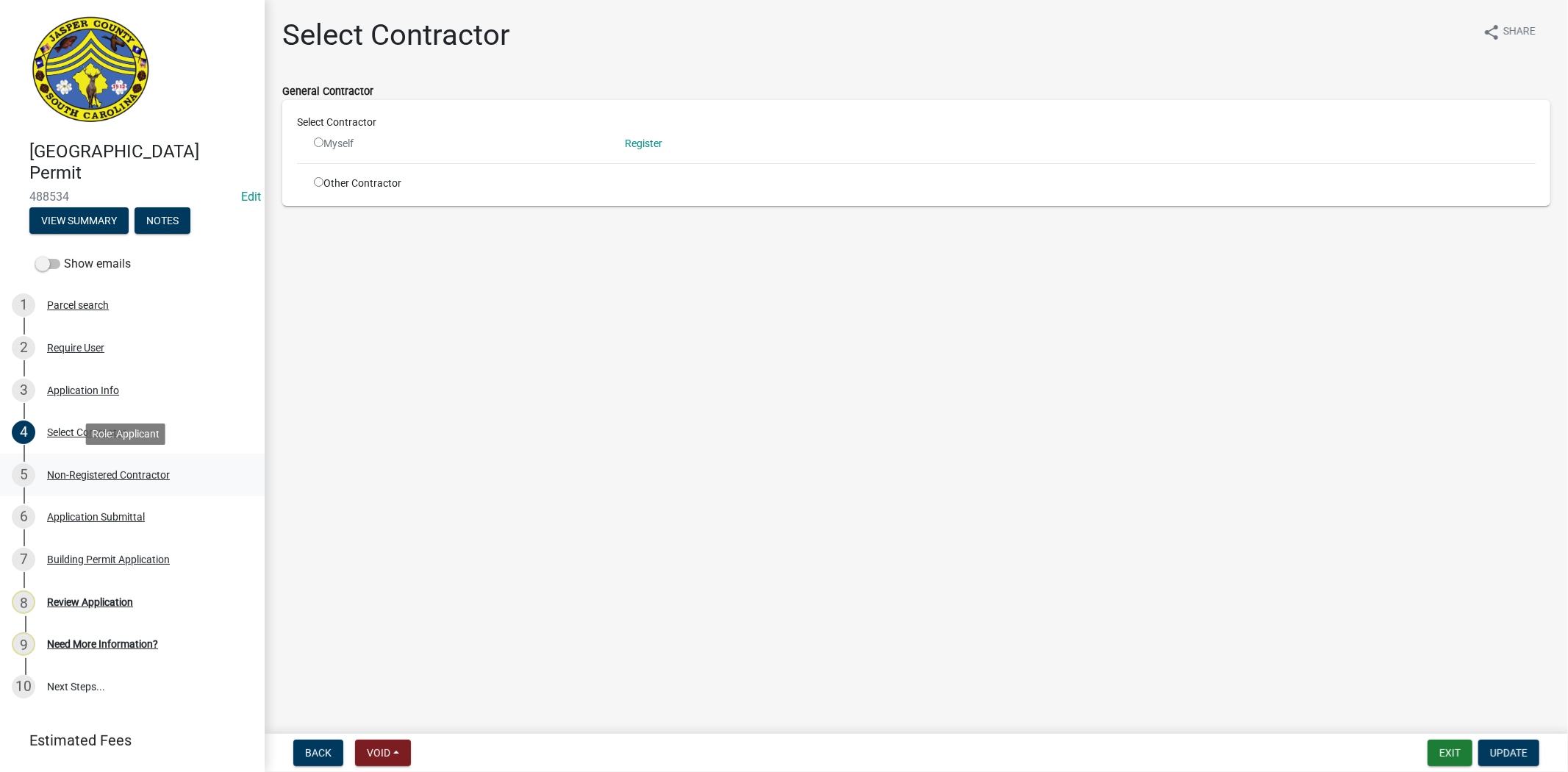
click at [75, 466] on div "5 Non-Registered Contractor" at bounding box center [126, 475] width 229 height 24
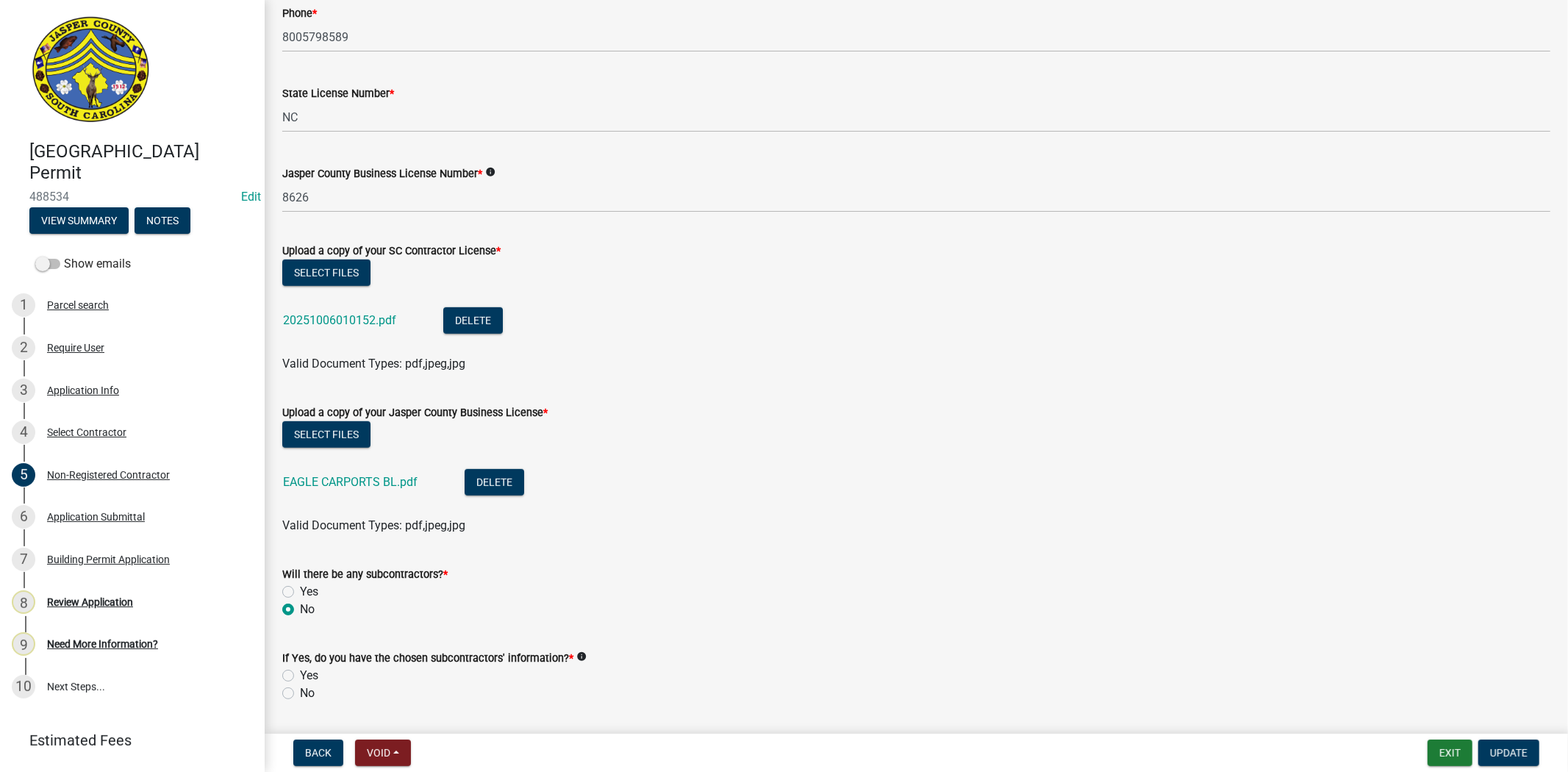
scroll to position [653, 0]
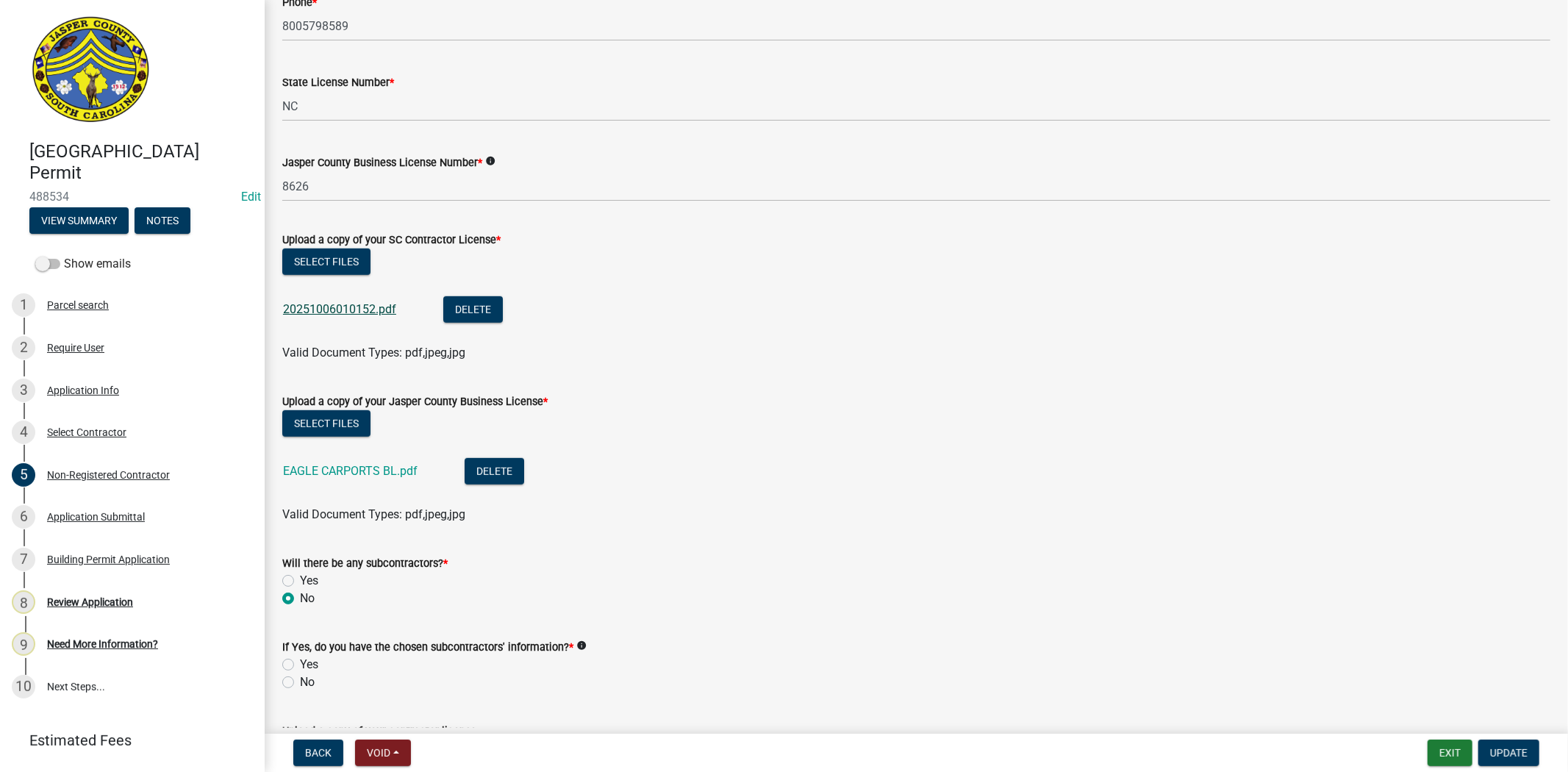
click at [383, 307] on link "20251006010152.pdf" at bounding box center [339, 309] width 113 height 14
click at [390, 467] on link "EAGLE CARPORTS BL.pdf" at bounding box center [350, 471] width 135 height 14
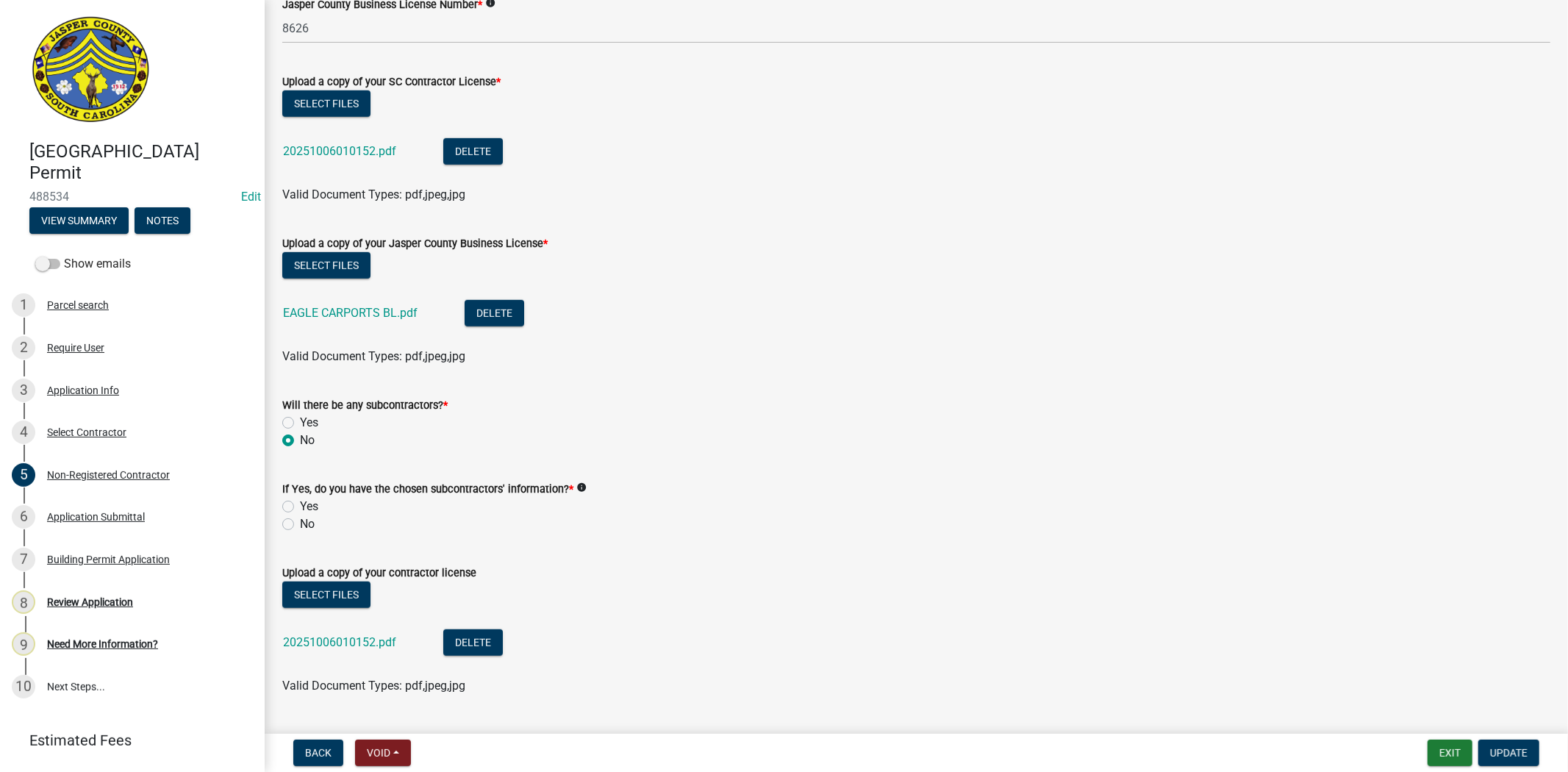
scroll to position [847, 0]
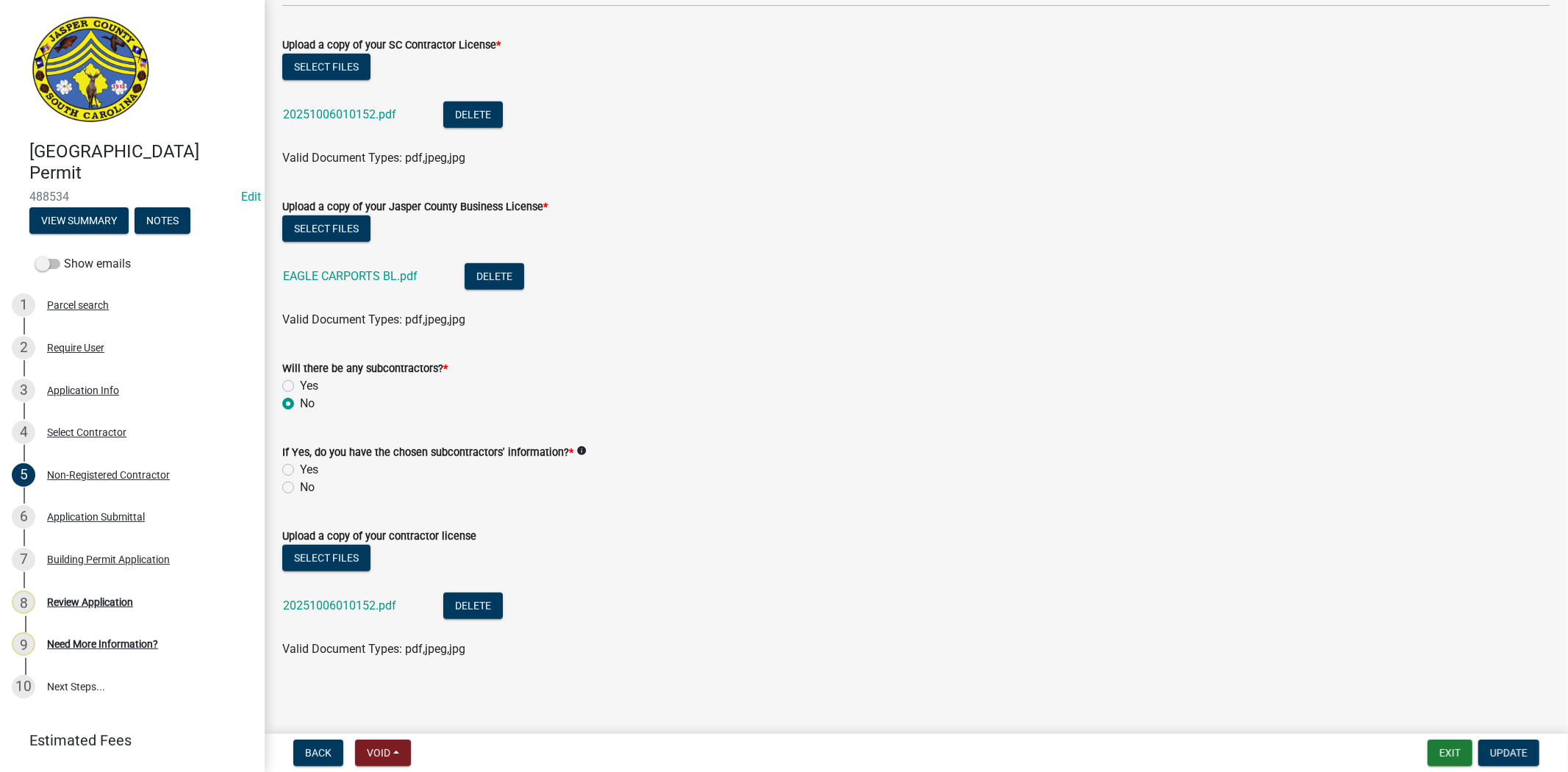
click at [300, 486] on label "No" at bounding box center [307, 487] width 15 height 18
click at [300, 486] on input "No" at bounding box center [305, 483] width 9 height 9
radio input "true"
click at [373, 608] on link "20251006010152.pdf" at bounding box center [339, 606] width 113 height 14
click at [85, 554] on div "Building Permit Application" at bounding box center [109, 559] width 123 height 10
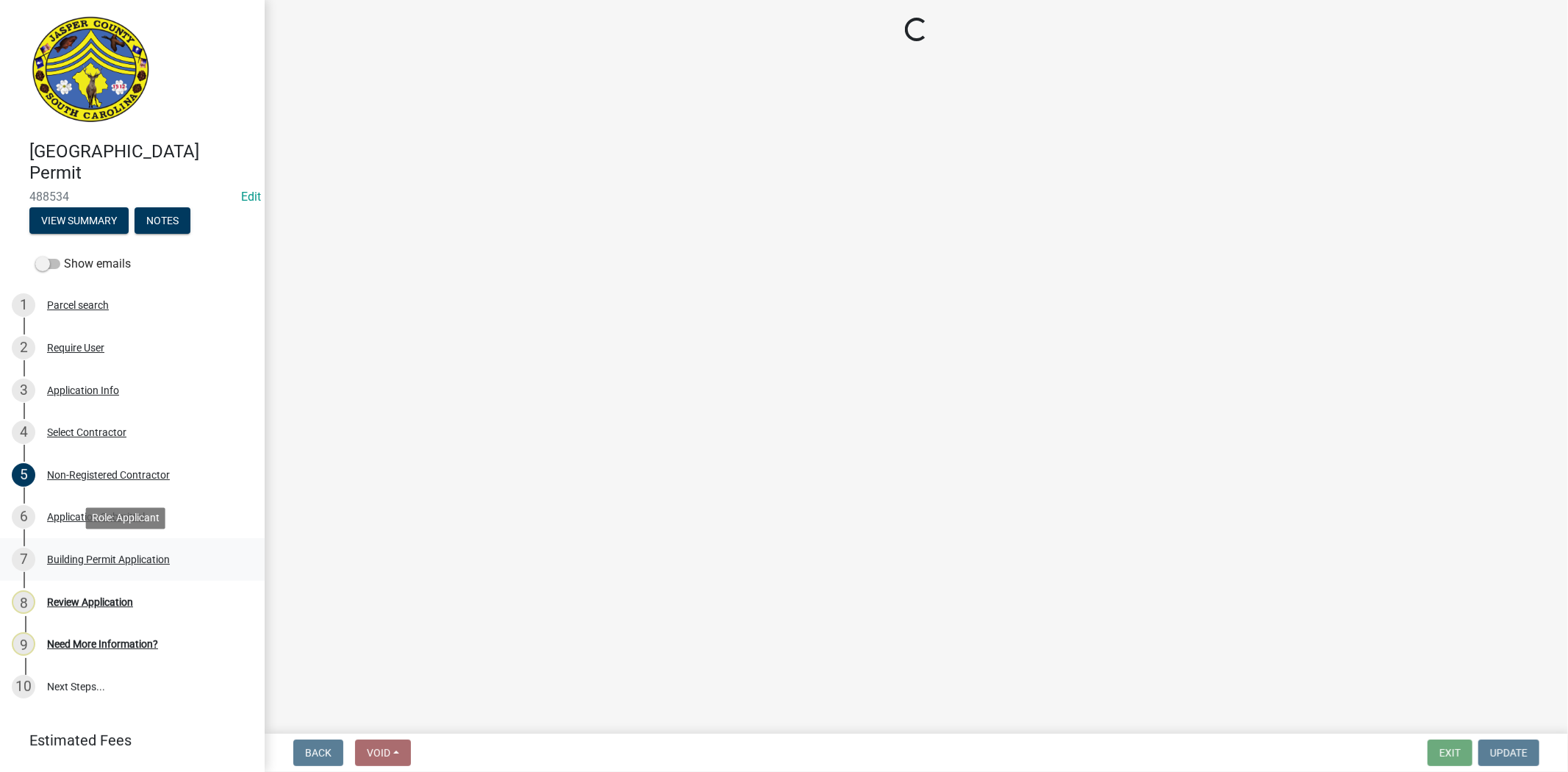
scroll to position [0, 0]
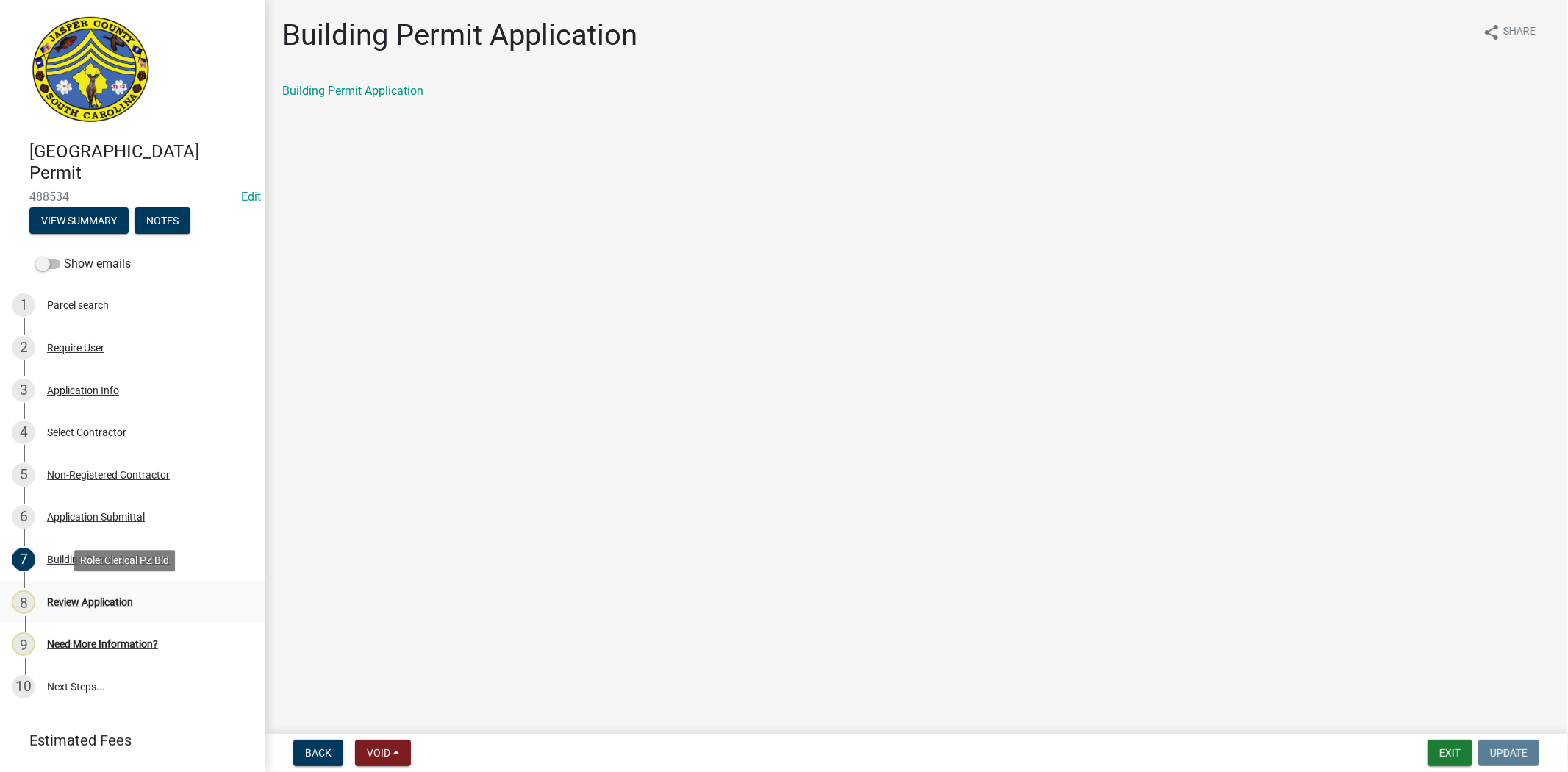
click at [78, 601] on div "Review Application" at bounding box center [90, 602] width 86 height 10
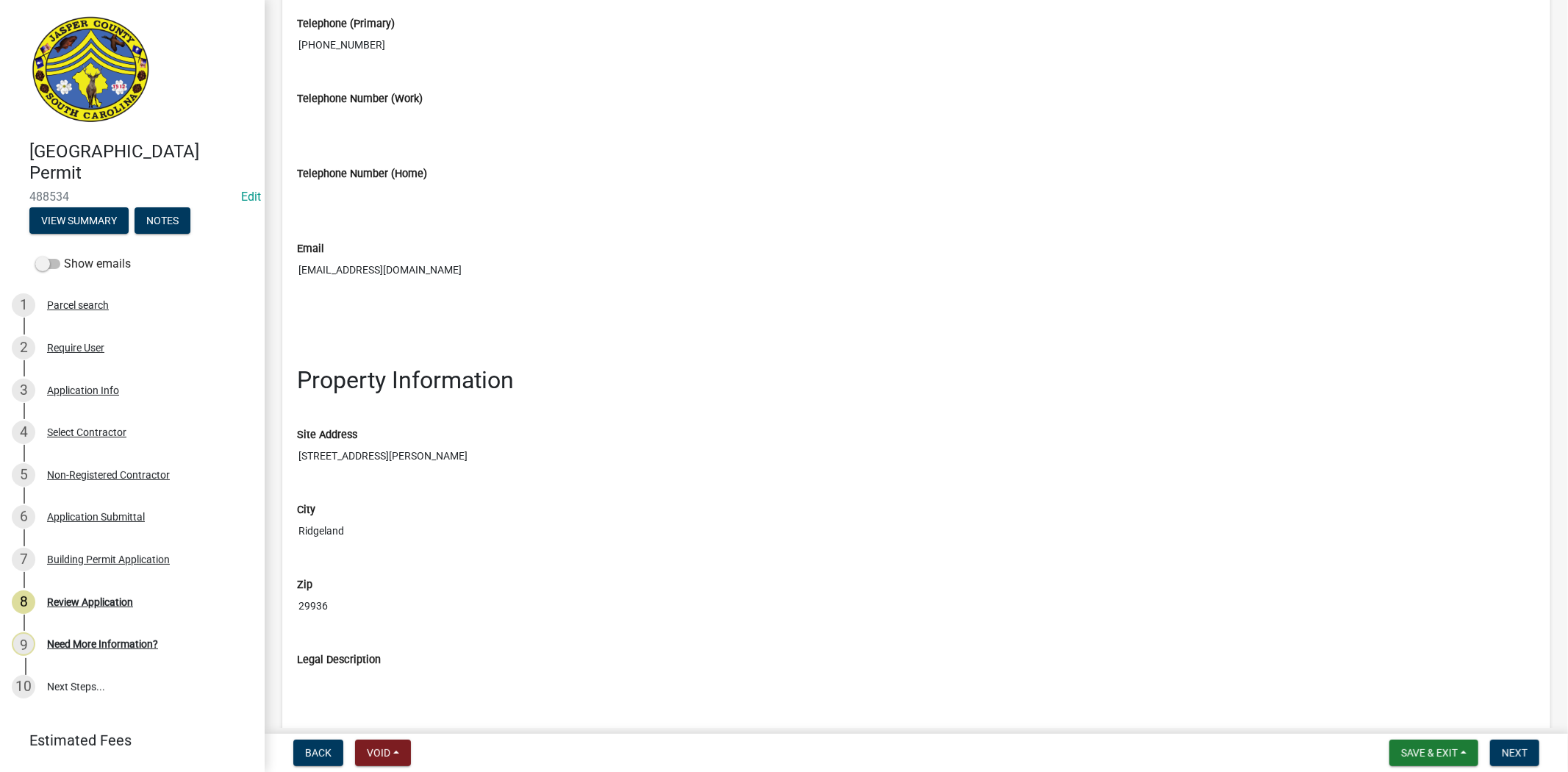
scroll to position [1306, 0]
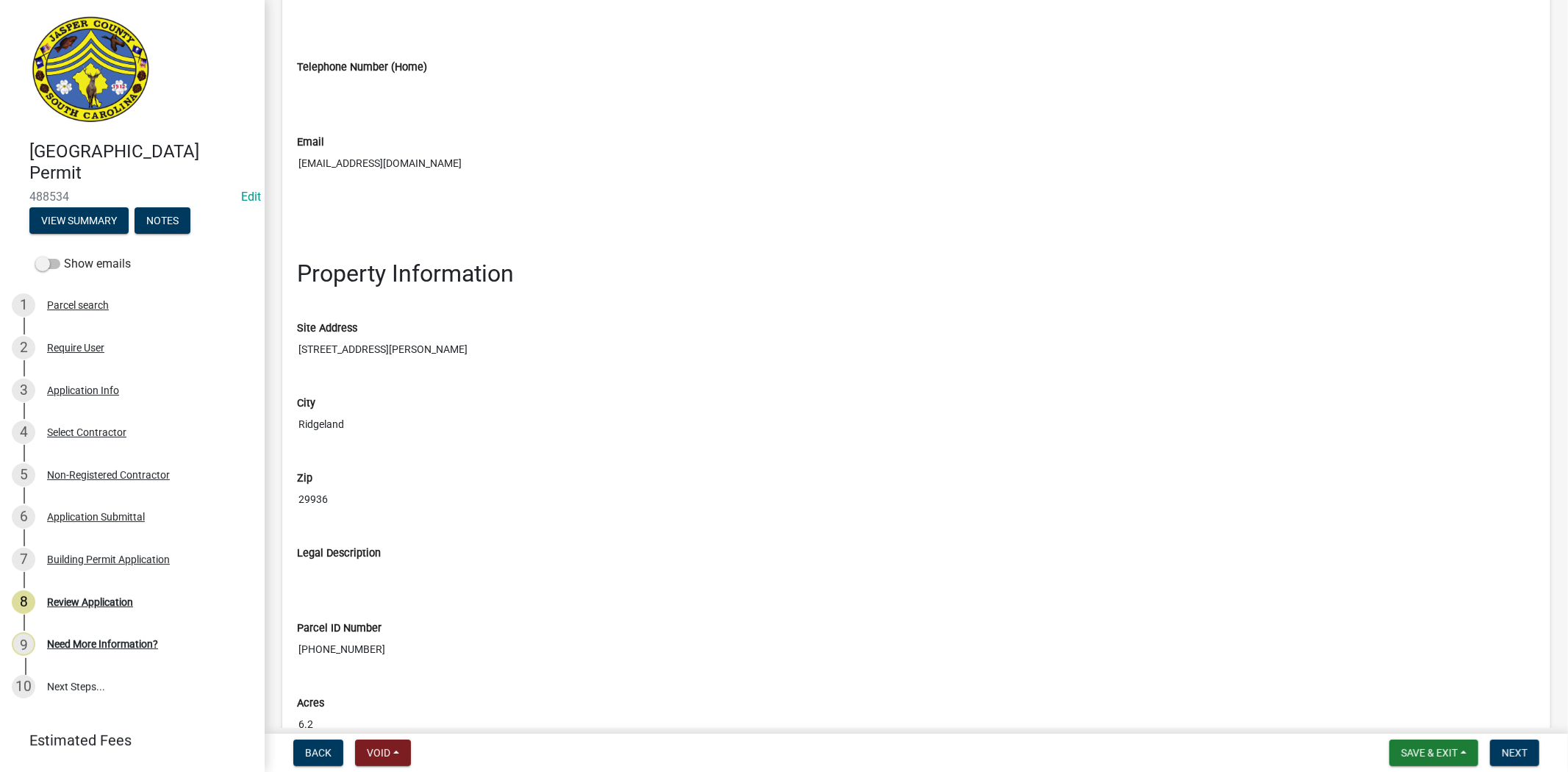
drag, startPoint x: 386, startPoint y: 652, endPoint x: 278, endPoint y: 657, distance: 108.1
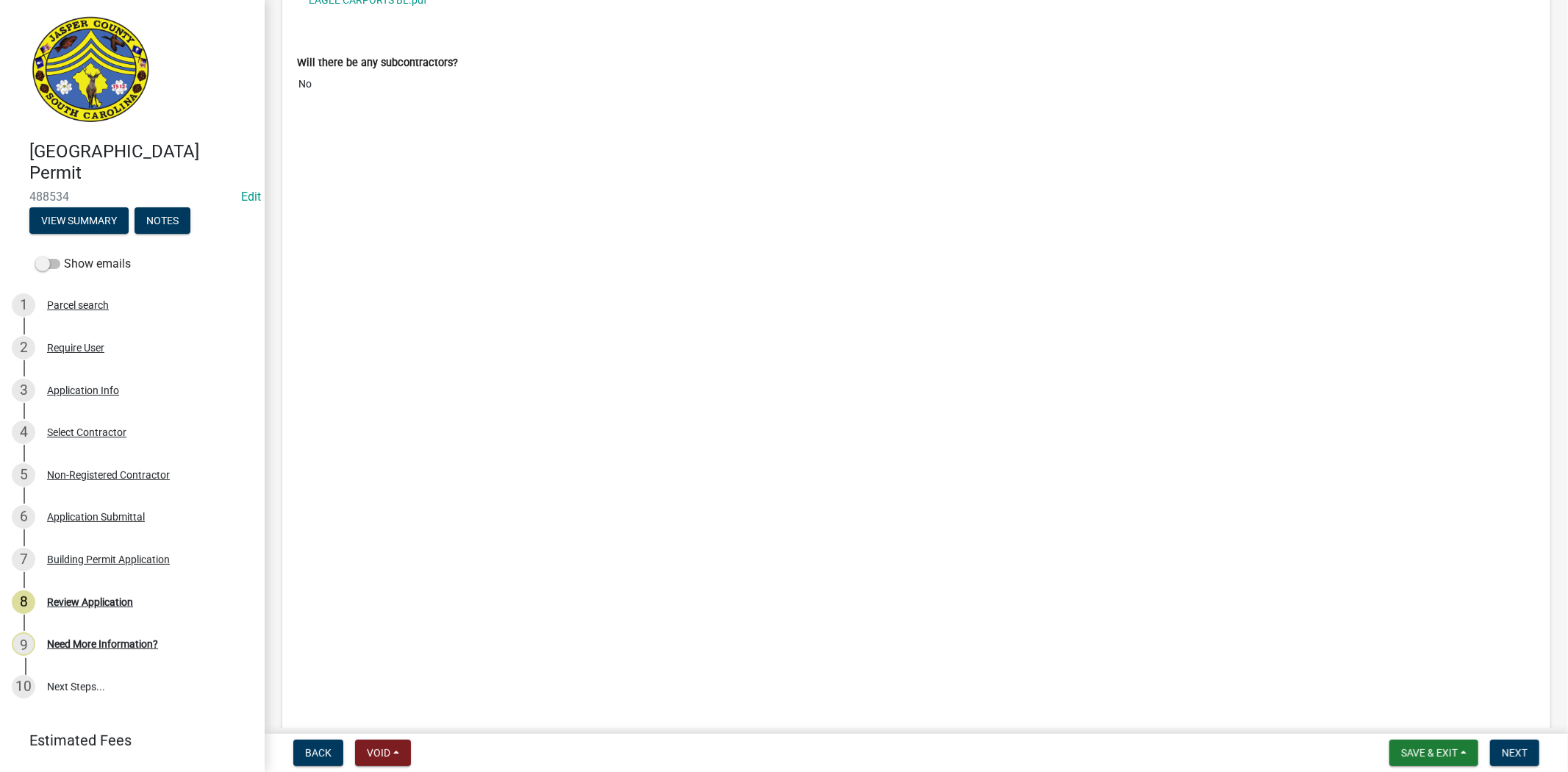
scroll to position [4574, 0]
click at [1516, 748] on span "Next" at bounding box center [1514, 752] width 25 height 12
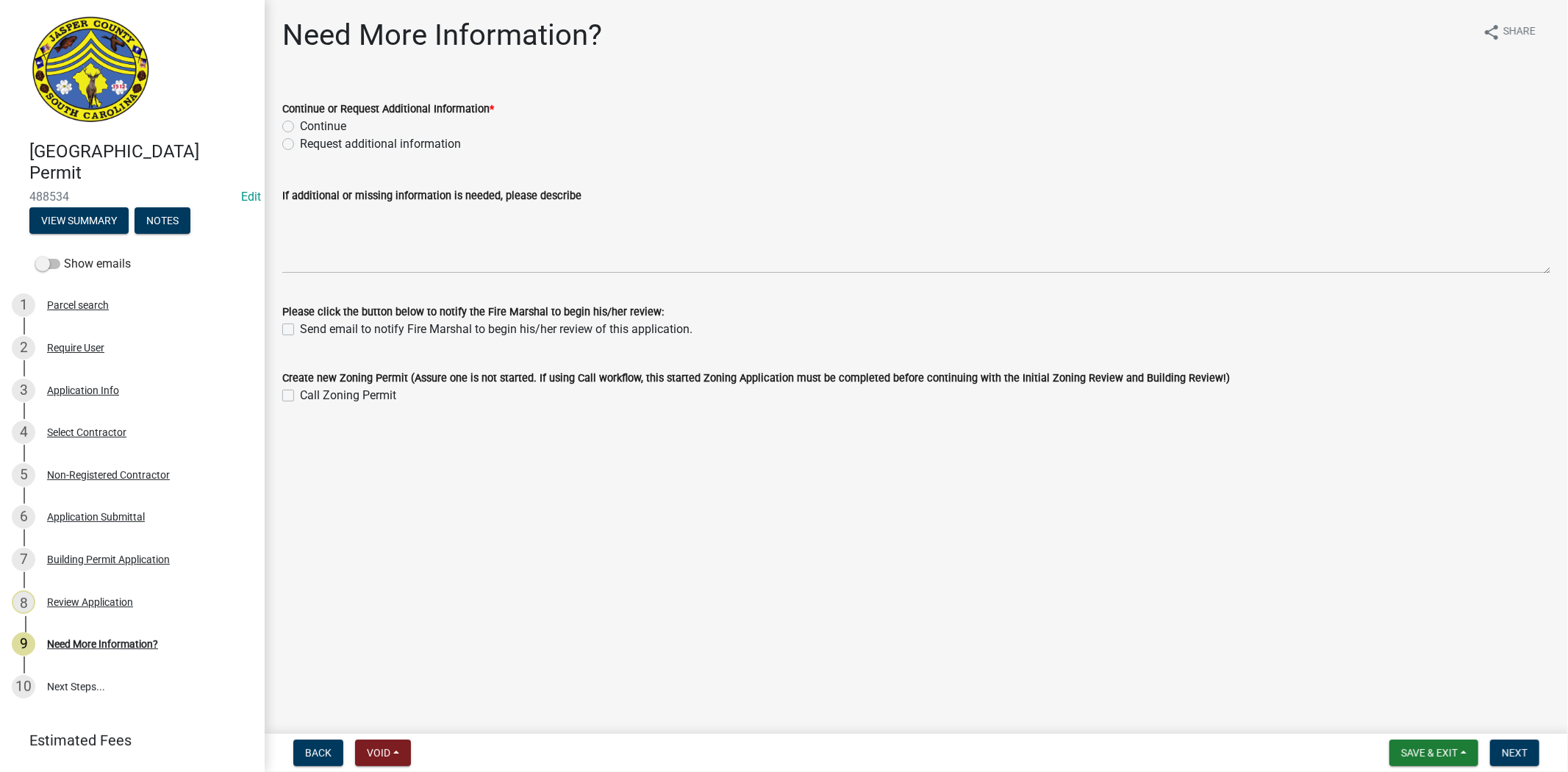
click at [300, 148] on label "Request additional information" at bounding box center [380, 144] width 161 height 18
click at [300, 145] on input "Request additional information" at bounding box center [305, 140] width 9 height 9
radio input "true"
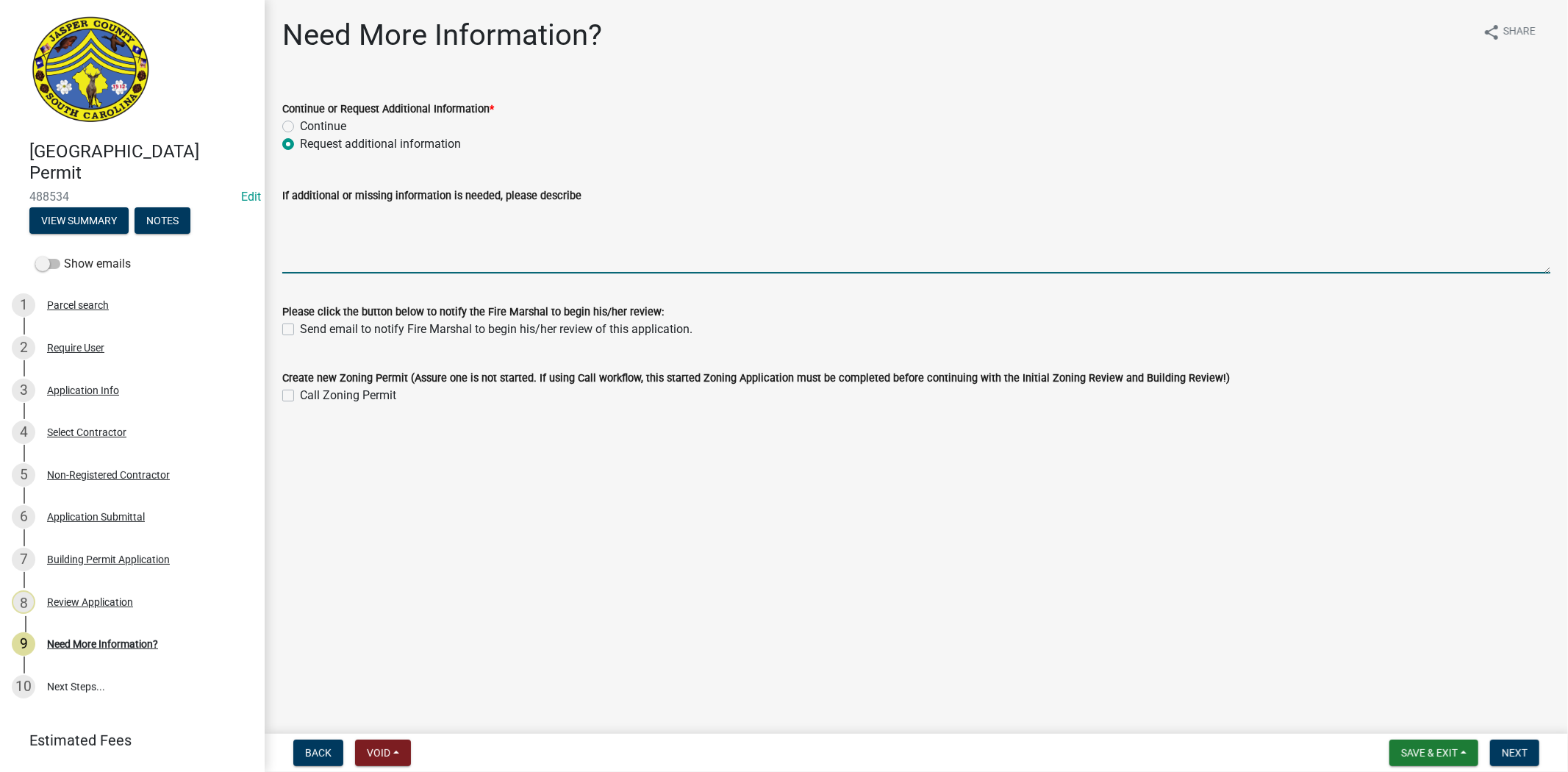
click at [336, 219] on textarea "If additional or missing information is needed, please describe" at bounding box center [917, 239] width 1269 height 69
type textarea "Please apply for a zoning permit"
click at [1523, 744] on button "Next" at bounding box center [1515, 753] width 49 height 26
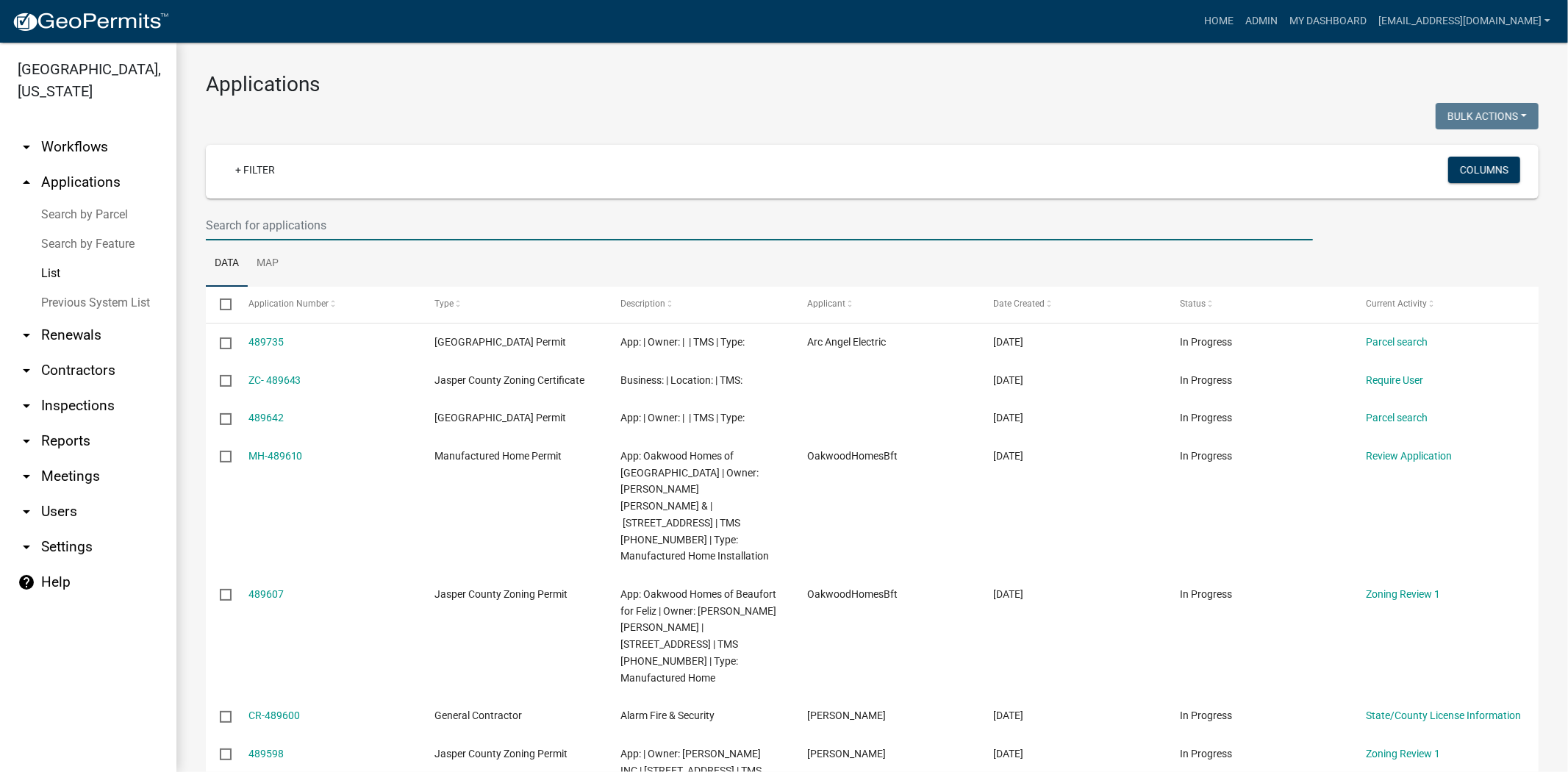
click at [332, 213] on input "text" at bounding box center [759, 225] width 1107 height 30
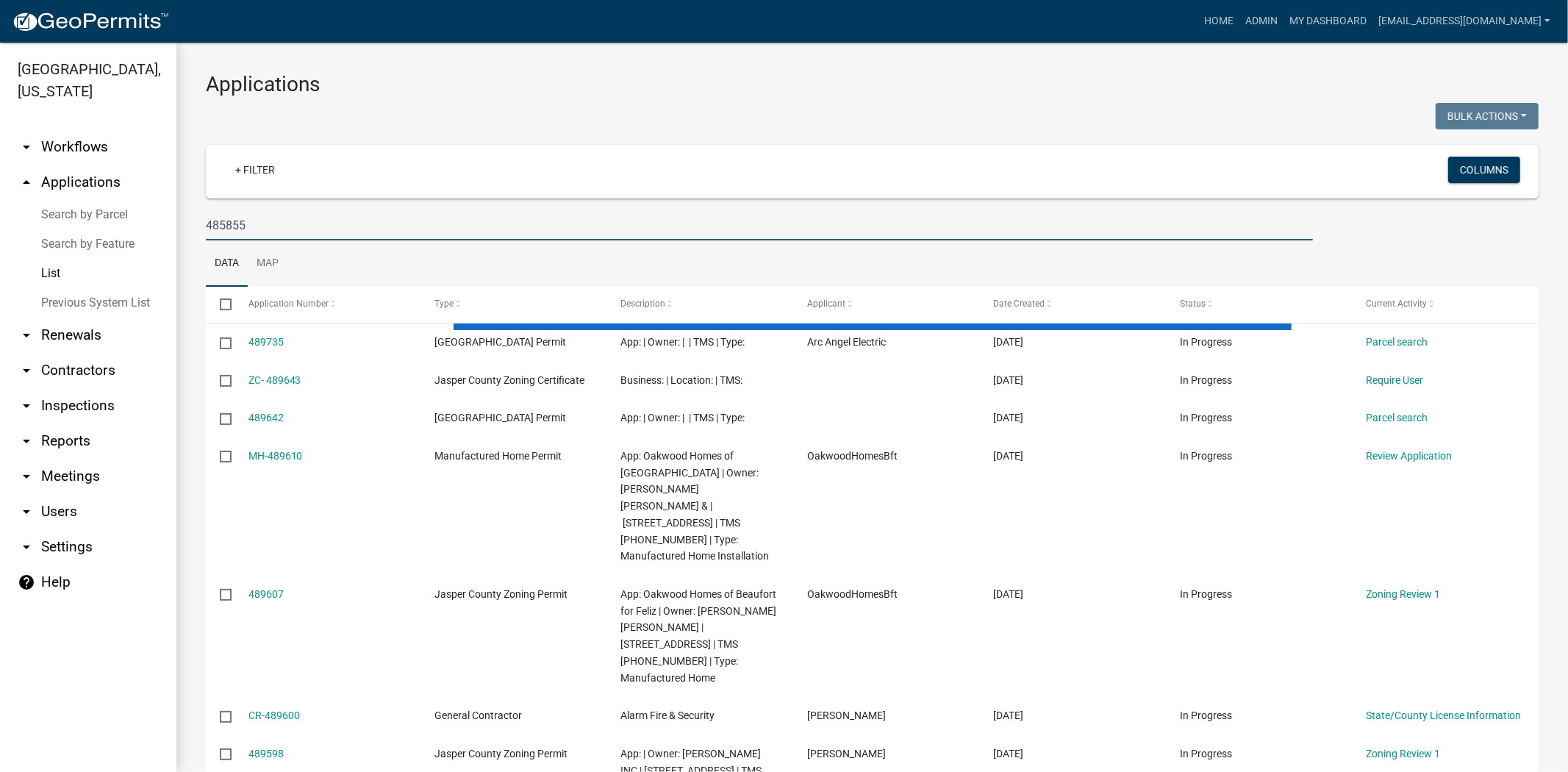
type input "485855"
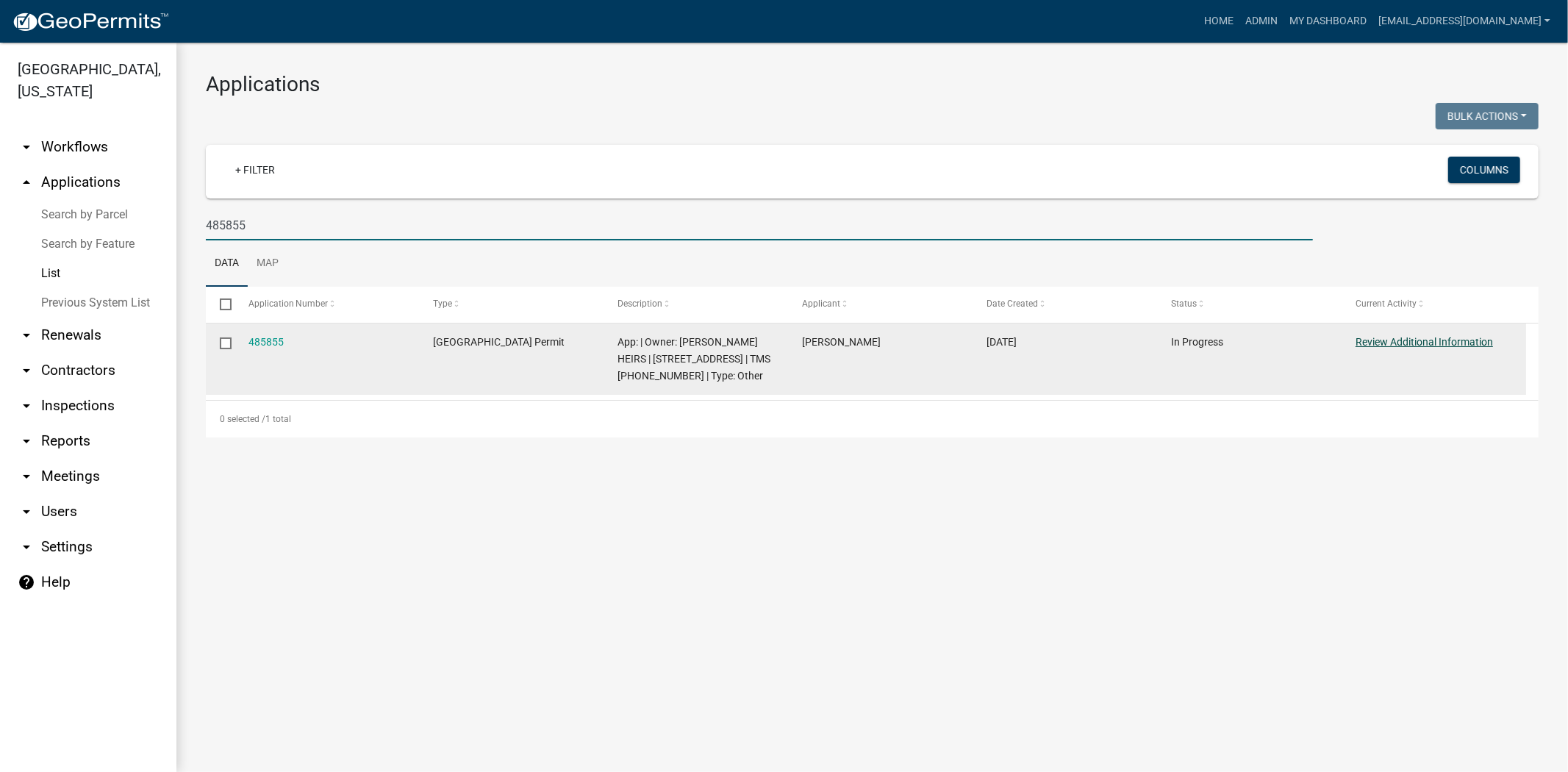
click at [1396, 340] on link "Review Additional Information" at bounding box center [1424, 342] width 138 height 12
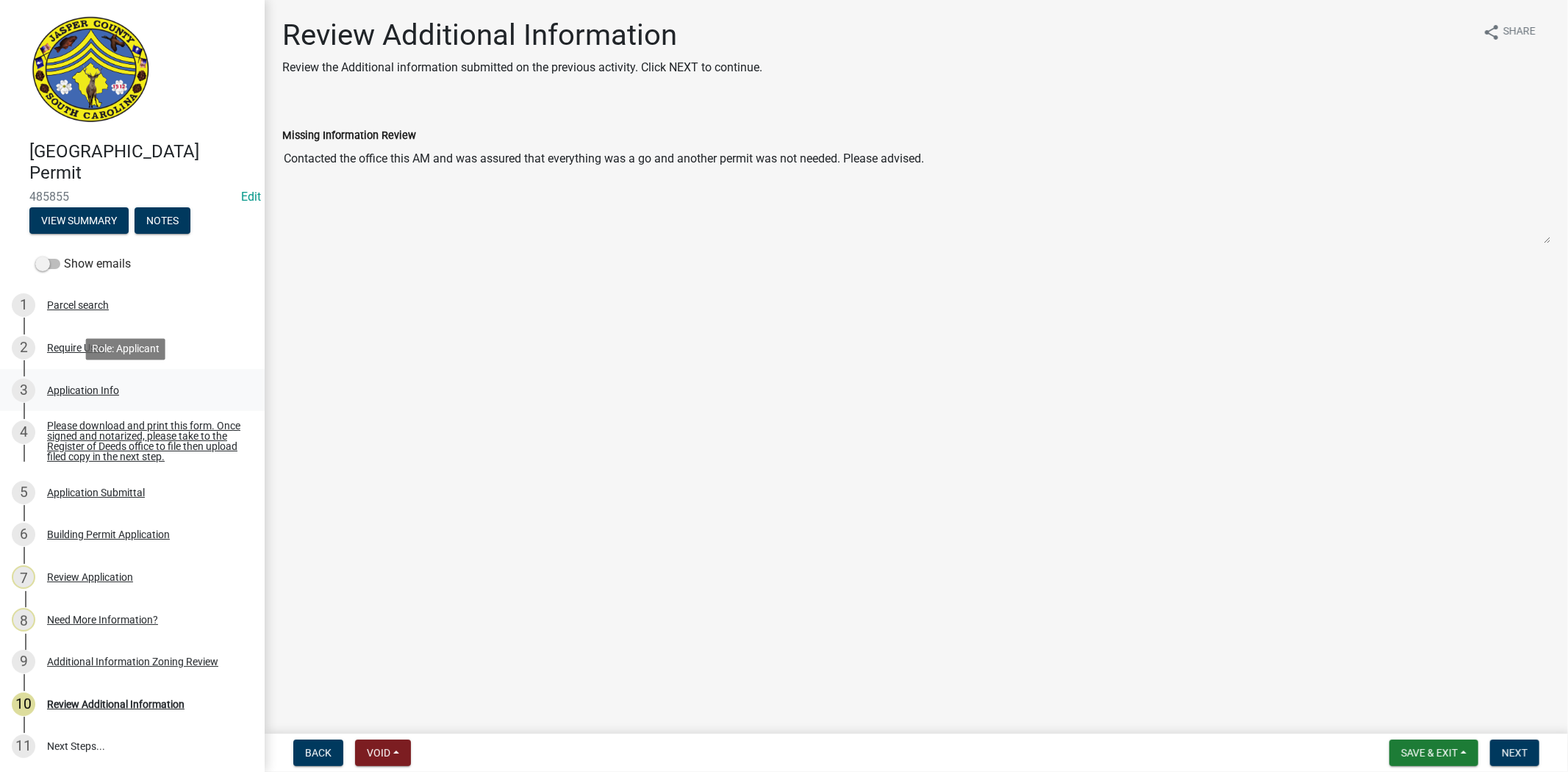
click at [107, 386] on div "Application Info" at bounding box center [83, 390] width 72 height 10
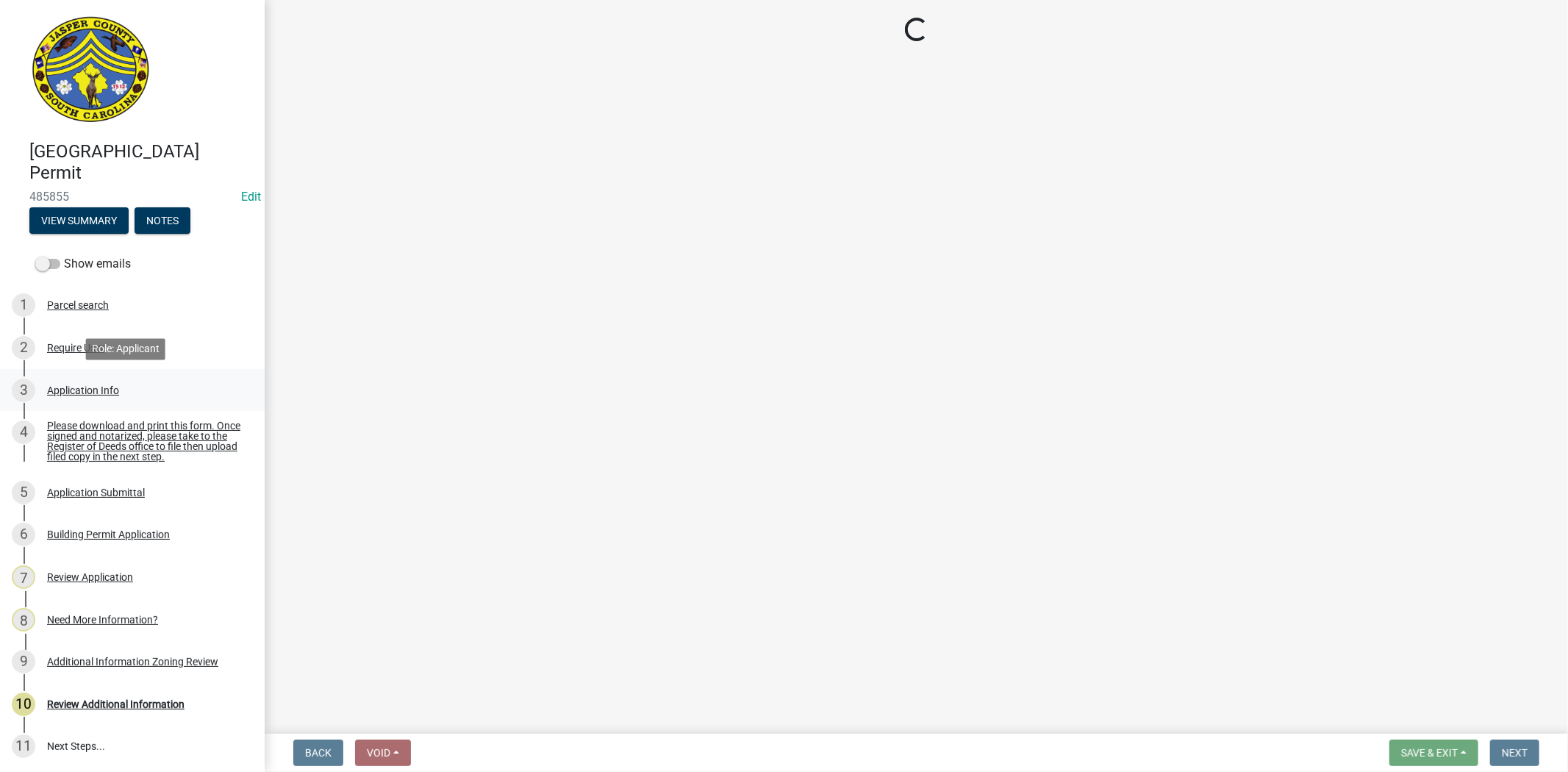
select select "6570ce79-212e-4c42-b64f-f74b85e12671"
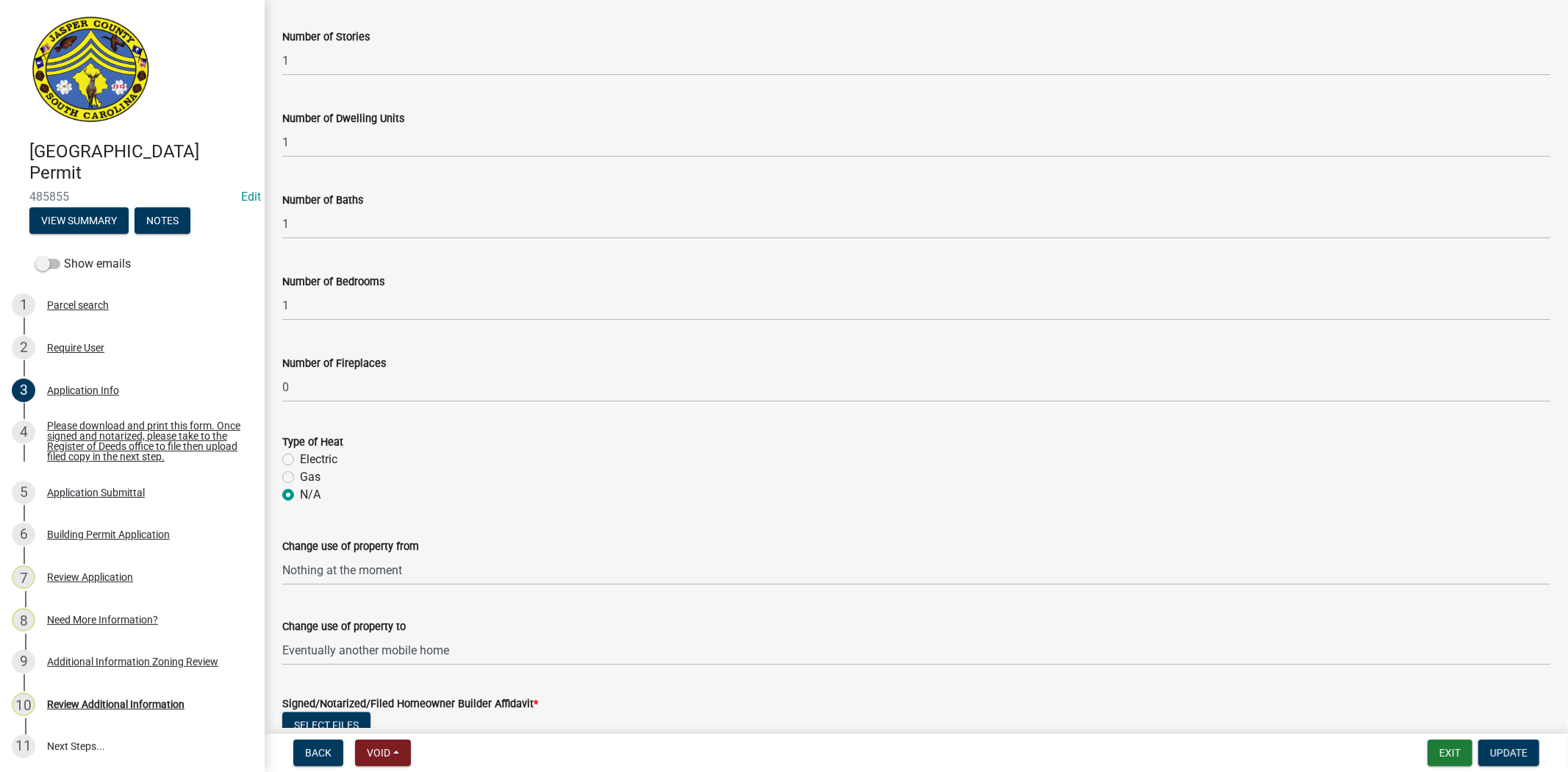
scroll to position [2415, 0]
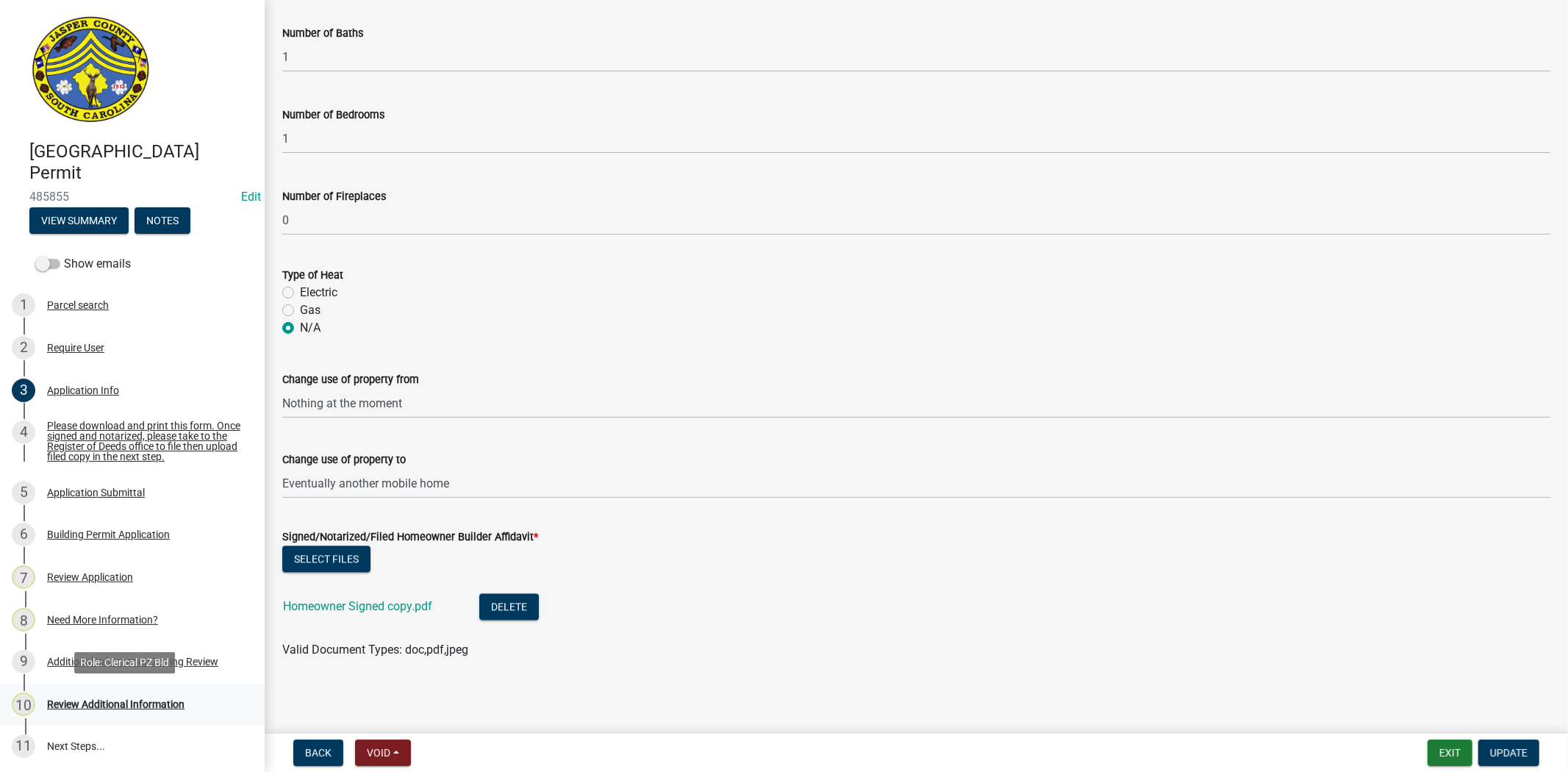
click at [152, 701] on div "Review Additional Information" at bounding box center [115, 703] width 138 height 10
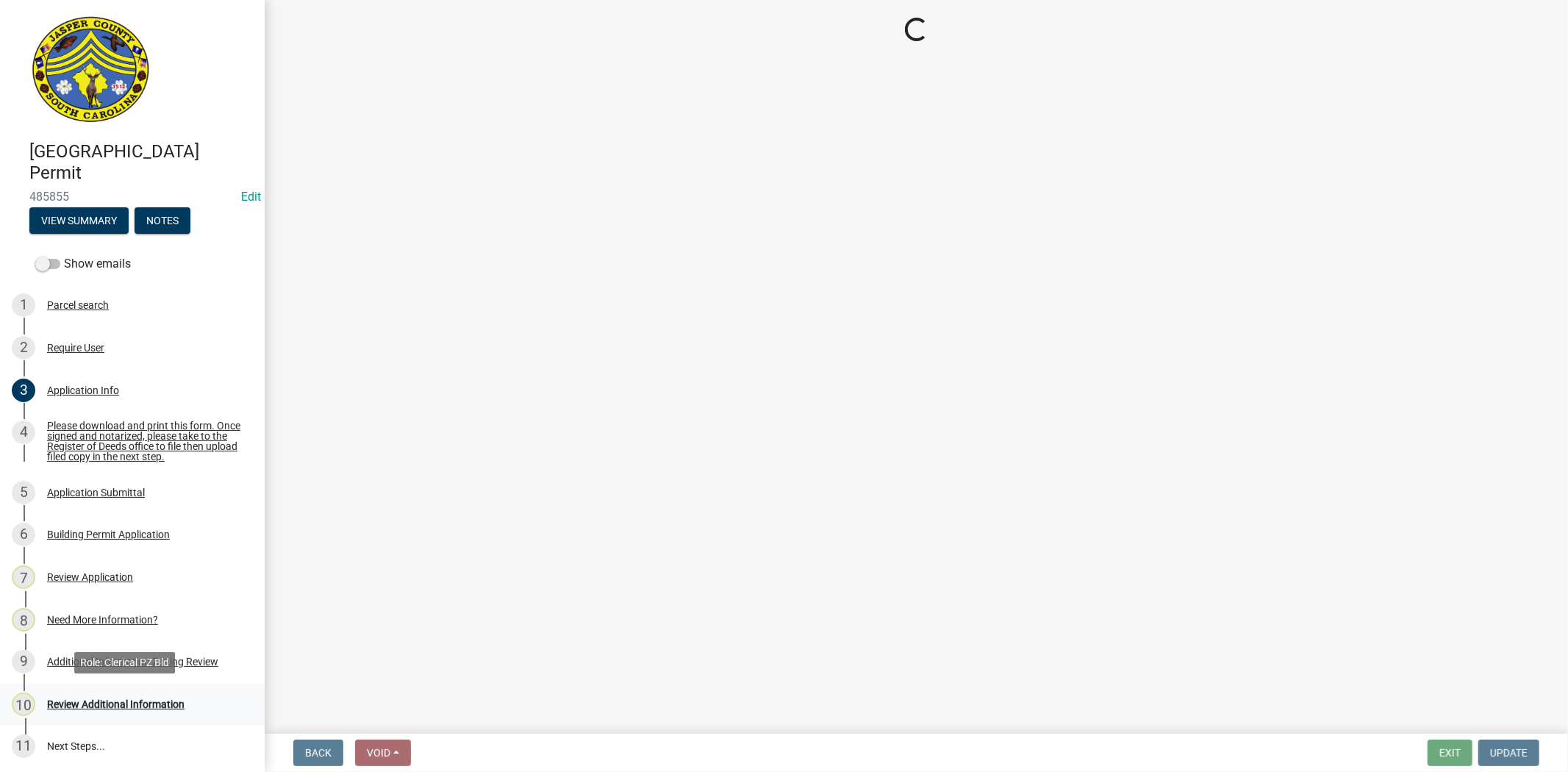
scroll to position [0, 0]
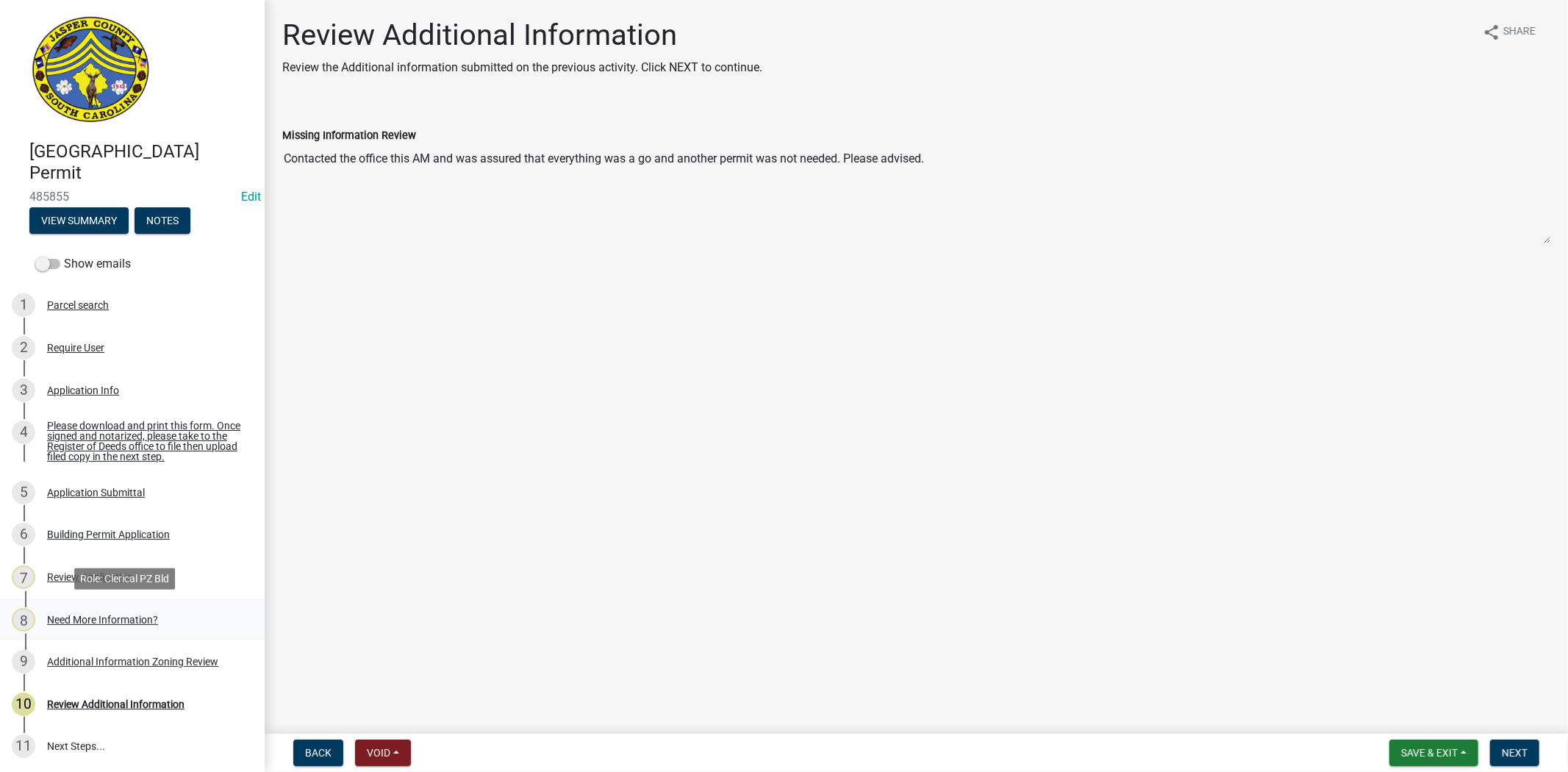
click at [104, 620] on div "Need More Information?" at bounding box center [102, 620] width 111 height 10
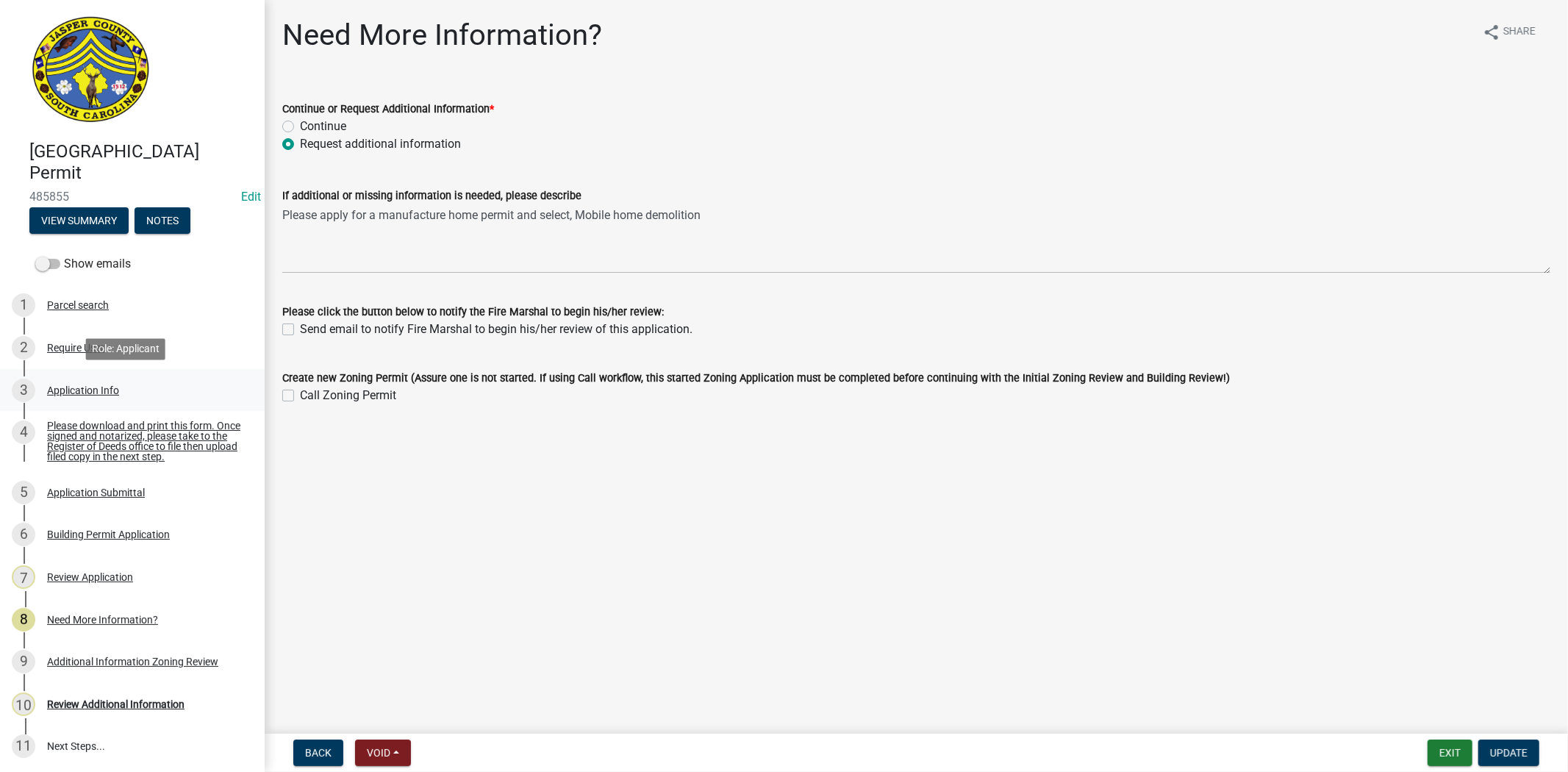
click at [90, 399] on div "3 Application Info" at bounding box center [126, 390] width 229 height 24
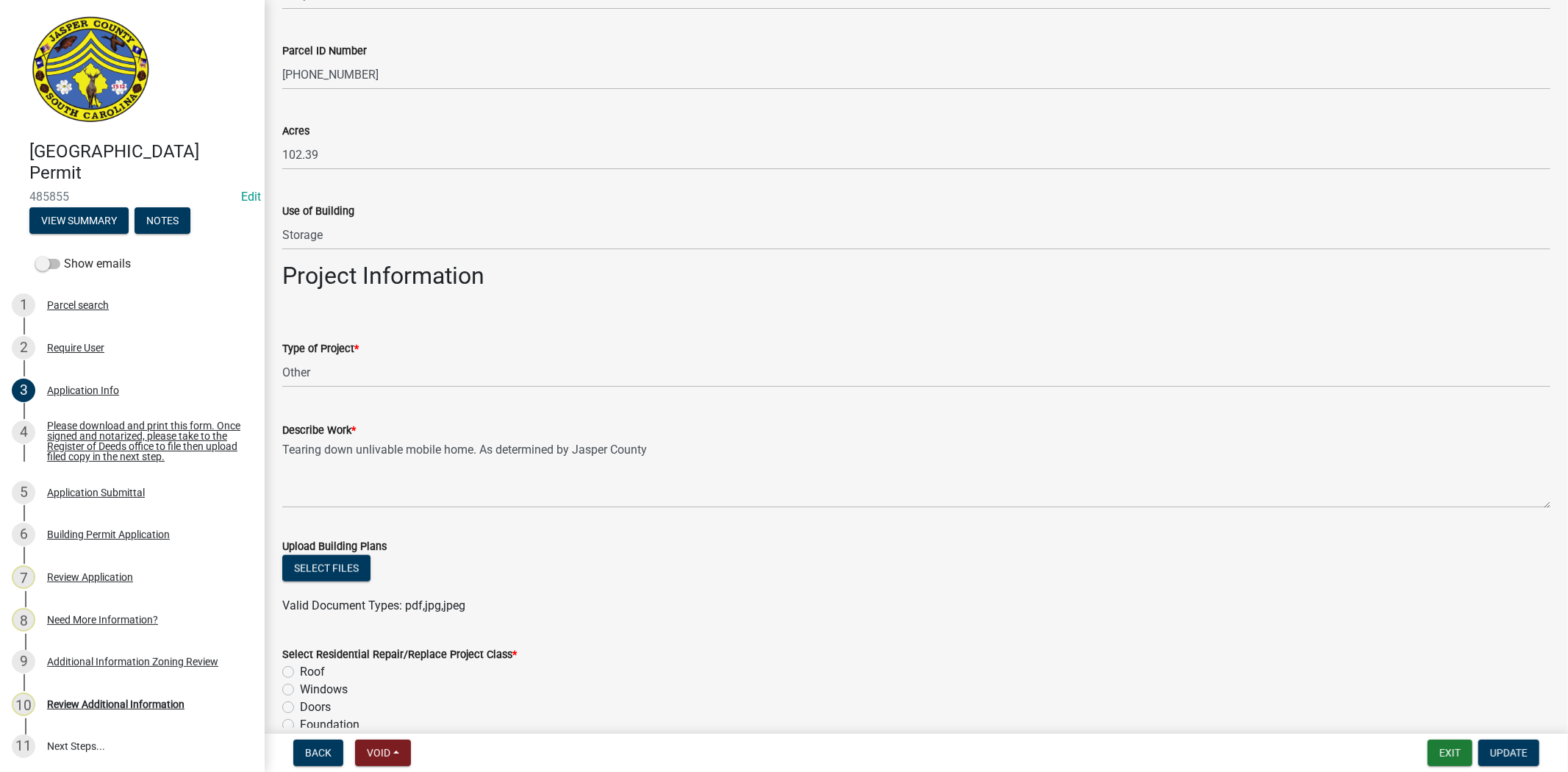
scroll to position [1388, 0]
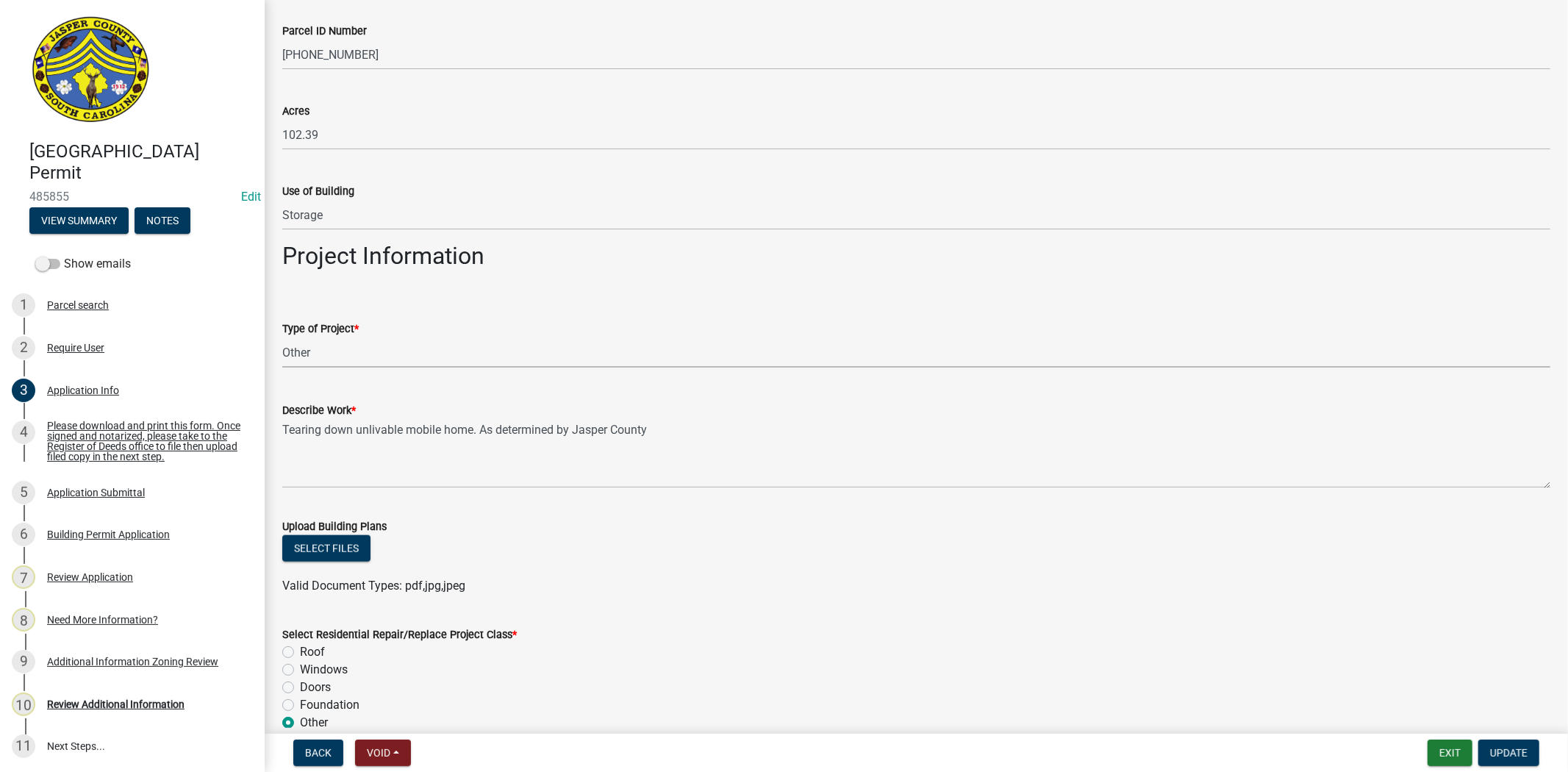
click at [344, 361] on select "Select Item... Construction Trailer/Shipping Container Residential Demolition C…" at bounding box center [917, 352] width 1269 height 30
click at [283, 337] on select "Select Item... Construction Trailer/Shipping Container Residential Demolition C…" at bounding box center [917, 352] width 1269 height 30
select select "93f6eb84-3868-4a81-8c34-fb5e014cbab1"
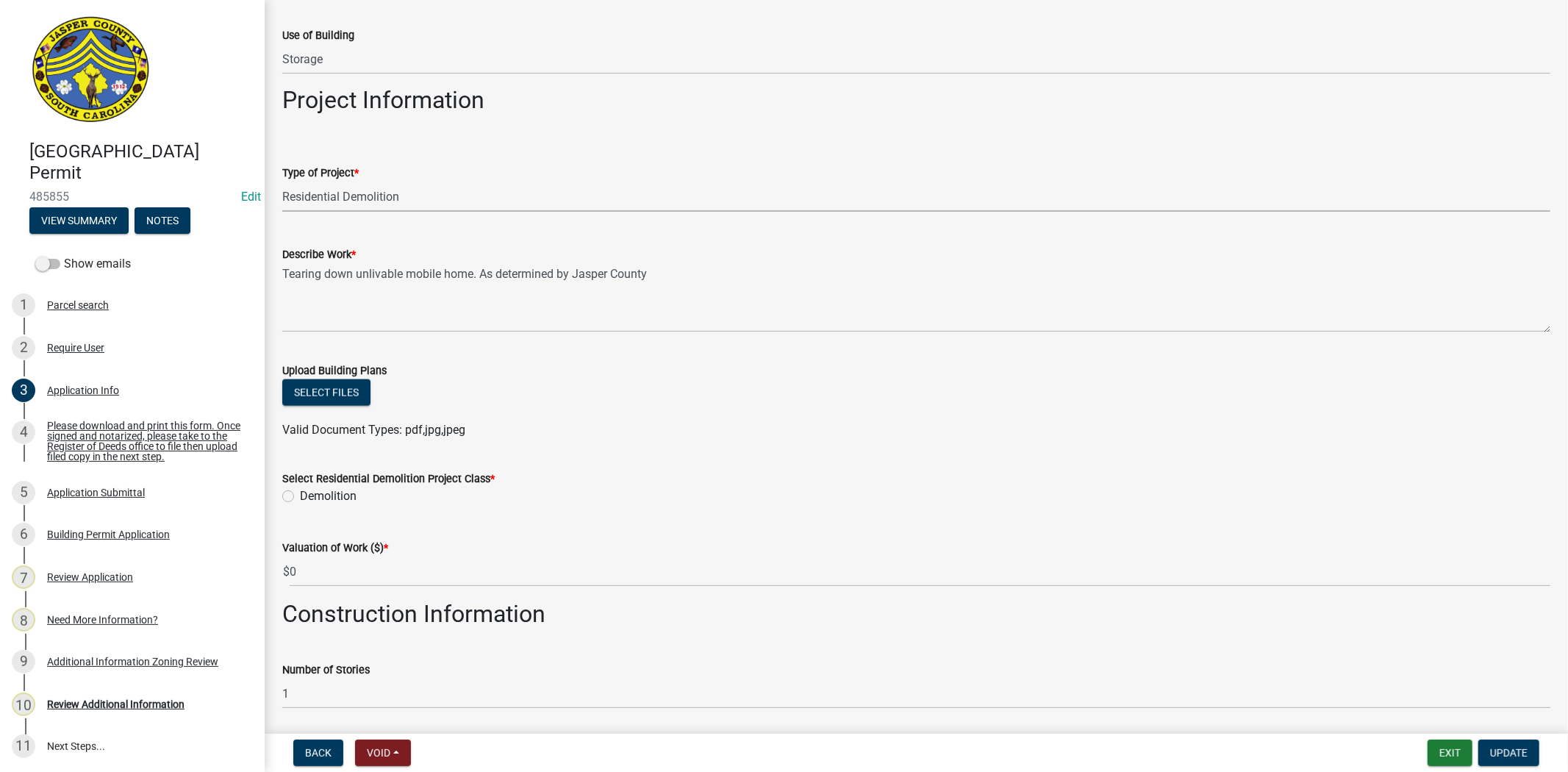
scroll to position [1552, 0]
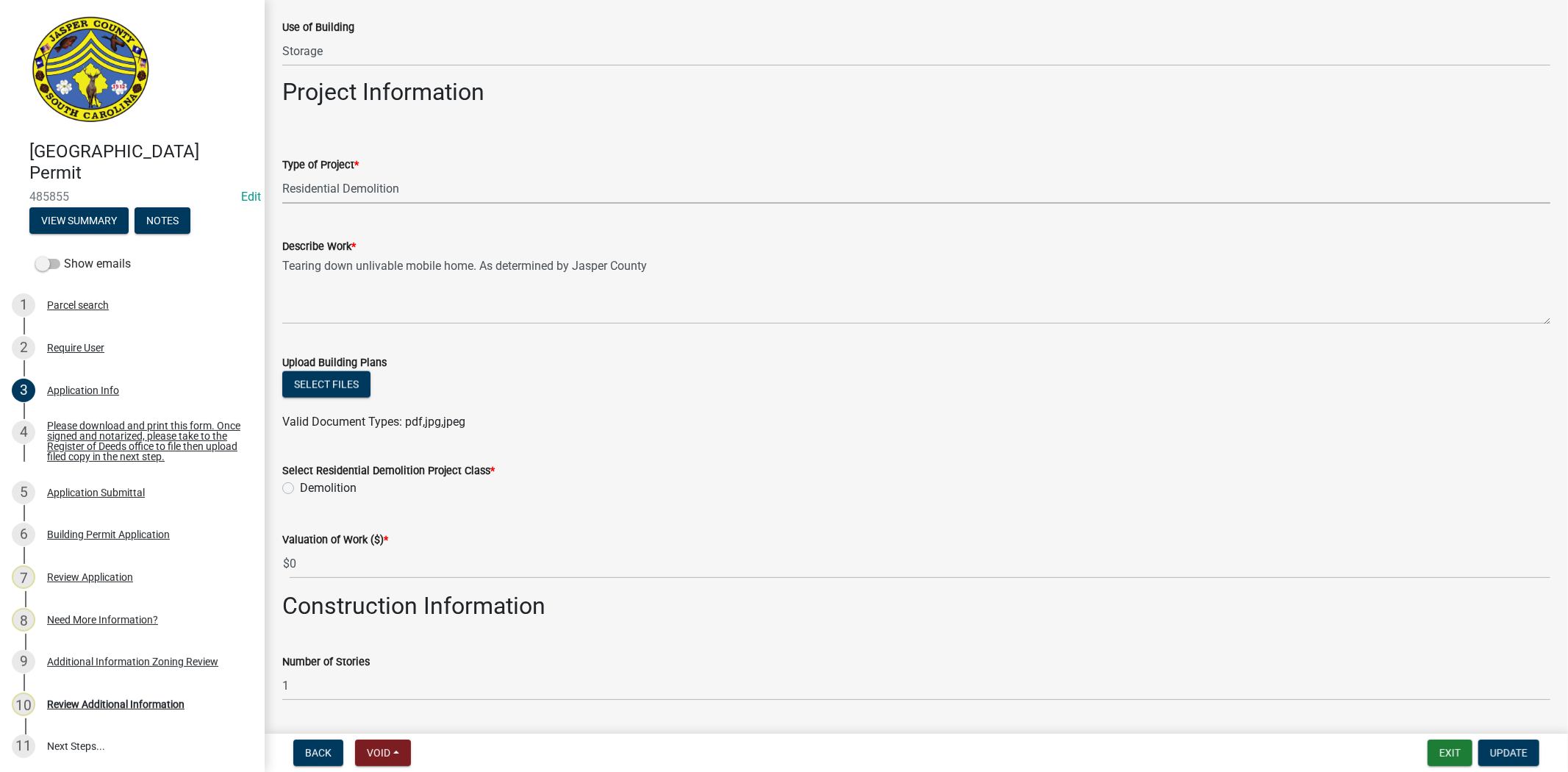
click at [300, 491] on label "Demolition" at bounding box center [329, 488] width 57 height 18
click at [300, 489] on input "Demolition" at bounding box center [305, 484] width 9 height 9
radio input "true"
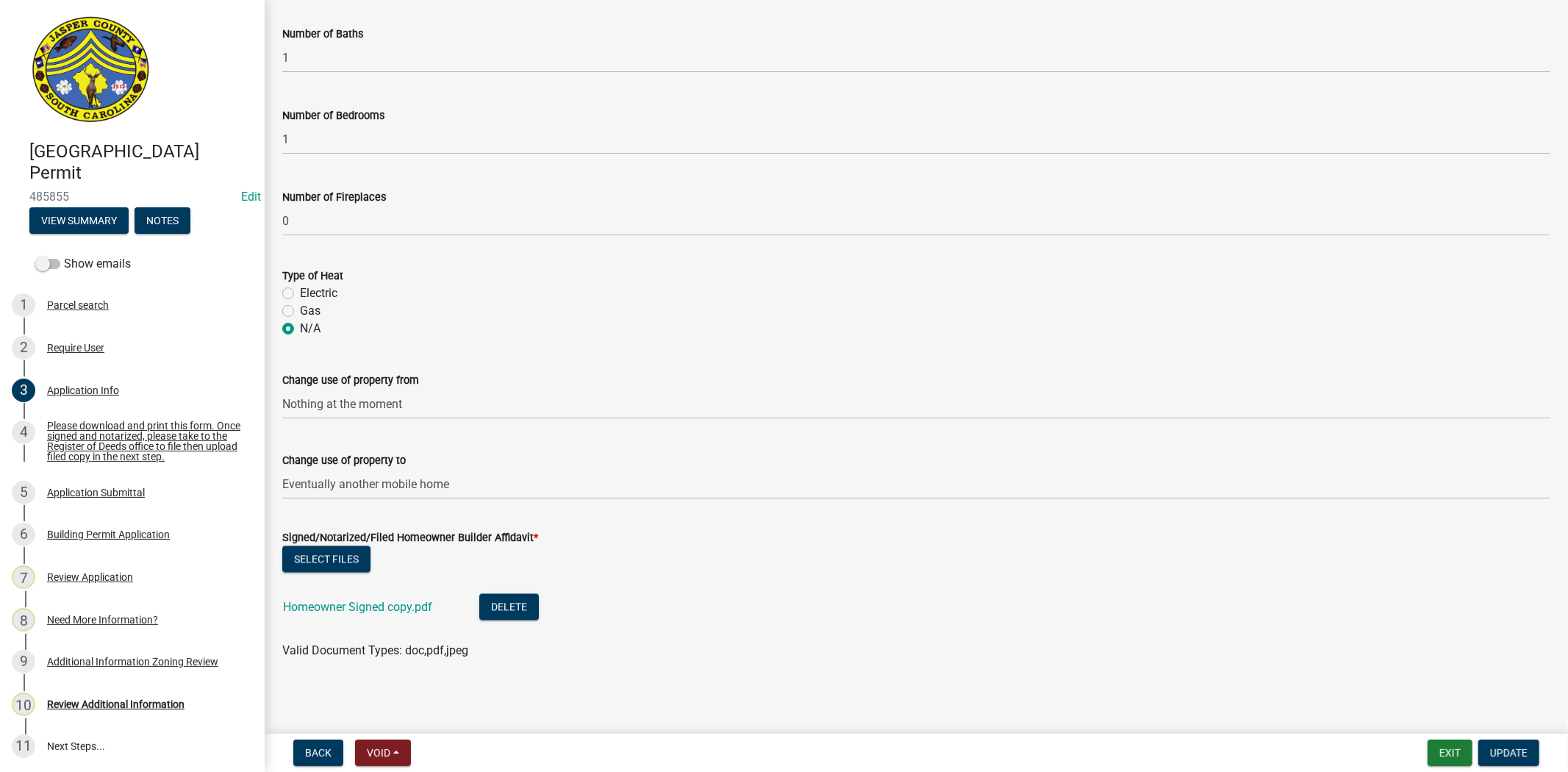
scroll to position [2344, 0]
click at [1515, 757] on span "Update" at bounding box center [1509, 752] width 38 height 12
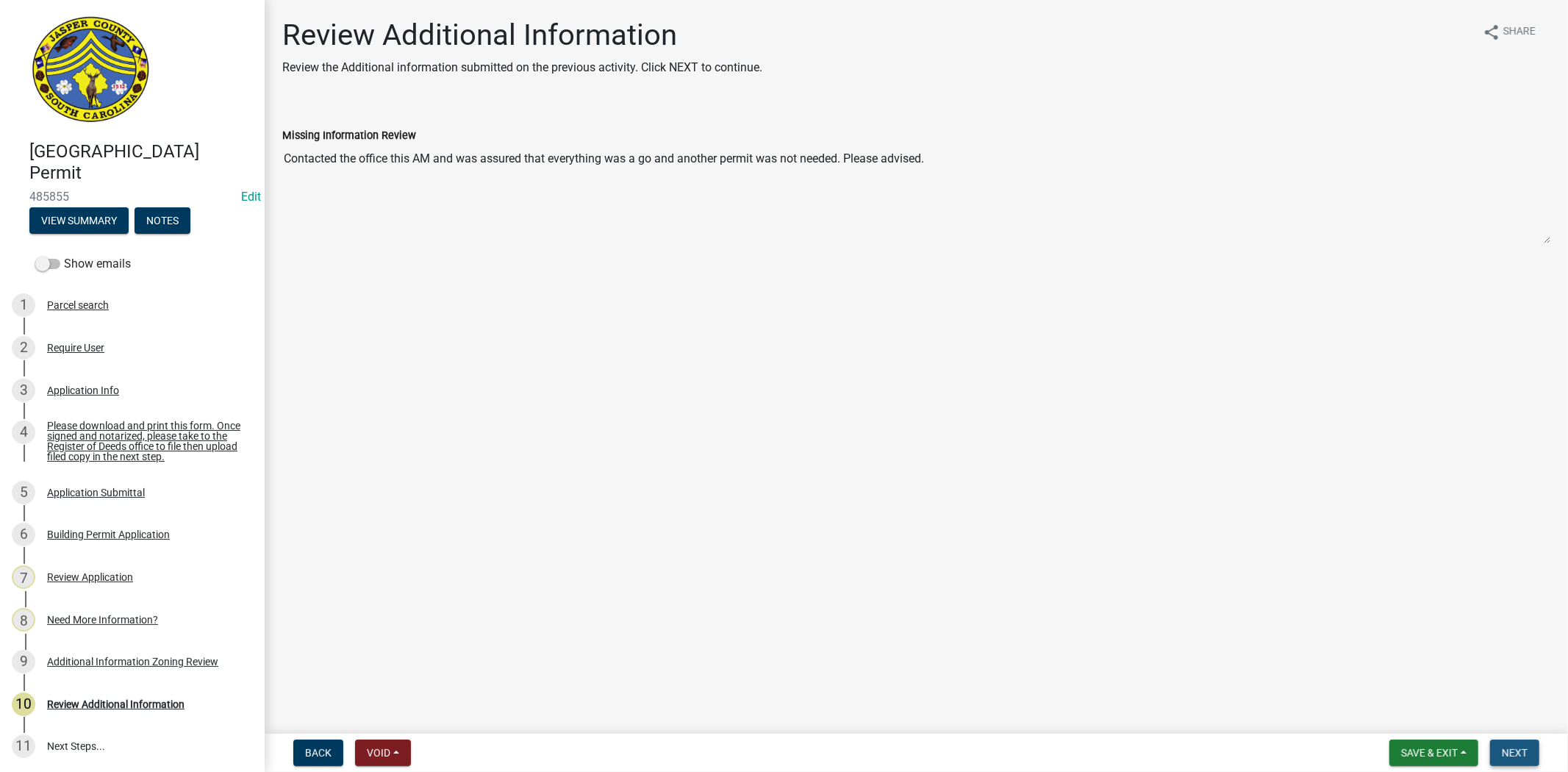
click at [1520, 754] on span "Next" at bounding box center [1514, 752] width 25 height 12
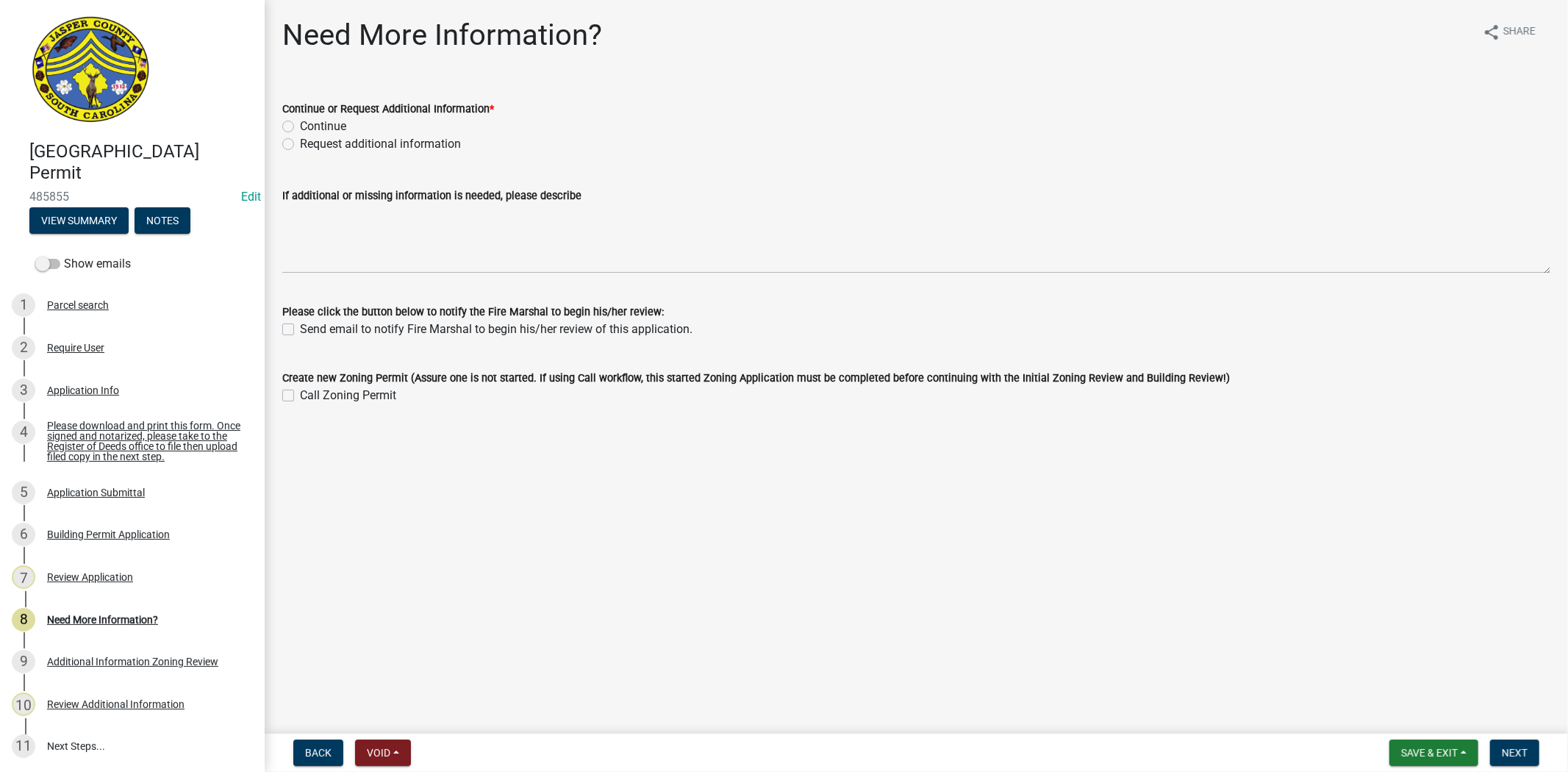
click at [300, 128] on label "Continue" at bounding box center [323, 126] width 46 height 18
click at [300, 127] on input "Continue" at bounding box center [305, 122] width 9 height 9
radio input "true"
click at [1520, 754] on span "Next" at bounding box center [1514, 752] width 25 height 12
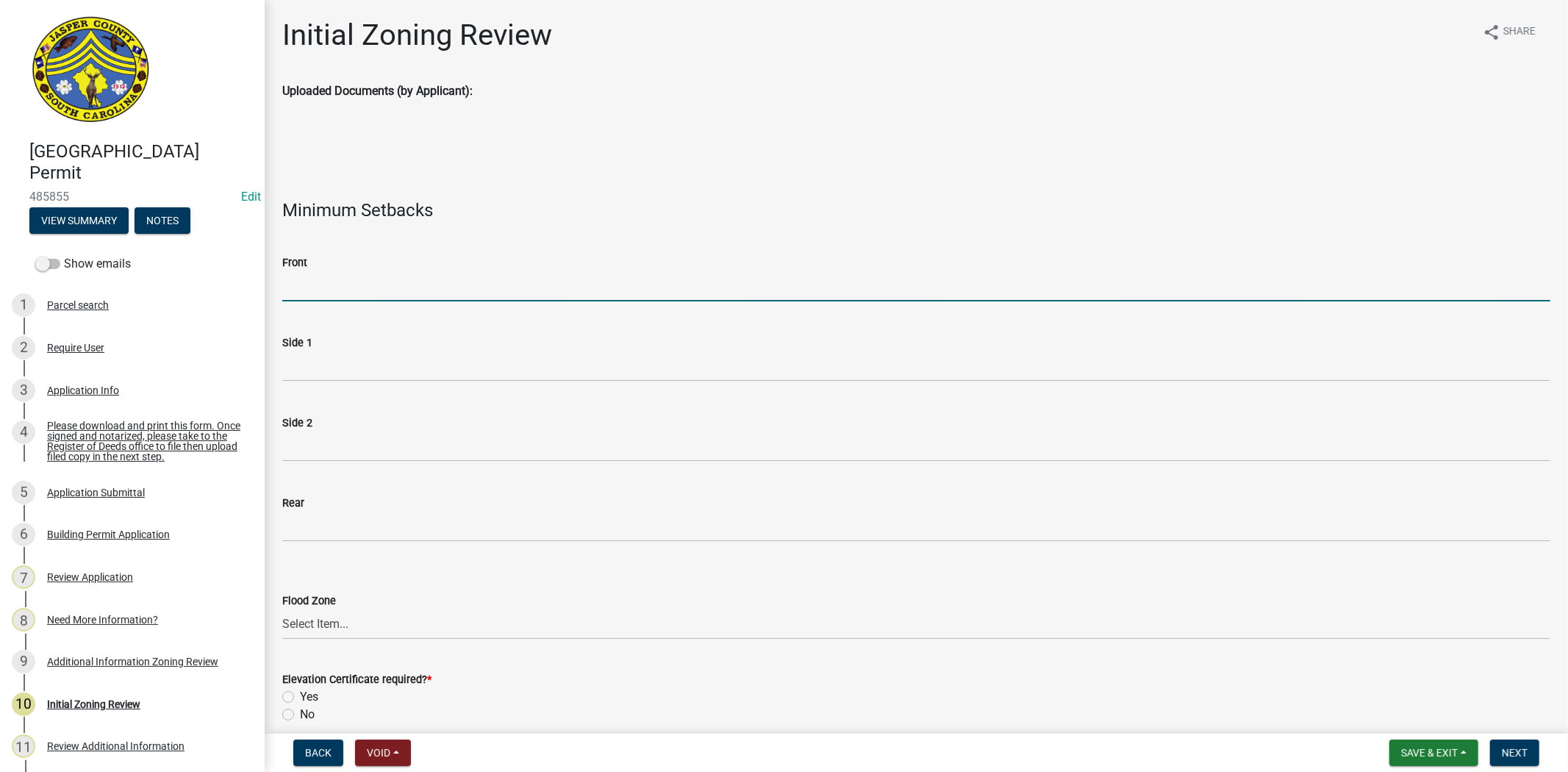
click at [431, 284] on input "Front" at bounding box center [917, 286] width 1269 height 30
type input "N/A"
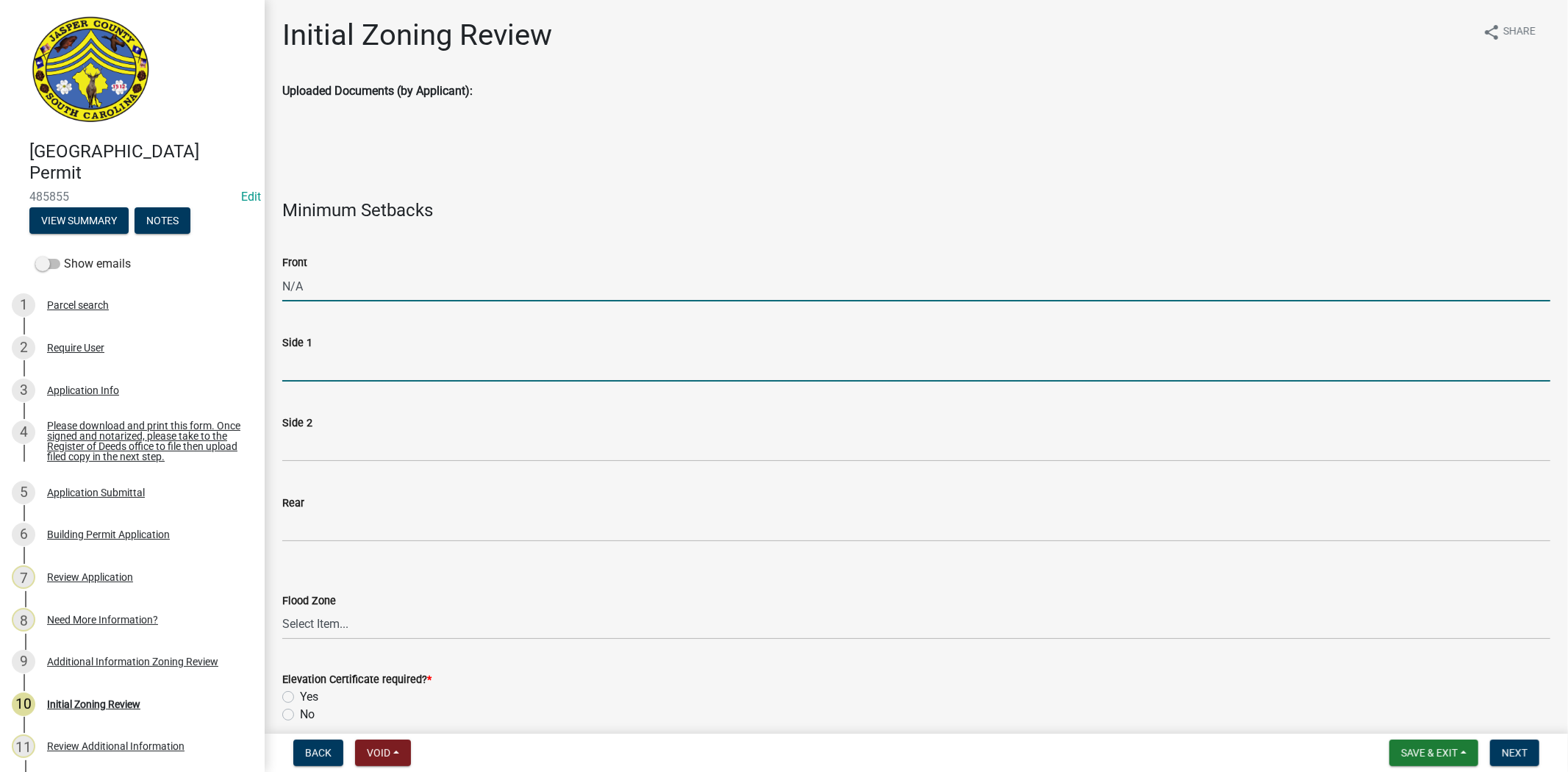
click at [423, 352] on input "Side 1" at bounding box center [917, 366] width 1269 height 30
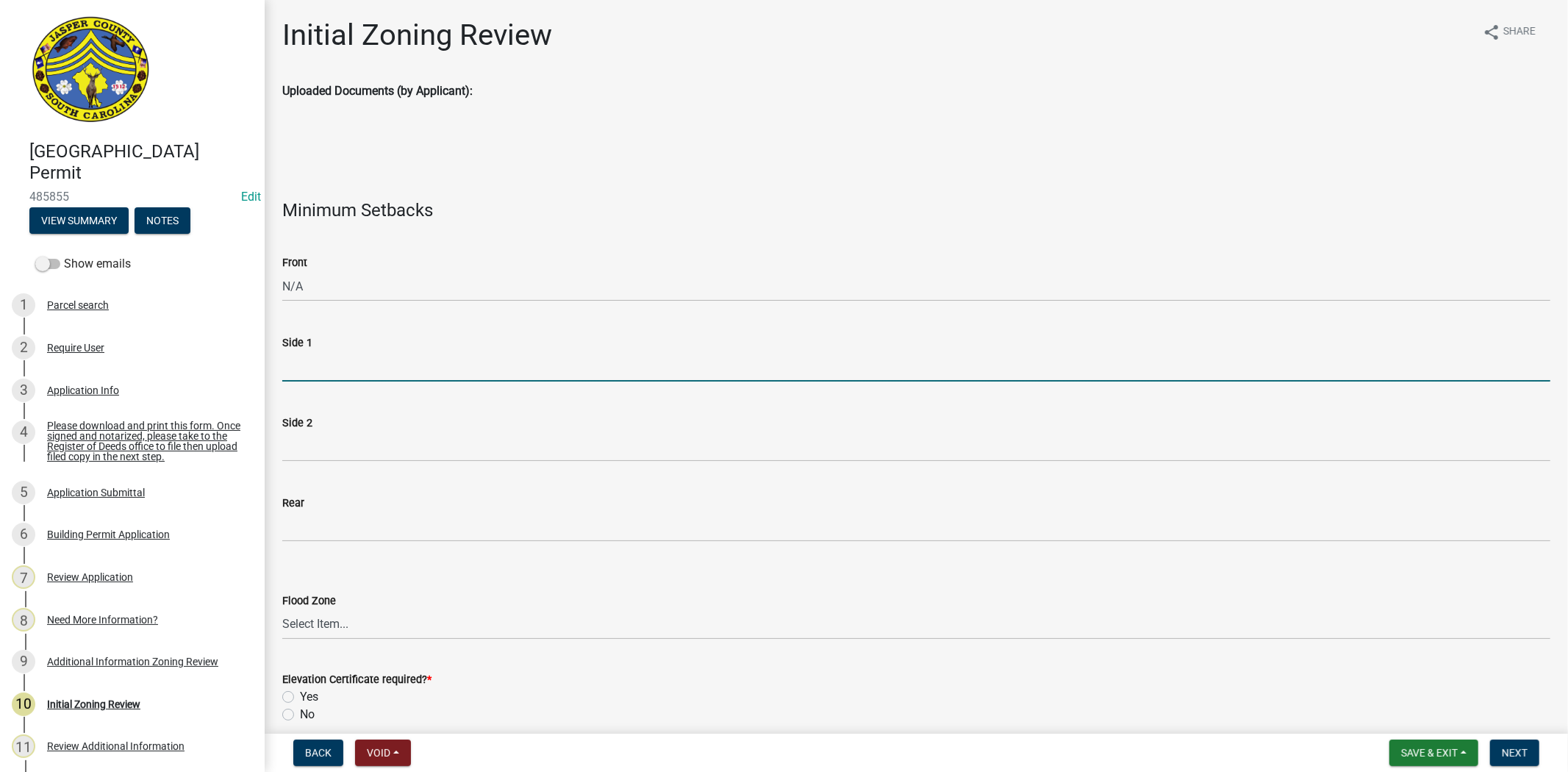
type input "N/A"
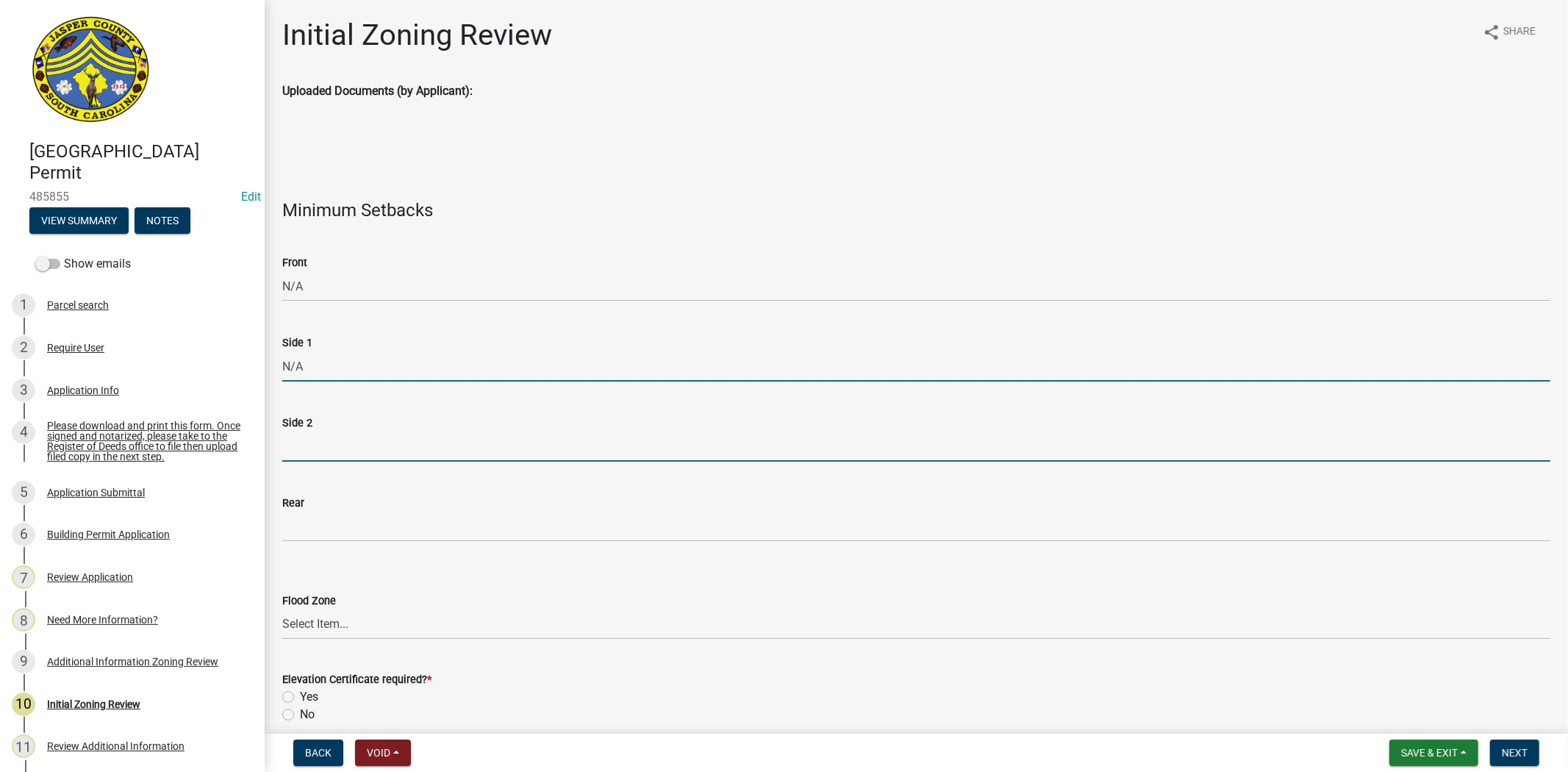
click at [410, 438] on input "Side 2" at bounding box center [917, 446] width 1269 height 30
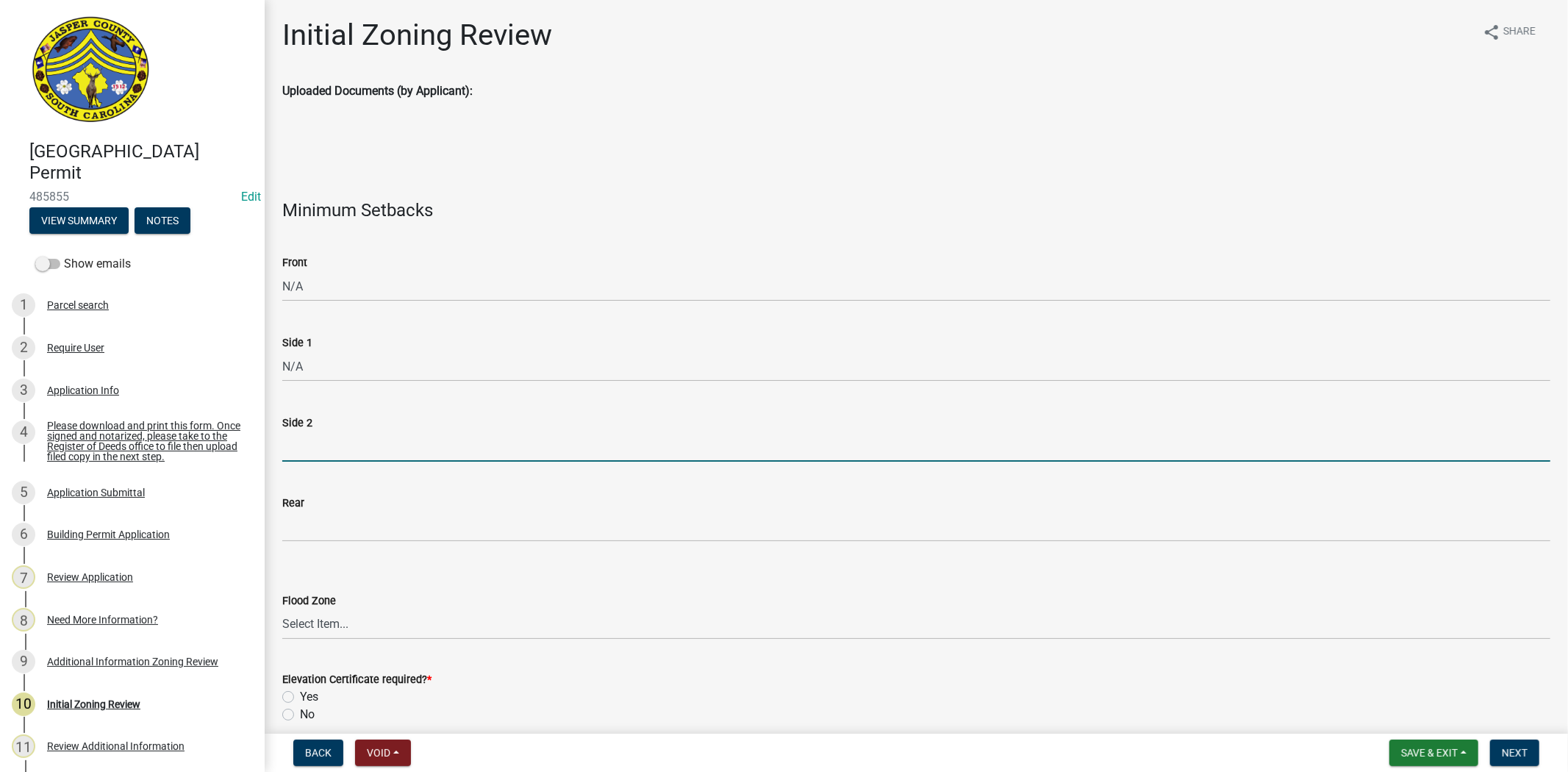
type input "N/A"
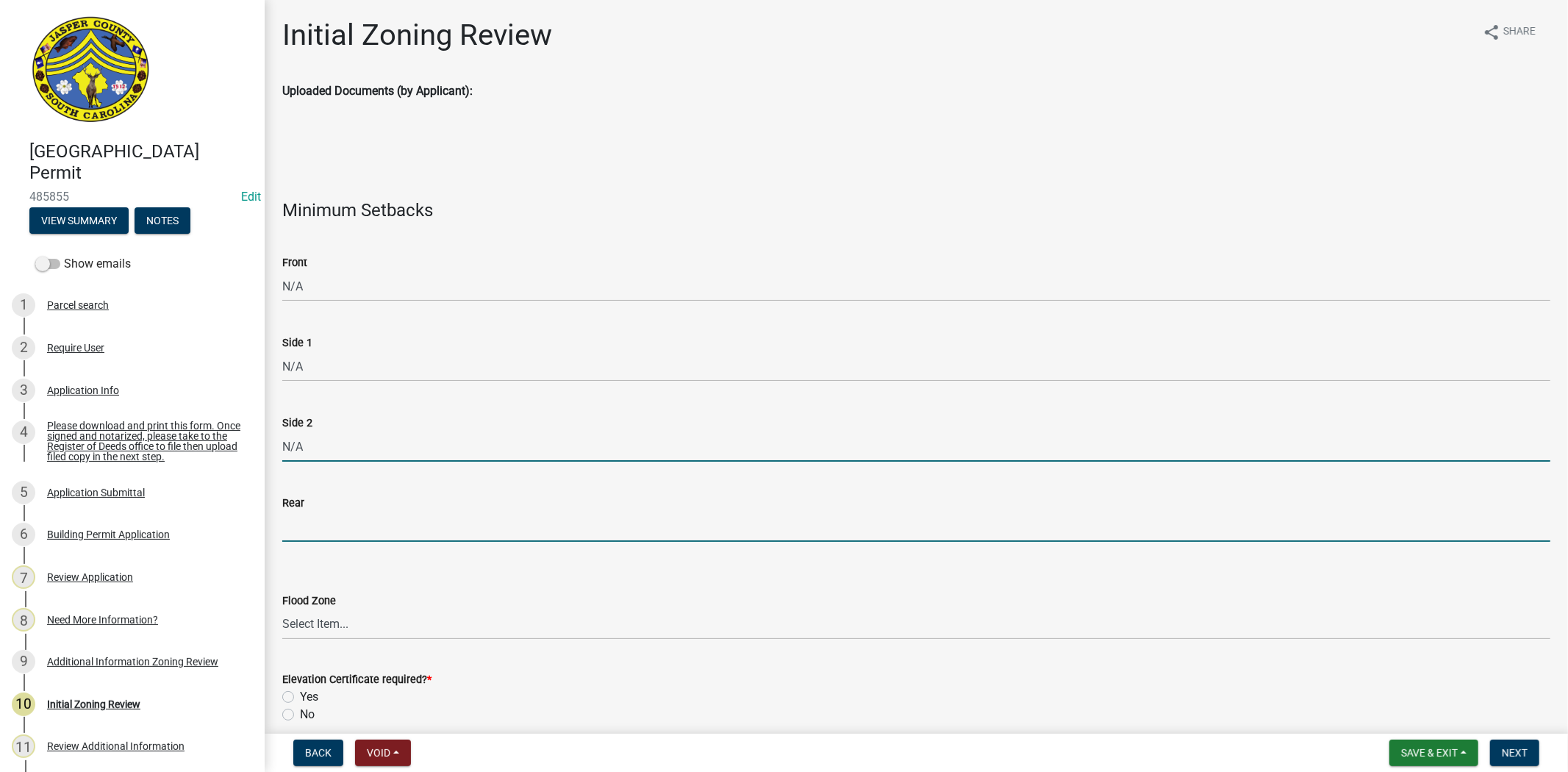
click at [392, 516] on input "Rear" at bounding box center [917, 526] width 1269 height 30
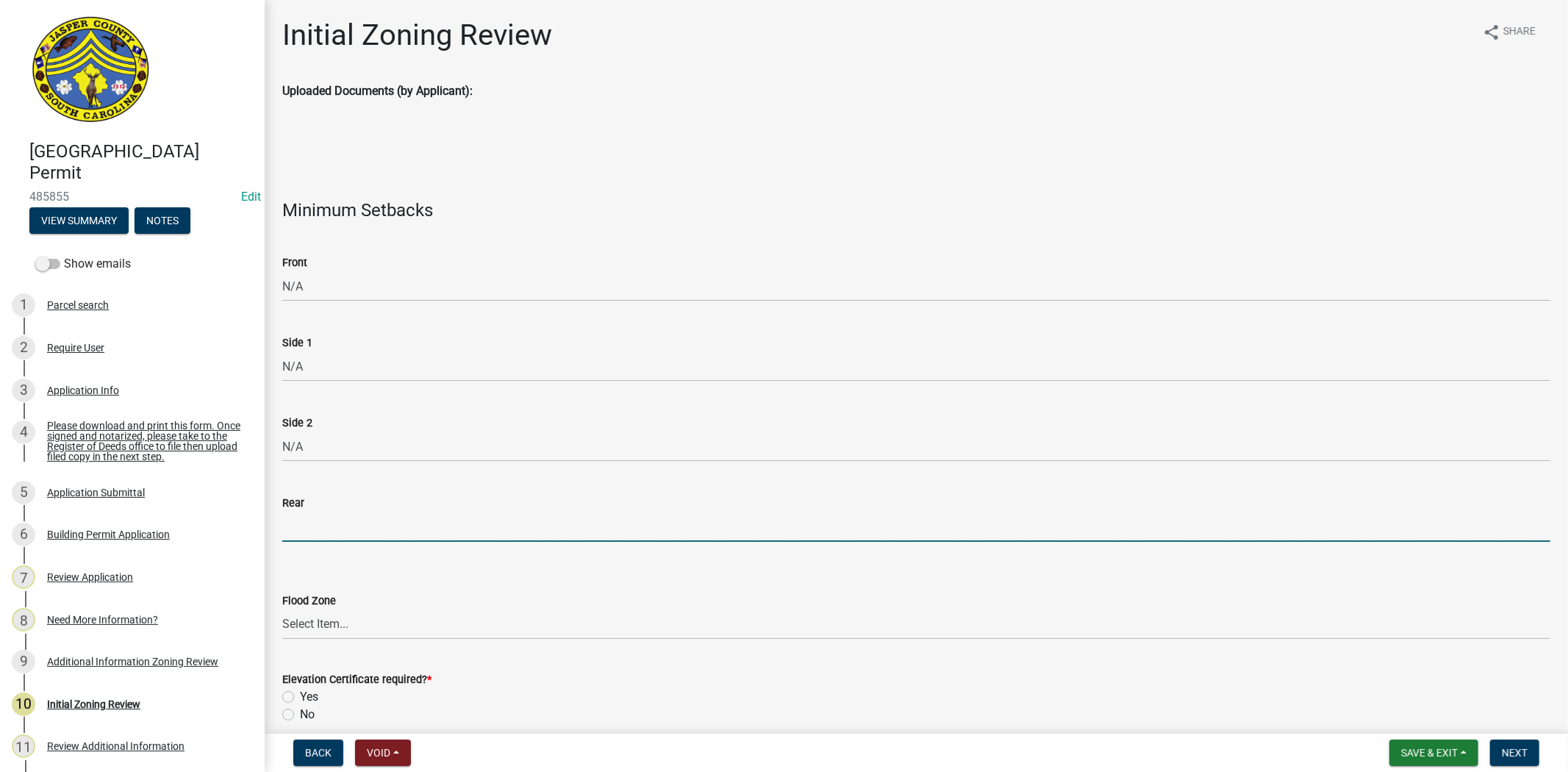
type input "N/A"
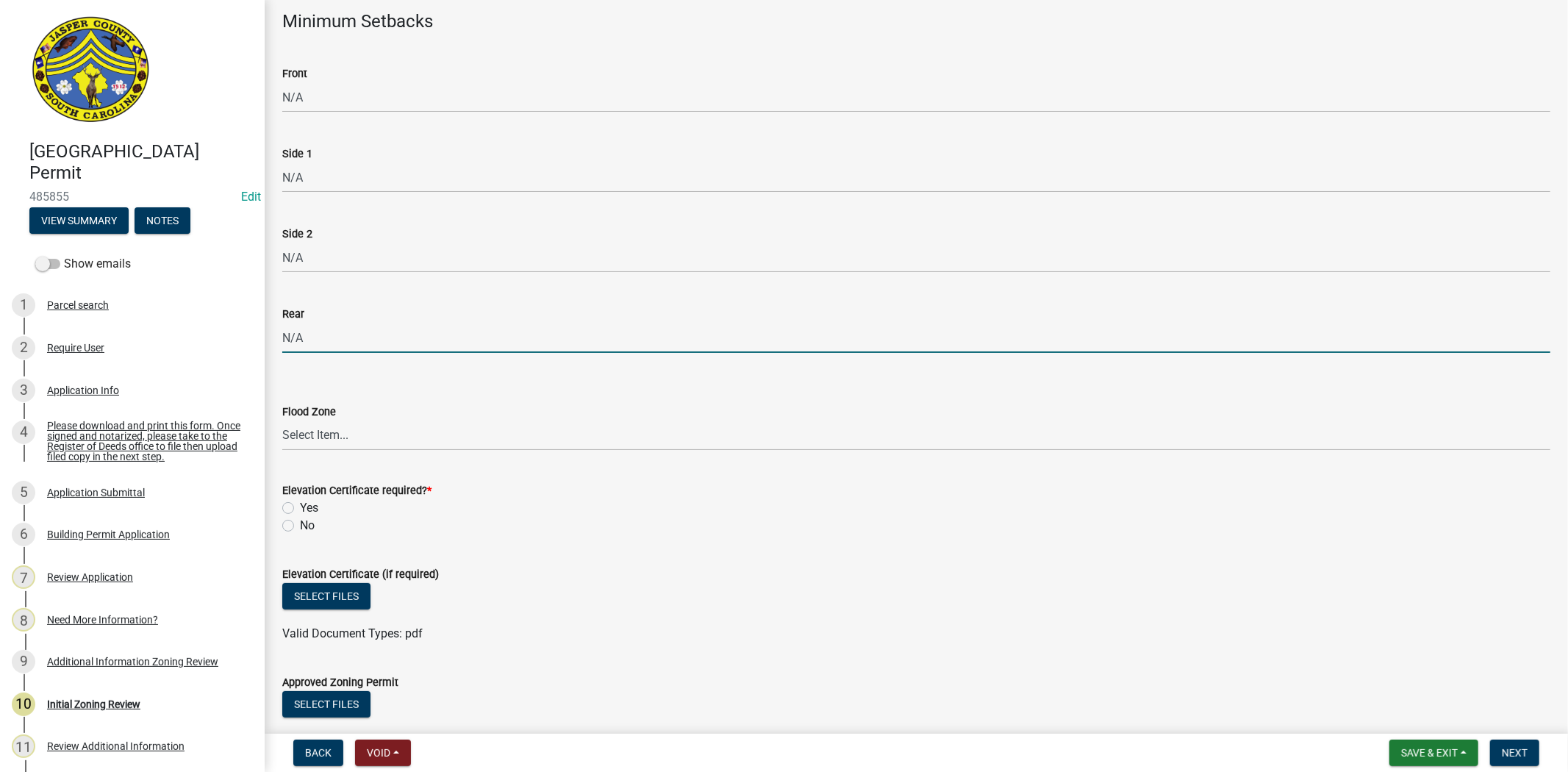
scroll to position [245, 0]
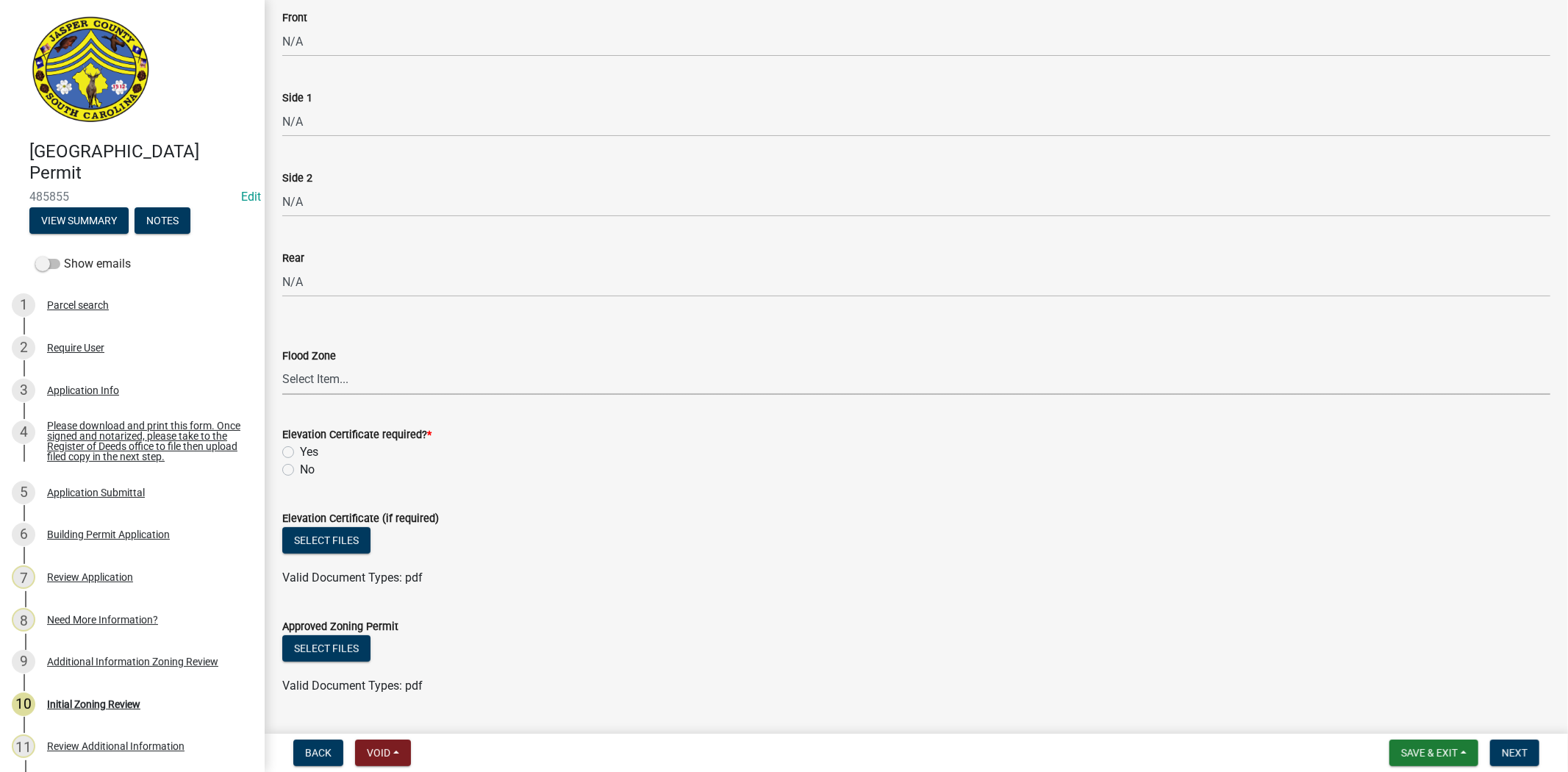
click at [327, 380] on select "Select Item... A AE X Shaded X N/A" at bounding box center [917, 379] width 1269 height 30
click at [283, 365] on select "Select Item... A AE X Shaded X N/A" at bounding box center [917, 379] width 1269 height 30
select select "ce624d28-693e-44a6-9022-b5351fe15fcb"
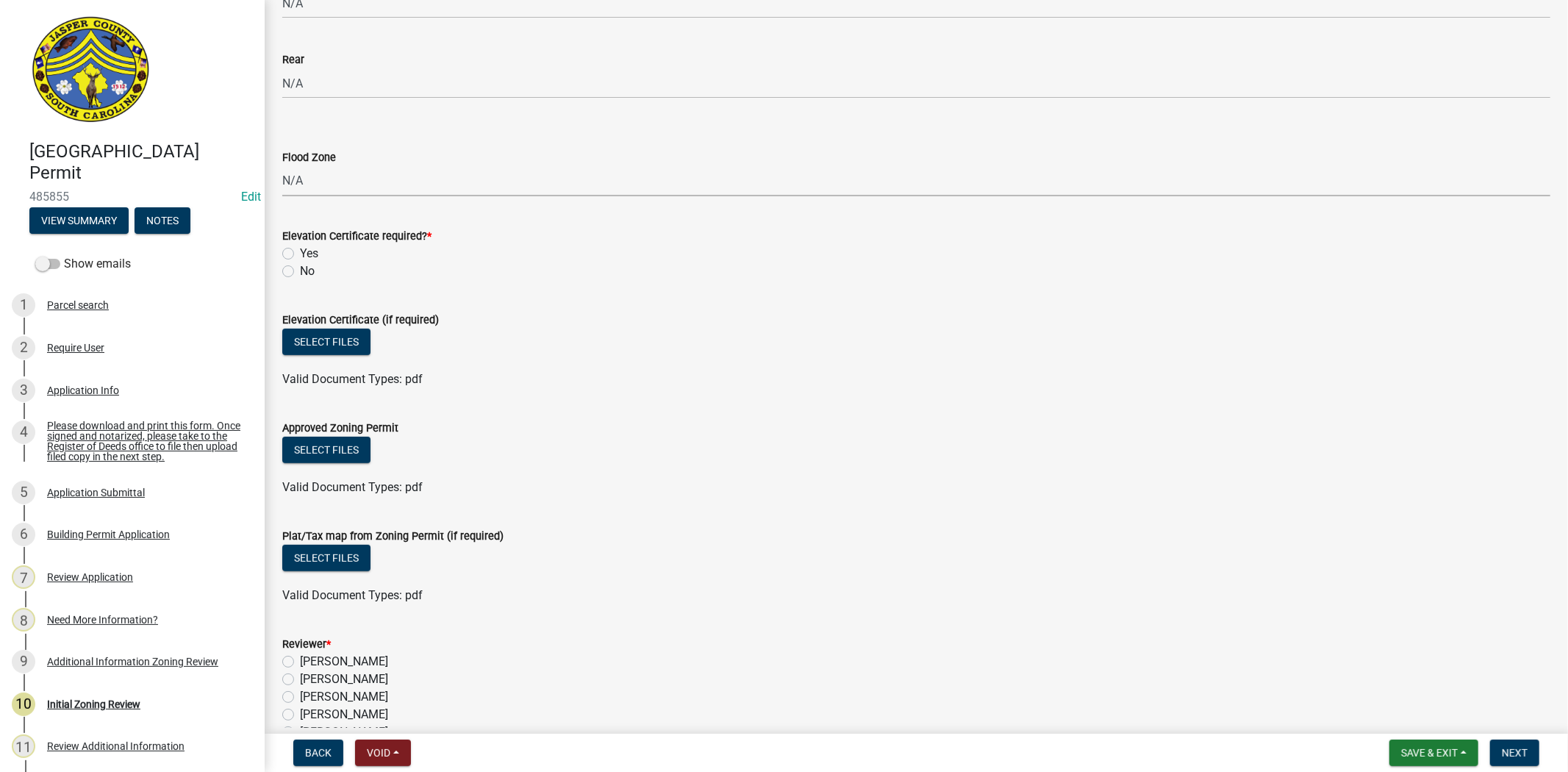
scroll to position [490, 0]
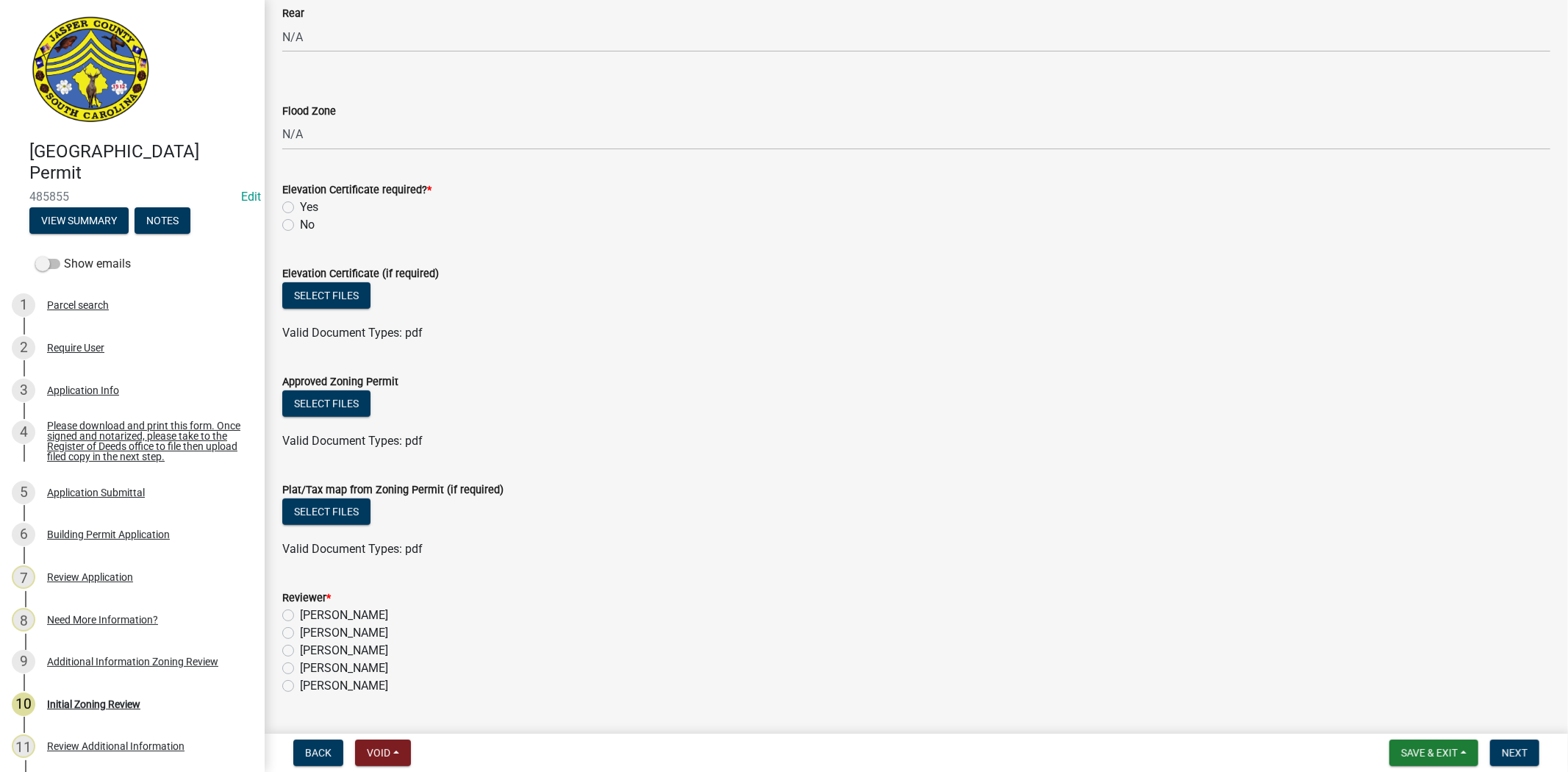
click at [300, 222] on label "No" at bounding box center [307, 225] width 15 height 18
click at [300, 222] on input "No" at bounding box center [305, 221] width 9 height 9
radio input "true"
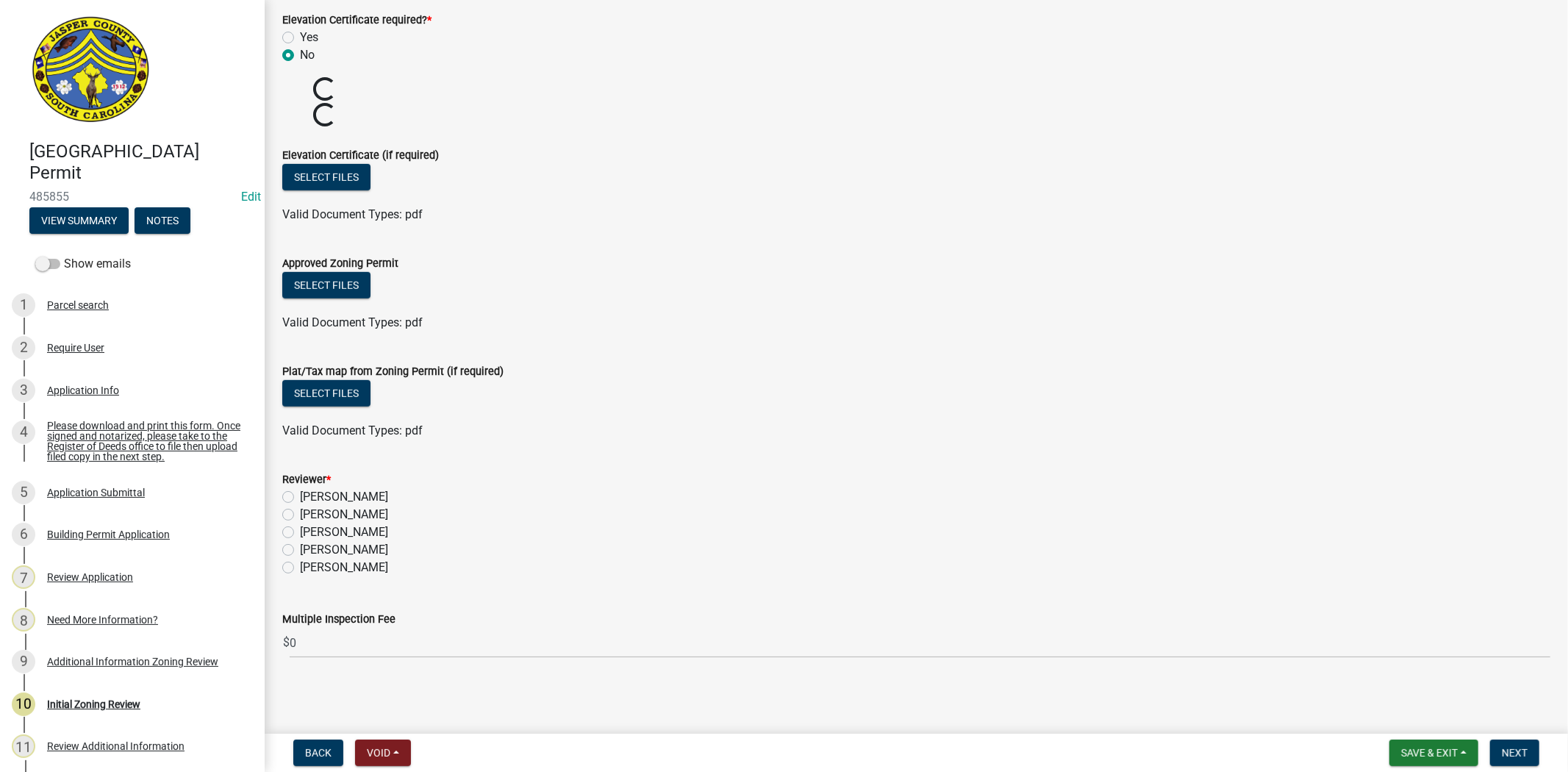
scroll to position [608, 0]
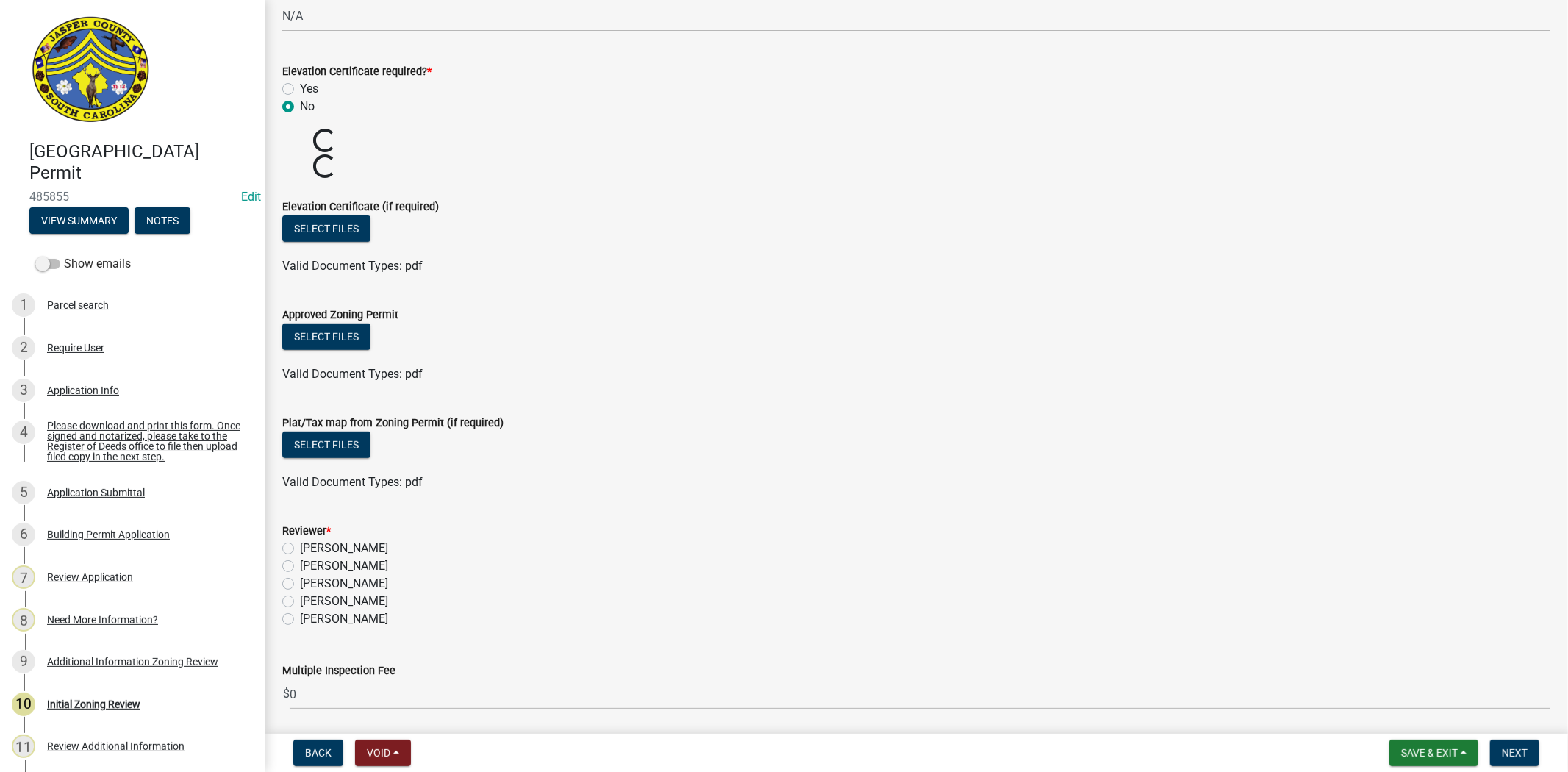
click at [300, 593] on label "[PERSON_NAME]" at bounding box center [344, 601] width 89 height 18
click at [300, 593] on input "[PERSON_NAME]" at bounding box center [305, 597] width 9 height 9
radio input "true"
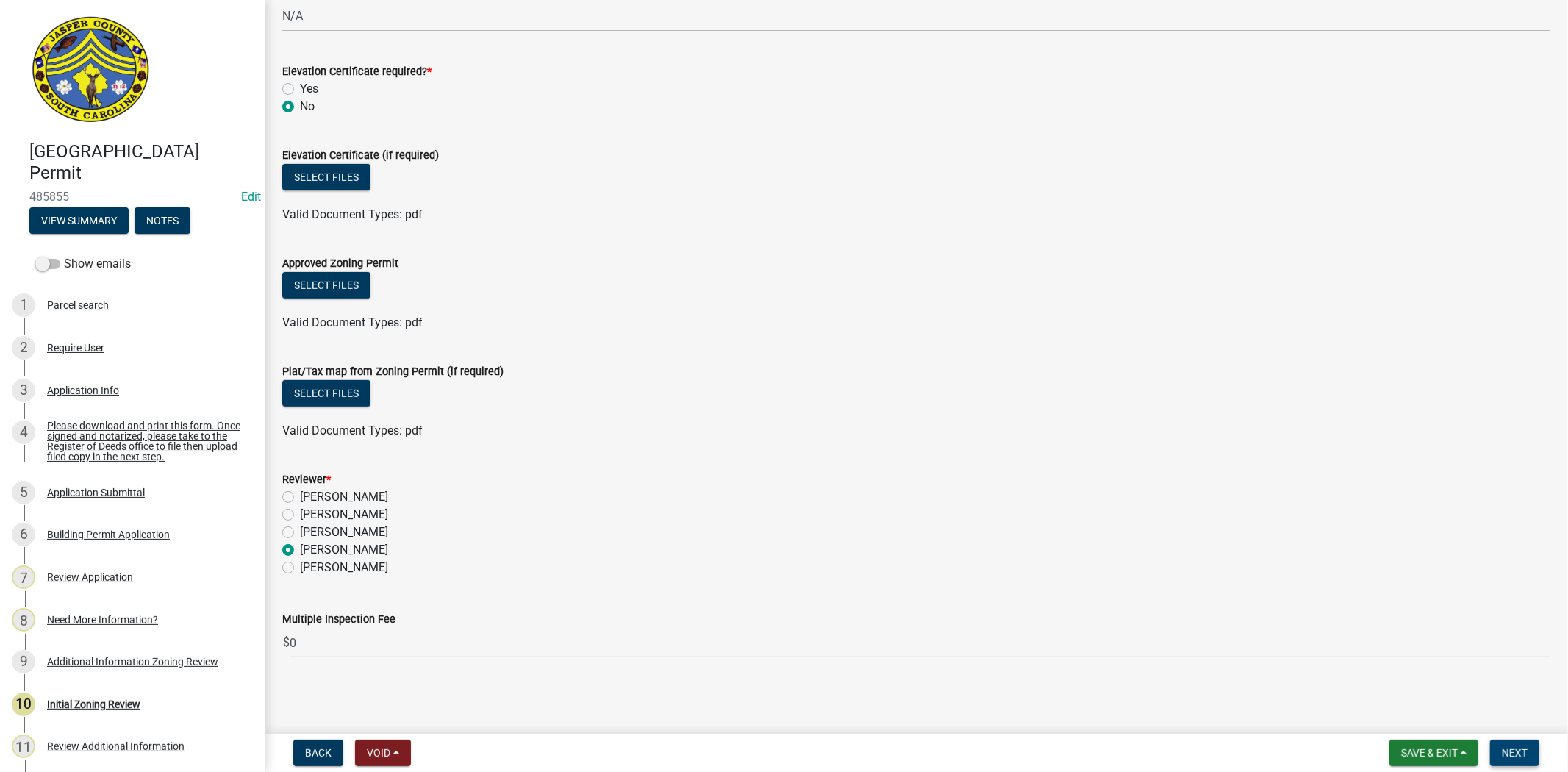
click at [1519, 754] on span "Next" at bounding box center [1514, 752] width 25 height 12
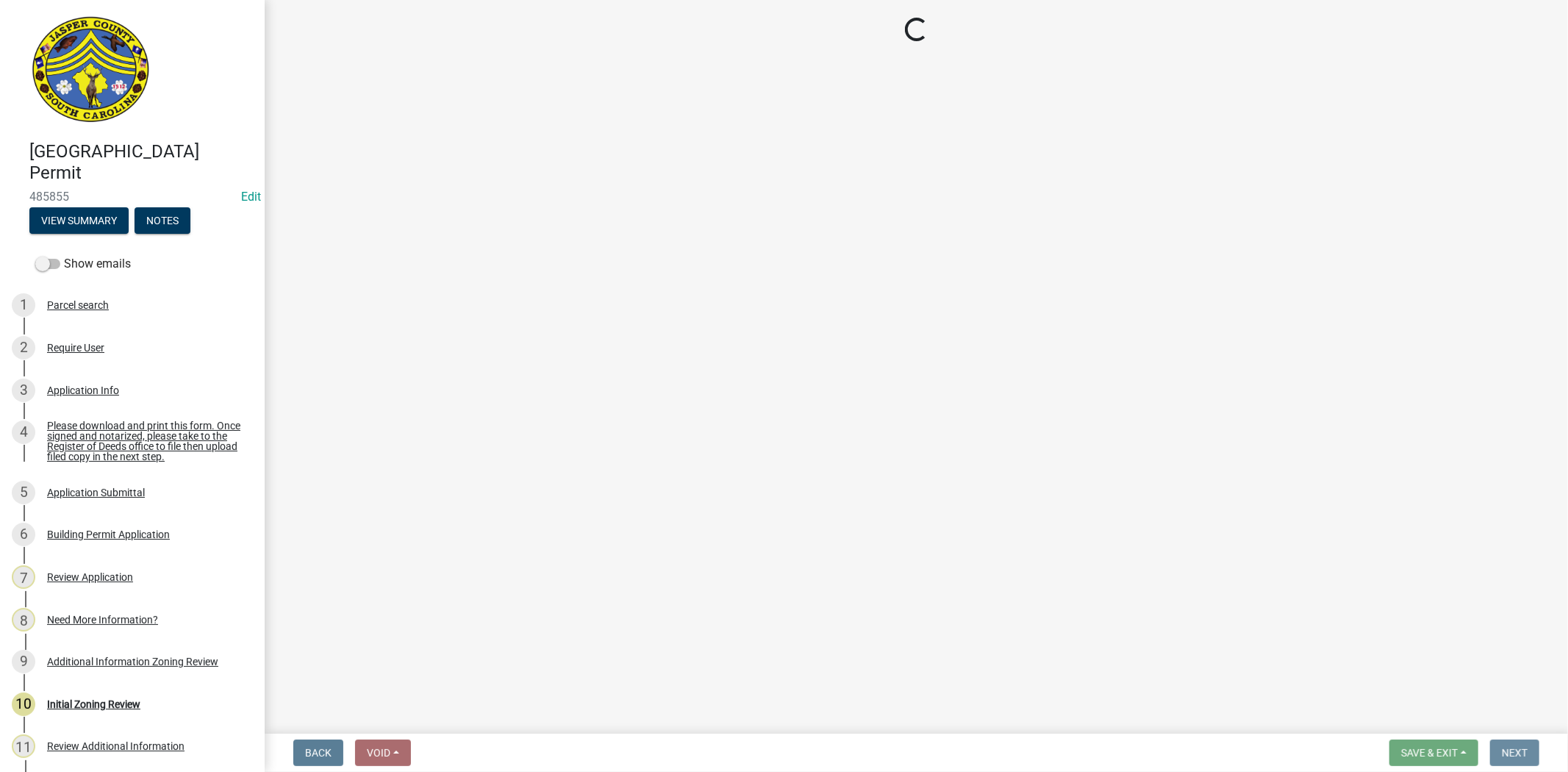
scroll to position [0, 0]
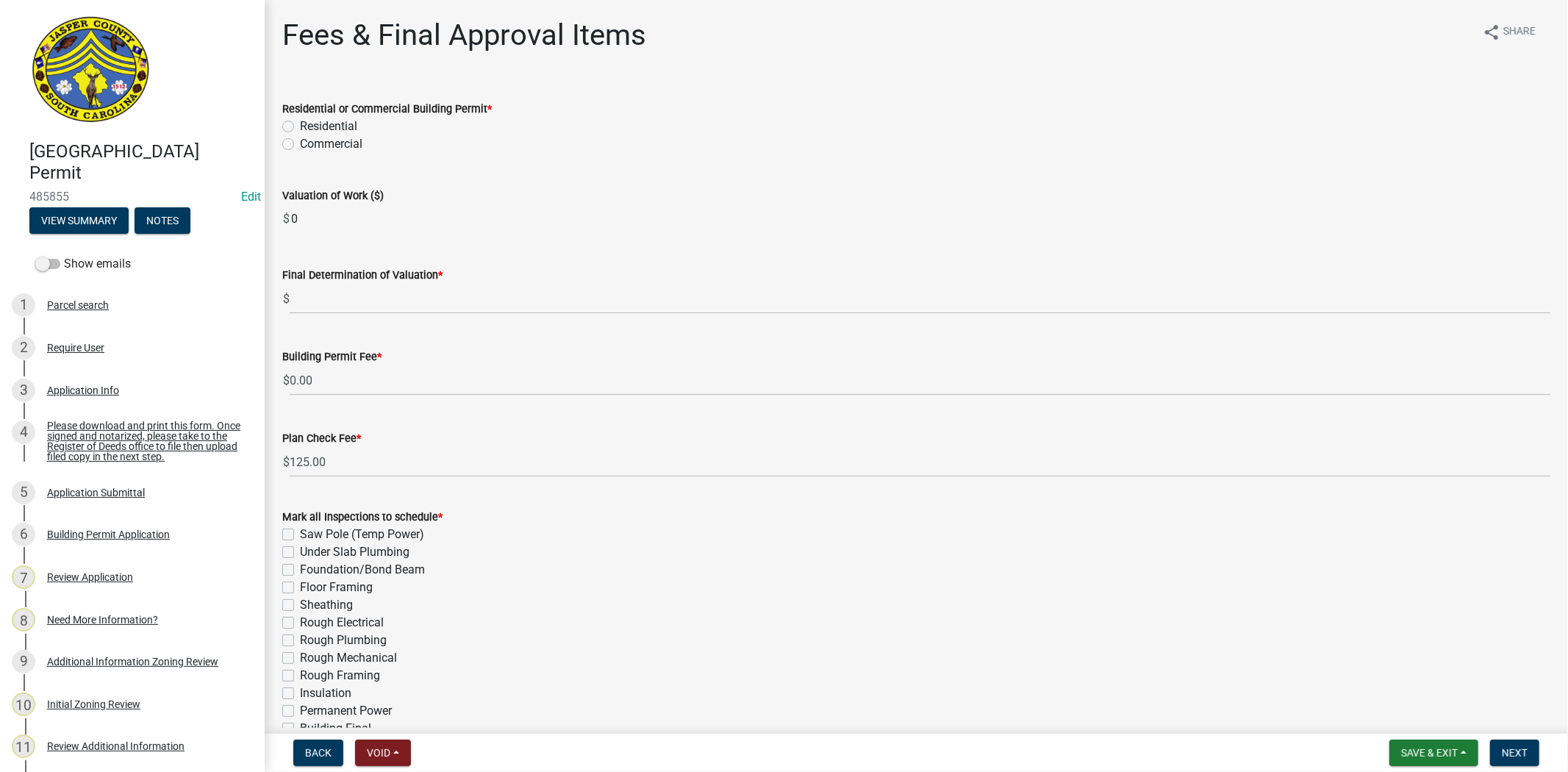
click at [300, 123] on label "Residential" at bounding box center [329, 126] width 58 height 18
click at [300, 123] on input "Residential" at bounding box center [305, 122] width 9 height 9
radio input "true"
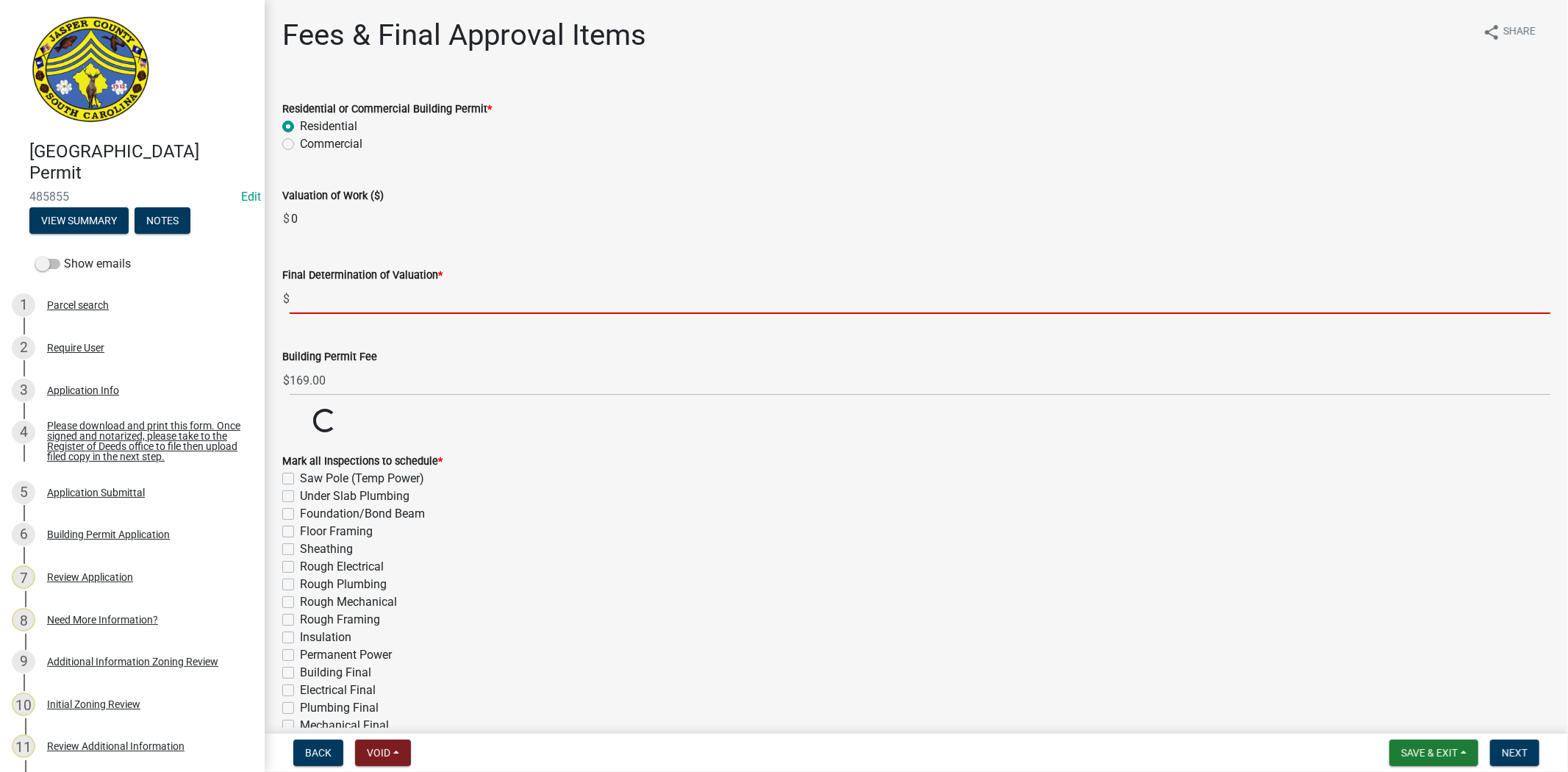
click at [316, 302] on input "text" at bounding box center [920, 299] width 1261 height 30
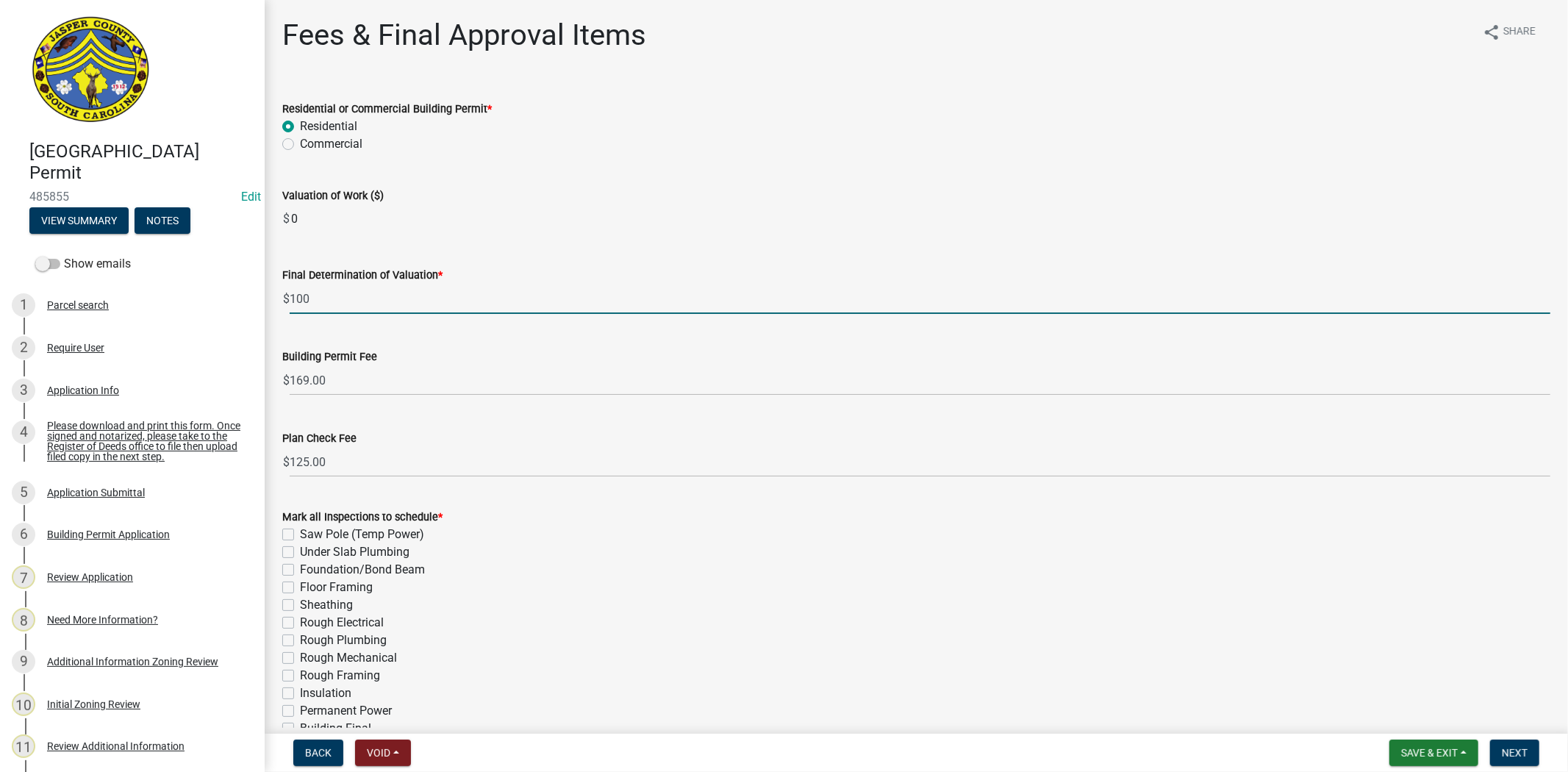
type input "100"
click at [633, 232] on input "0" at bounding box center [920, 219] width 1261 height 29
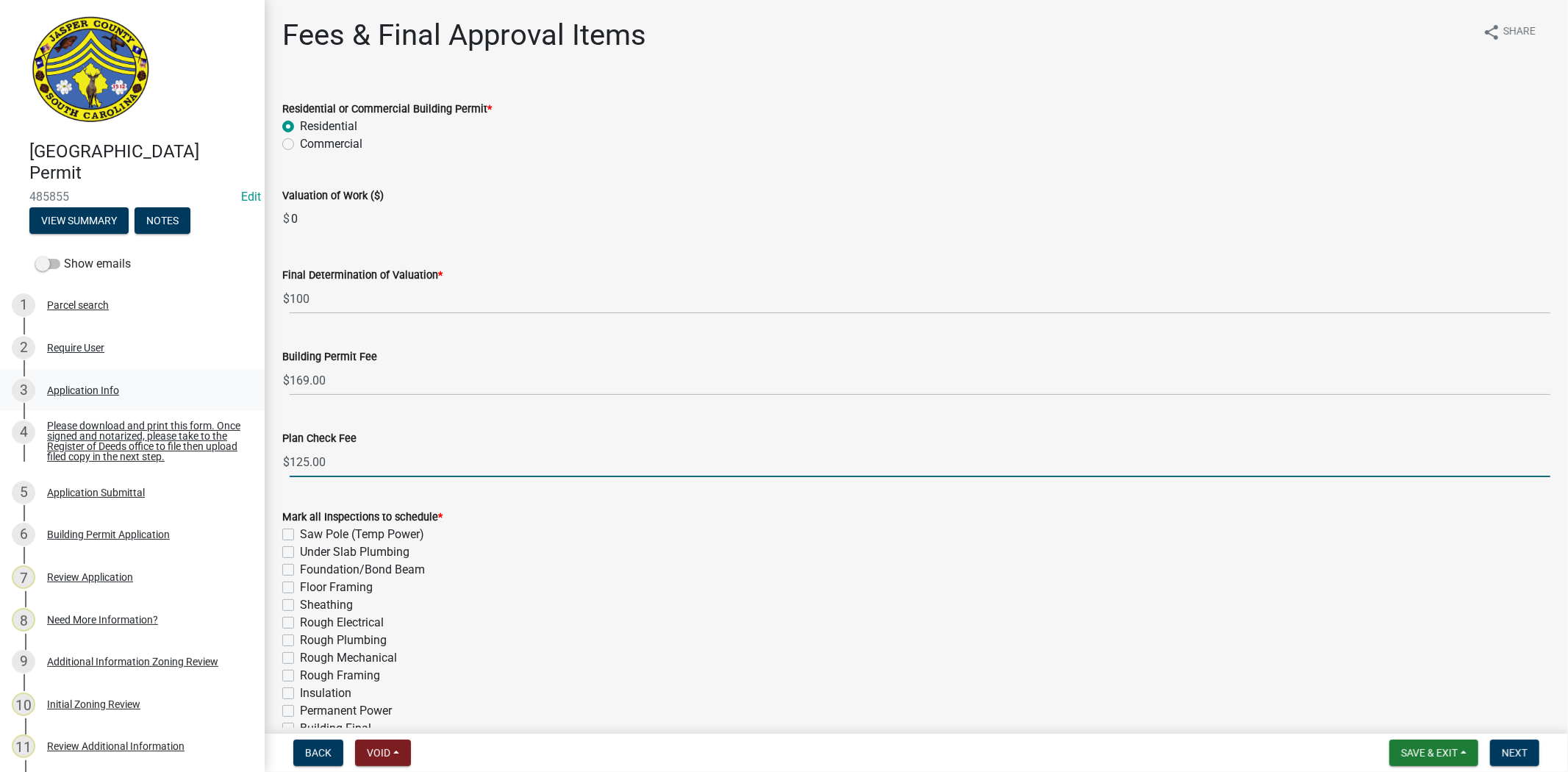
drag, startPoint x: 309, startPoint y: 464, endPoint x: 251, endPoint y: 409, distance: 79.9
click at [268, 467] on div "Fees & Final Approval Items share Share Residential or Commercial Building Perm…" at bounding box center [917, 466] width 1304 height 897
type input "0.00"
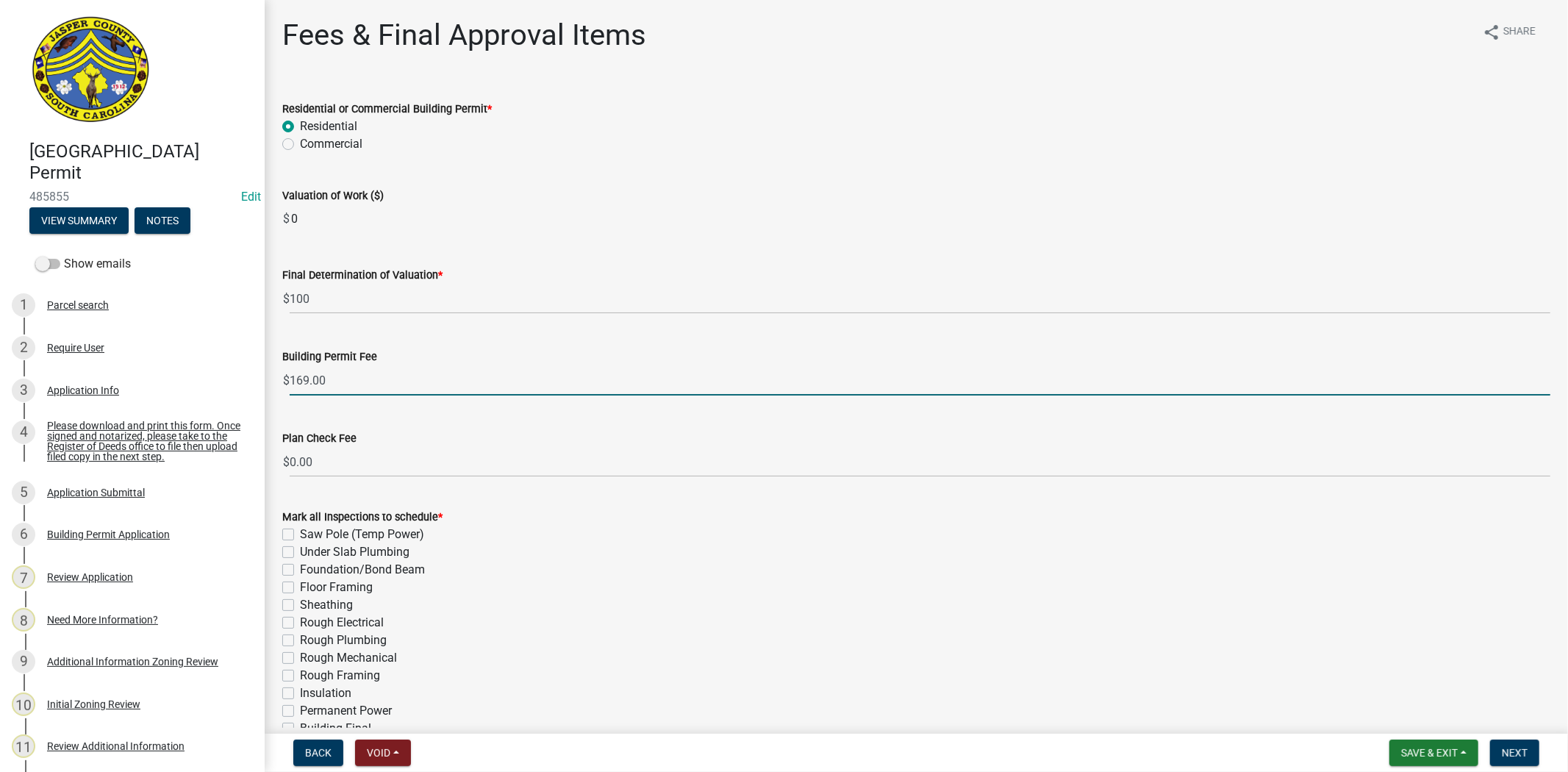
drag, startPoint x: 309, startPoint y: 380, endPoint x: 299, endPoint y: 383, distance: 10.4
click at [299, 383] on input "169.00" at bounding box center [920, 380] width 1261 height 30
type input "100.00"
click at [762, 211] on input "0" at bounding box center [920, 219] width 1261 height 29
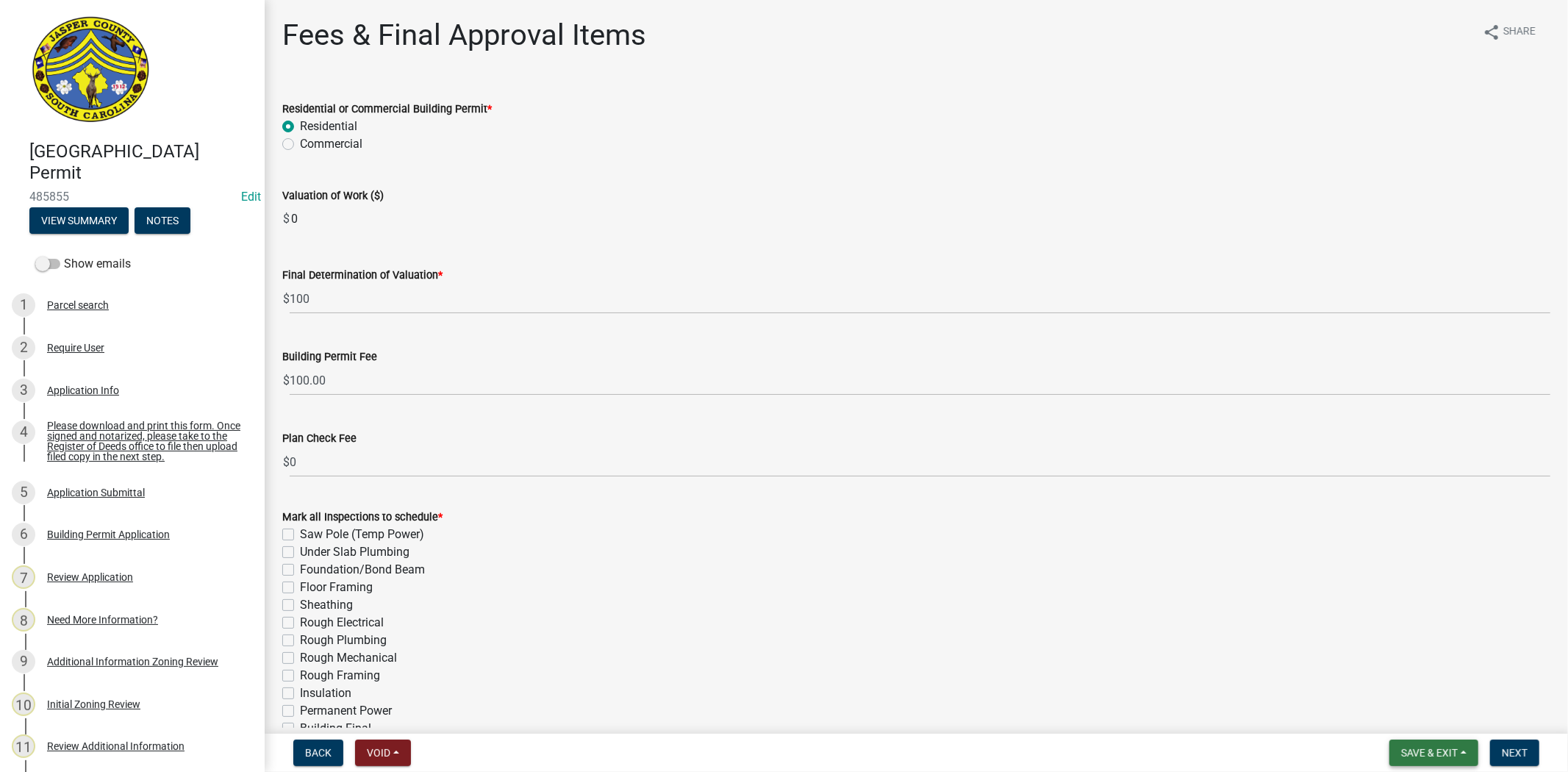
click at [1413, 755] on span "Save & Exit" at bounding box center [1430, 752] width 57 height 12
click at [1407, 690] on button "Save" at bounding box center [1419, 680] width 118 height 35
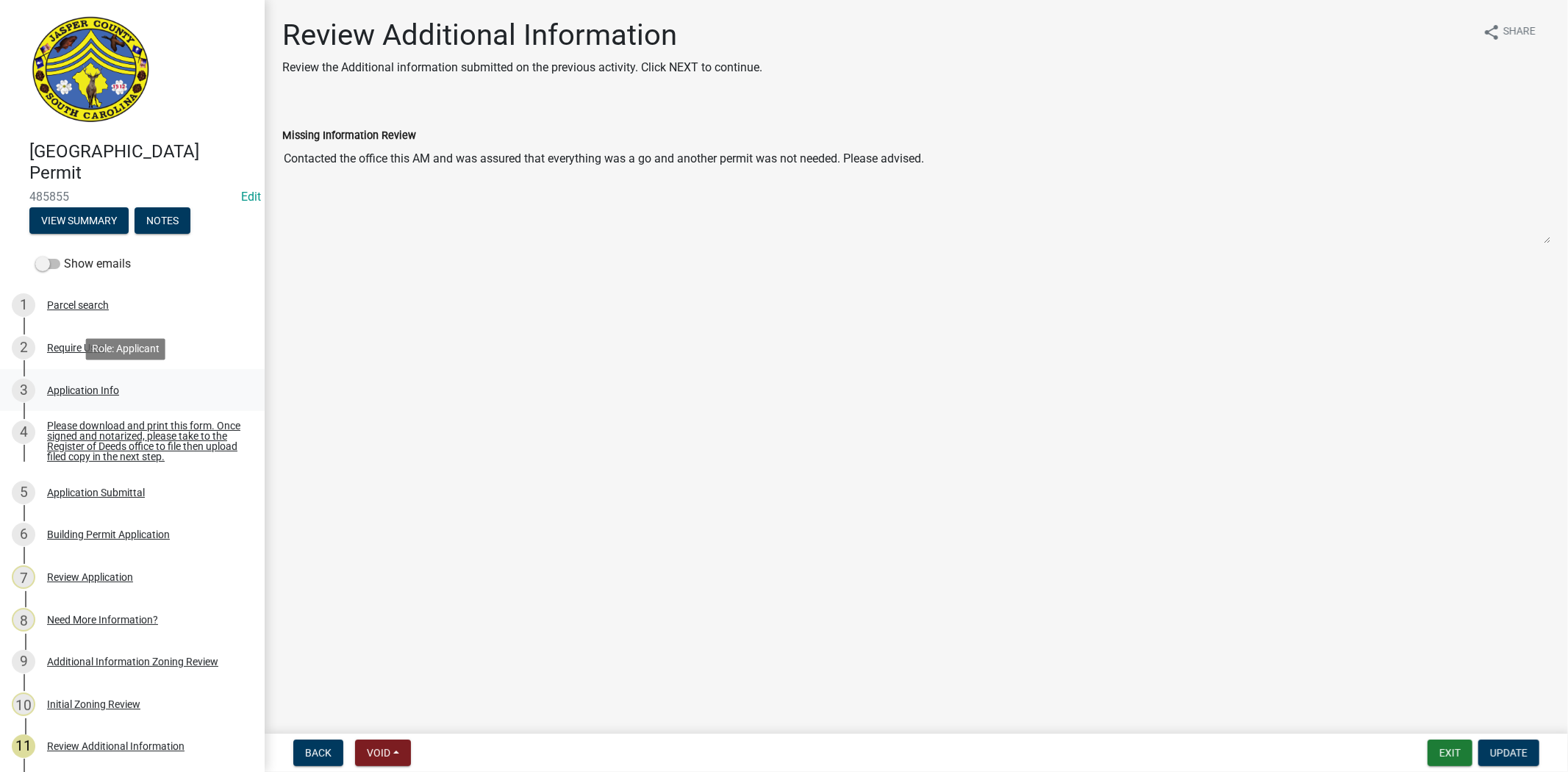
click at [105, 386] on div "Application Info" at bounding box center [83, 390] width 72 height 10
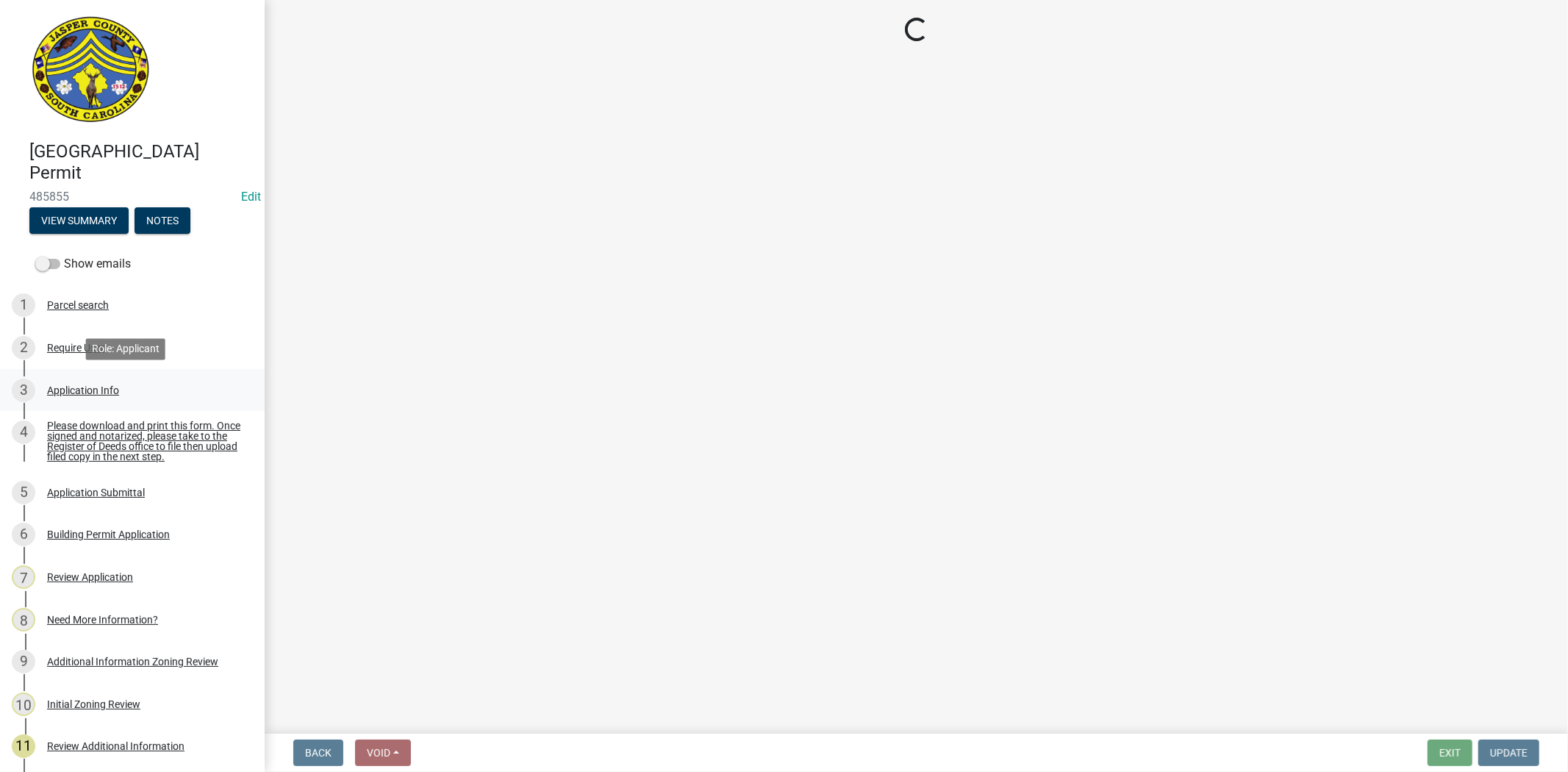
select select "93f6eb84-3868-4a81-8c34-fb5e014cbab1"
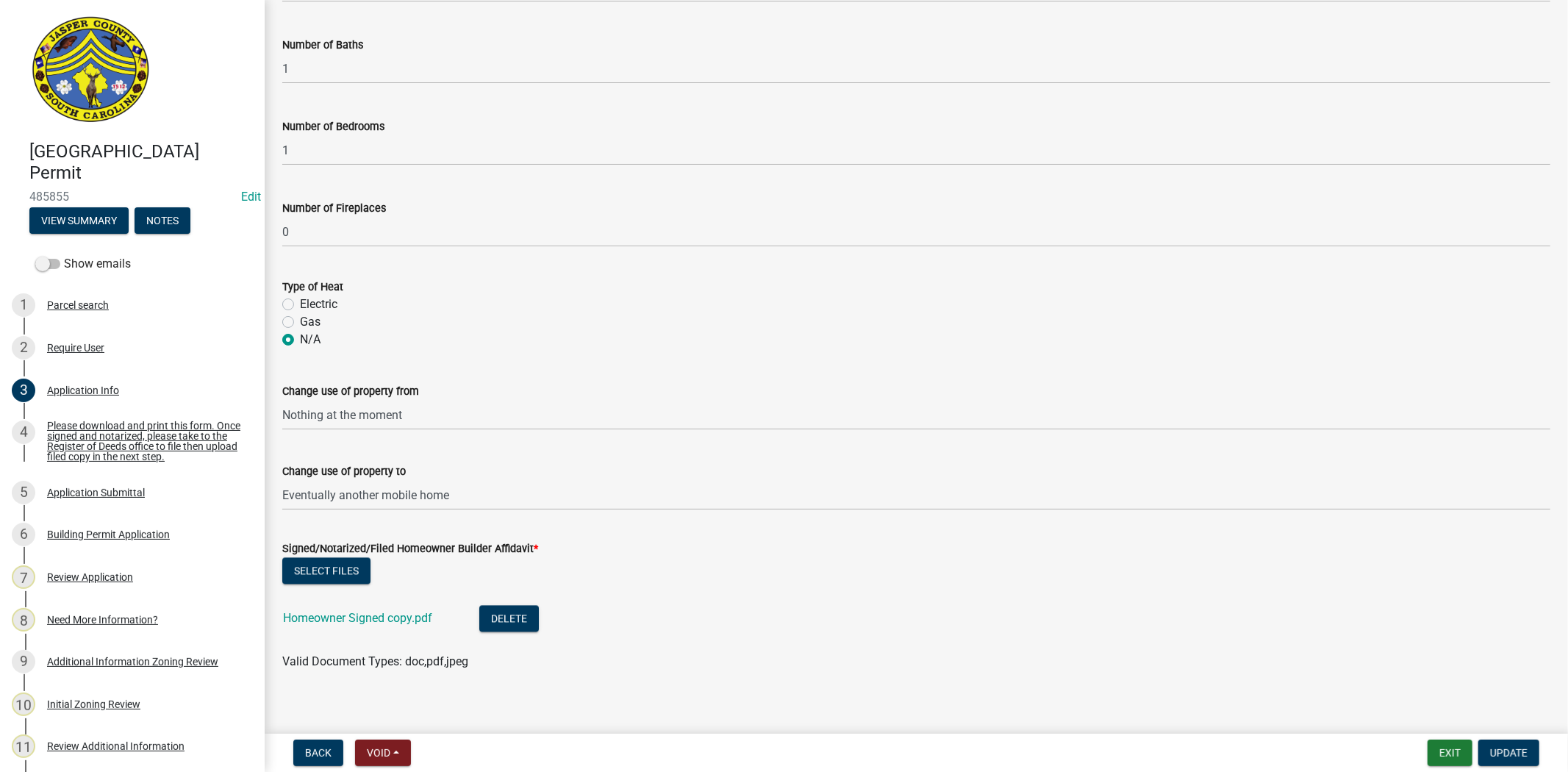
scroll to position [2481, 0]
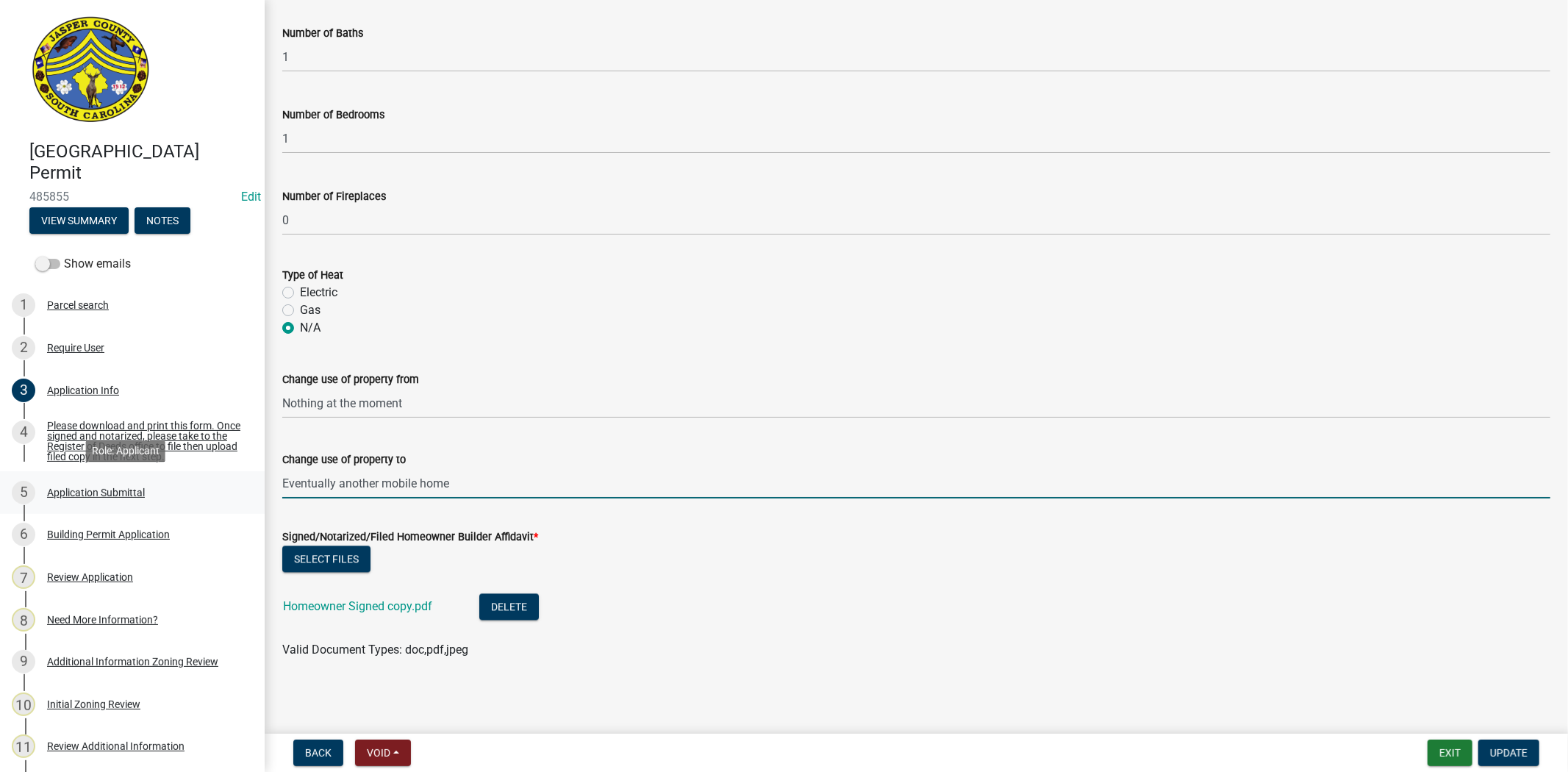
drag, startPoint x: 480, startPoint y: 487, endPoint x: 239, endPoint y: 510, distance: 242.1
click at [239, 510] on div "Jasper County Building Permit 485855 Edit View Summary Notes Show emails 1 Parc…" at bounding box center [784, 386] width 1568 height 772
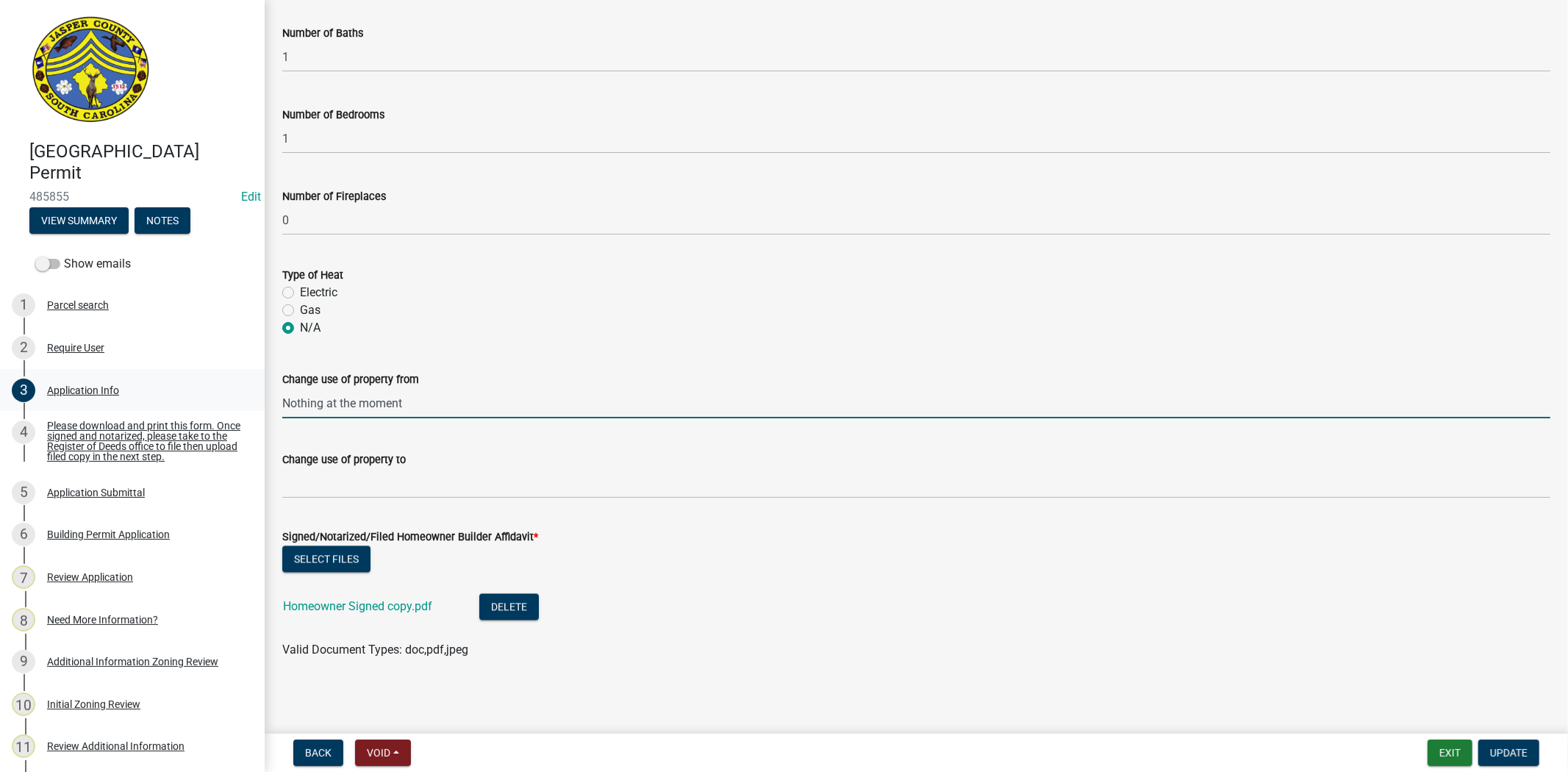
drag, startPoint x: 421, startPoint y: 404, endPoint x: 199, endPoint y: 403, distance: 222.0
click at [199, 403] on div "Jasper County Building Permit 485855 Edit View Summary Notes Show emails 1 Parc…" at bounding box center [784, 386] width 1568 height 772
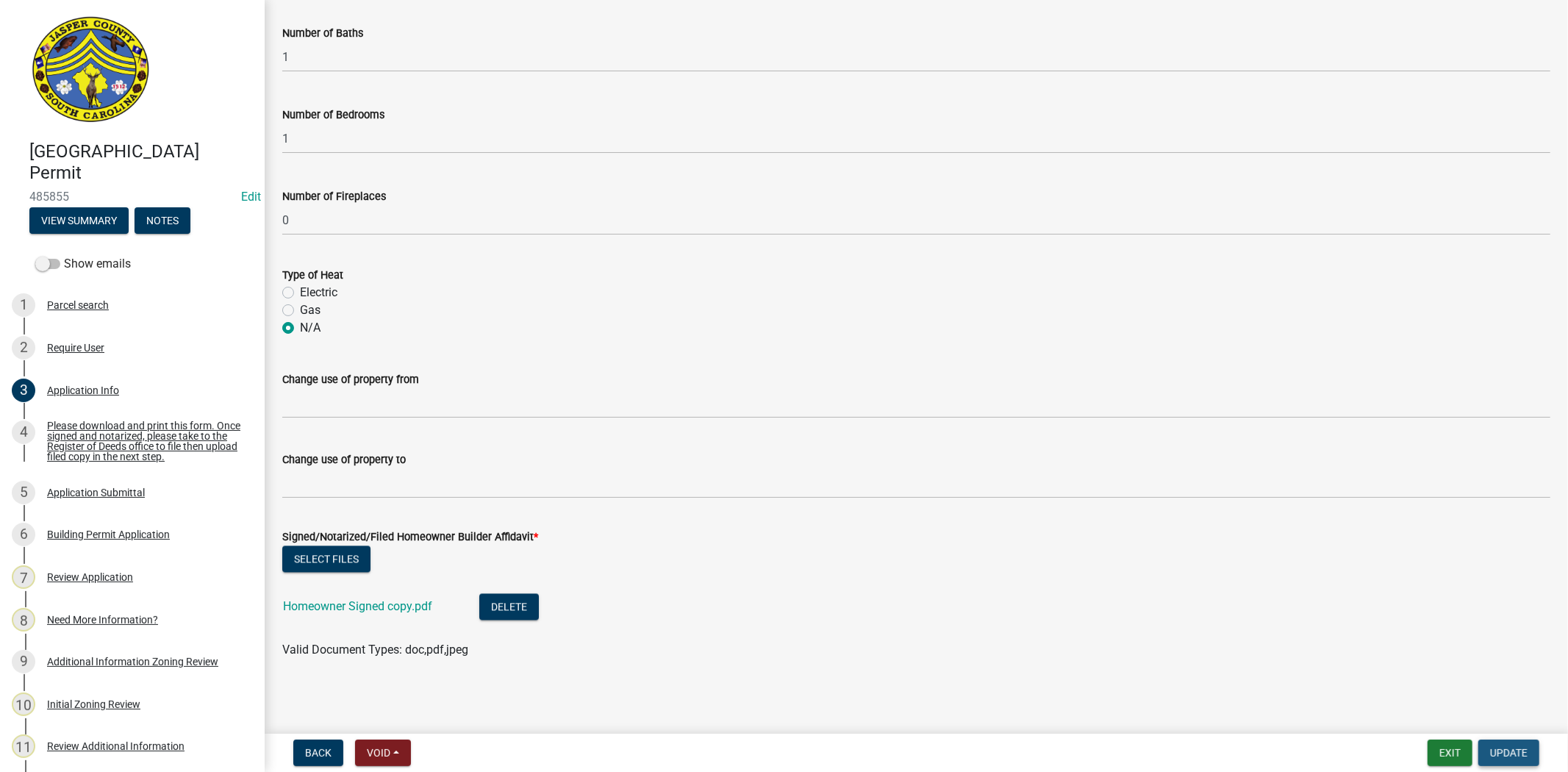
click at [1494, 747] on span "Update" at bounding box center [1509, 752] width 38 height 12
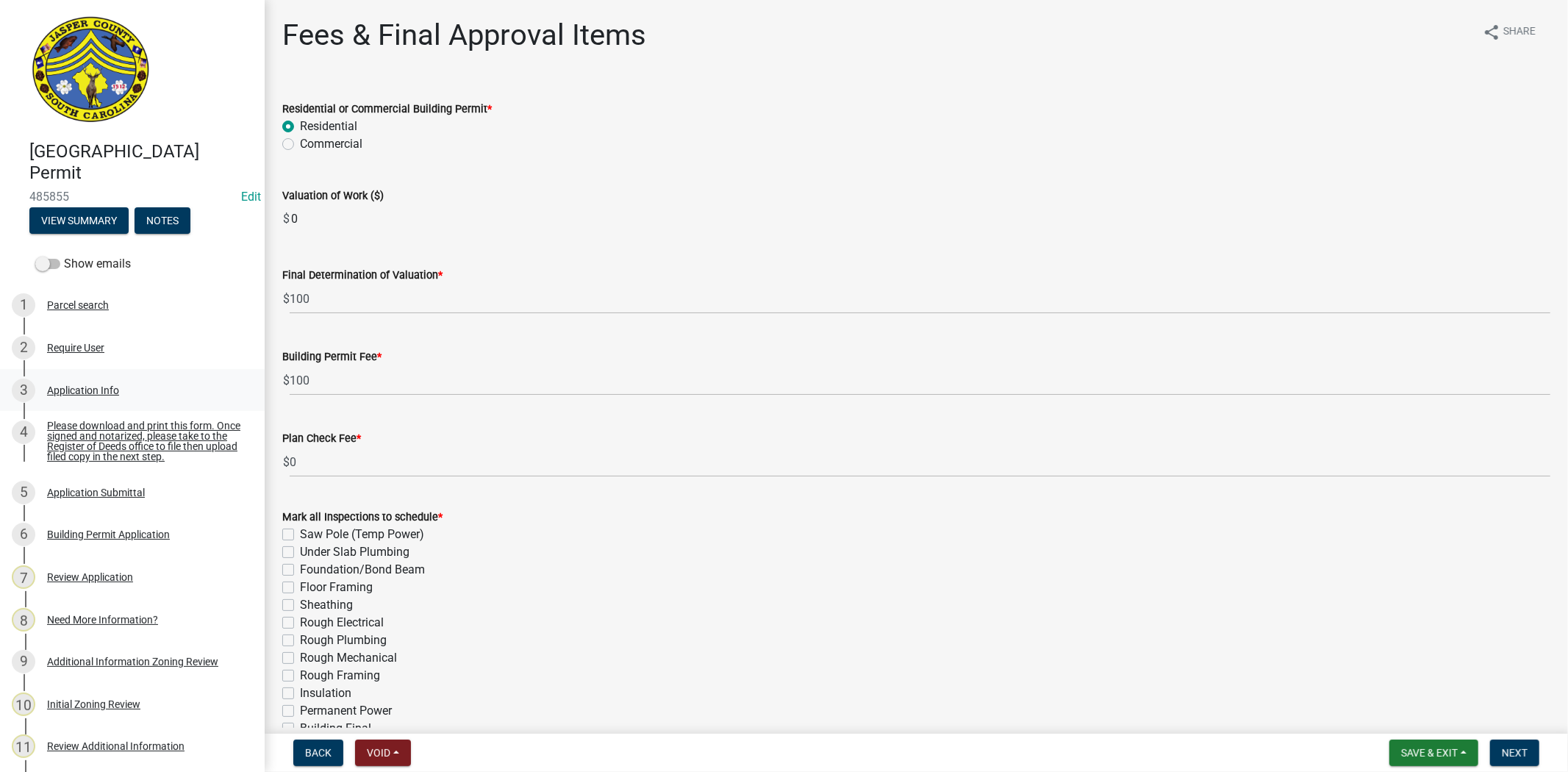
click at [98, 387] on div "Application Info" at bounding box center [83, 390] width 72 height 10
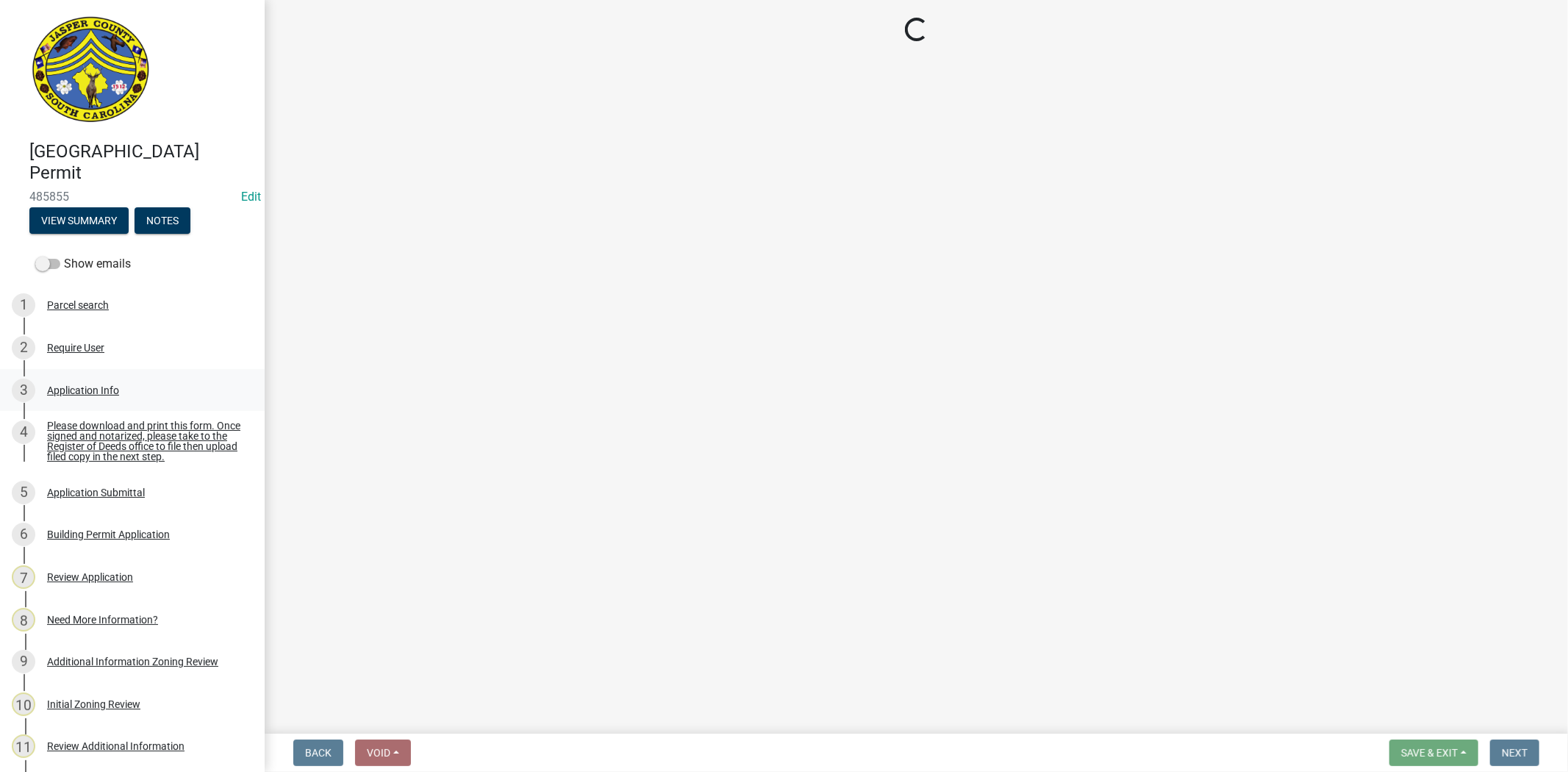
select select "93f6eb84-3868-4a81-8c34-fb5e014cbab1"
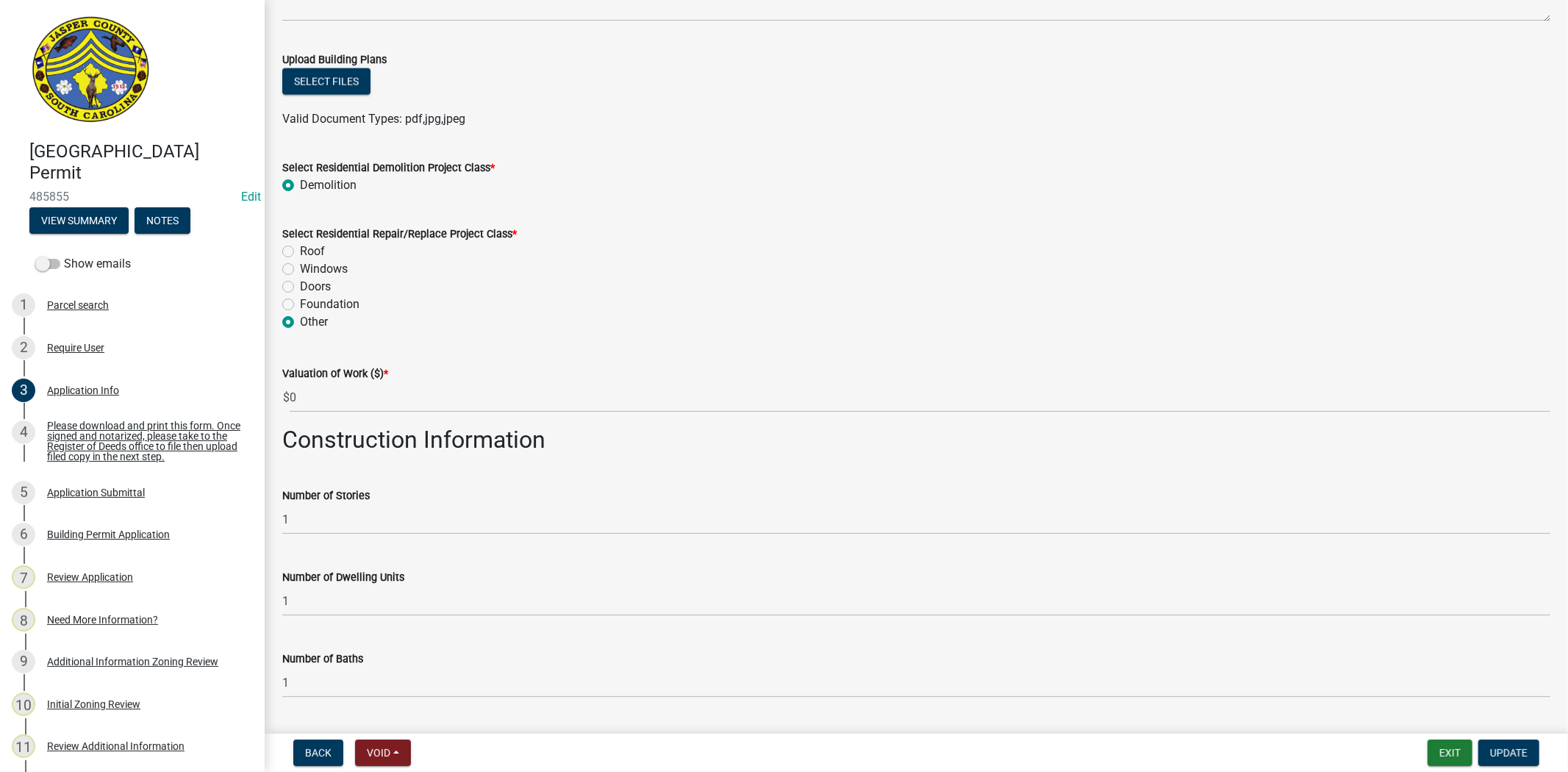
scroll to position [1878, 0]
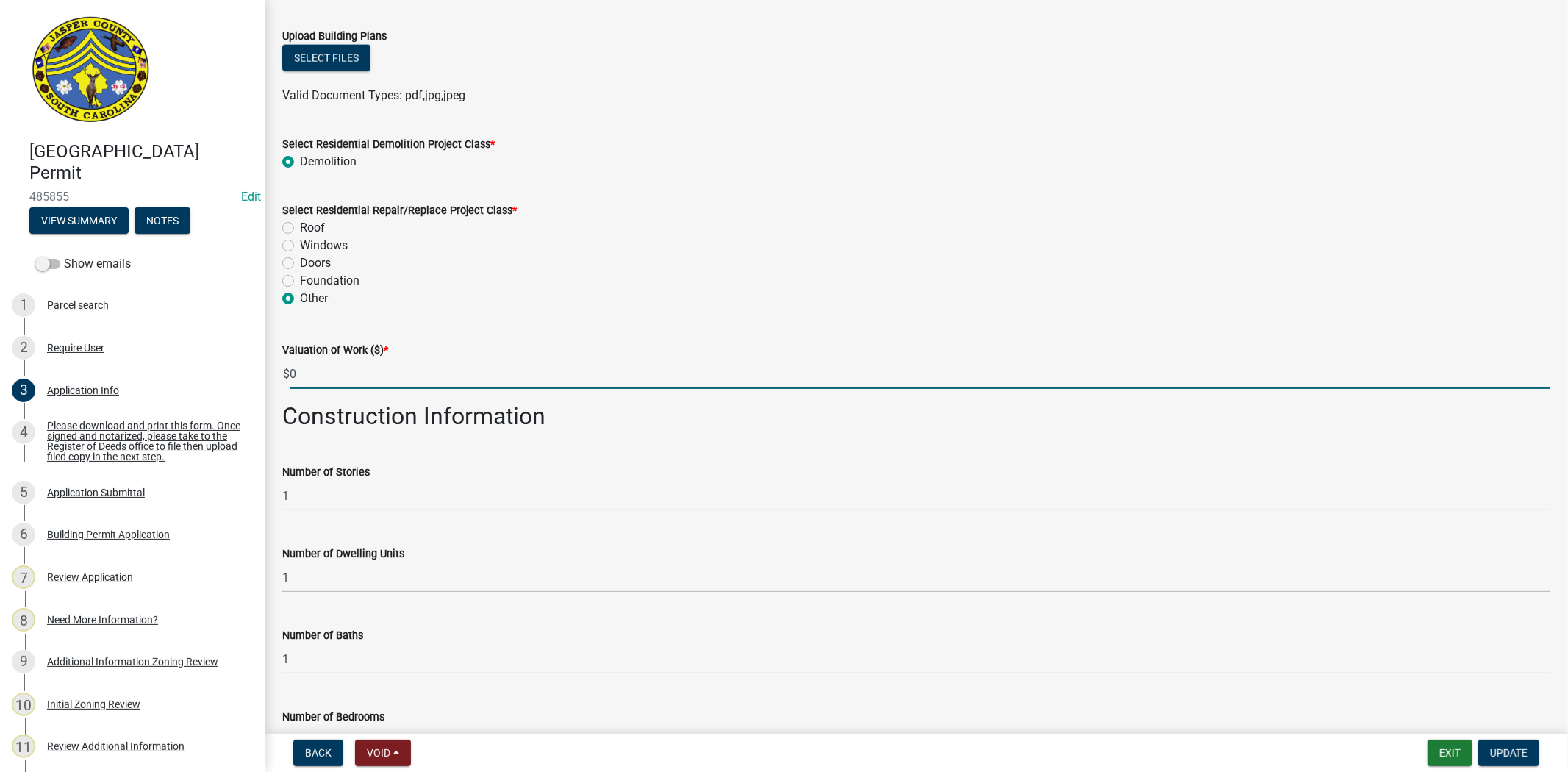
drag, startPoint x: 336, startPoint y: 376, endPoint x: 283, endPoint y: 376, distance: 53.0
click at [283, 376] on div "$ 0" at bounding box center [917, 373] width 1269 height 30
drag, startPoint x: 297, startPoint y: 376, endPoint x: 287, endPoint y: 376, distance: 10.0
click at [287, 376] on div "$ 200" at bounding box center [917, 373] width 1269 height 30
type input "0"
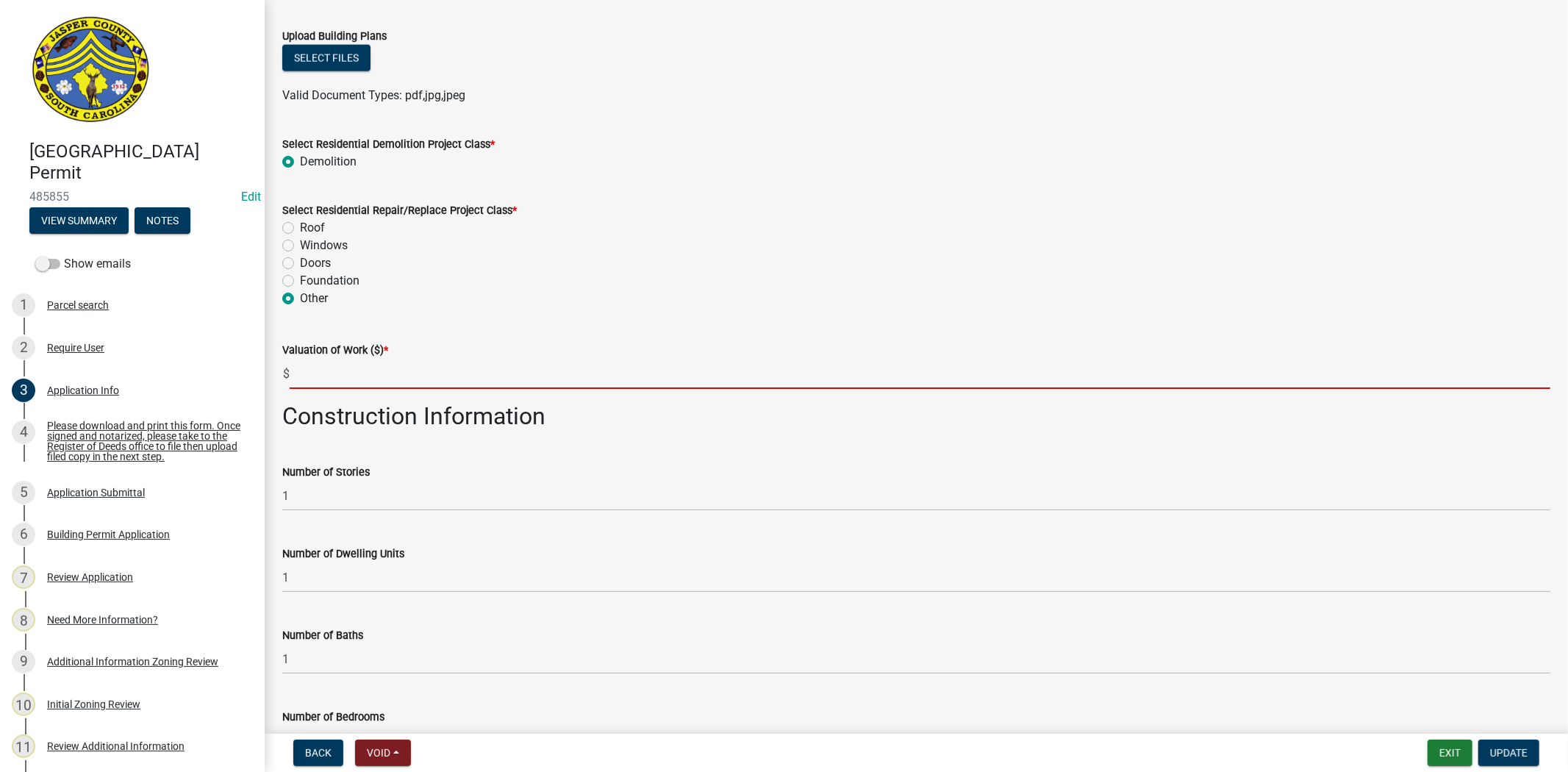
type input "0"
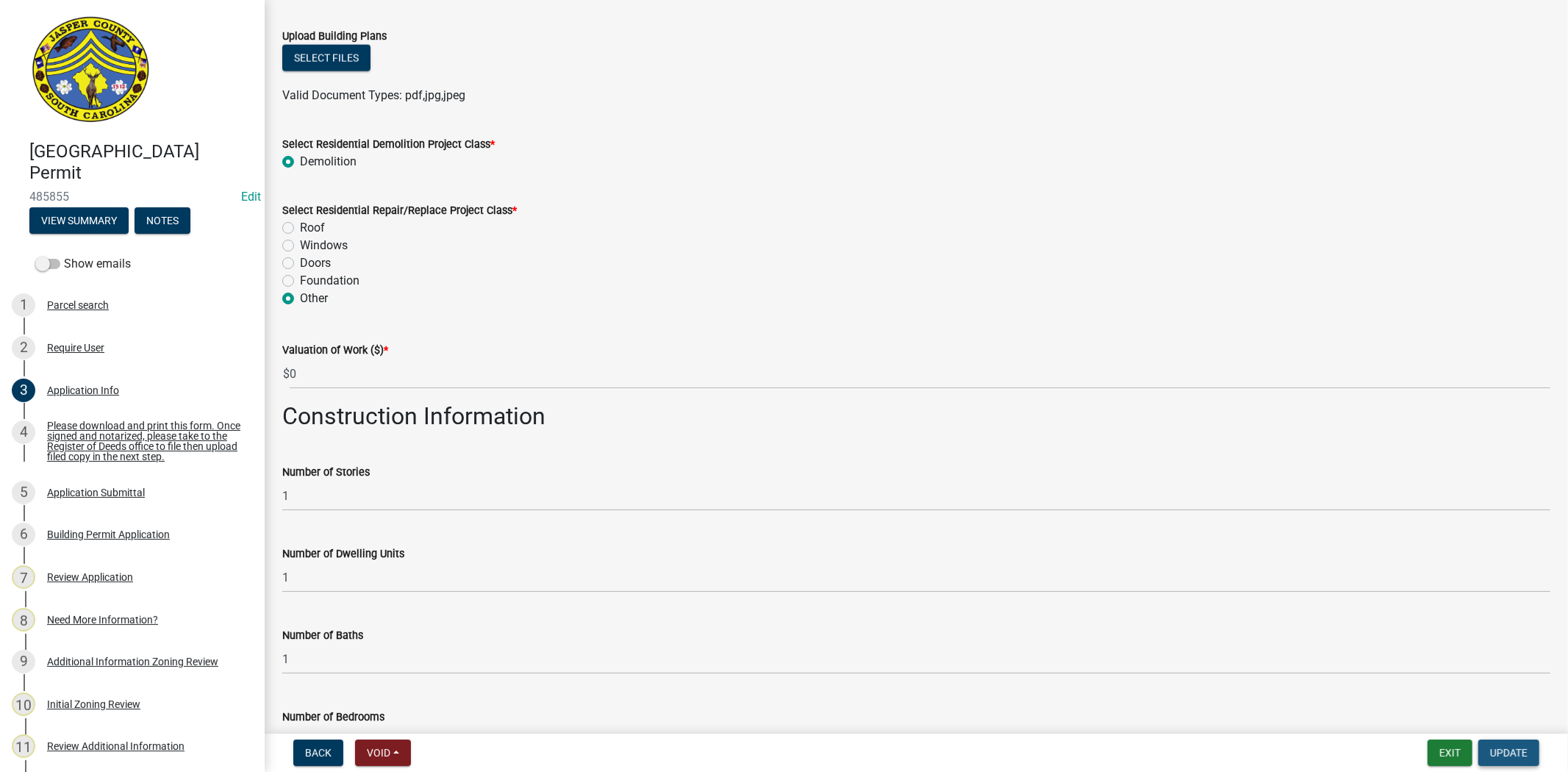
click at [1516, 750] on span "Update" at bounding box center [1509, 752] width 38 height 12
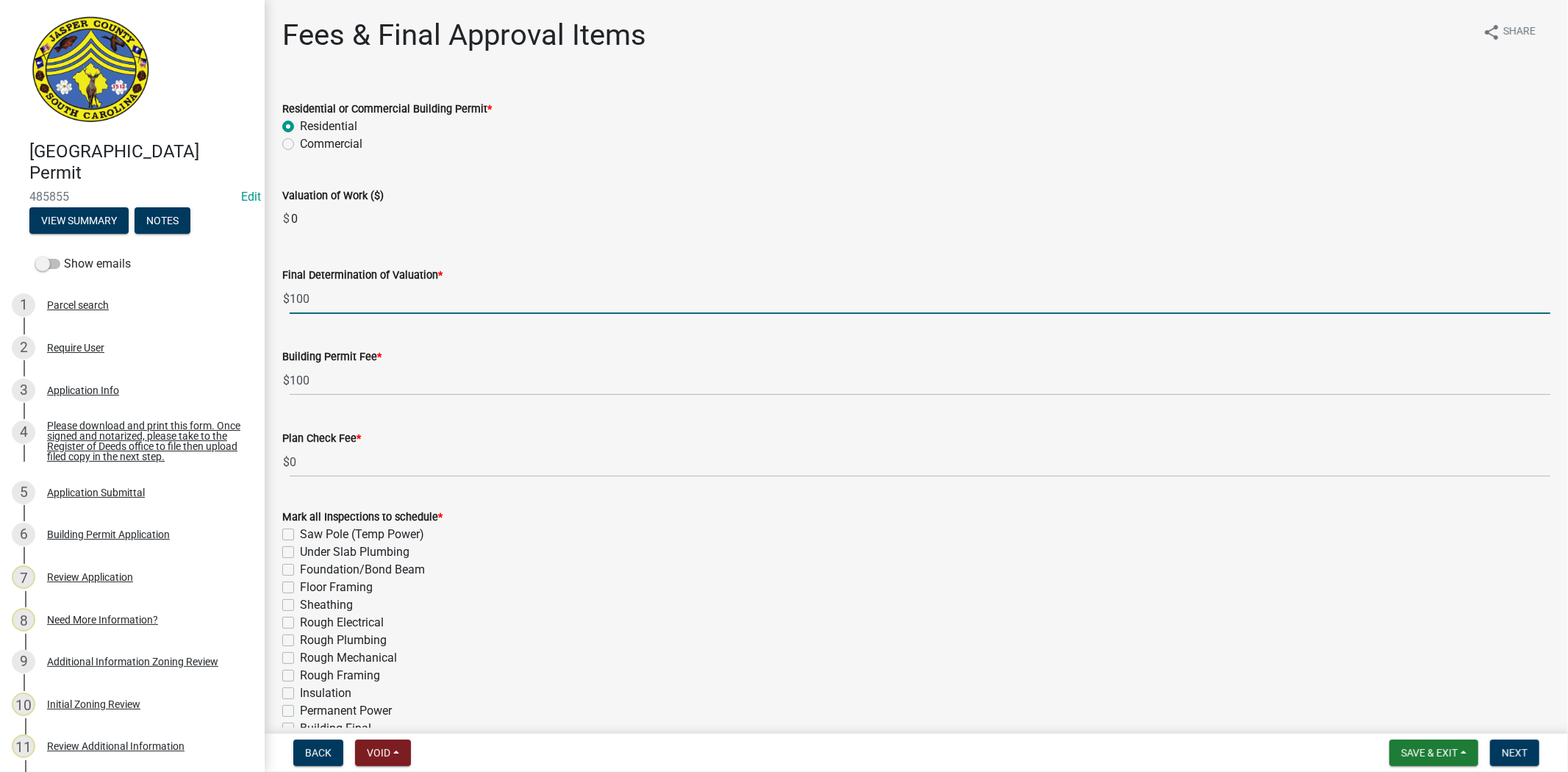
drag, startPoint x: 296, startPoint y: 302, endPoint x: 286, endPoint y: 299, distance: 10.4
click at [286, 299] on div "$ 100" at bounding box center [917, 299] width 1269 height 30
drag, startPoint x: 315, startPoint y: 296, endPoint x: 276, endPoint y: 297, distance: 39.0
click at [276, 297] on div "Final Determination of Valuation * $ 100" at bounding box center [916, 279] width 1290 height 69
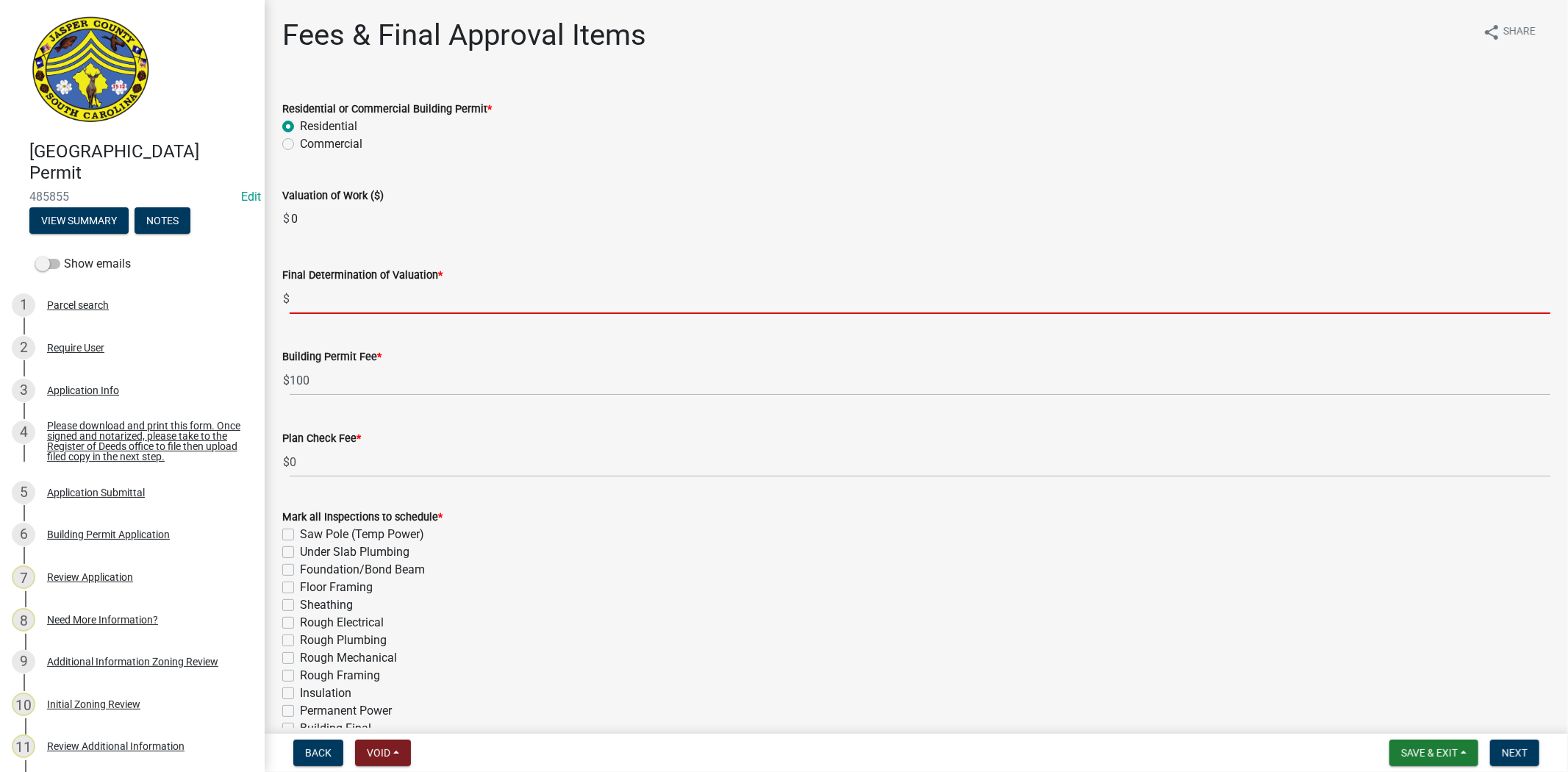
click at [515, 214] on input "0" at bounding box center [920, 219] width 1261 height 29
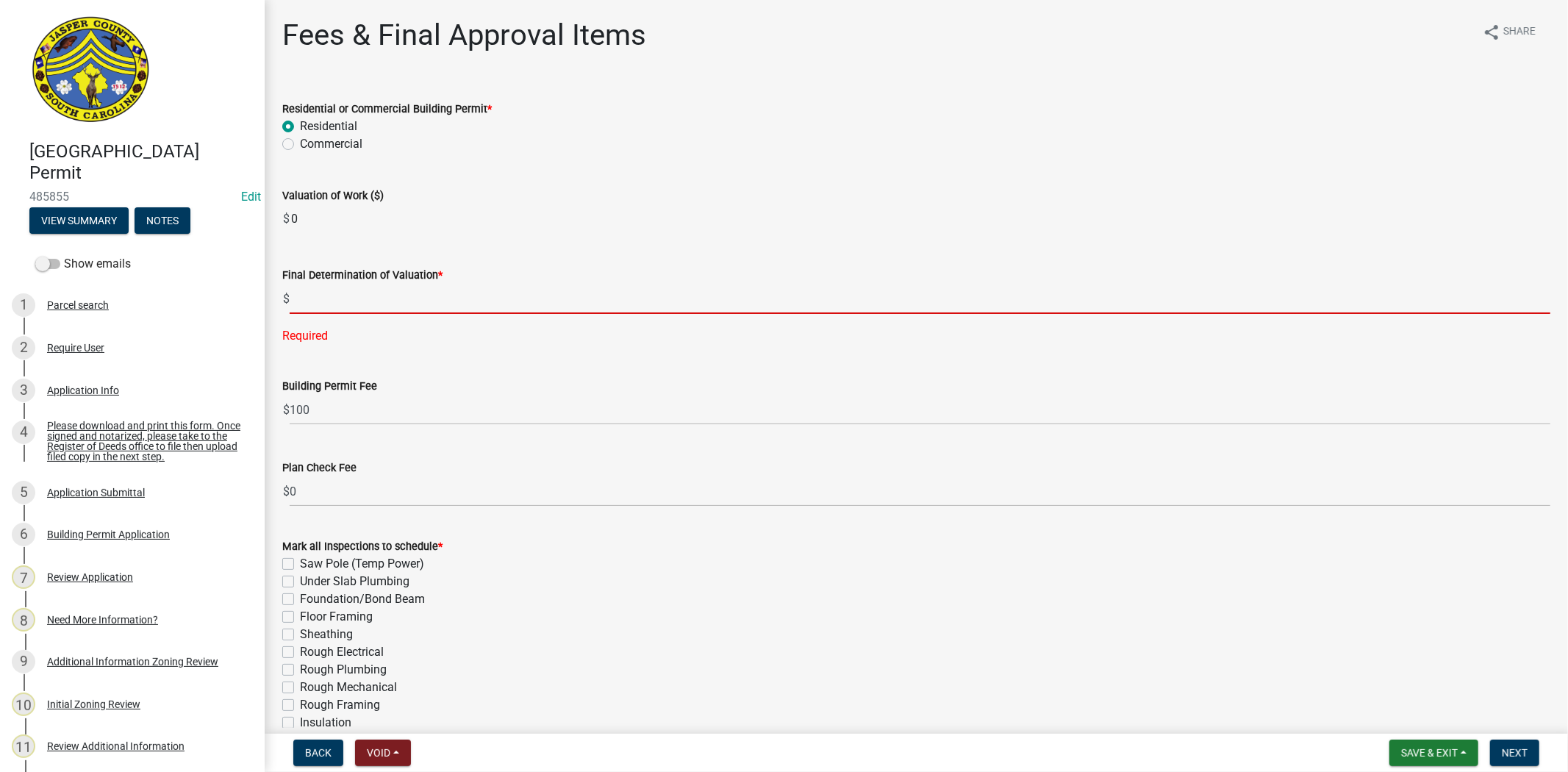
click at [306, 297] on input "text" at bounding box center [920, 299] width 1261 height 30
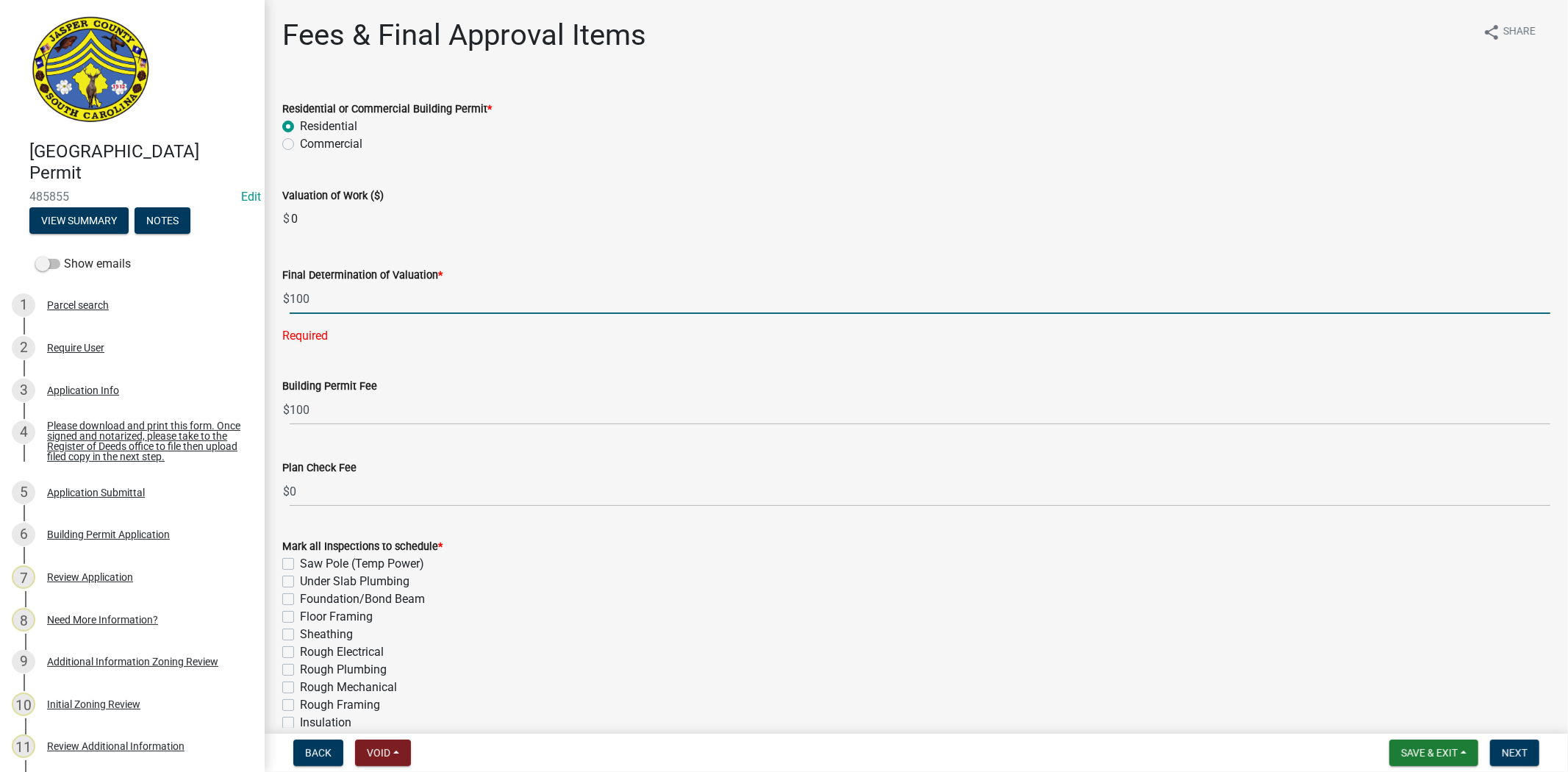
type input "100"
click at [770, 240] on wm-data-entity-input "Valuation of Work ($) $ 0" at bounding box center [917, 206] width 1269 height 79
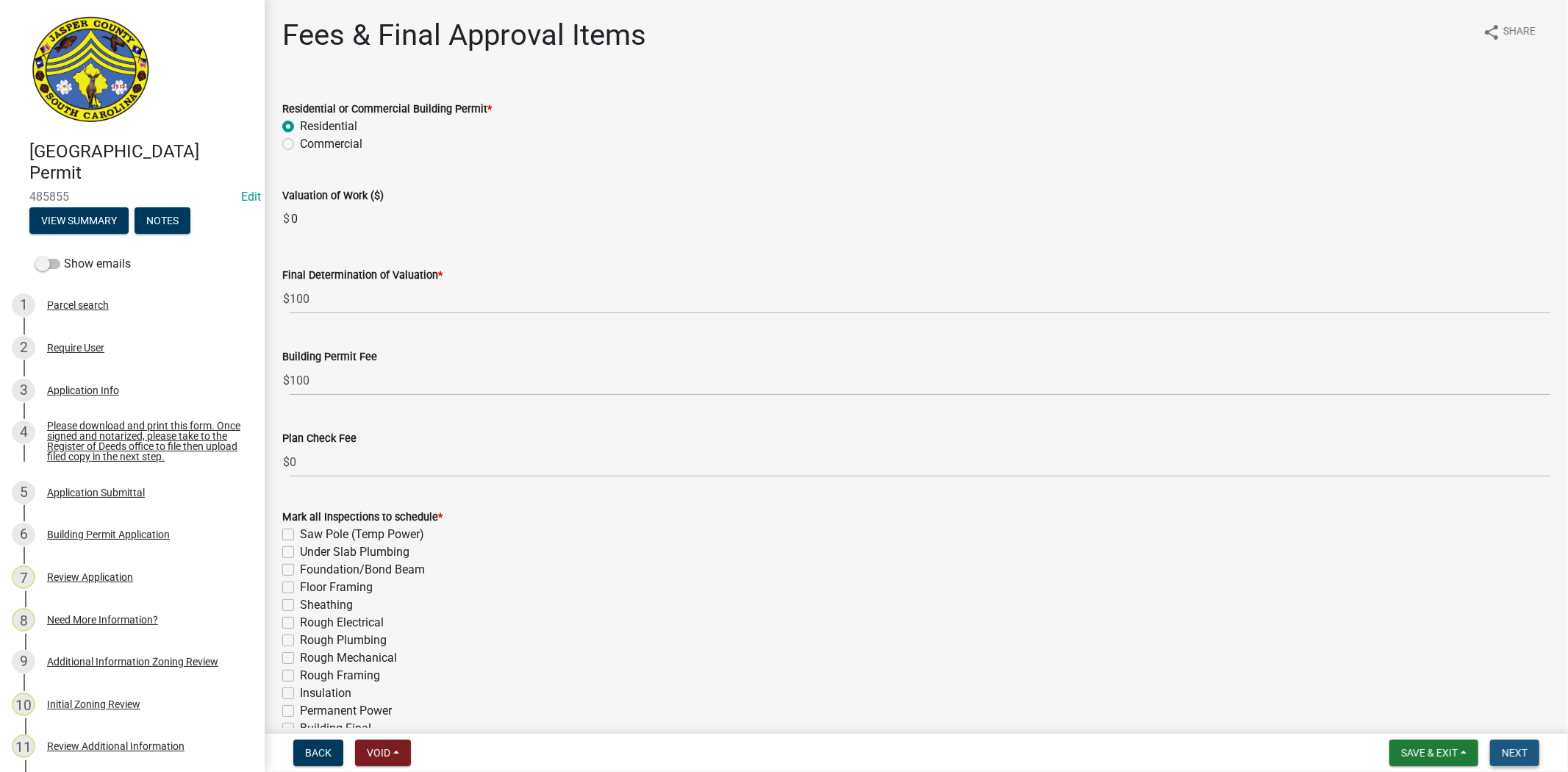
click at [1518, 753] on span "Next" at bounding box center [1514, 752] width 25 height 12
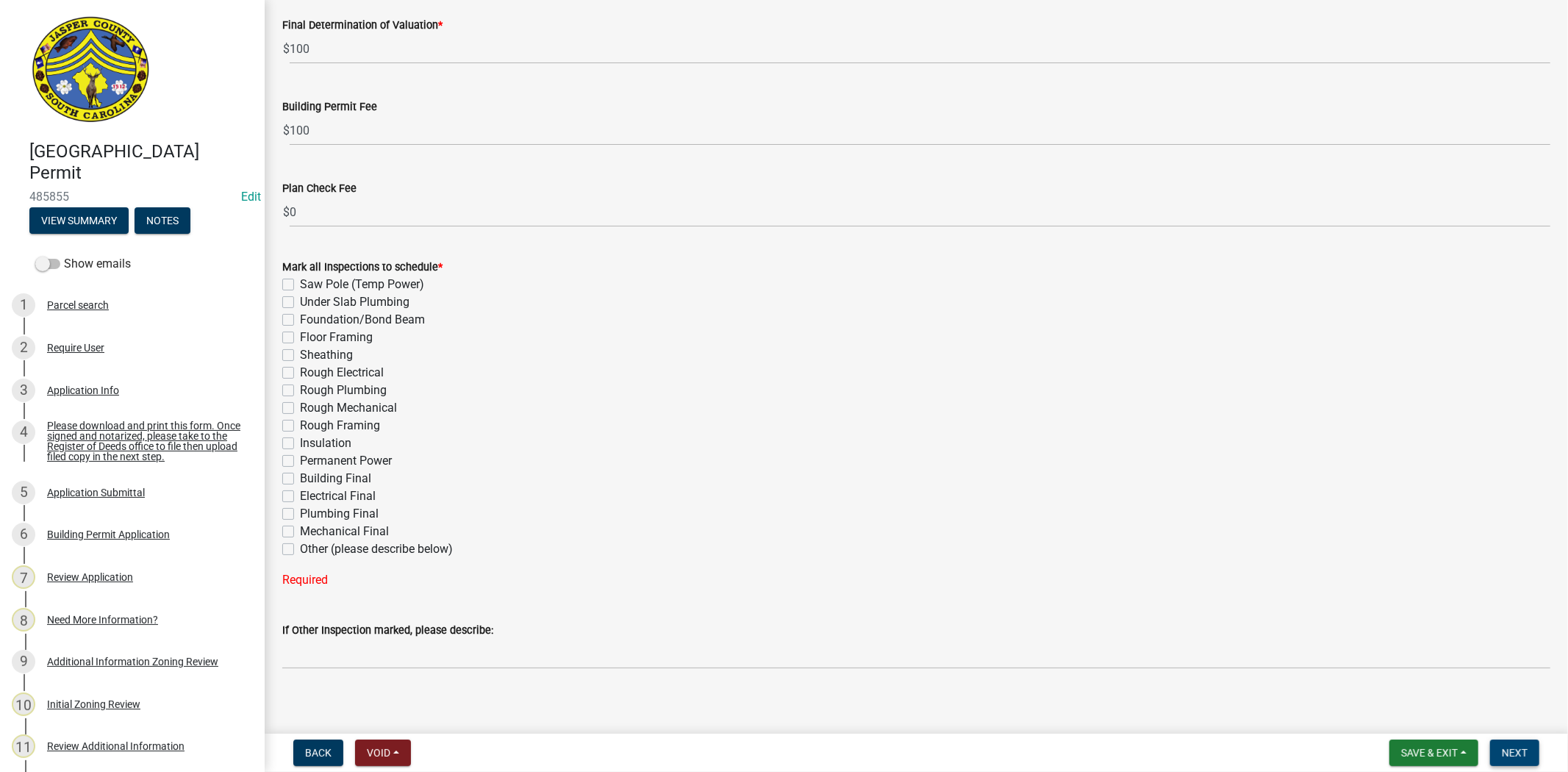
scroll to position [260, 0]
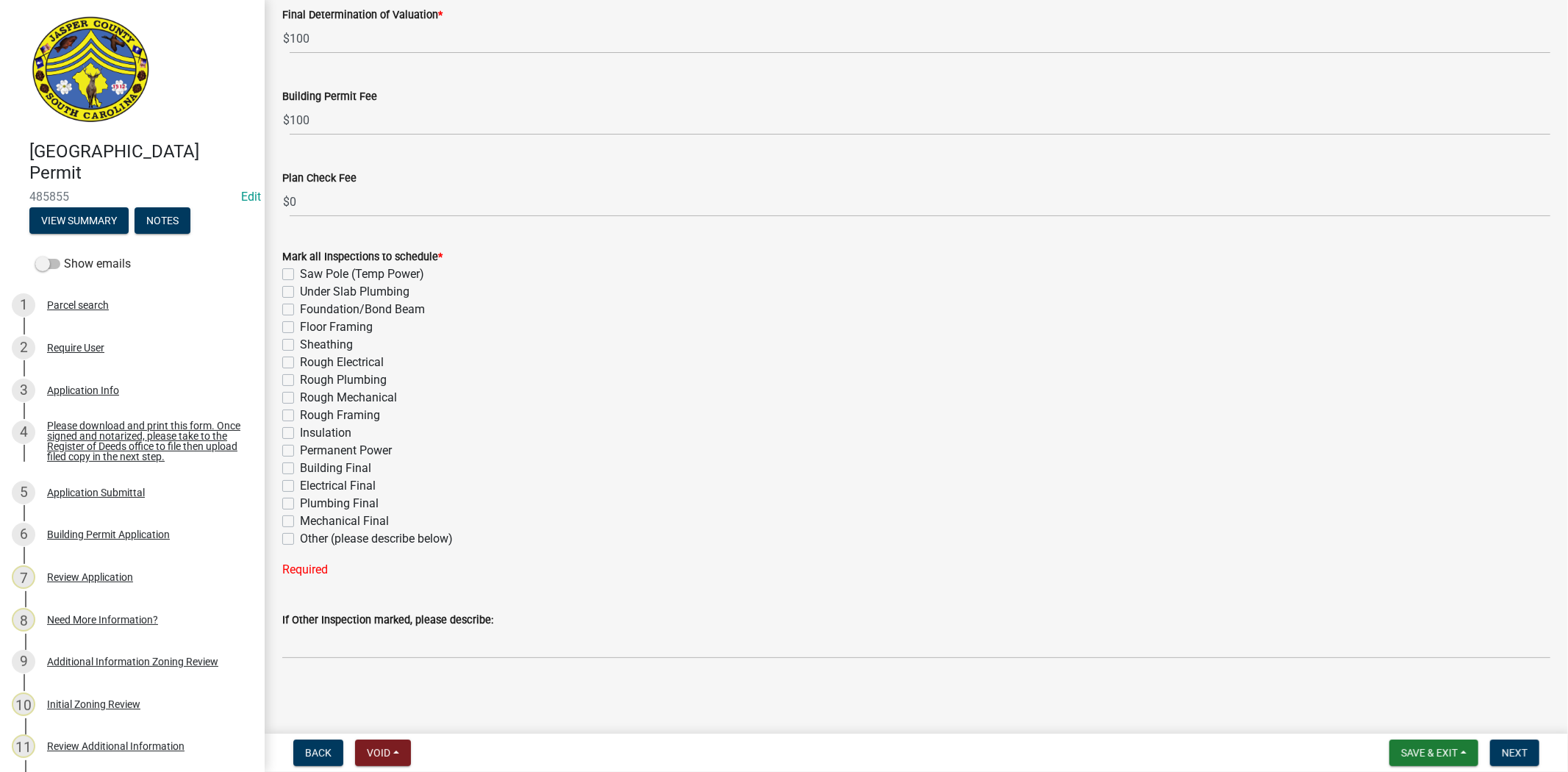
click at [300, 543] on label "Other (please describe below)" at bounding box center [376, 539] width 153 height 18
click at [300, 540] on input "Other (please describe below)" at bounding box center [305, 535] width 9 height 9
checkbox input "true"
checkbox input "false"
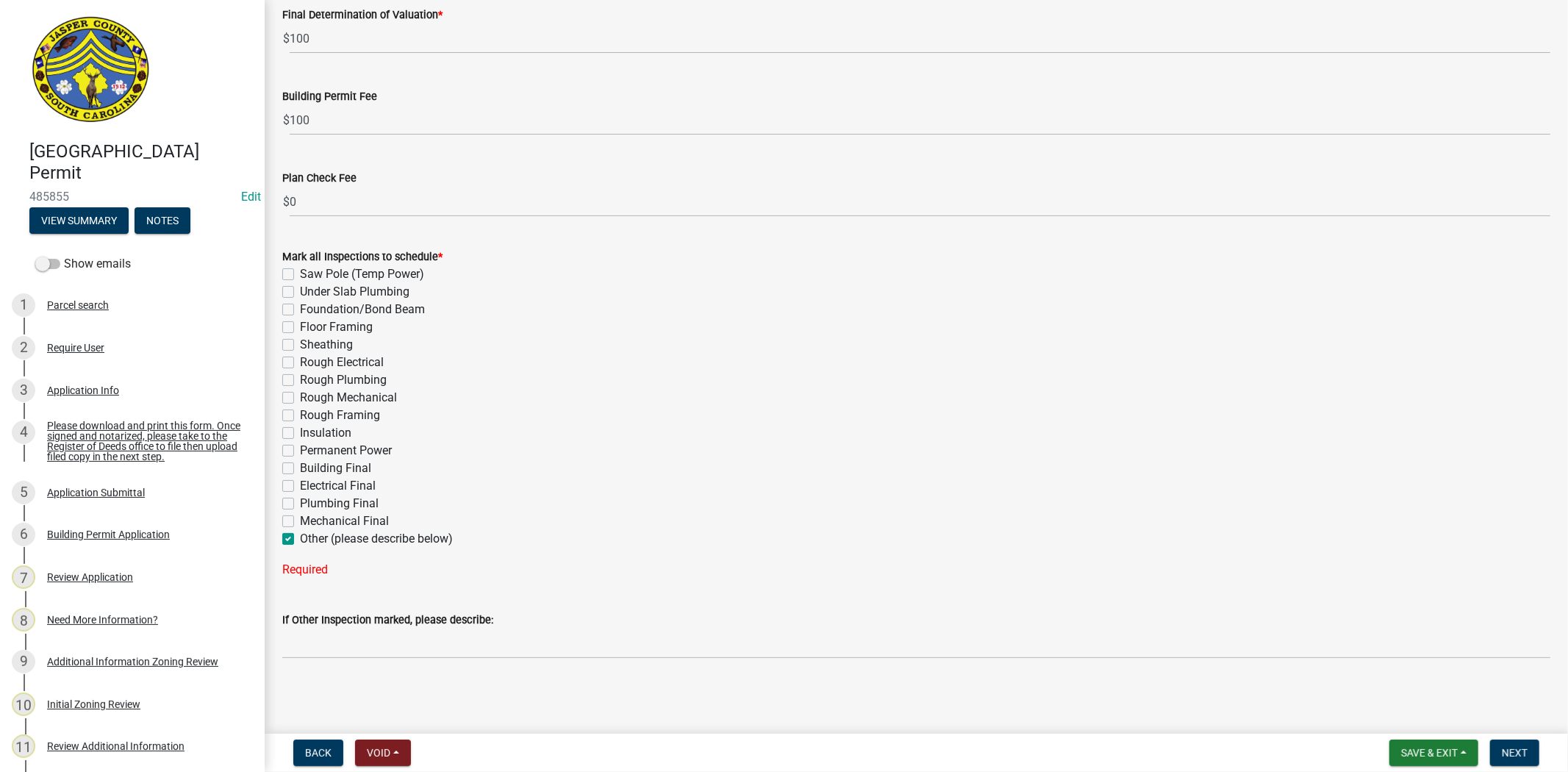
checkbox input "false"
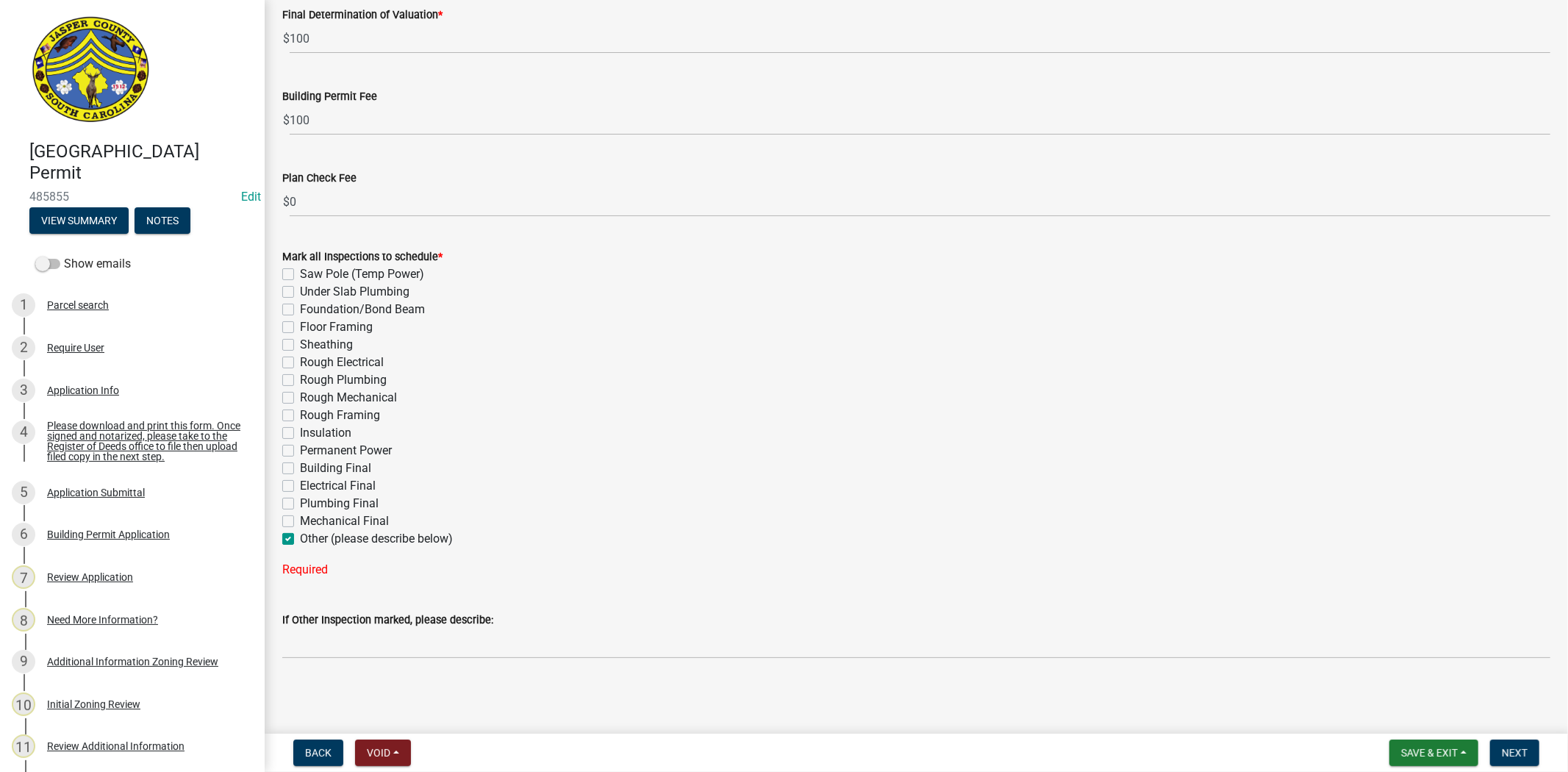
checkbox input "false"
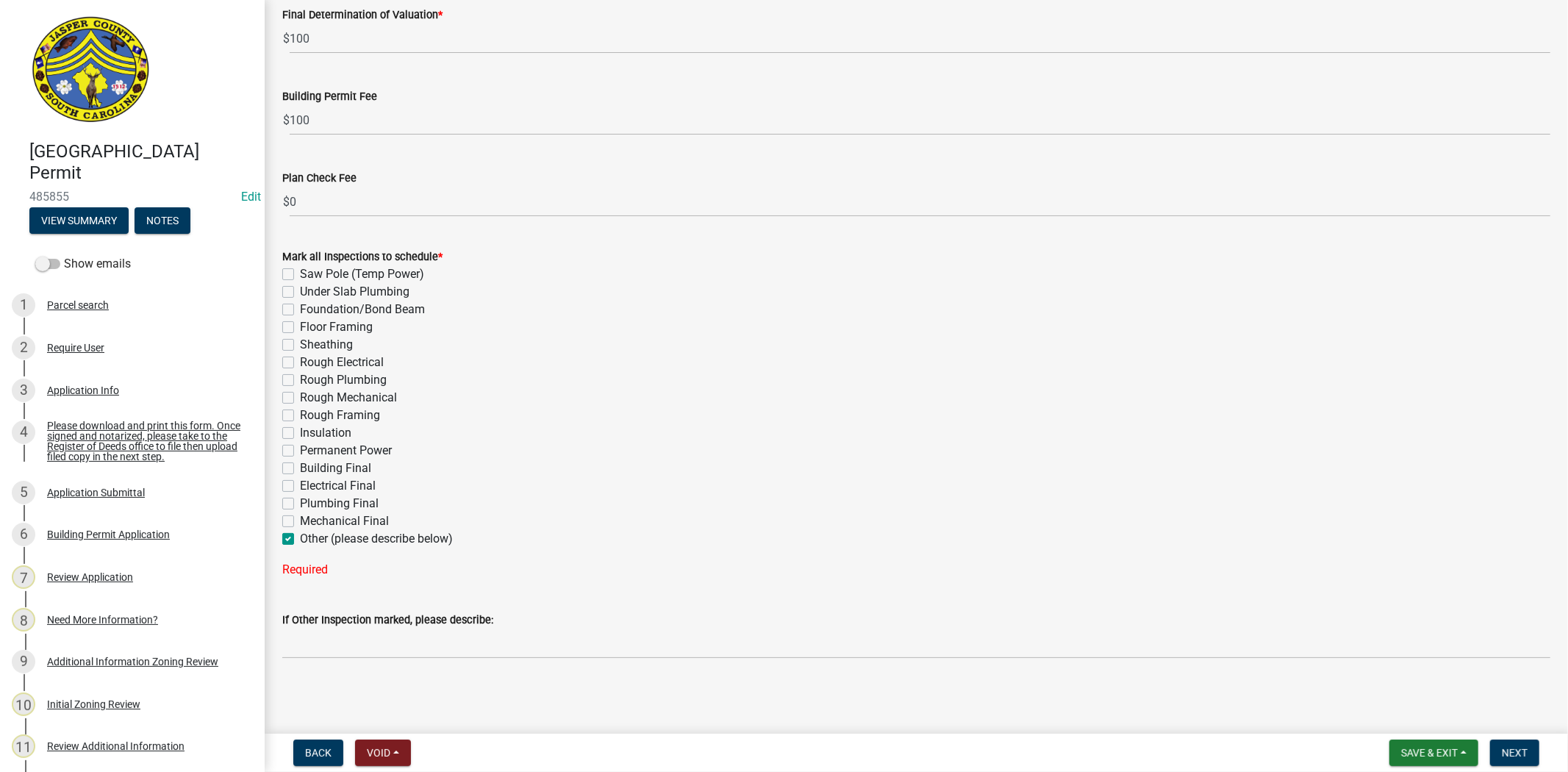
checkbox input "false"
checkbox input "true"
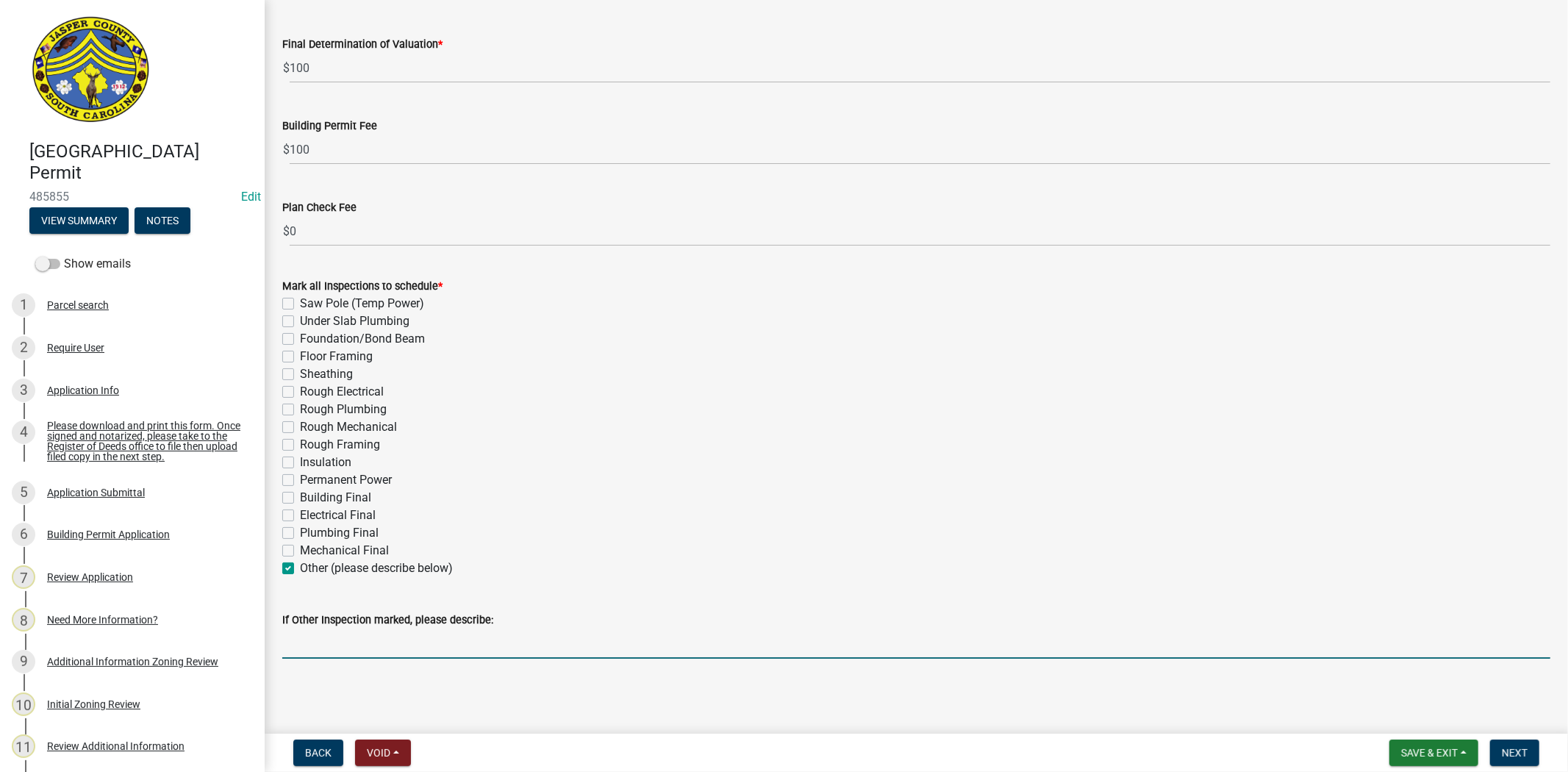
click at [311, 644] on input "If Other Inspection marked, please describe:" at bounding box center [917, 643] width 1269 height 30
type input "Demolition final"
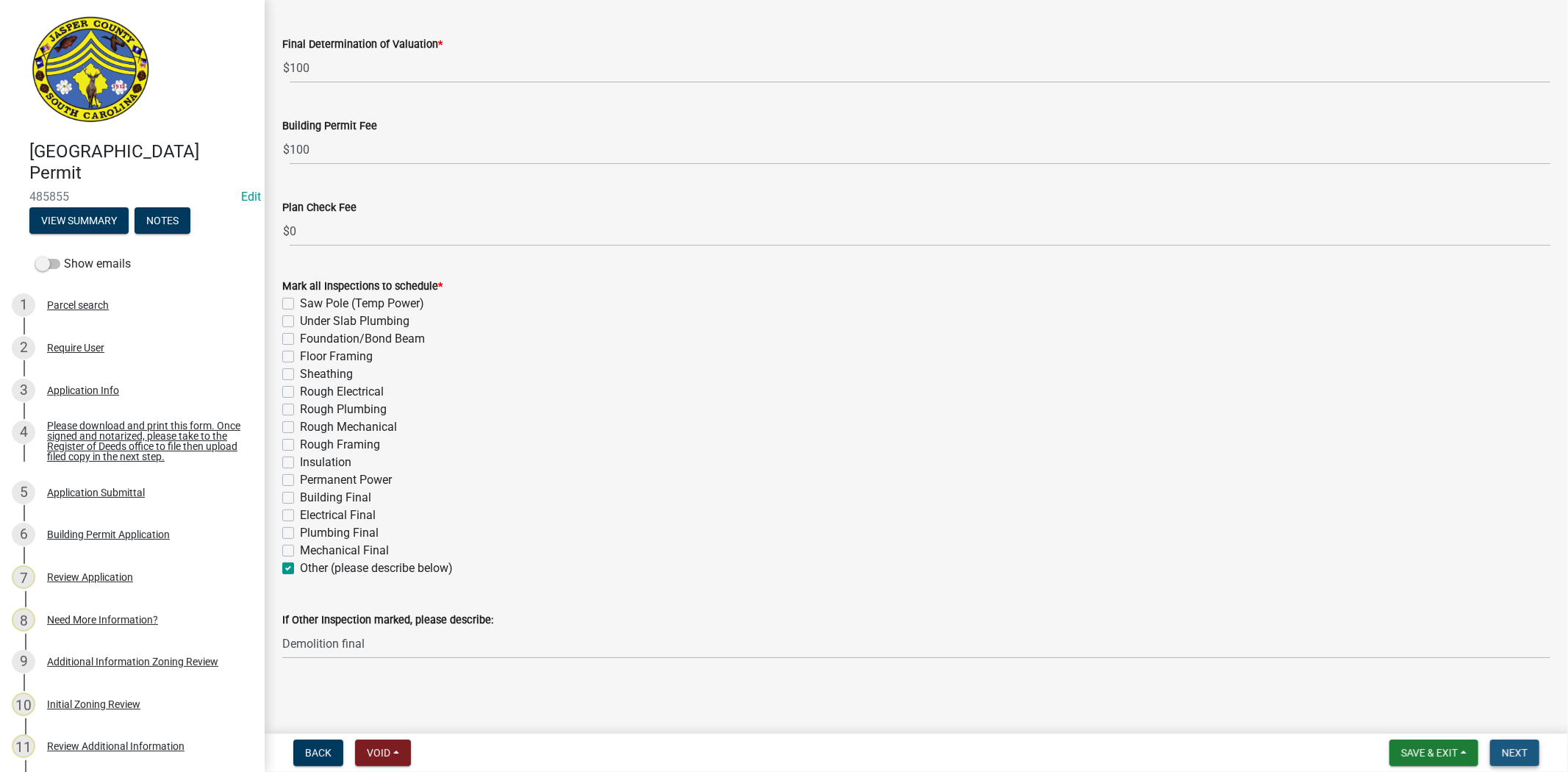
click at [1531, 750] on button "Next" at bounding box center [1515, 753] width 49 height 26
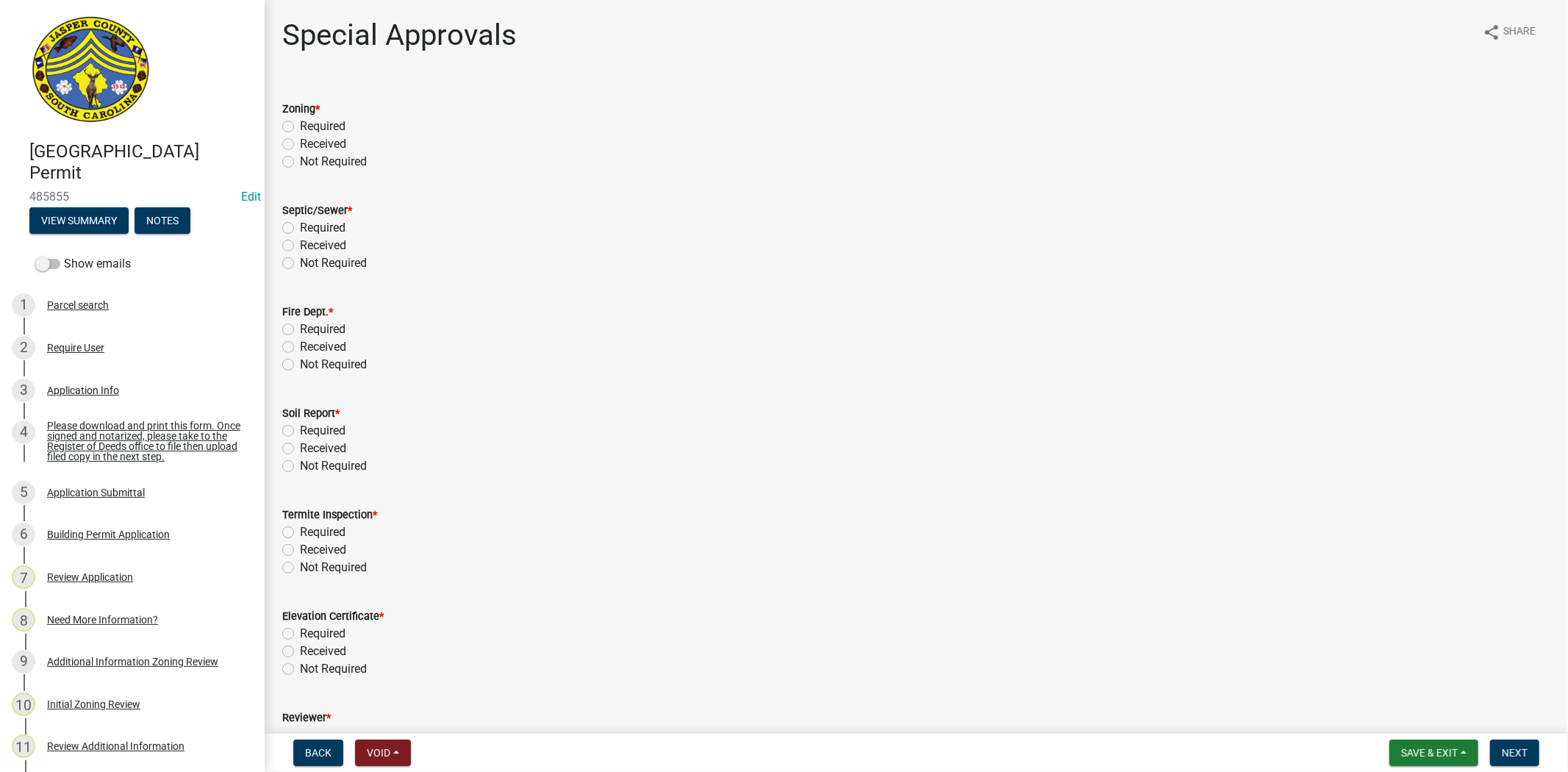
click at [300, 162] on label "Not Required" at bounding box center [333, 162] width 67 height 18
click at [300, 162] on input "Not Required" at bounding box center [305, 158] width 9 height 9
radio input "true"
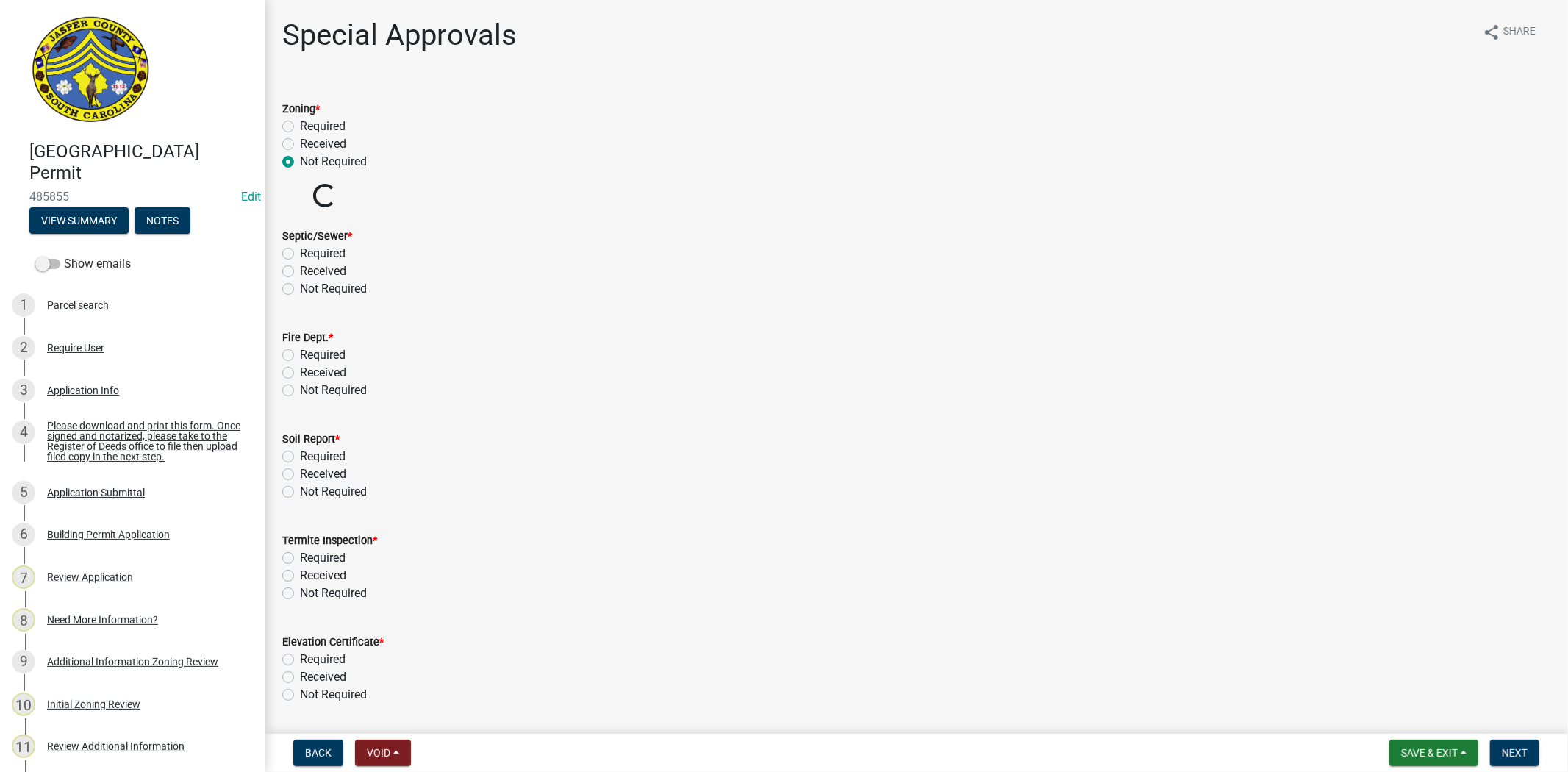
click at [300, 284] on label "Not Required" at bounding box center [333, 289] width 67 height 18
click at [300, 284] on input "Not Required" at bounding box center [305, 285] width 9 height 9
radio input "true"
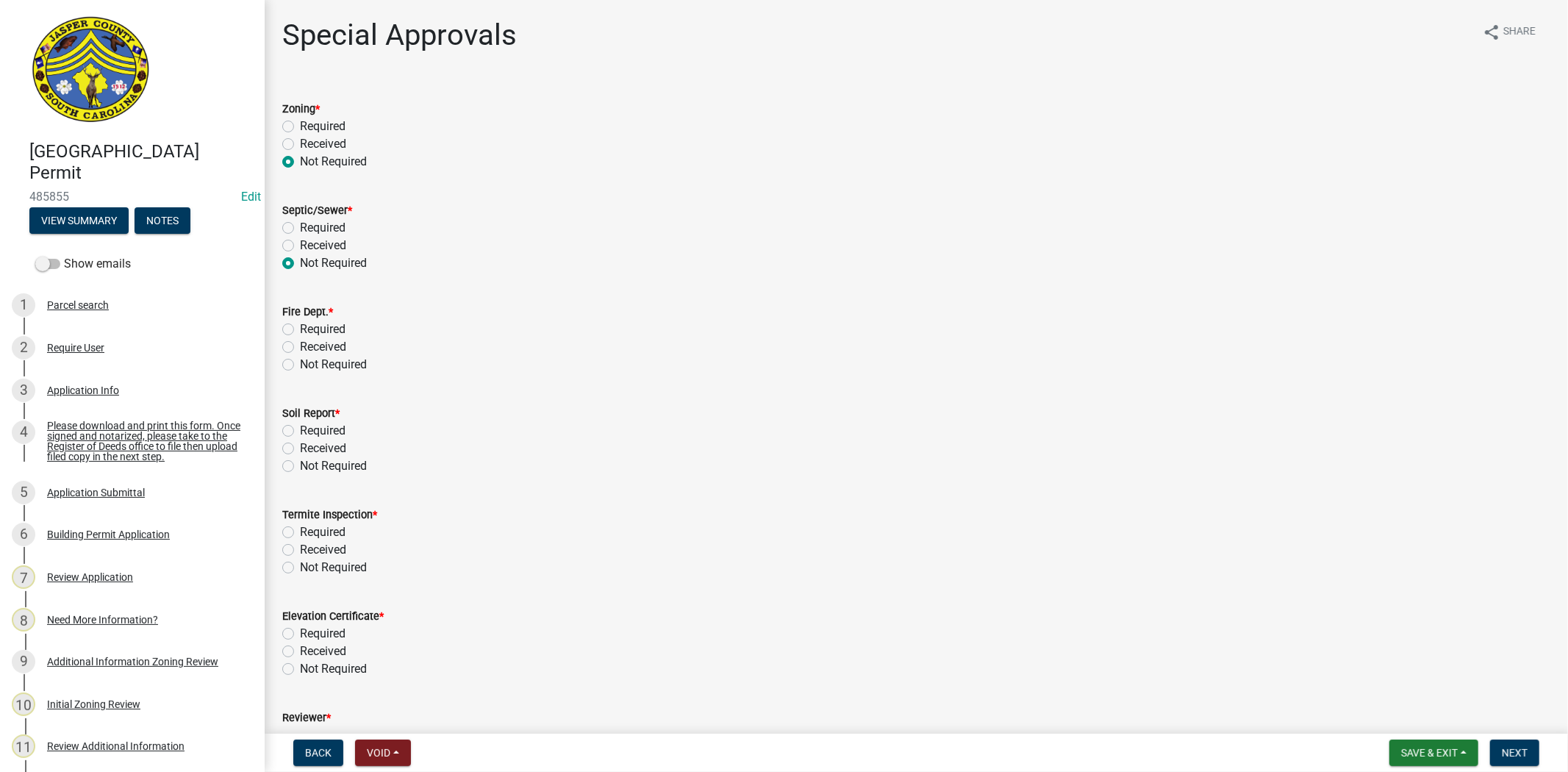
click at [289, 380] on wm-data-entity-input "Fire Dept. * Required Received Not Required" at bounding box center [917, 336] width 1269 height 102
click at [300, 368] on label "Not Required" at bounding box center [333, 364] width 67 height 18
click at [300, 366] on input "Not Required" at bounding box center [305, 360] width 9 height 9
radio input "true"
click at [300, 467] on label "Not Required" at bounding box center [333, 466] width 67 height 18
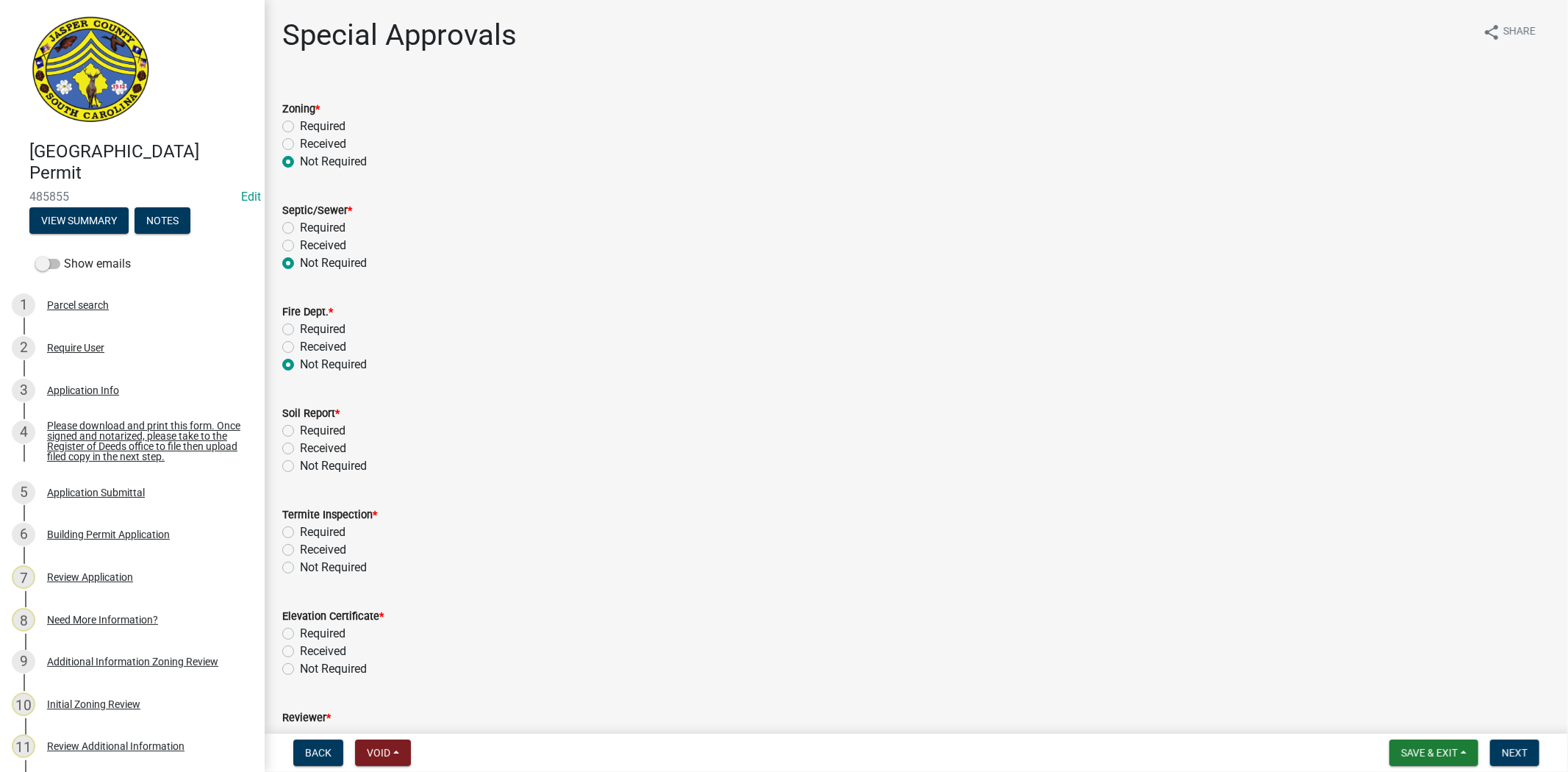
click at [300, 467] on input "Not Required" at bounding box center [305, 462] width 9 height 9
radio input "true"
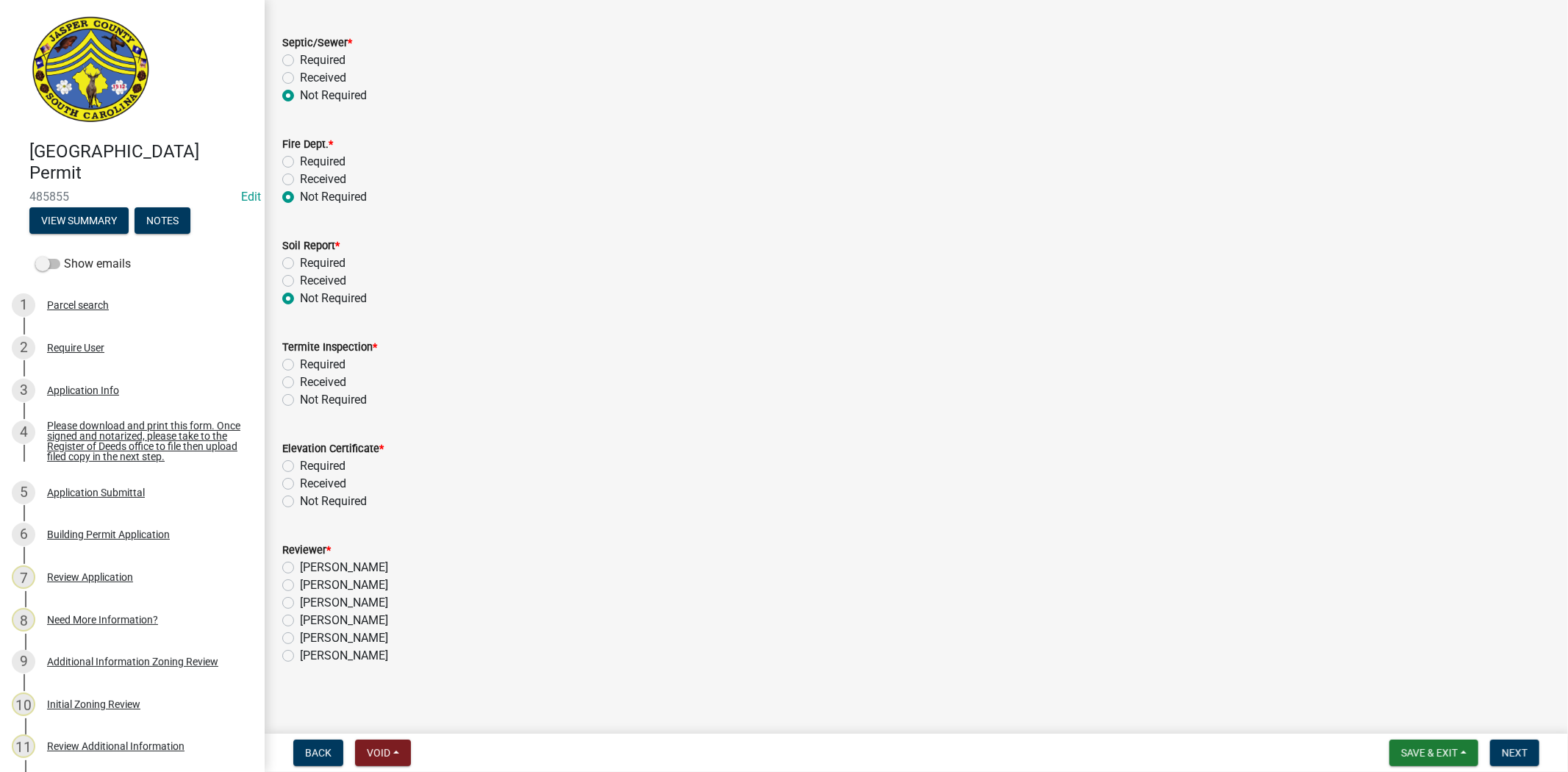
scroll to position [174, 0]
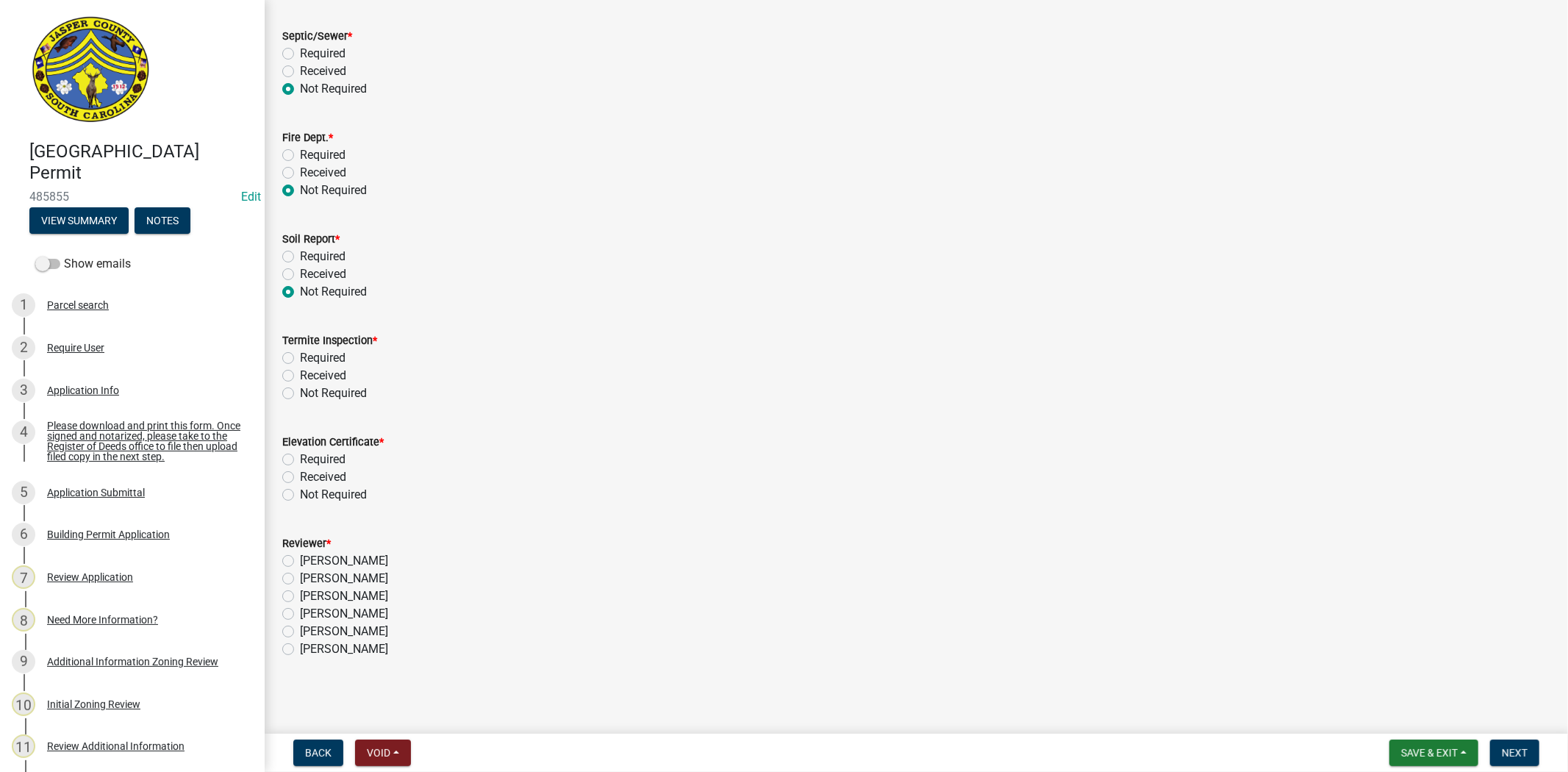
click at [300, 395] on label "Not Required" at bounding box center [333, 393] width 67 height 18
click at [300, 394] on input "Not Required" at bounding box center [305, 389] width 9 height 9
radio input "true"
click at [300, 493] on label "Not Required" at bounding box center [333, 494] width 67 height 18
click at [300, 493] on input "Not Required" at bounding box center [305, 490] width 9 height 9
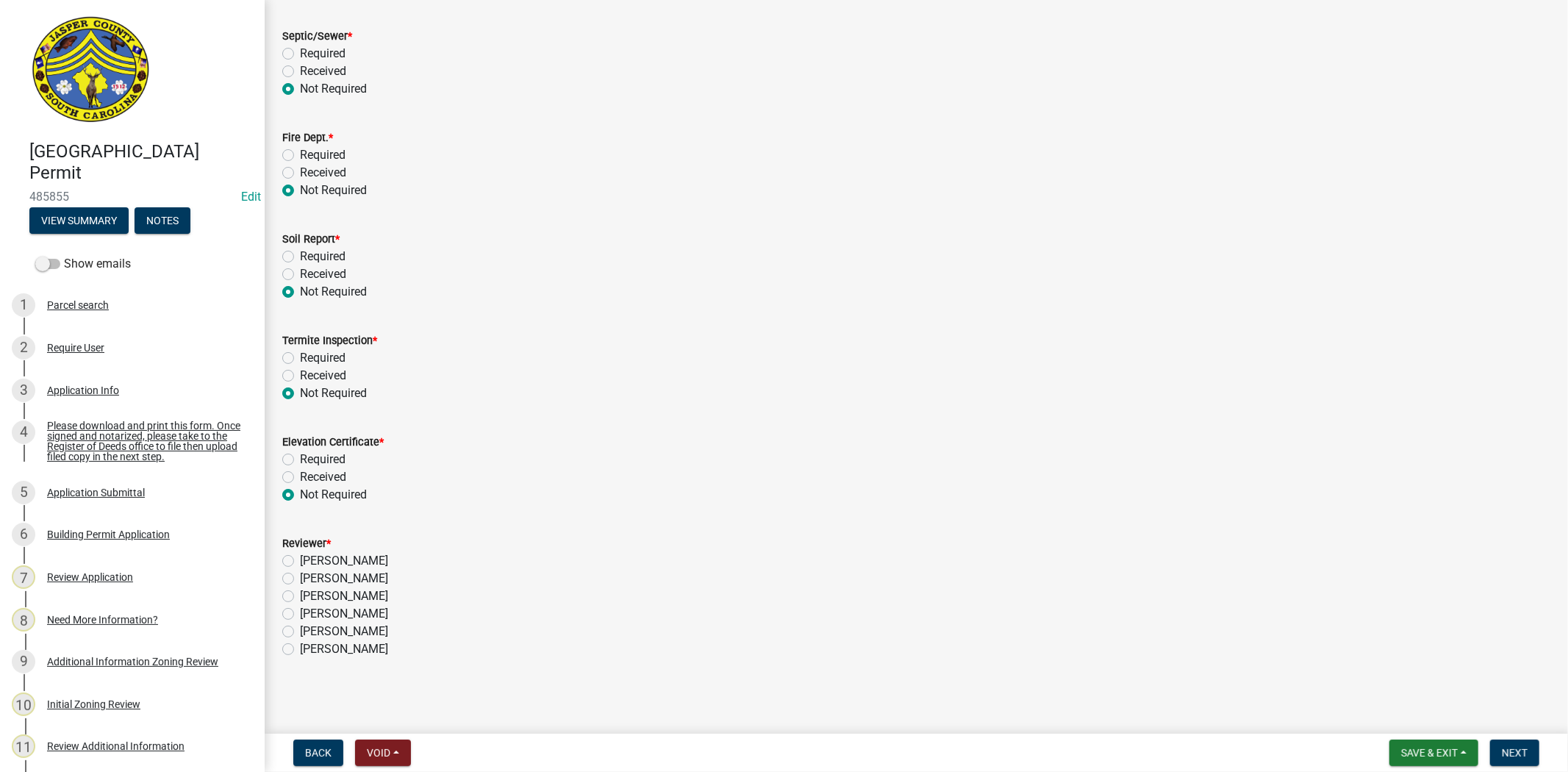
radio input "true"
click at [300, 599] on label "Stephanie Oviedo" at bounding box center [344, 596] width 89 height 18
click at [300, 597] on input "Stephanie Oviedo" at bounding box center [305, 592] width 9 height 9
radio input "true"
click at [1511, 754] on span "Next" at bounding box center [1514, 752] width 25 height 12
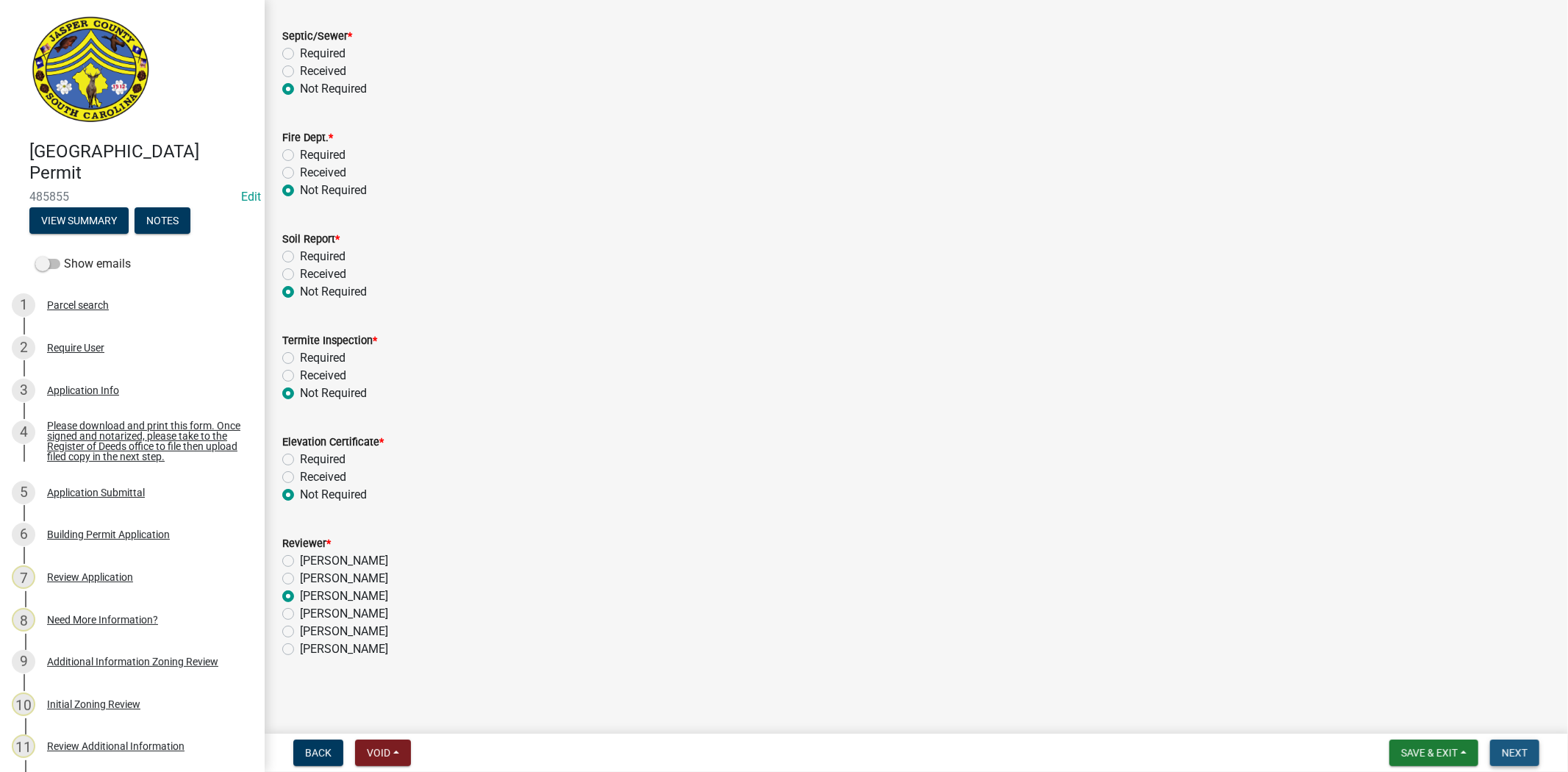
scroll to position [0, 0]
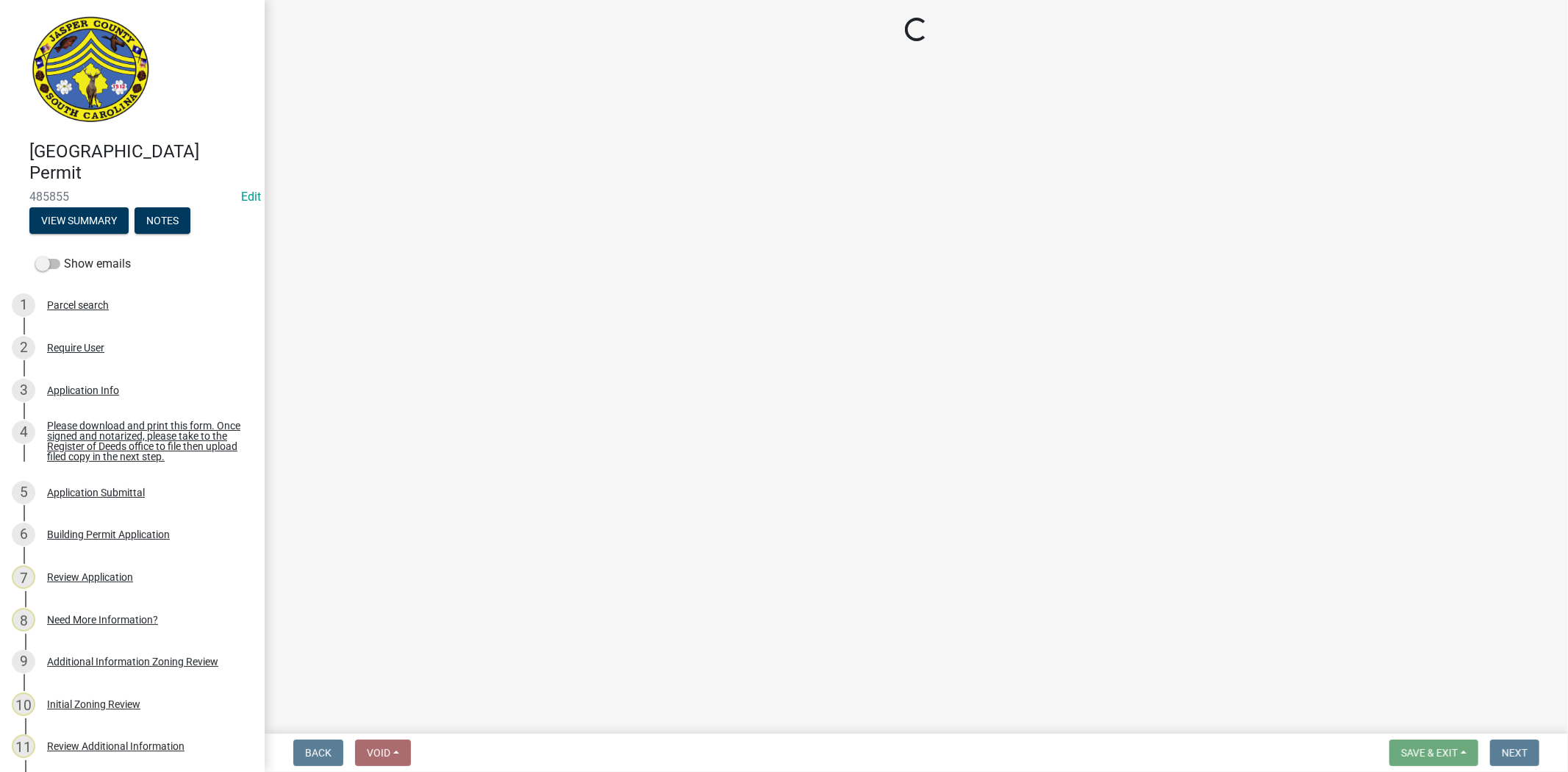
select select "3: 3"
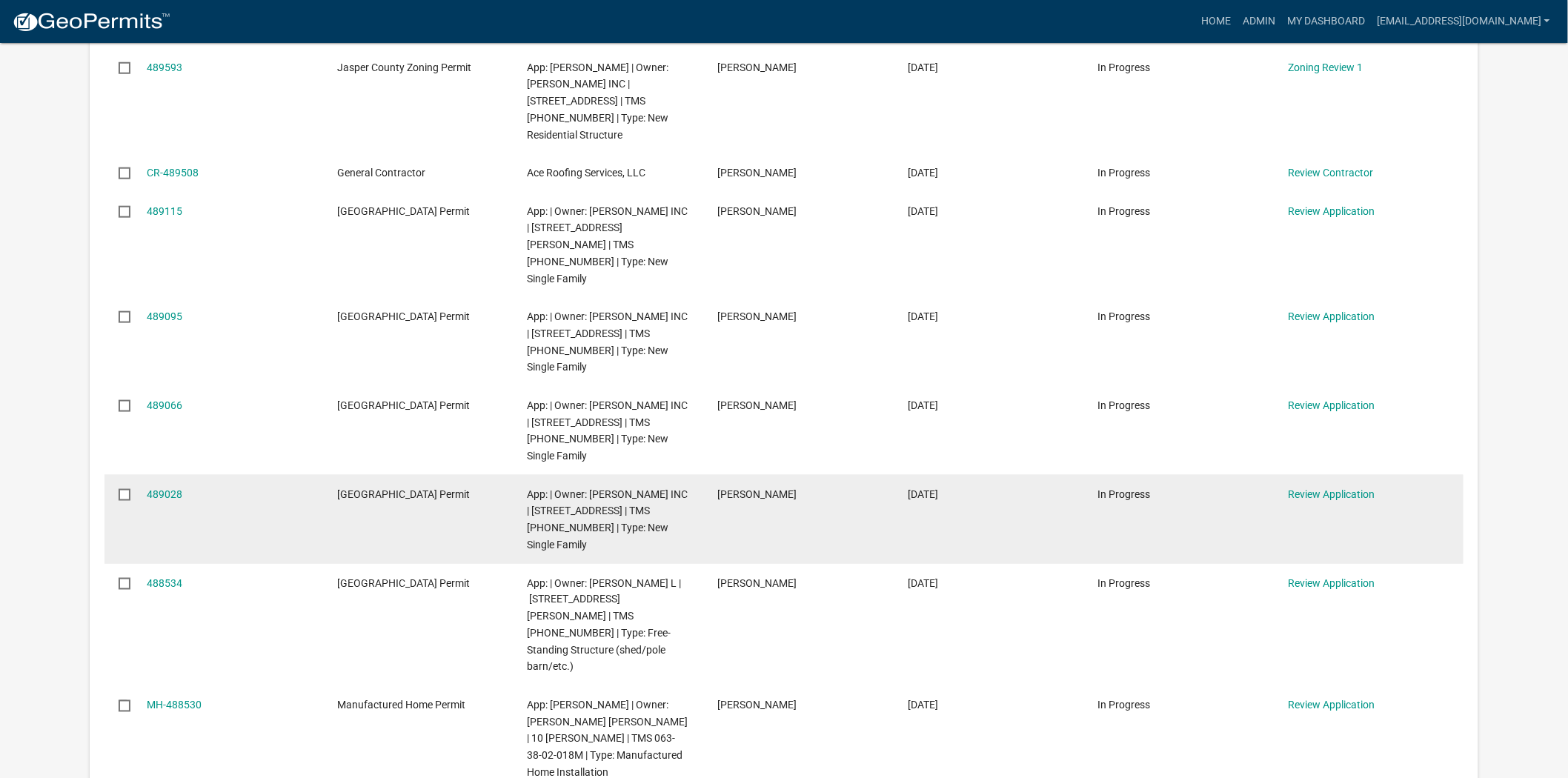
scroll to position [576, 0]
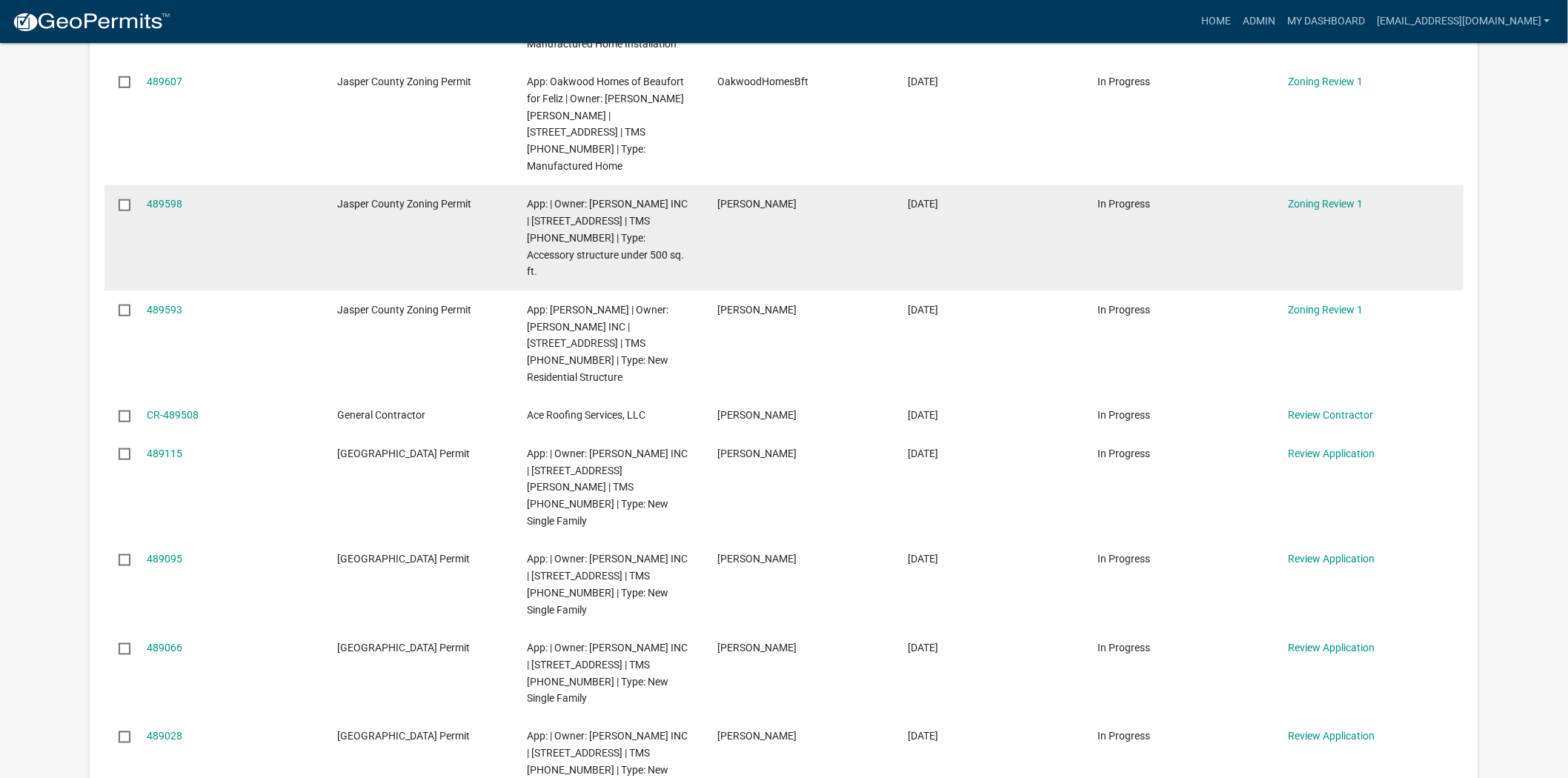
scroll to position [493, 0]
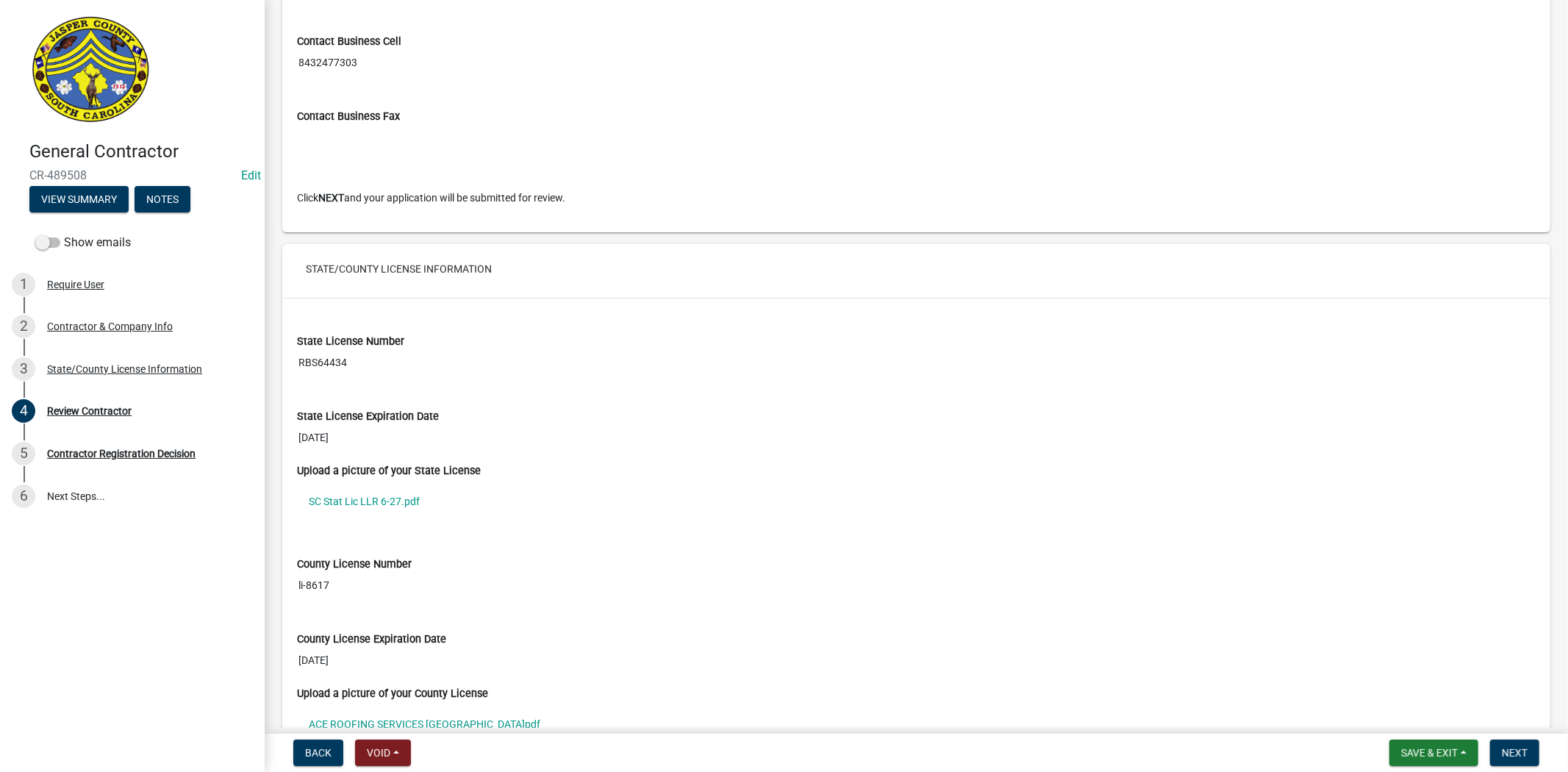
scroll to position [1218, 0]
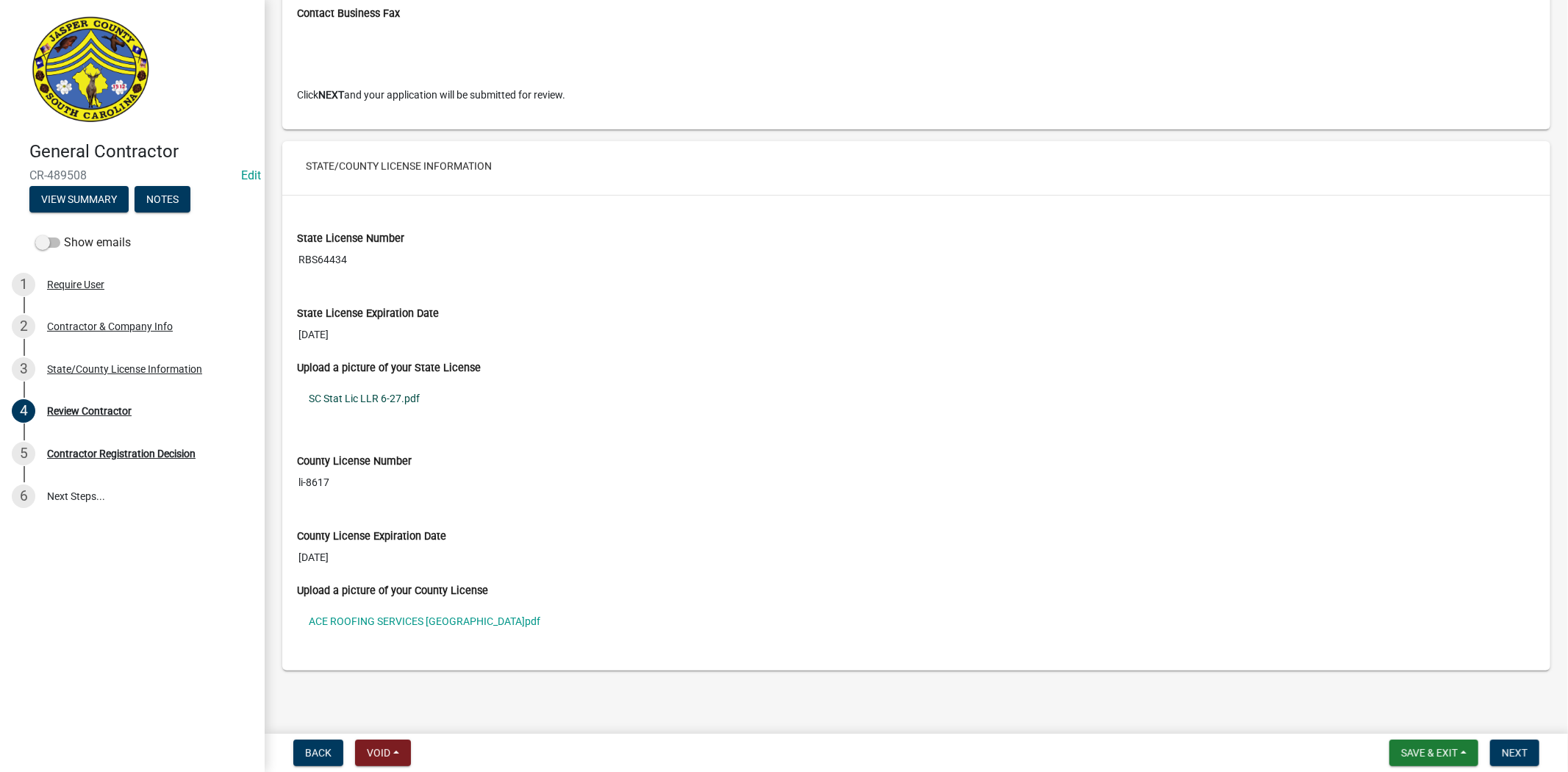
click at [386, 396] on link "SC Stat Lic LLR 6-27.pdf" at bounding box center [916, 399] width 1239 height 34
click at [454, 614] on link "ACE ROOFING SERVICES [GEOGRAPHIC_DATA]pdf" at bounding box center [916, 621] width 1239 height 34
click at [395, 760] on button "Void" at bounding box center [383, 753] width 56 height 26
click at [415, 718] on button "Void" at bounding box center [413, 715] width 118 height 35
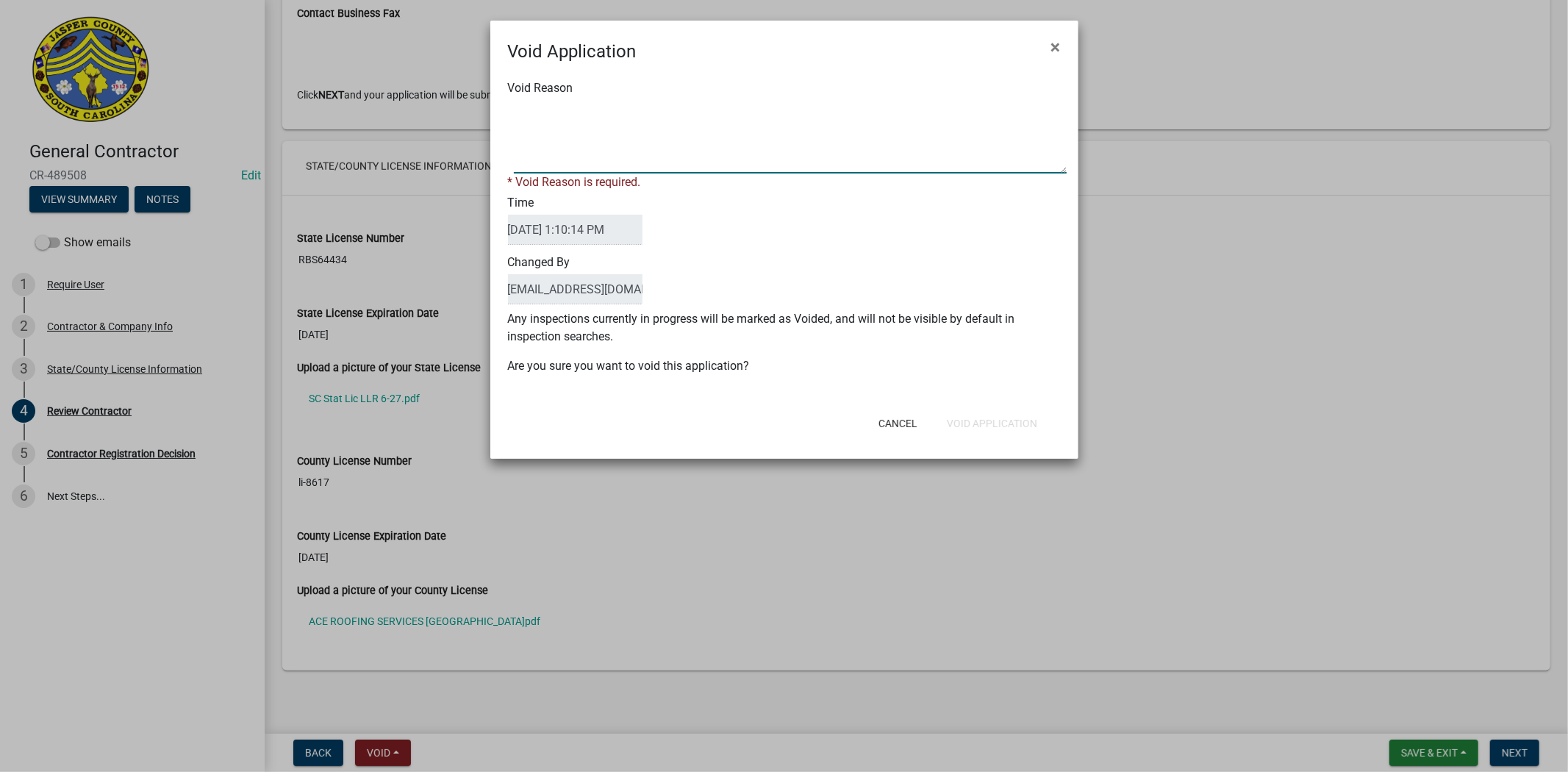
click at [799, 166] on textarea "Void Reason" at bounding box center [791, 137] width 553 height 74
type textarea "bot renewable"
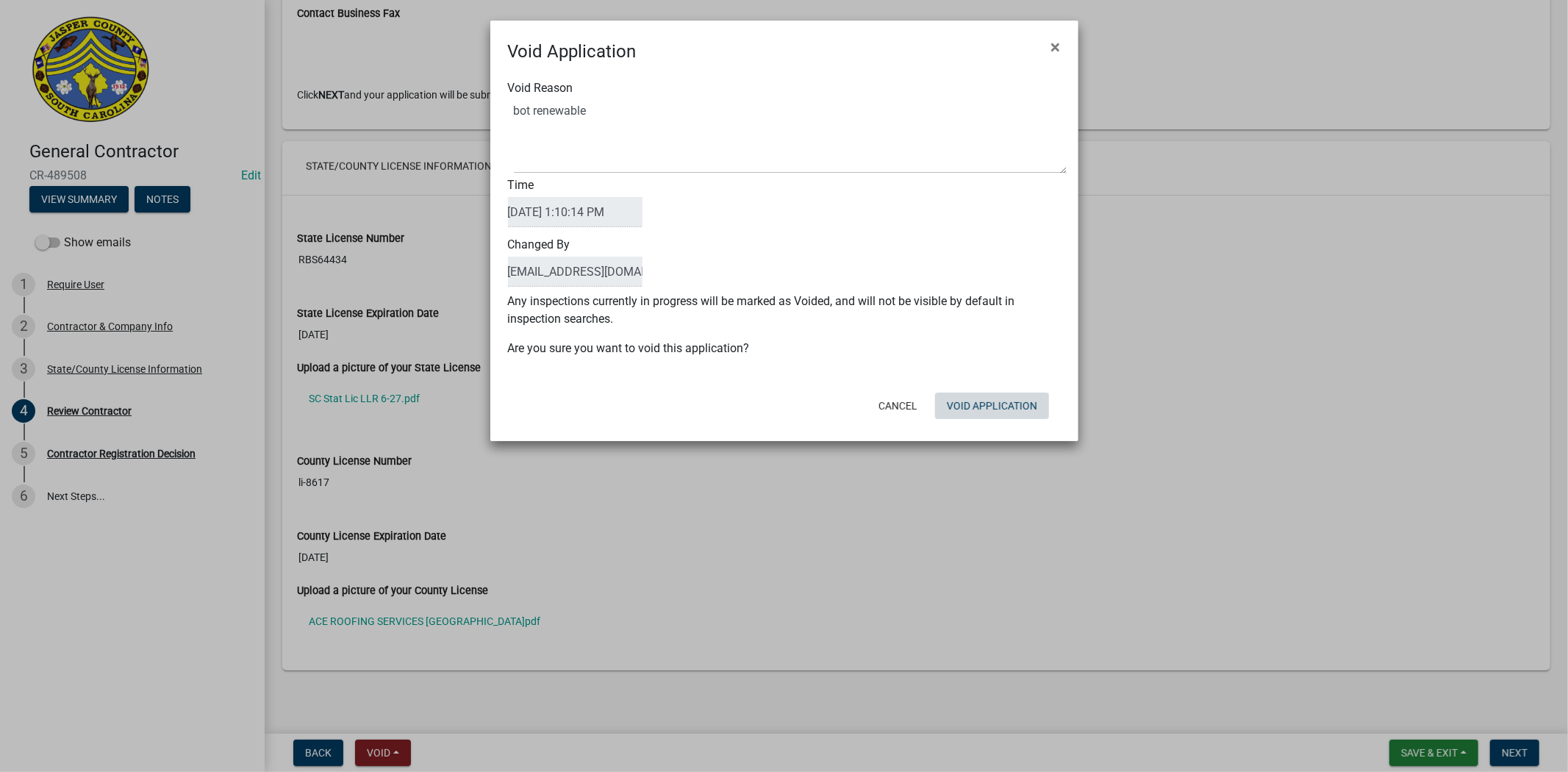
click at [958, 413] on button "Void Application" at bounding box center [992, 406] width 114 height 26
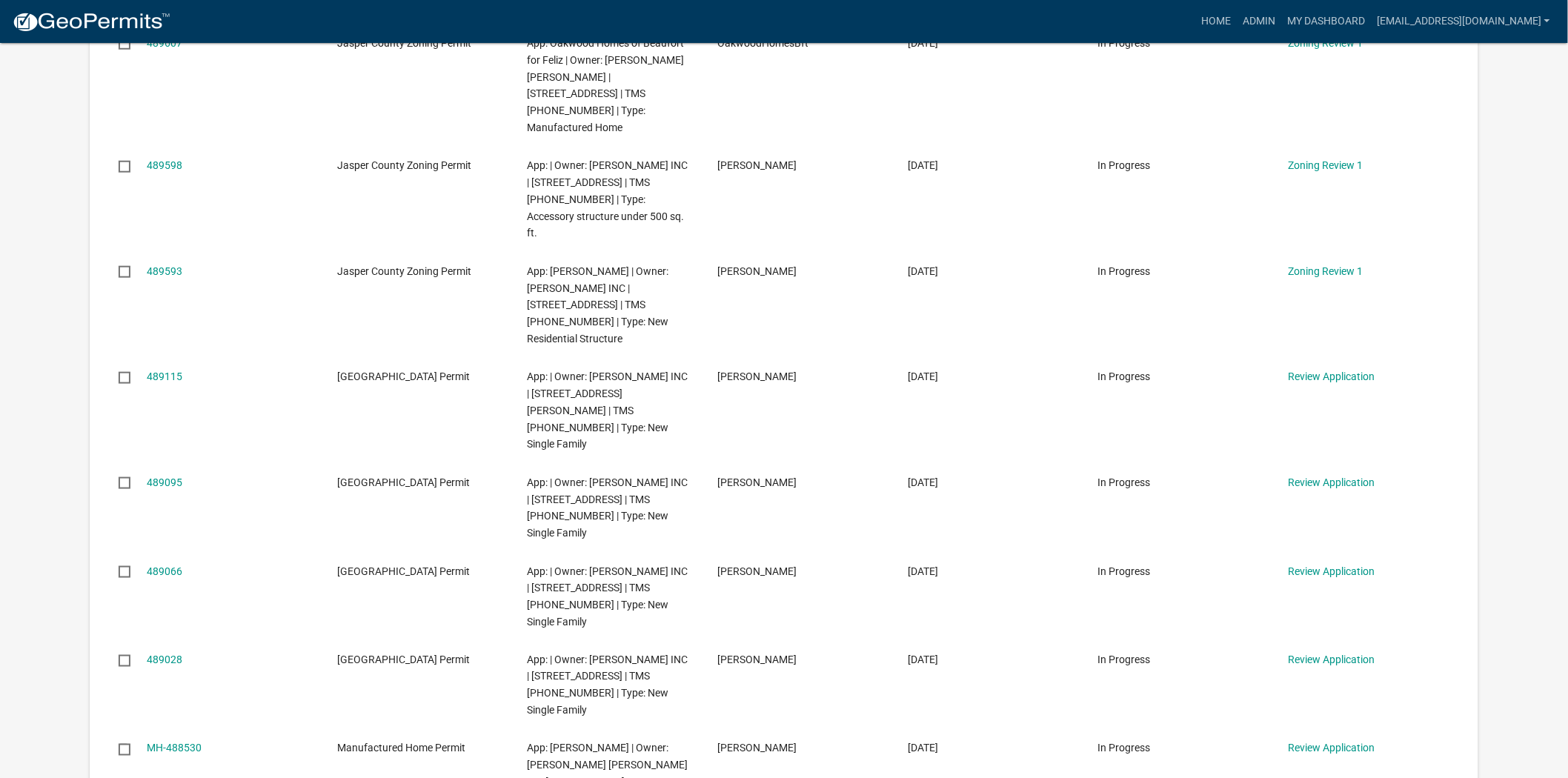
scroll to position [493, 0]
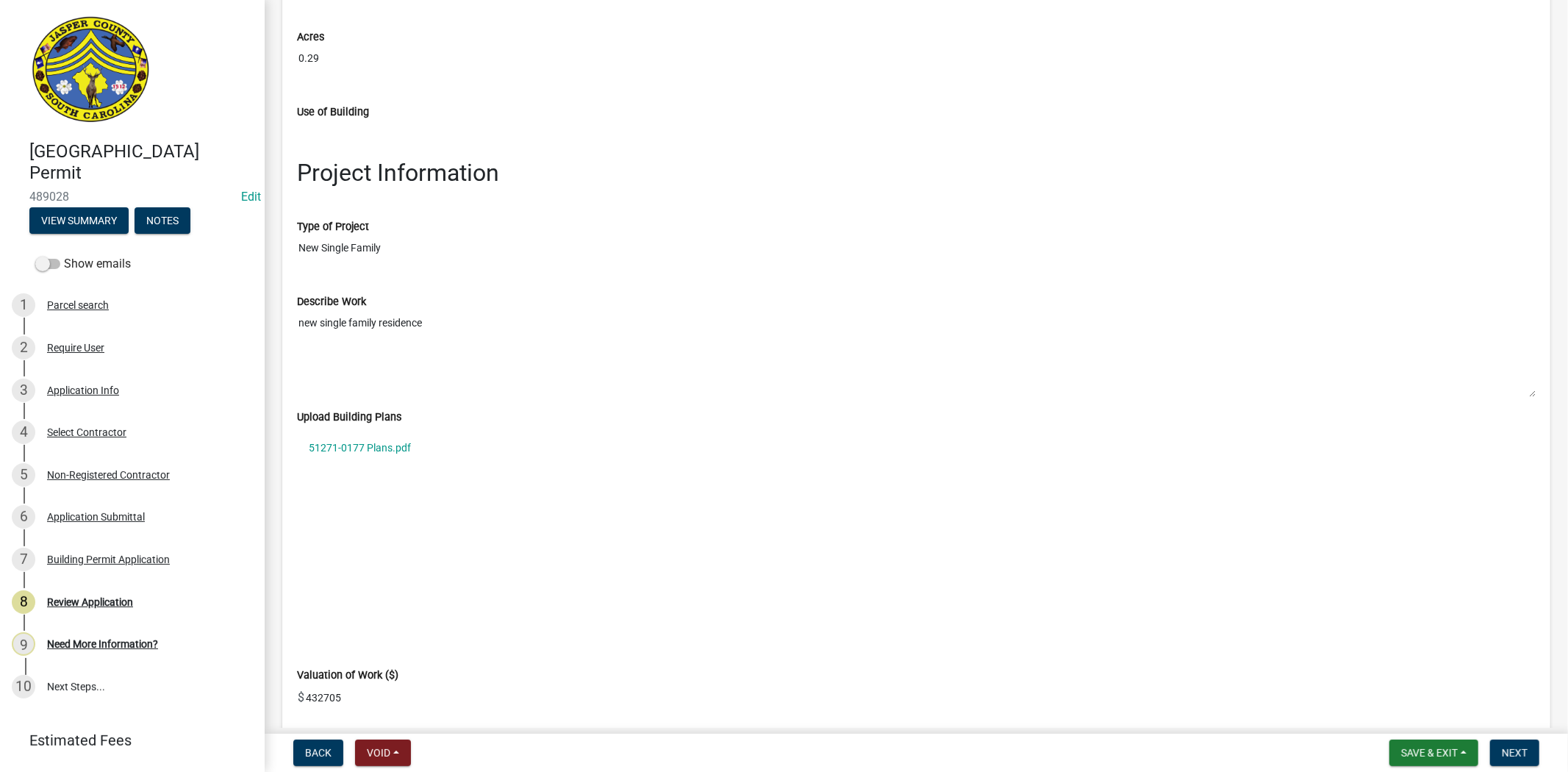
scroll to position [2042, 0]
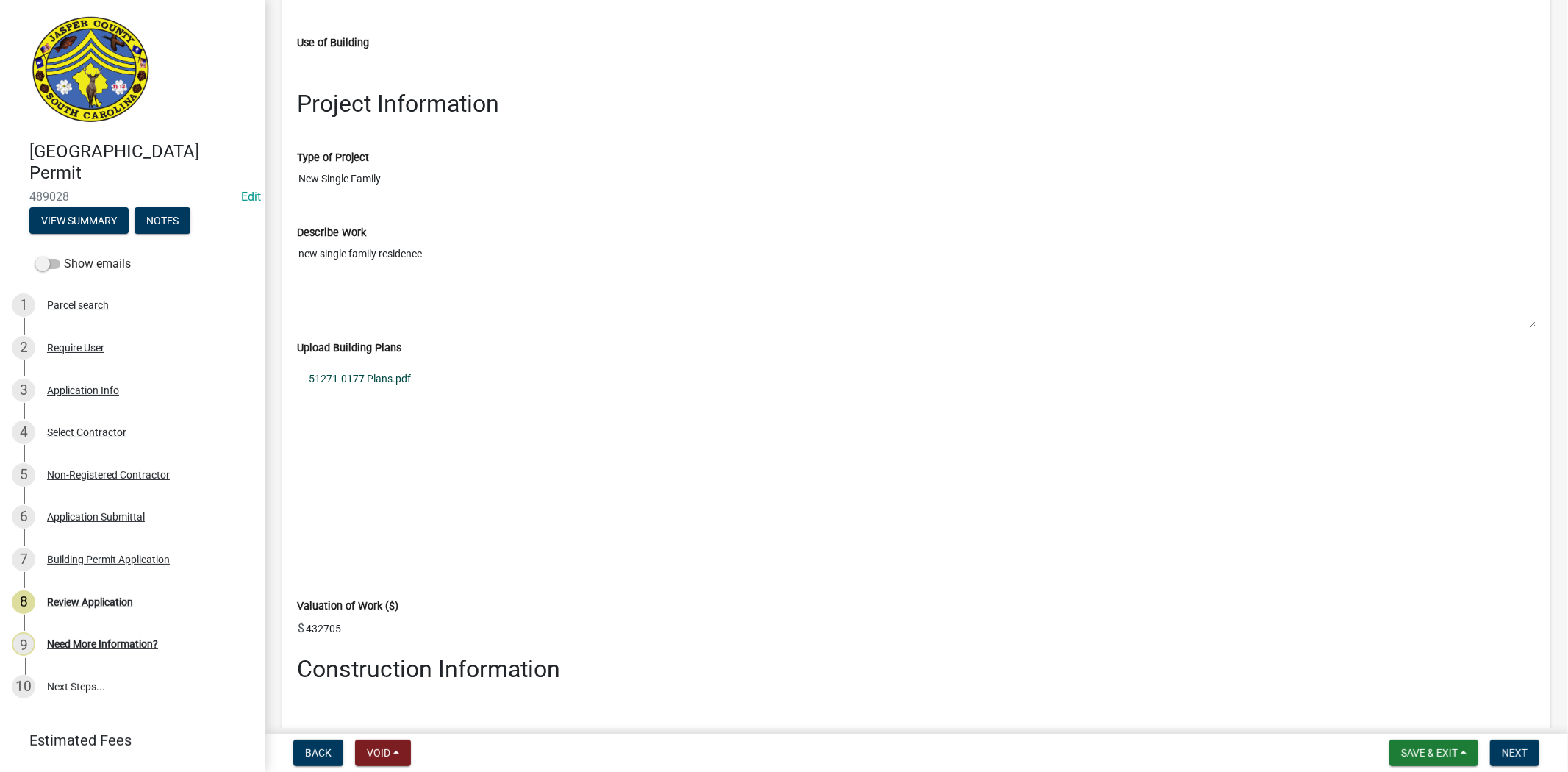
click at [390, 377] on link "51271-0177 Plans.pdf" at bounding box center [916, 379] width 1239 height 34
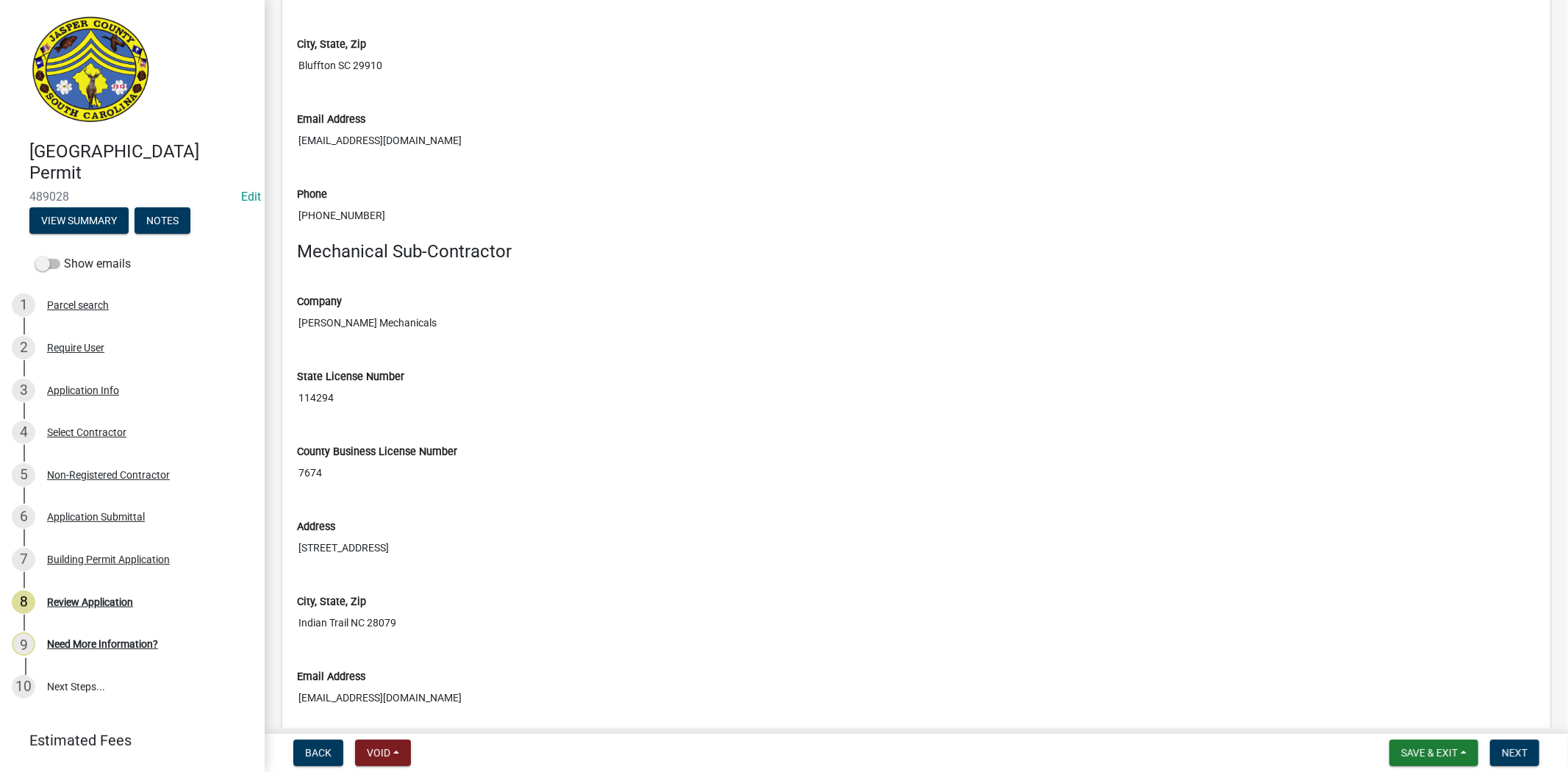
scroll to position [4982, 0]
